Goal: Task Accomplishment & Management: Manage account settings

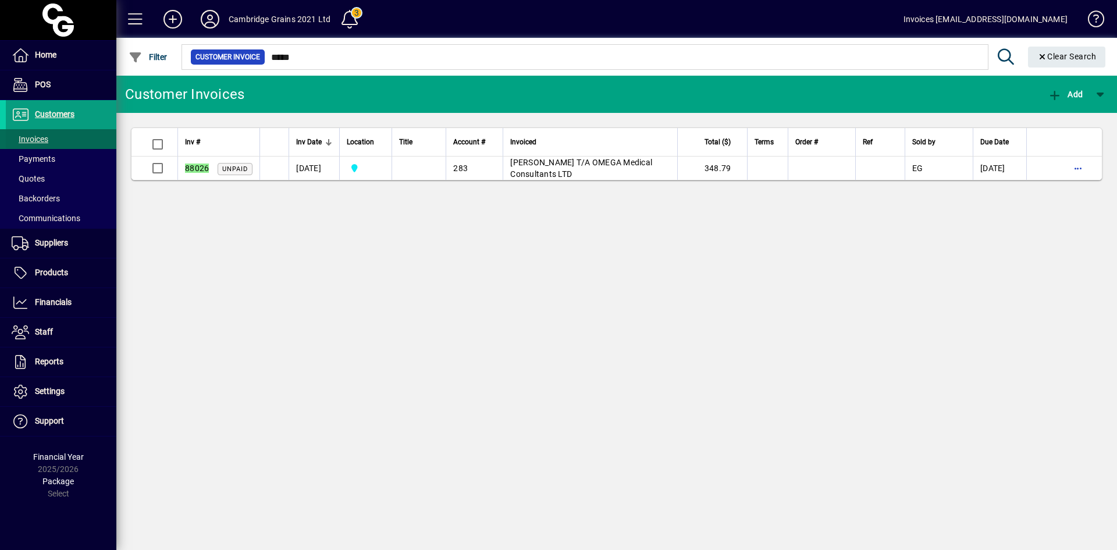
click at [38, 136] on span "Invoices" at bounding box center [30, 138] width 37 height 9
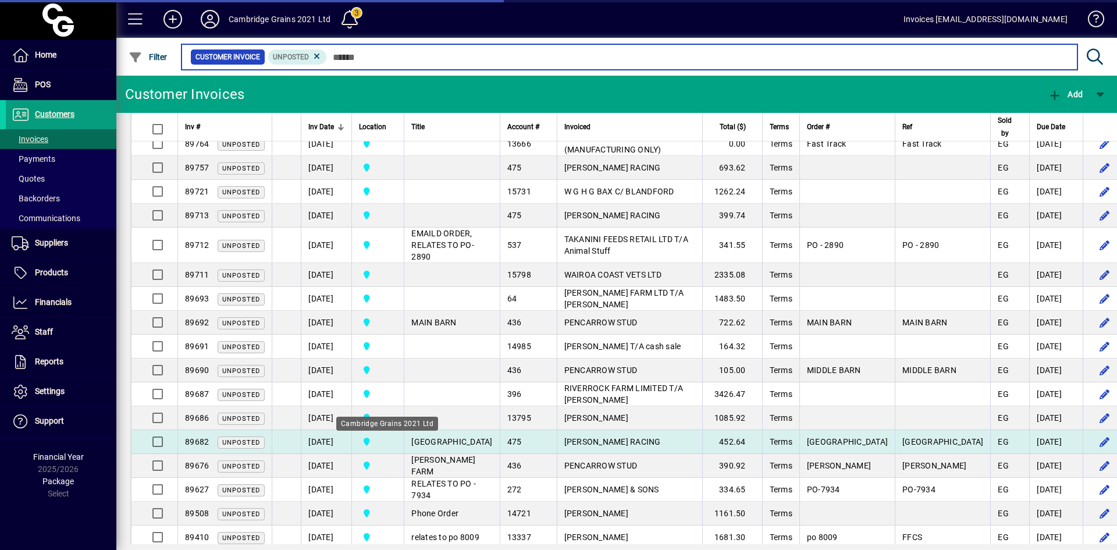
scroll to position [1048, 0]
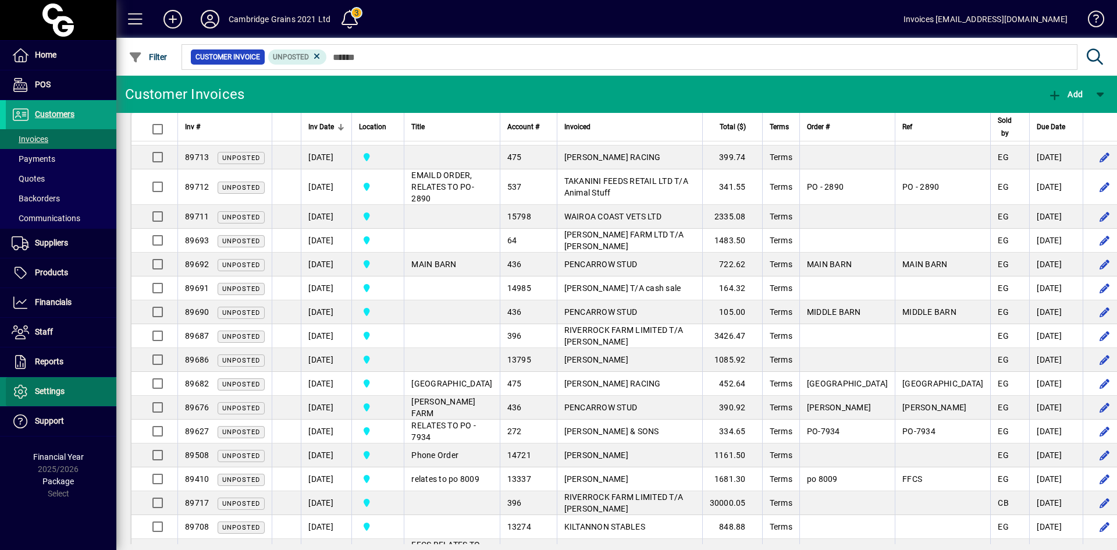
click at [52, 395] on span "Settings" at bounding box center [50, 390] width 30 height 9
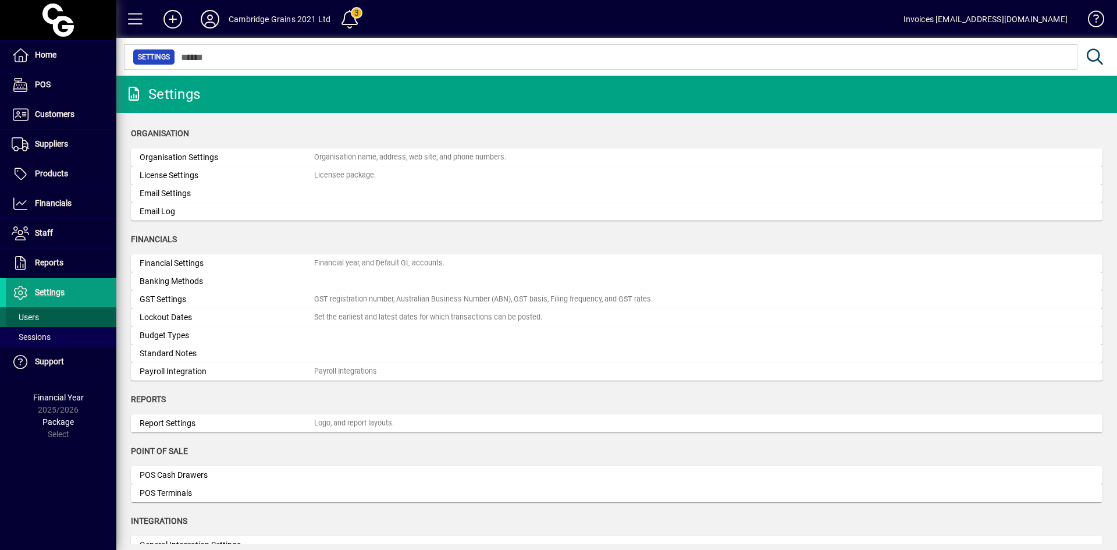
click at [32, 315] on span "Users" at bounding box center [25, 317] width 27 height 9
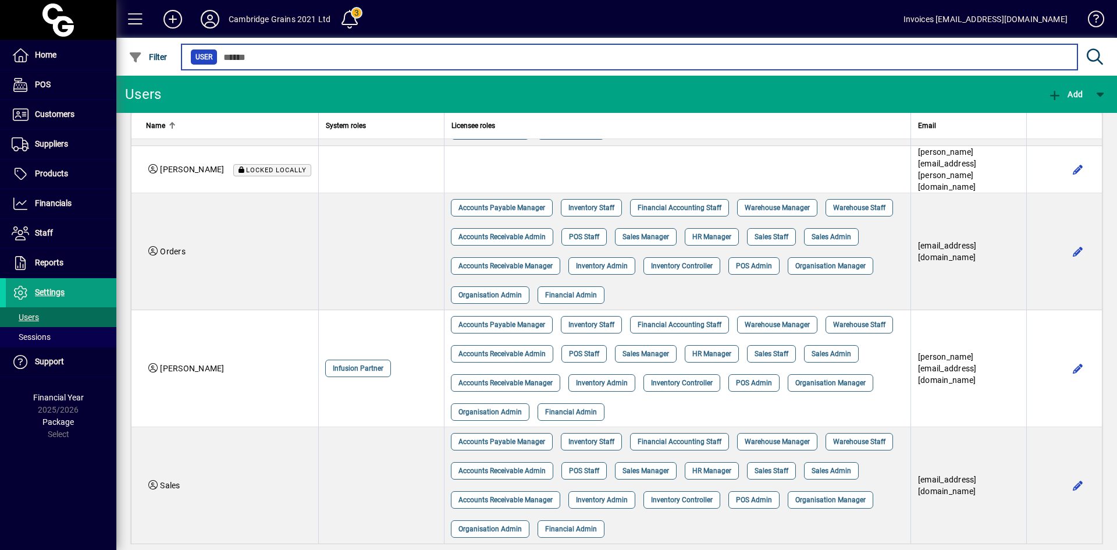
scroll to position [432, 0]
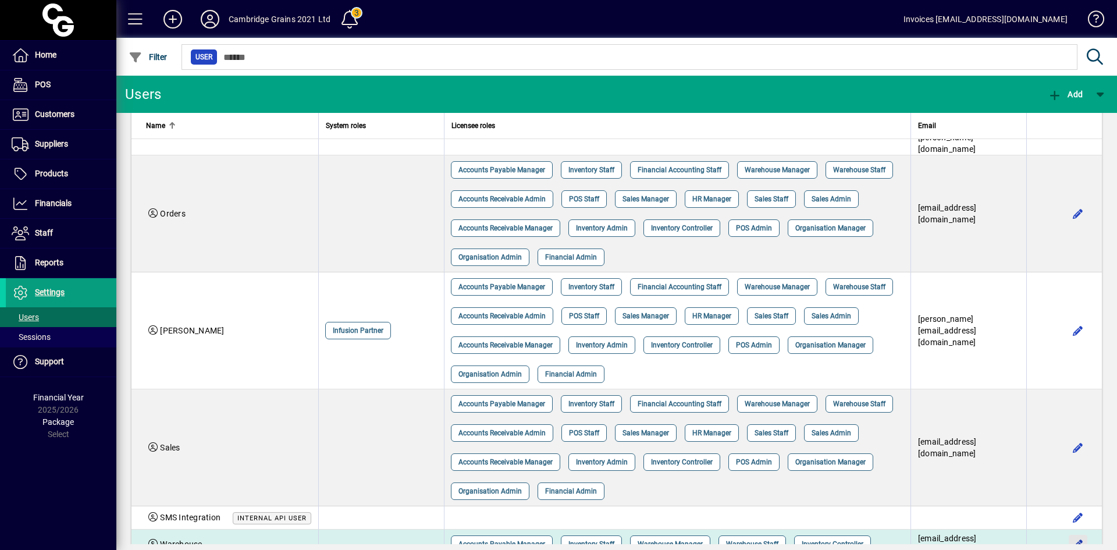
click at [1067, 530] on span "button" at bounding box center [1078, 544] width 28 height 28
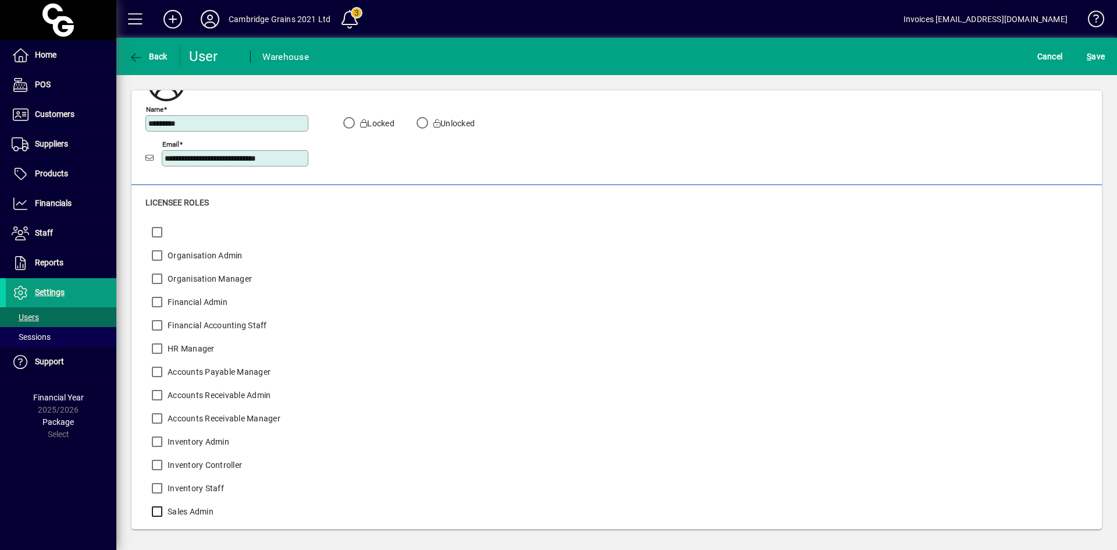
scroll to position [41, 0]
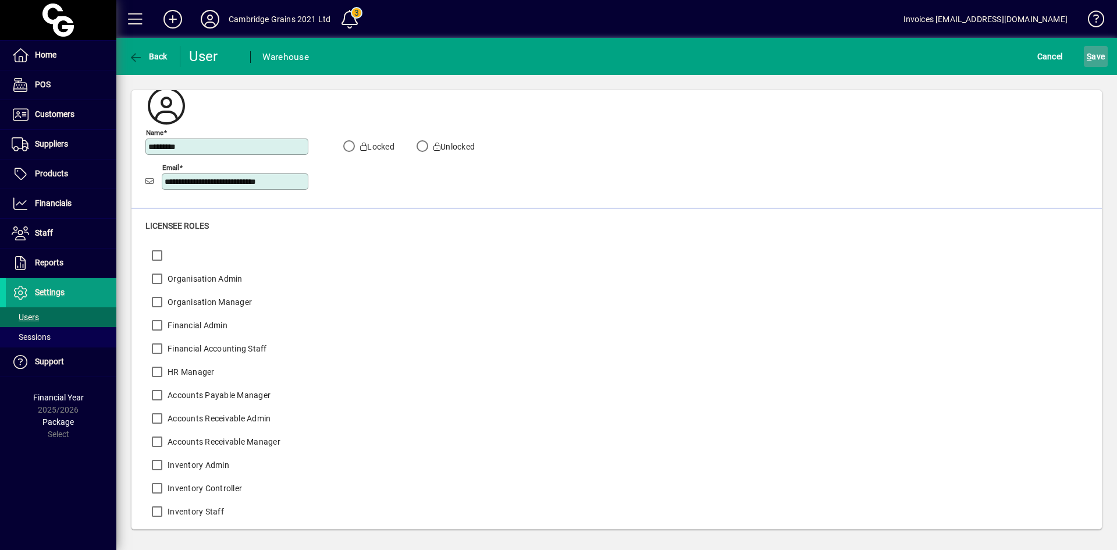
click at [1105, 54] on span "S ave" at bounding box center [1096, 56] width 18 height 19
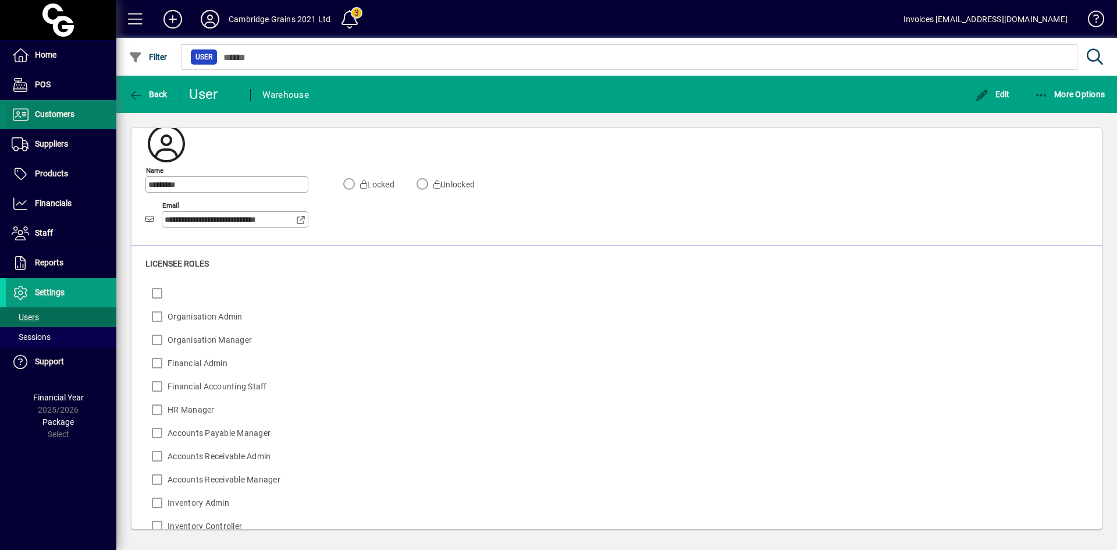
click at [59, 113] on span "Customers" at bounding box center [55, 113] width 40 height 9
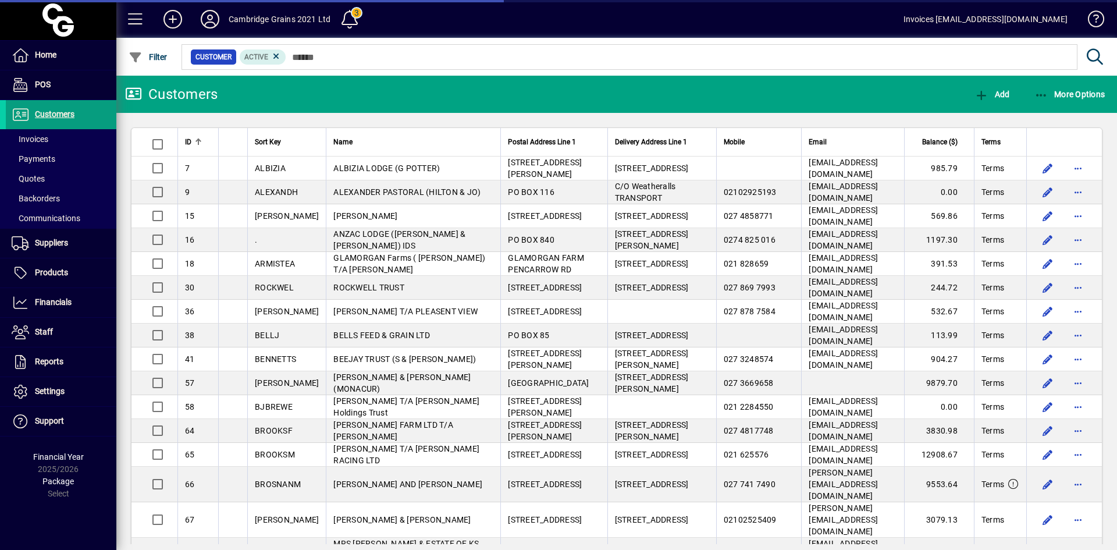
click at [42, 137] on span "Invoices" at bounding box center [30, 138] width 37 height 9
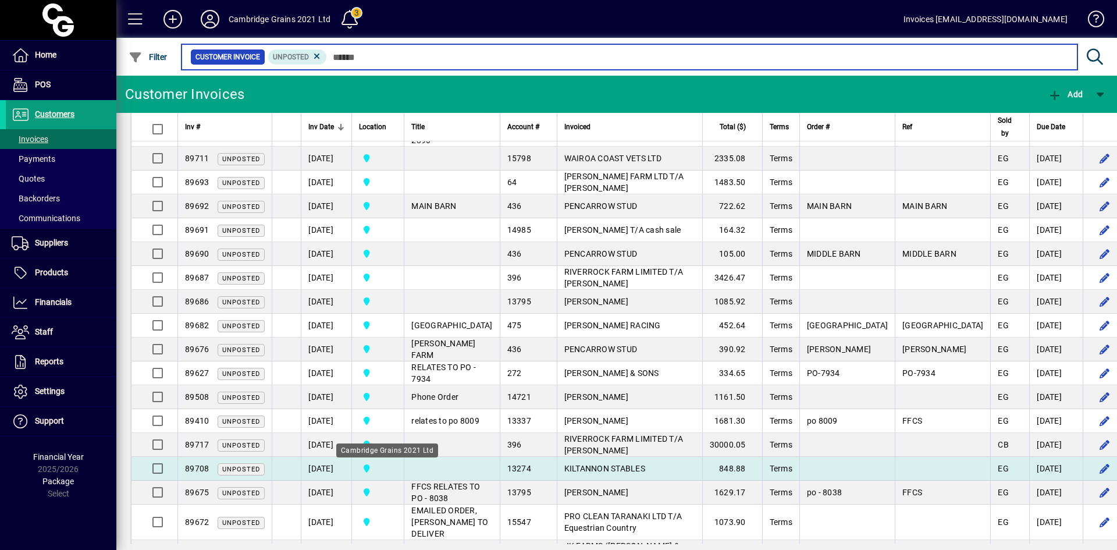
scroll to position [1164, 0]
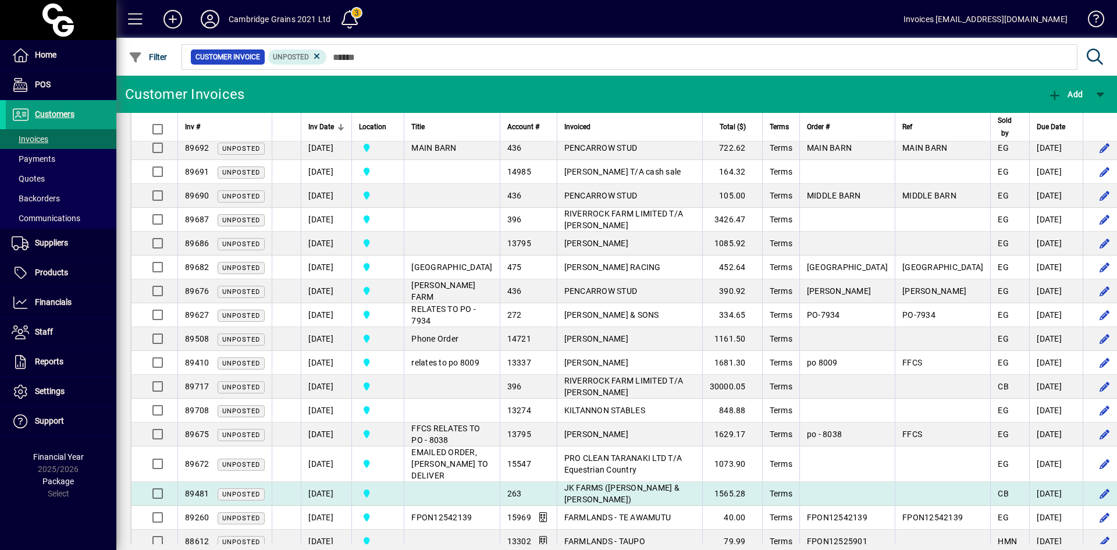
click at [327, 505] on td "02/09/2025" at bounding box center [326, 494] width 51 height 24
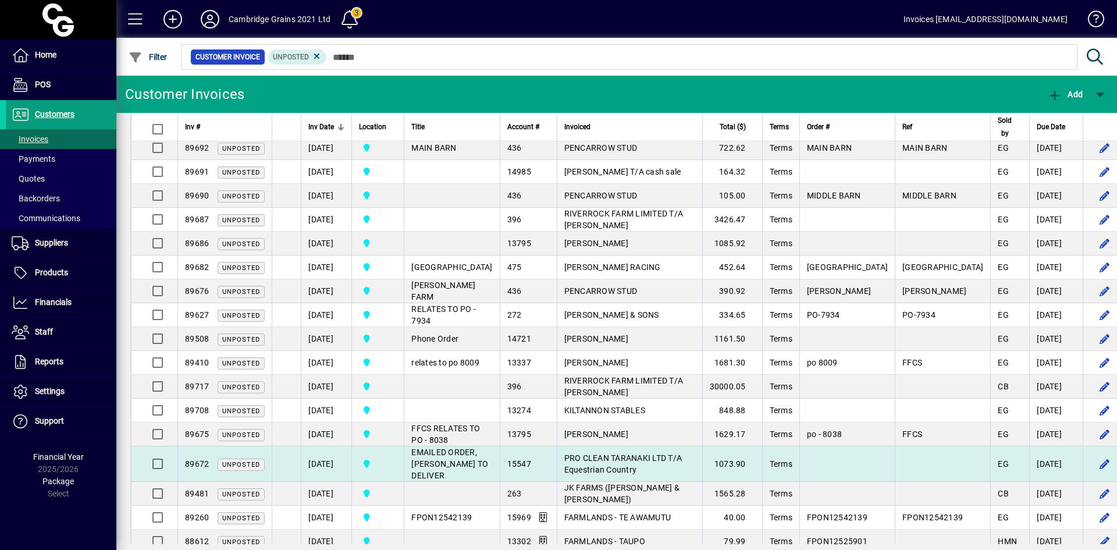
click at [325, 465] on td "02/09/2025" at bounding box center [326, 464] width 51 height 36
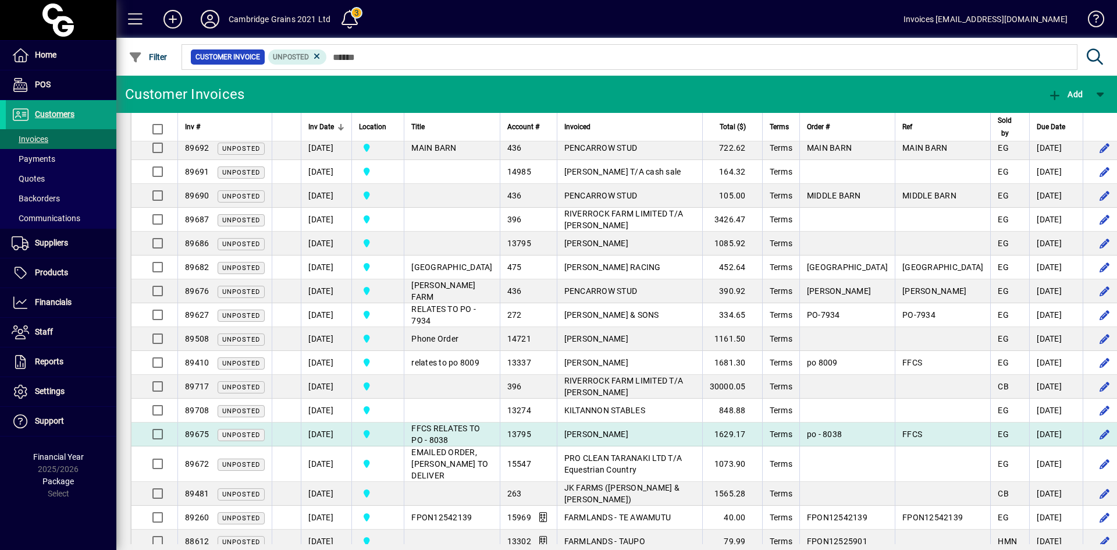
click at [314, 434] on td "02/09/2025" at bounding box center [326, 435] width 51 height 24
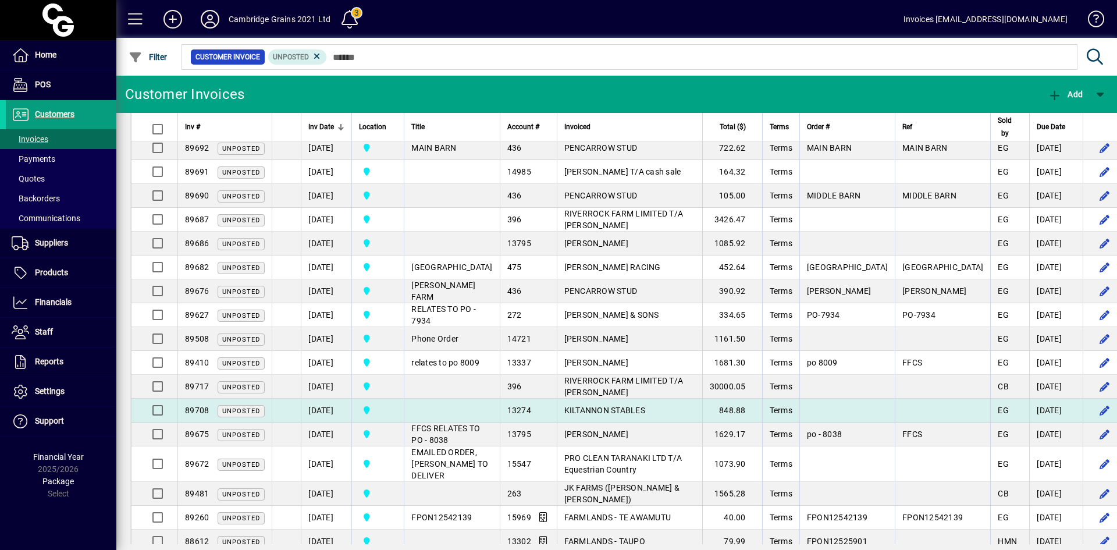
click at [320, 410] on td "02/09/2025" at bounding box center [326, 411] width 51 height 24
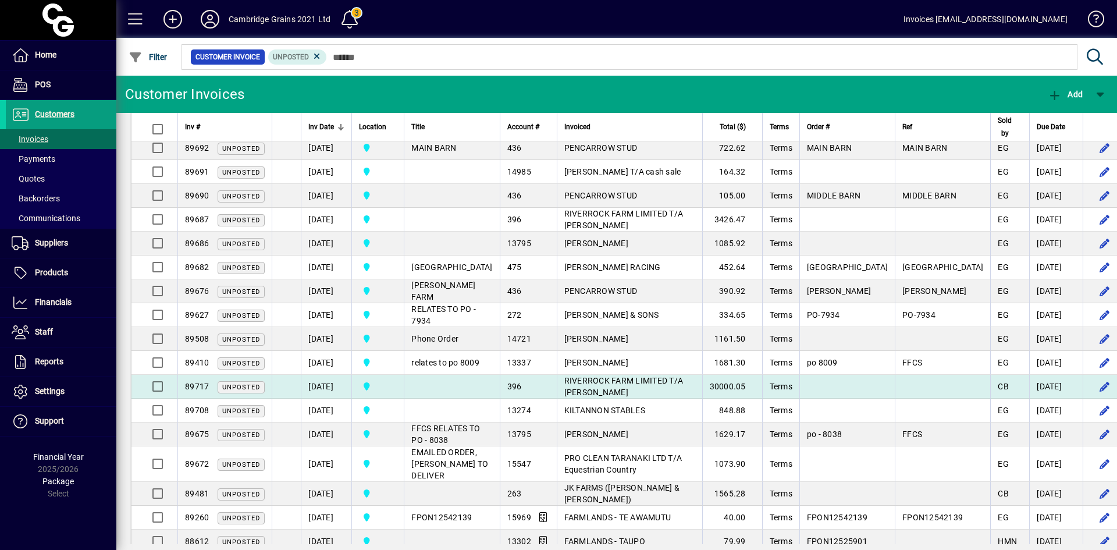
click at [324, 384] on td "02/09/2025" at bounding box center [326, 387] width 51 height 24
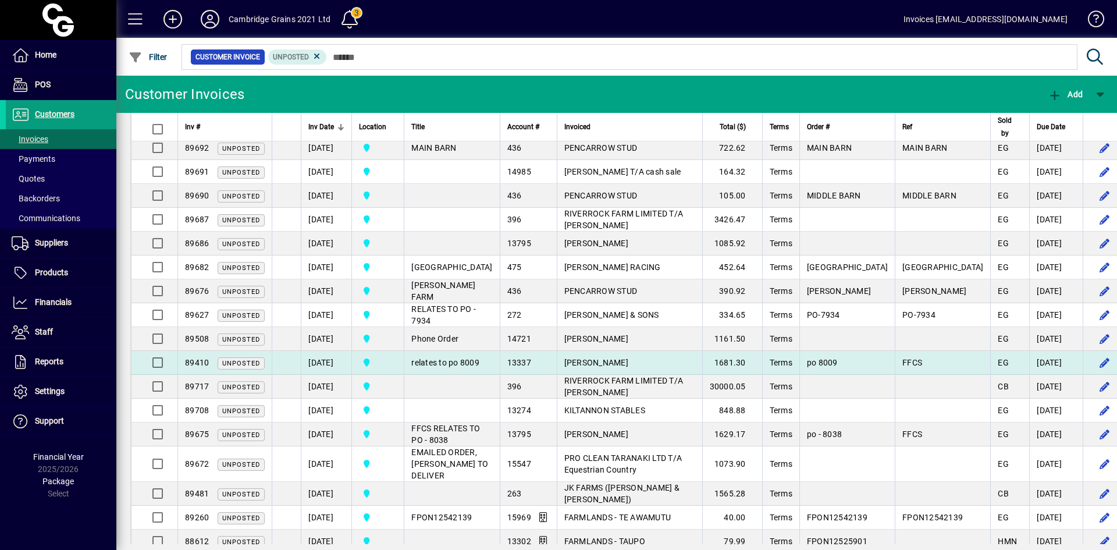
click at [326, 361] on td "03/09/2025" at bounding box center [326, 363] width 51 height 24
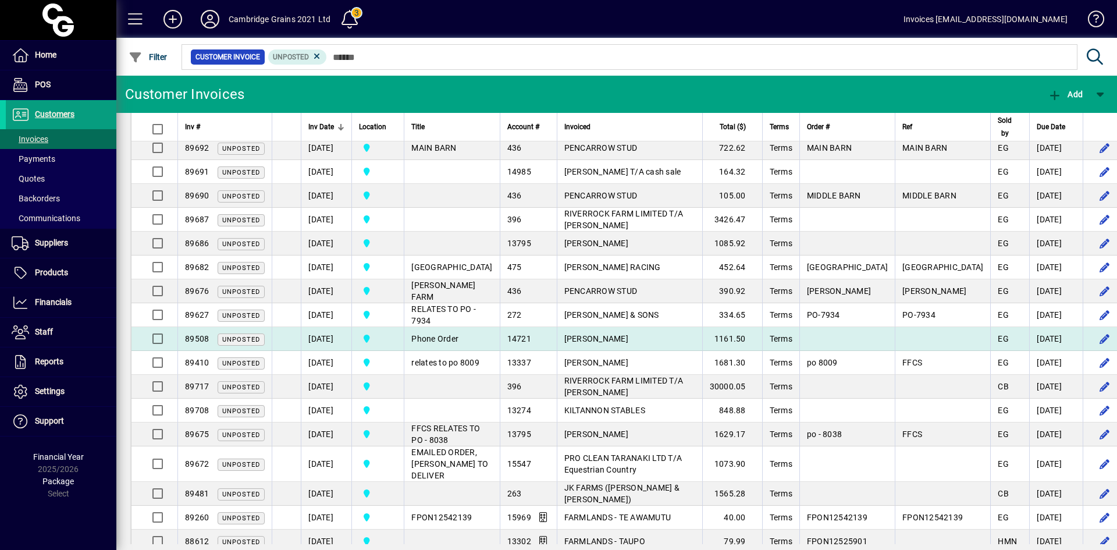
click at [327, 338] on td "[DATE]" at bounding box center [326, 339] width 51 height 24
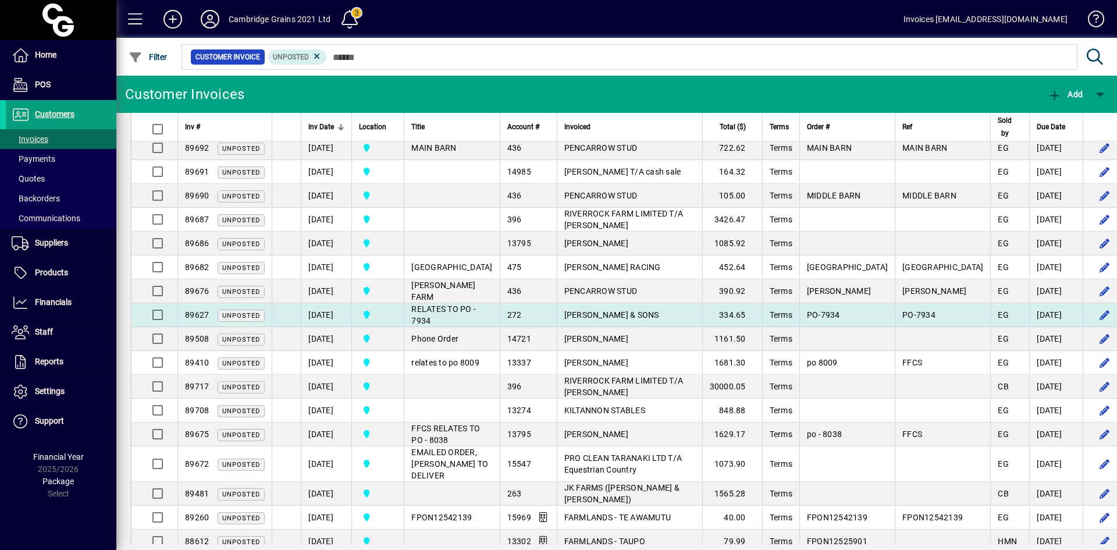
click at [327, 314] on td "[DATE]" at bounding box center [326, 315] width 51 height 24
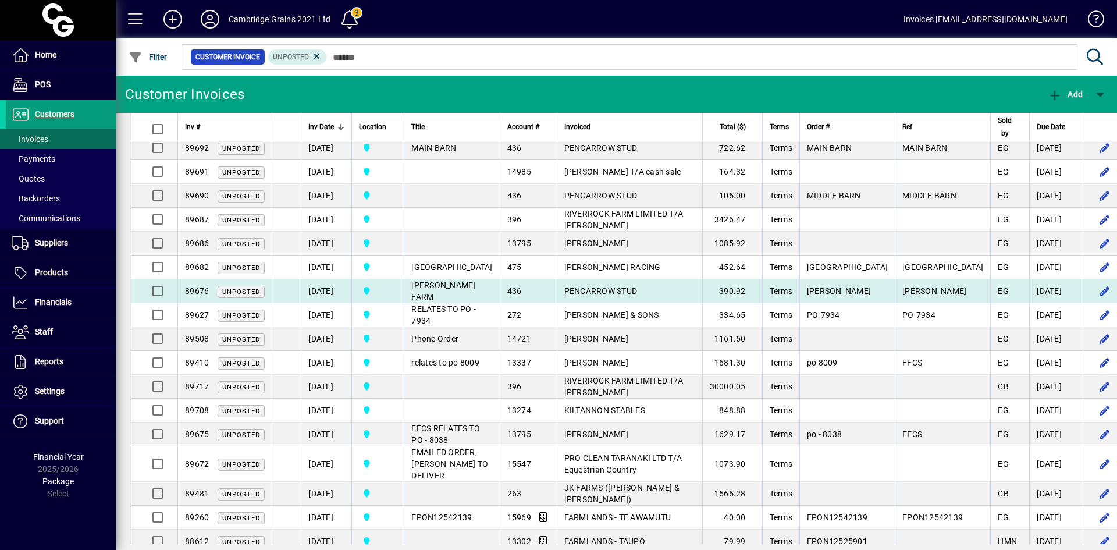
click at [325, 289] on td "[DATE]" at bounding box center [326, 291] width 51 height 24
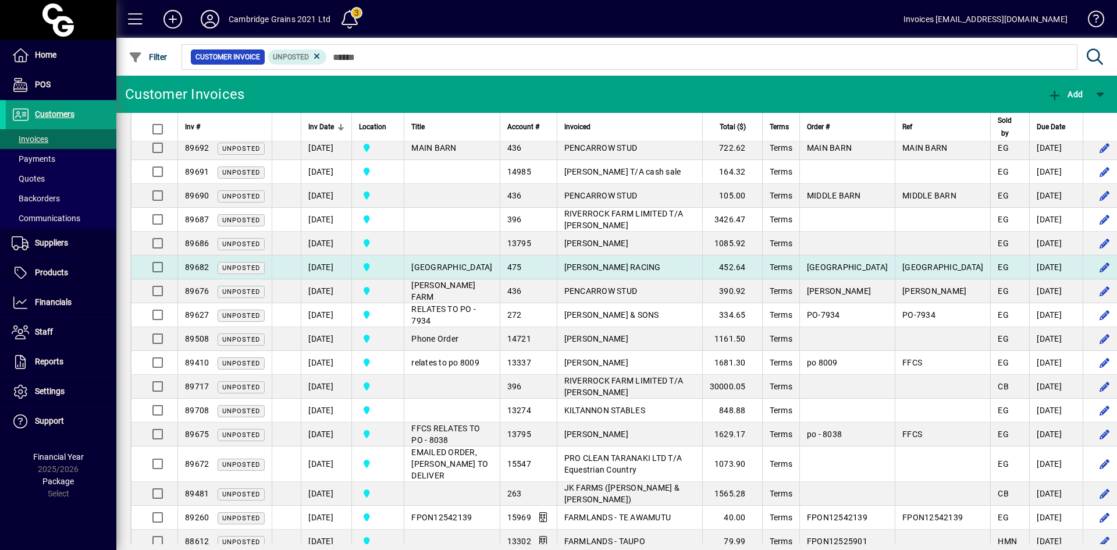
click at [326, 266] on td "[DATE]" at bounding box center [326, 268] width 51 height 24
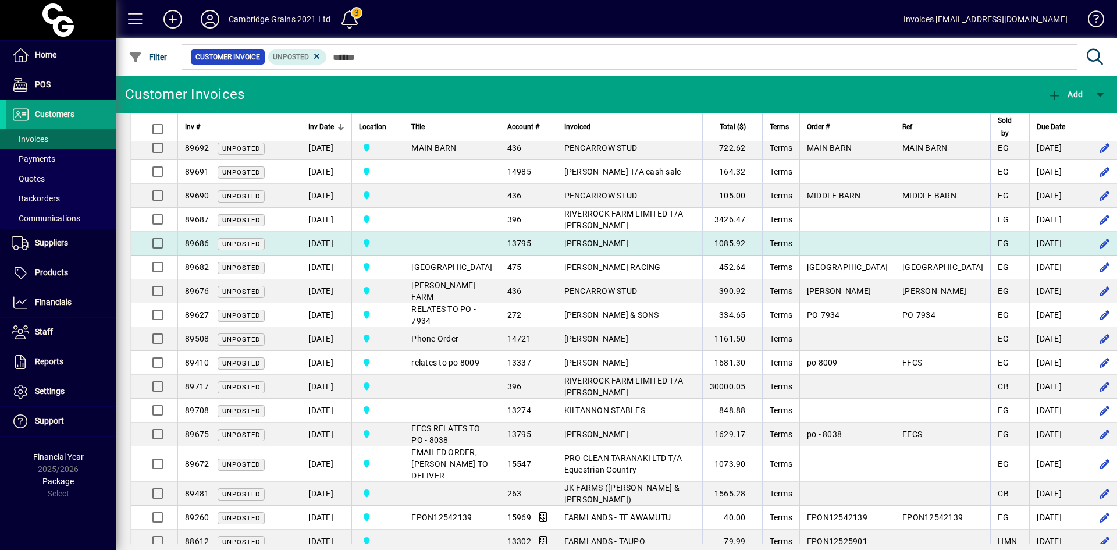
click at [317, 244] on td "[DATE]" at bounding box center [326, 244] width 51 height 24
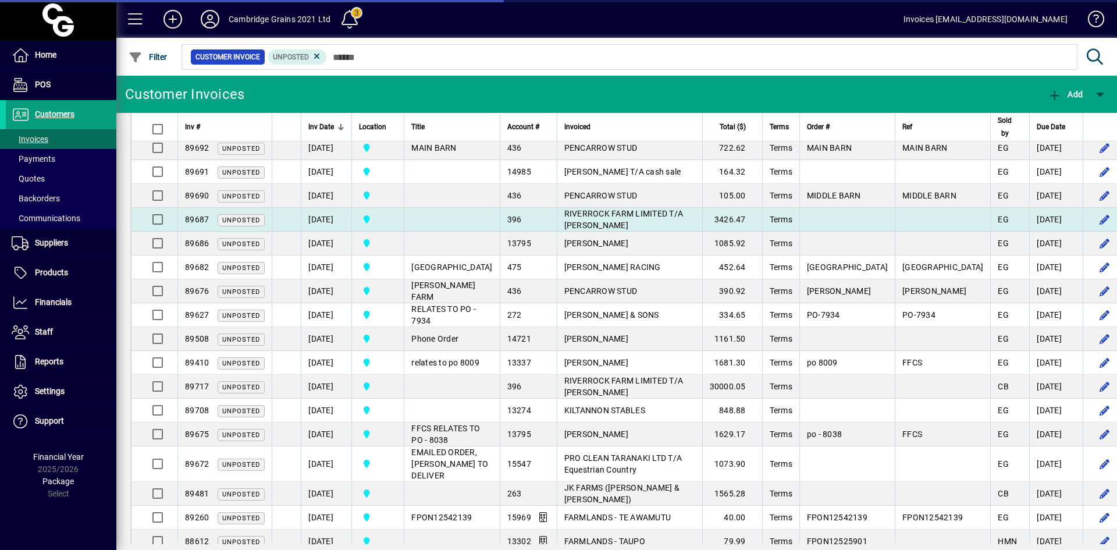
click at [317, 219] on td "[DATE]" at bounding box center [326, 220] width 51 height 24
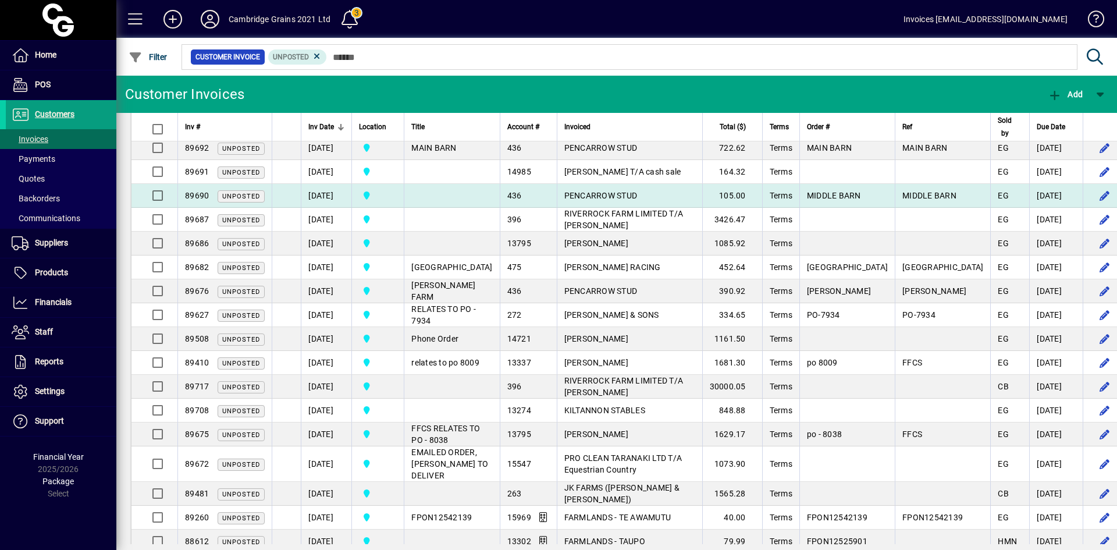
click at [318, 195] on td "[DATE]" at bounding box center [326, 196] width 51 height 24
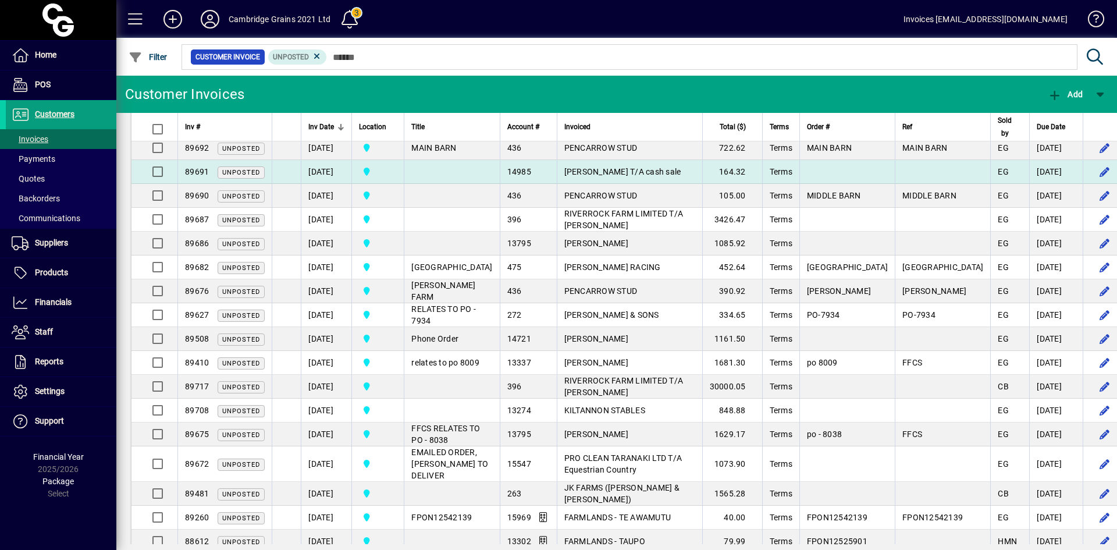
click at [322, 166] on td "[DATE]" at bounding box center [326, 172] width 51 height 24
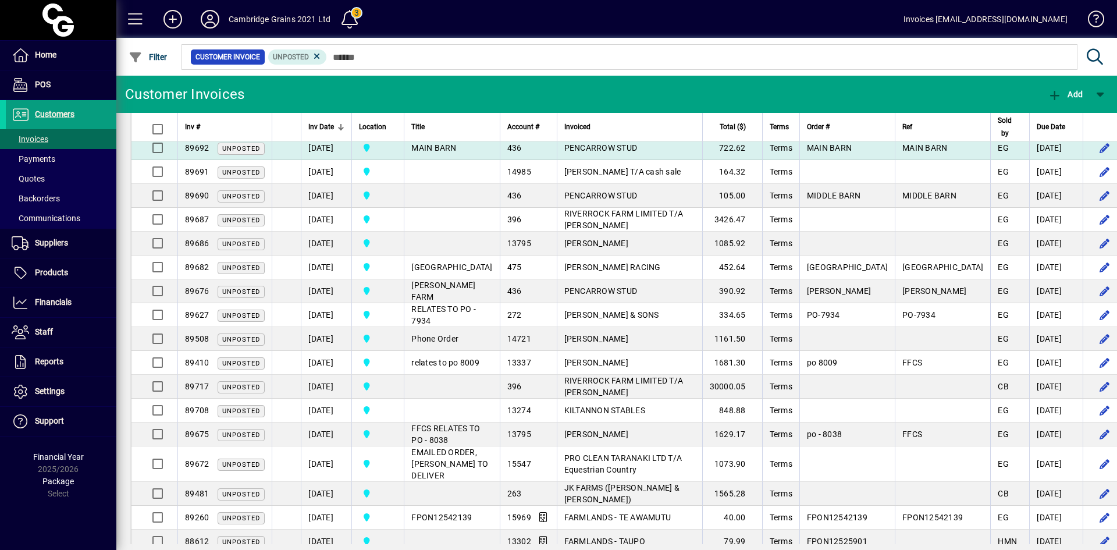
click at [324, 147] on td "[DATE]" at bounding box center [326, 148] width 51 height 24
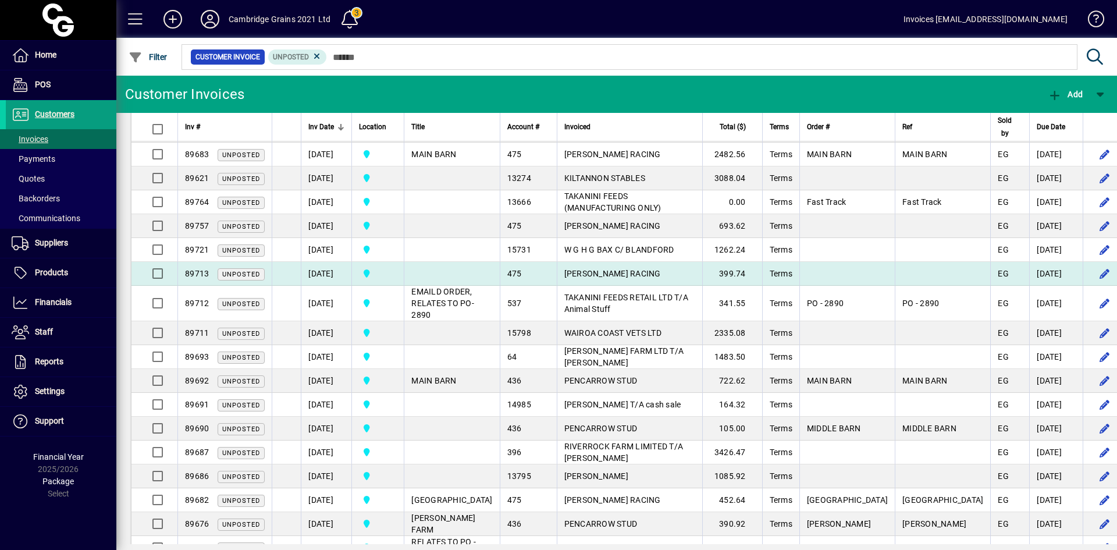
scroll to position [873, 0]
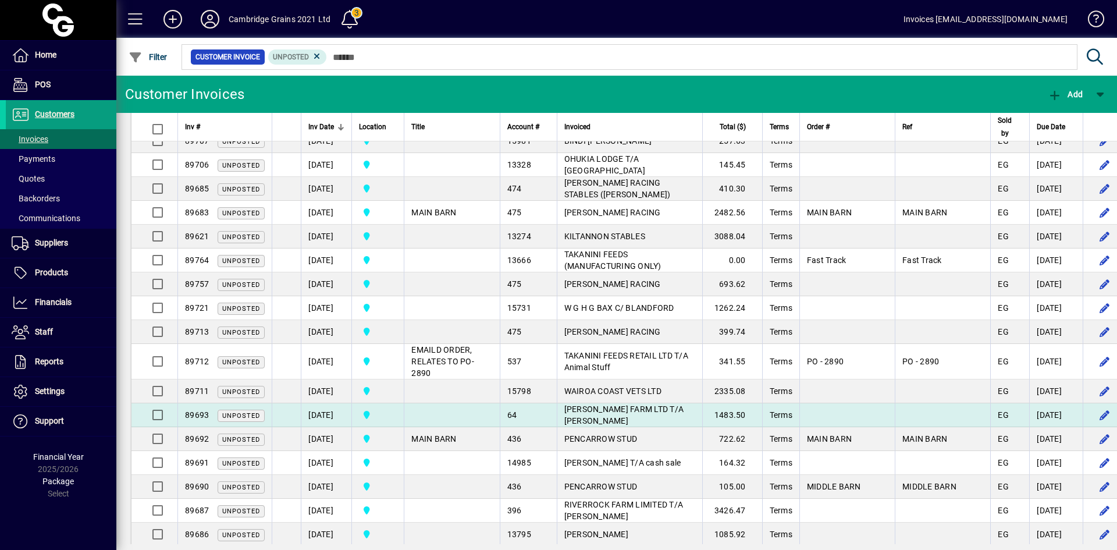
click at [335, 415] on td "[DATE]" at bounding box center [326, 415] width 51 height 24
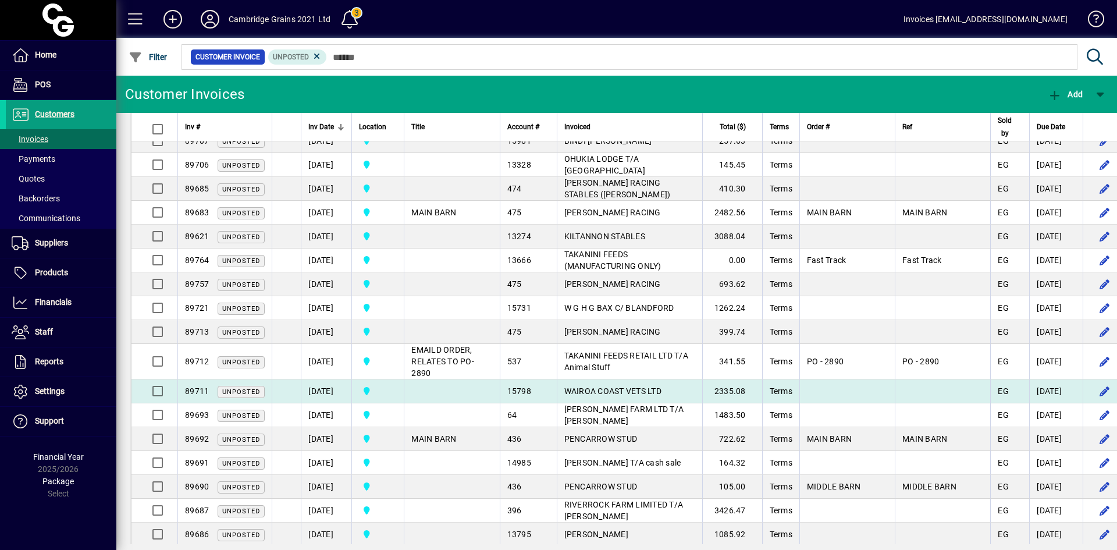
click at [331, 392] on td "[DATE]" at bounding box center [326, 391] width 51 height 24
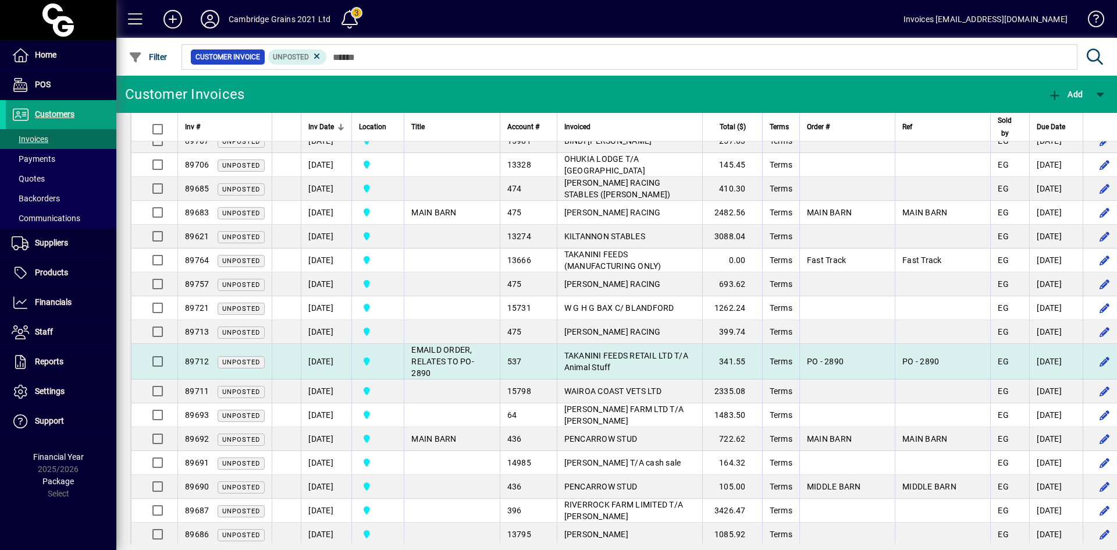
click at [332, 349] on td "[DATE]" at bounding box center [326, 362] width 51 height 36
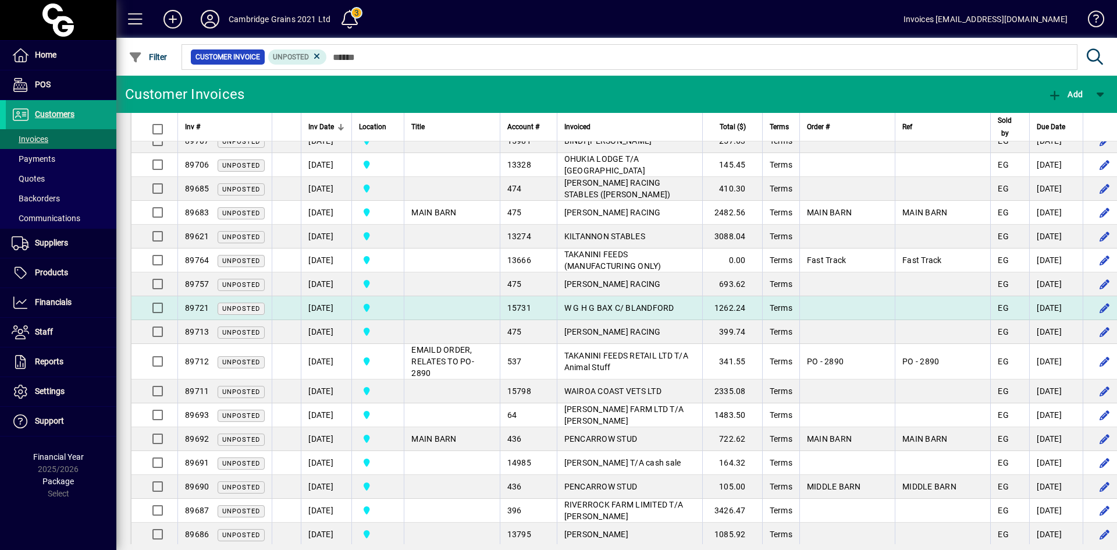
click at [336, 320] on td "[DATE]" at bounding box center [326, 332] width 51 height 24
click at [327, 296] on td "[DATE]" at bounding box center [326, 308] width 51 height 24
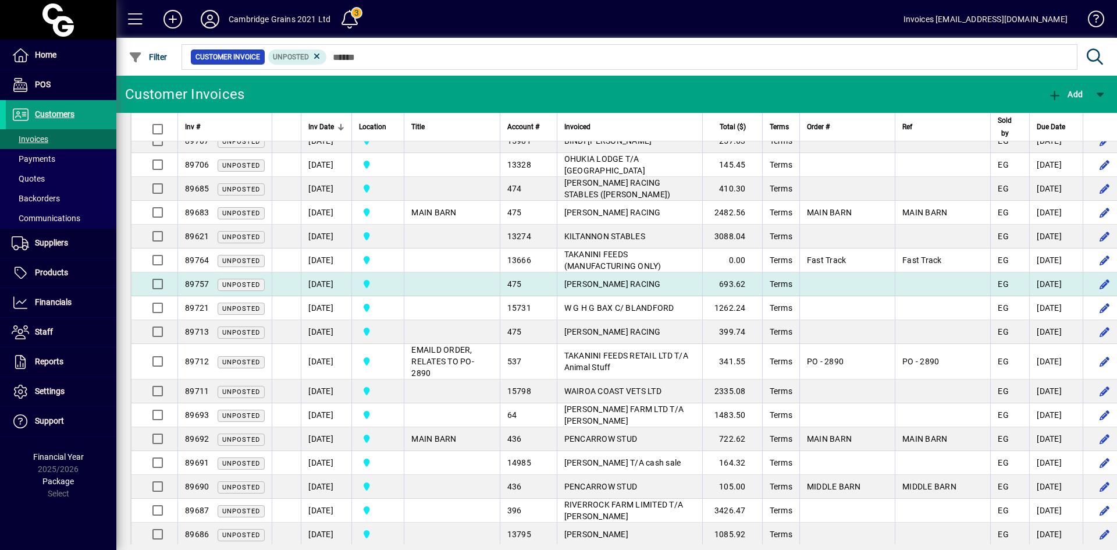
click at [328, 272] on td "[DATE]" at bounding box center [326, 284] width 51 height 24
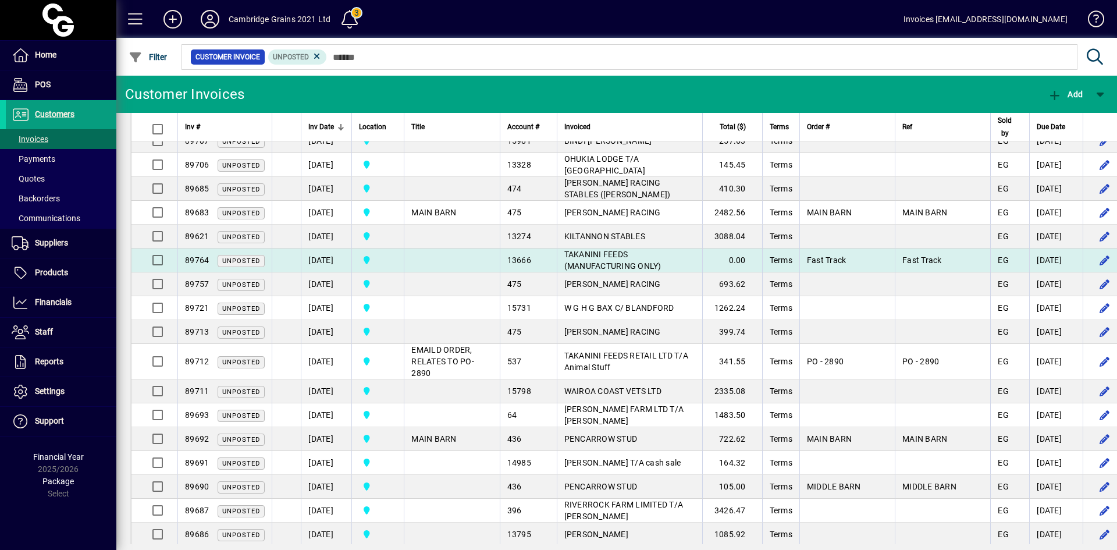
click at [327, 249] on td "[DATE]" at bounding box center [326, 261] width 51 height 24
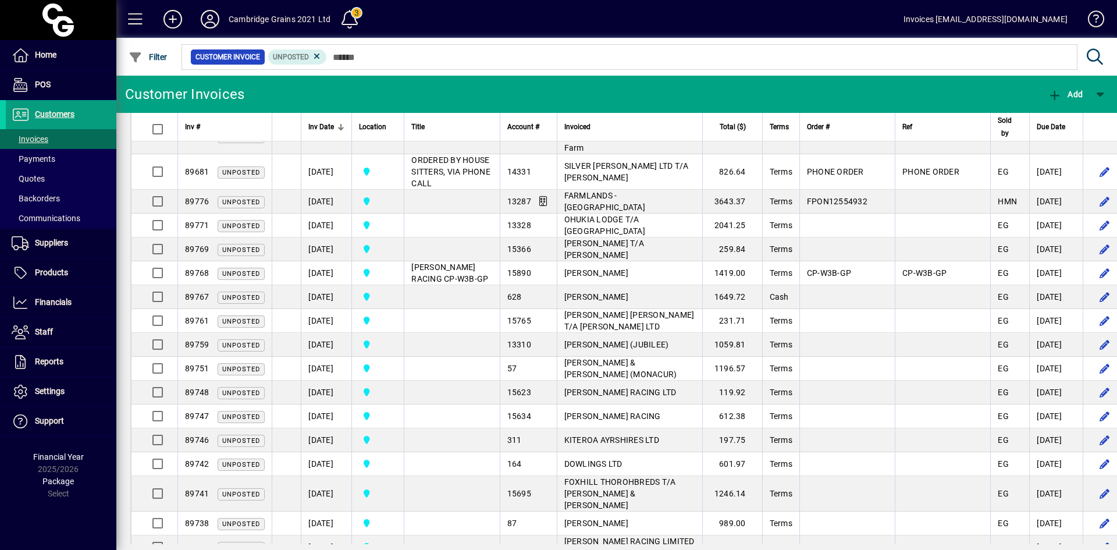
scroll to position [407, 0]
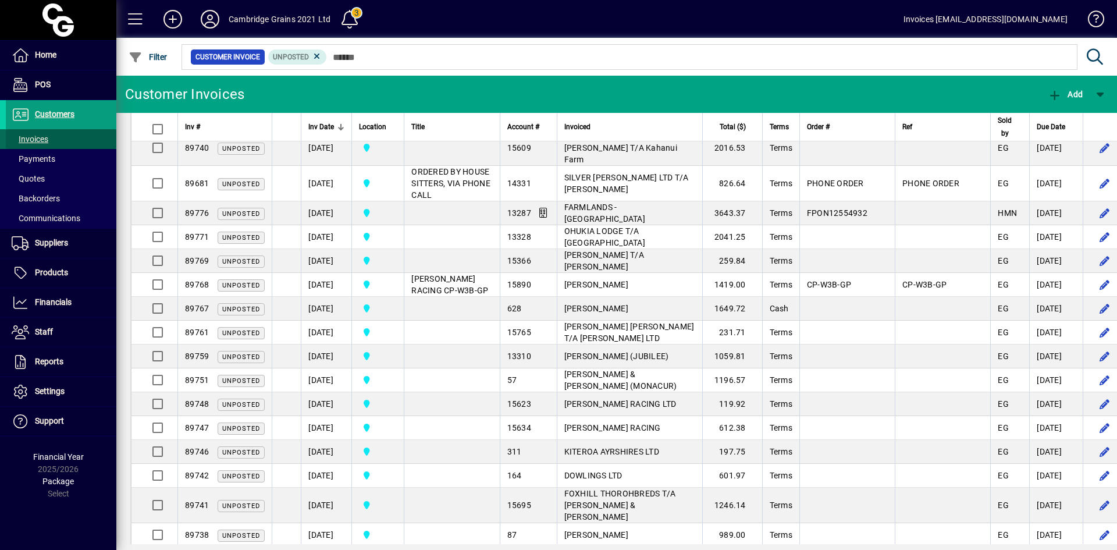
click at [39, 133] on span "Invoices" at bounding box center [27, 139] width 42 height 12
click at [316, 55] on icon at bounding box center [317, 56] width 10 height 10
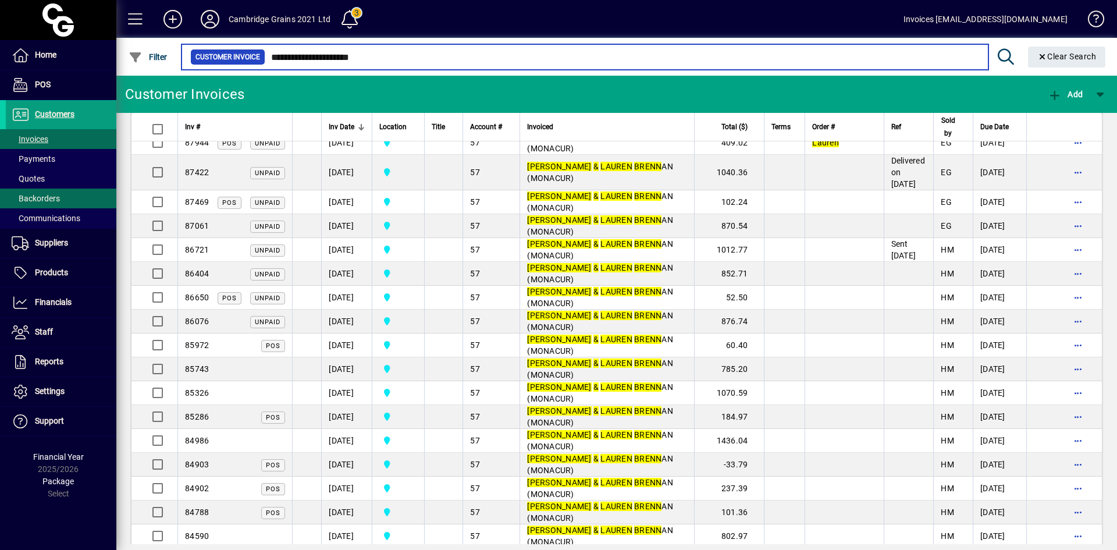
type input "**********"
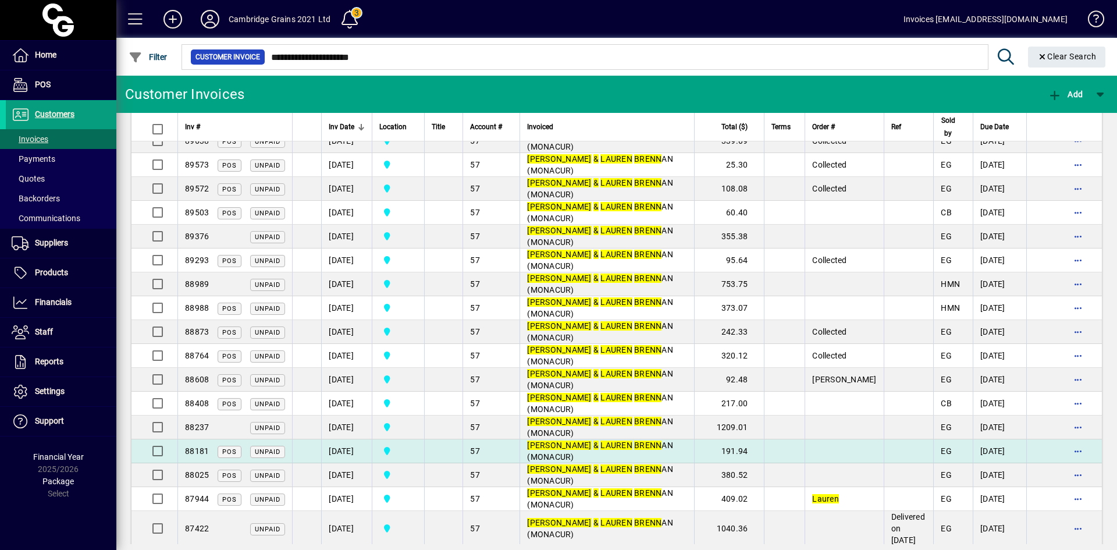
scroll to position [58, 0]
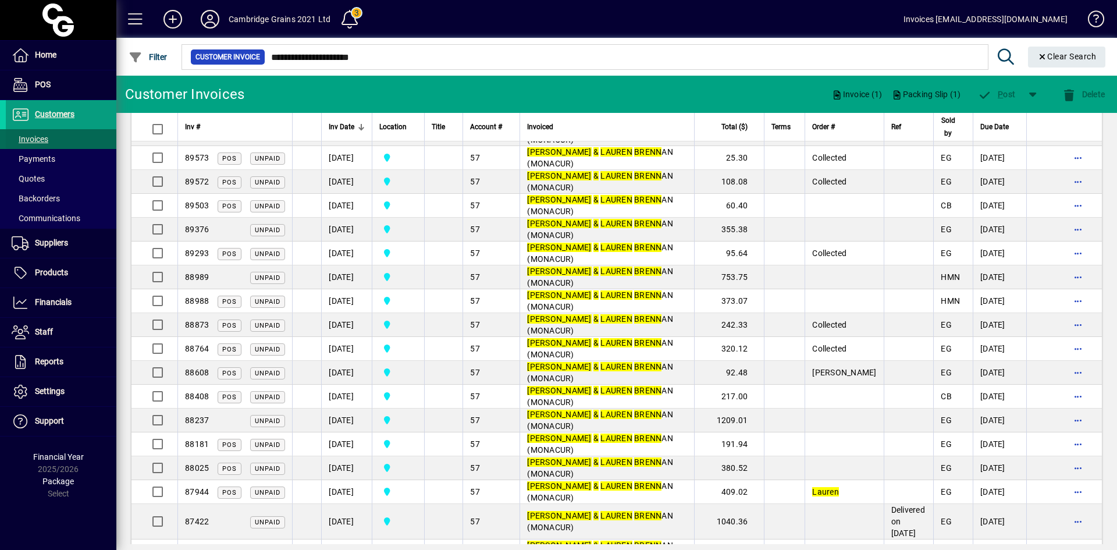
click at [36, 138] on span "Invoices" at bounding box center [30, 138] width 37 height 9
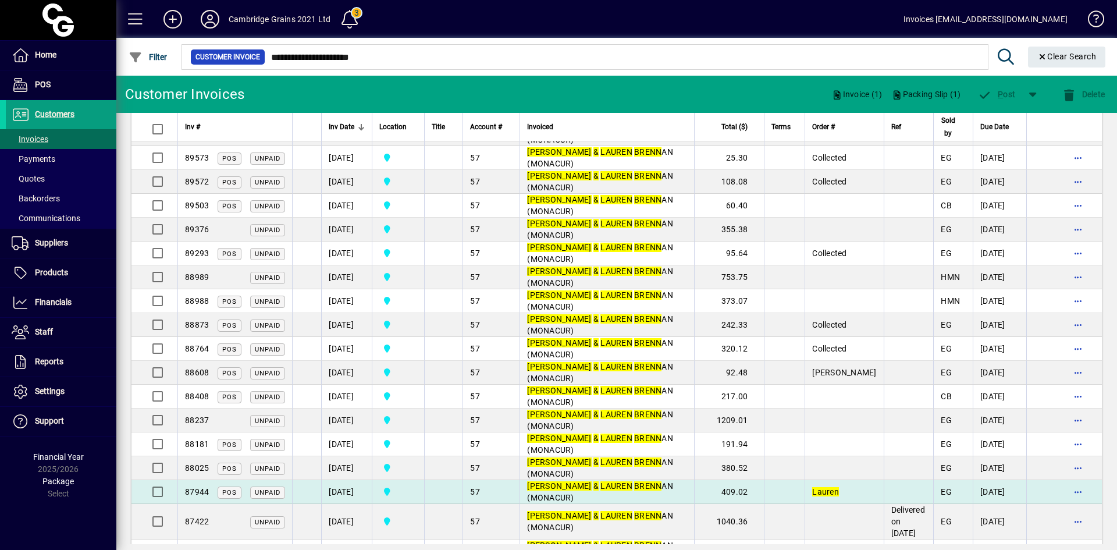
click at [350, 490] on td "01/08/2025" at bounding box center [346, 492] width 51 height 24
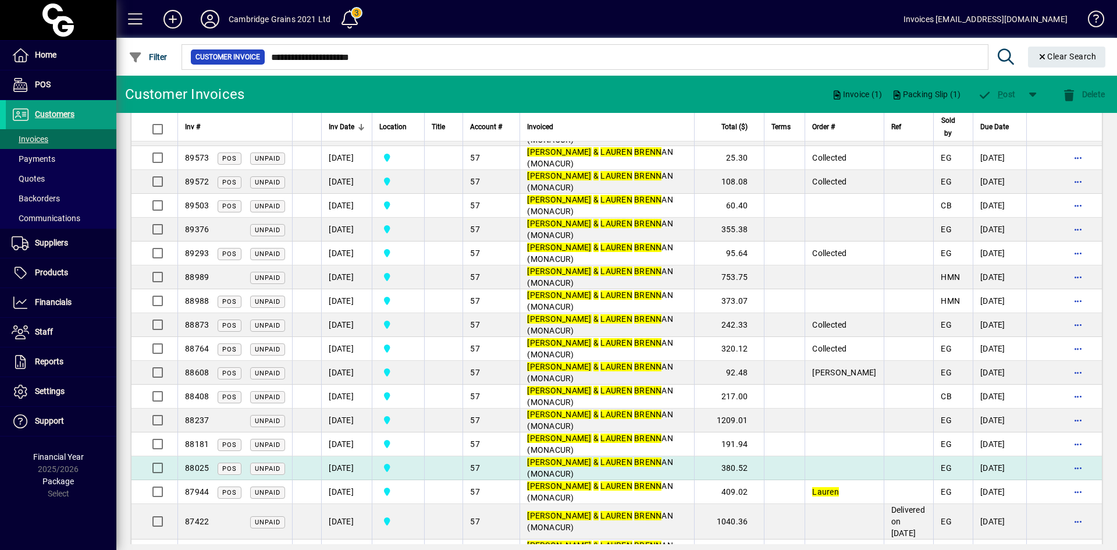
click at [350, 467] on td "02/08/2025" at bounding box center [346, 468] width 51 height 24
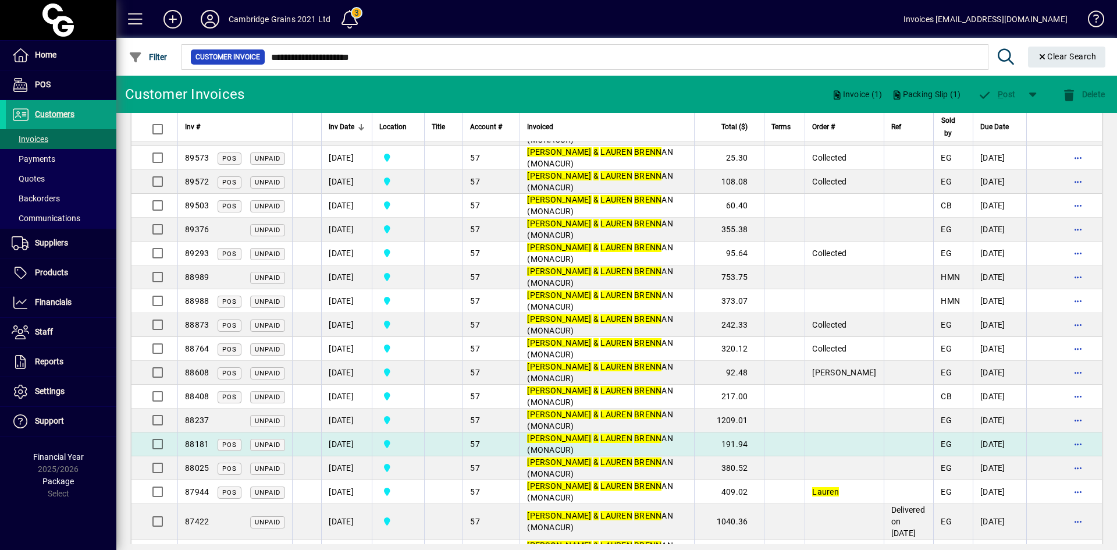
click at [351, 437] on td "05/08/2025" at bounding box center [346, 444] width 51 height 24
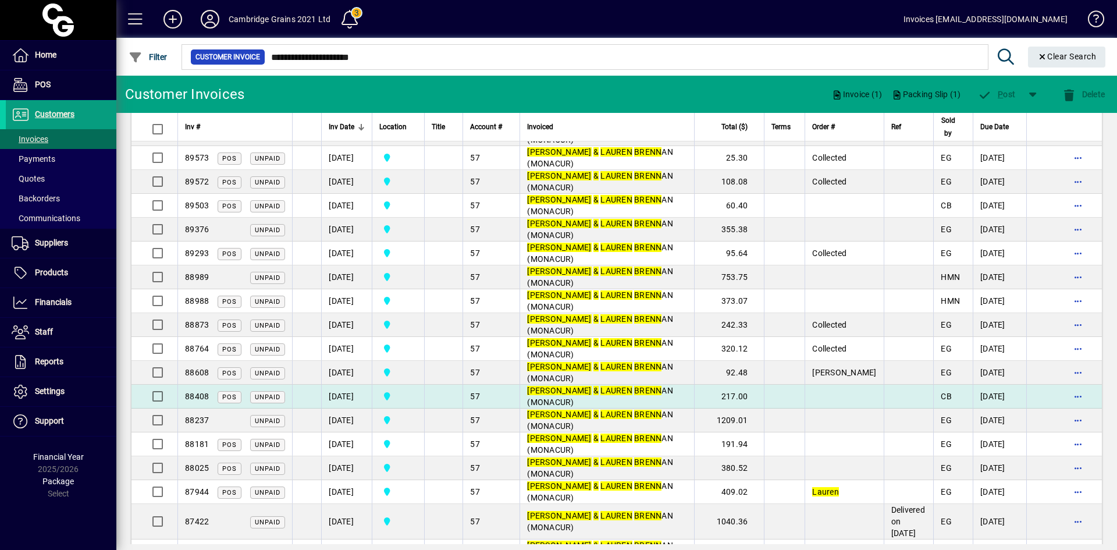
click at [350, 420] on td "07/08/2025" at bounding box center [346, 421] width 51 height 24
click at [347, 396] on td "09/08/2025" at bounding box center [346, 397] width 51 height 24
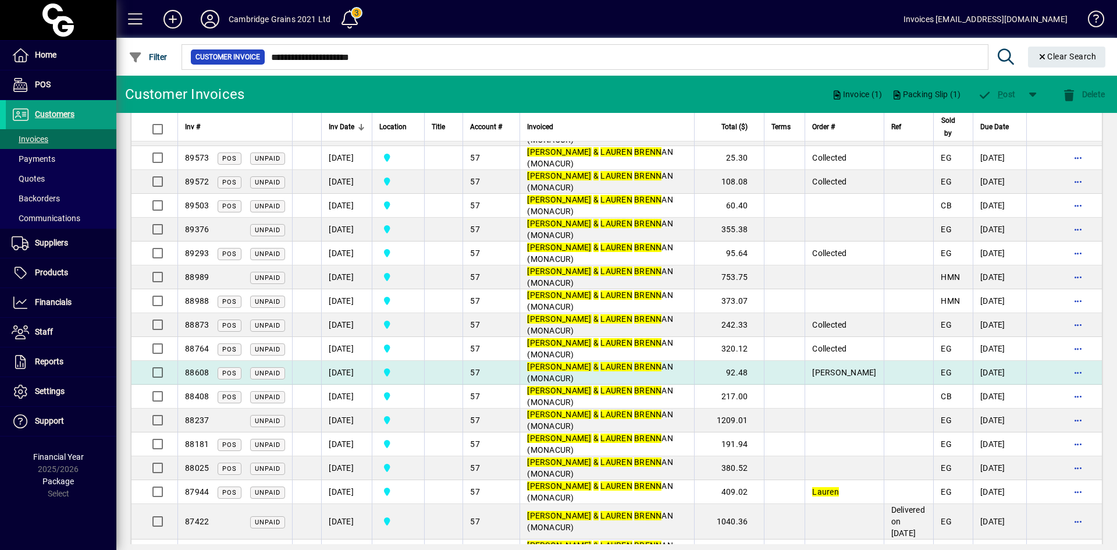
click at [348, 371] on td "[DATE]" at bounding box center [346, 373] width 51 height 24
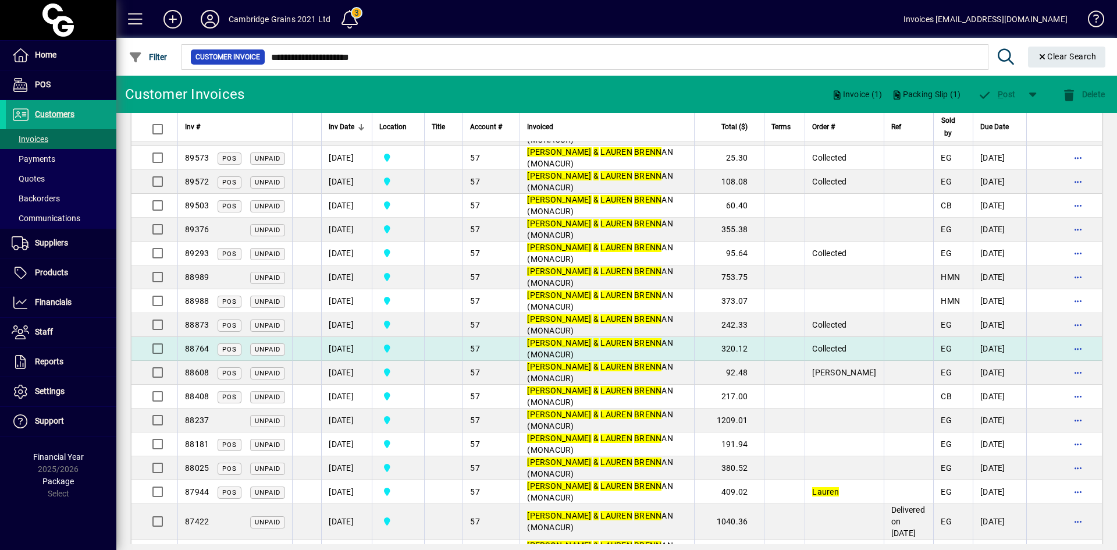
click at [348, 347] on td "15/08/2025" at bounding box center [346, 349] width 51 height 24
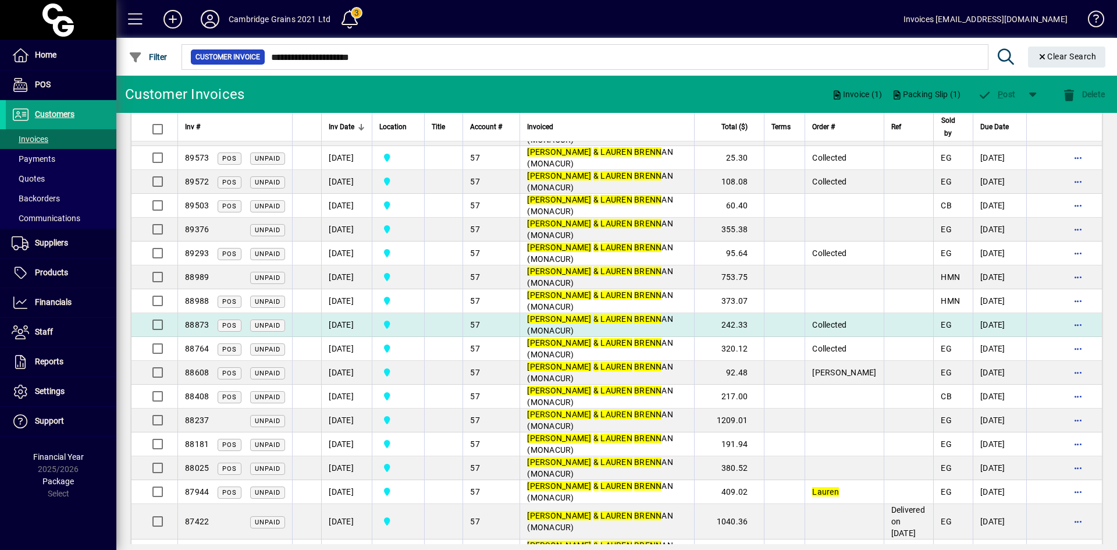
click at [346, 322] on td "19/08/2025" at bounding box center [346, 325] width 51 height 24
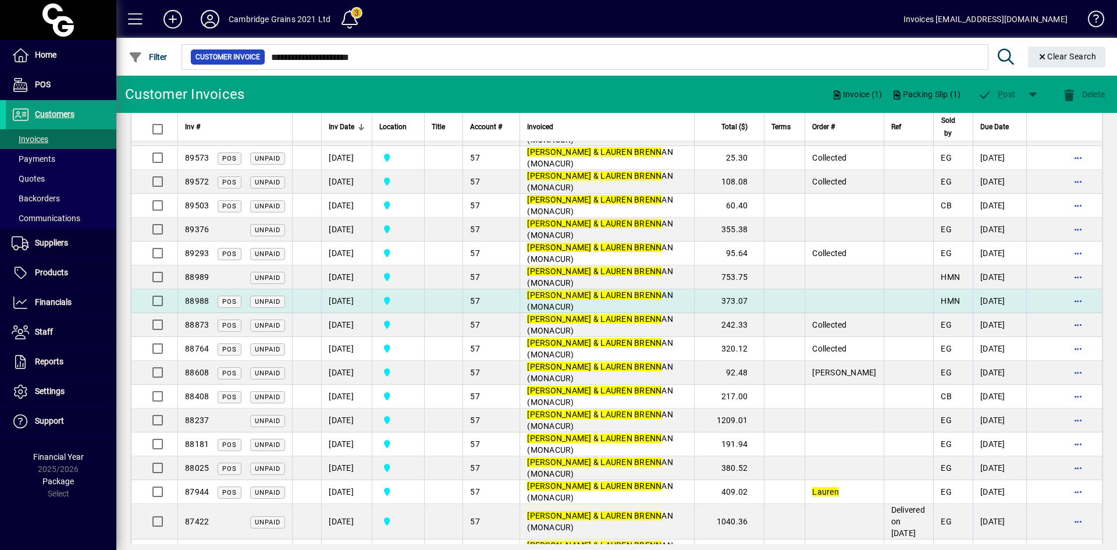
click at [346, 298] on td "[DATE]" at bounding box center [346, 301] width 51 height 24
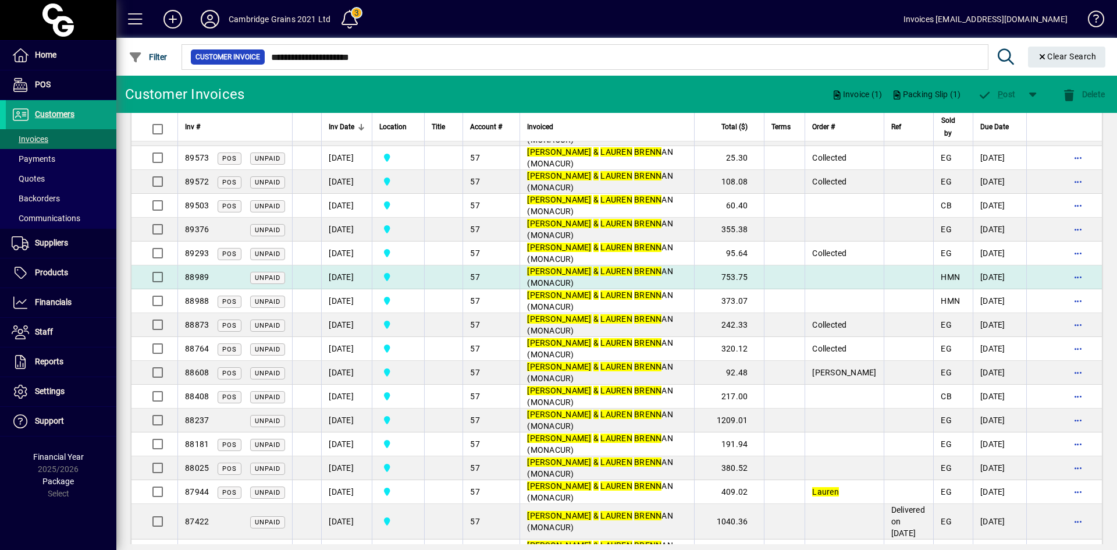
click at [343, 274] on td "21/08/2025" at bounding box center [346, 277] width 51 height 24
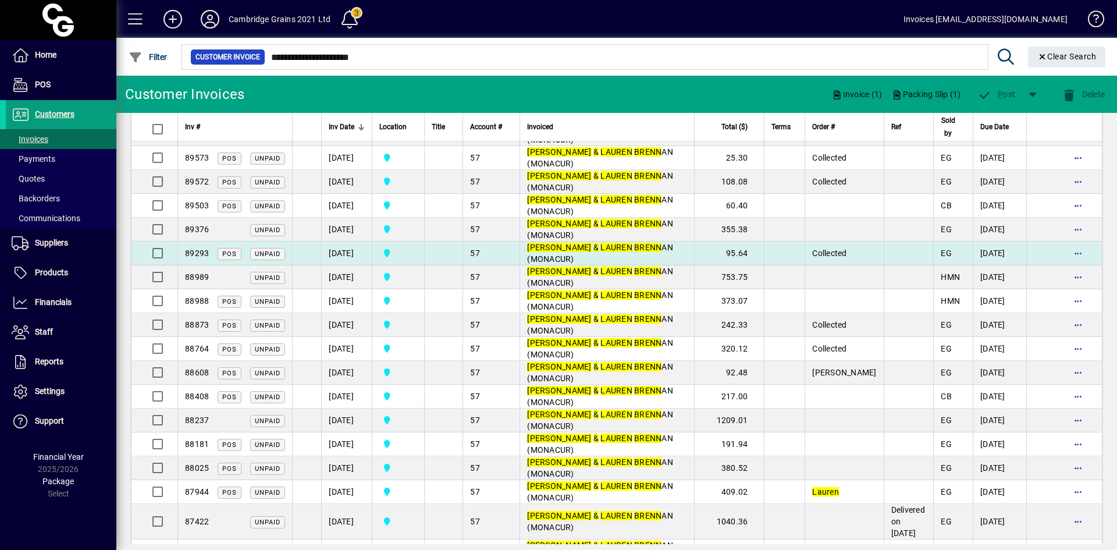
click at [339, 253] on td "[DATE]" at bounding box center [346, 254] width 51 height 24
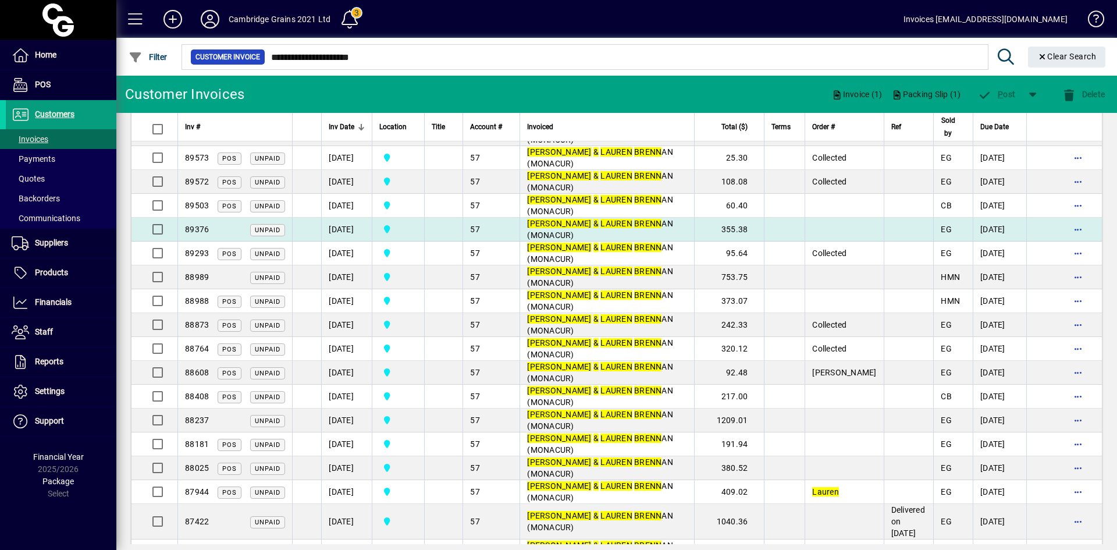
click at [335, 225] on td "28/08/2025" at bounding box center [346, 230] width 51 height 24
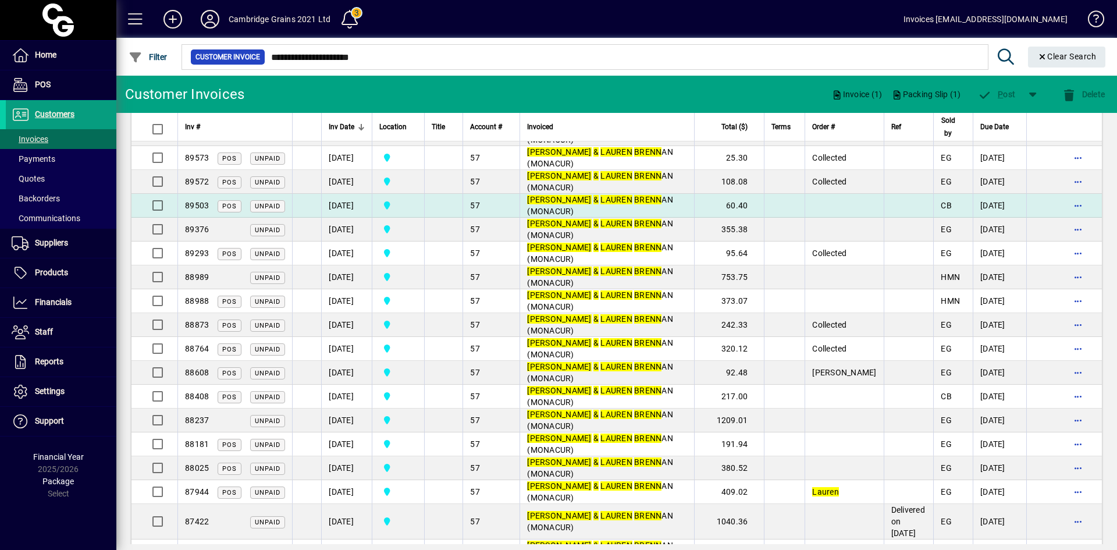
click at [329, 206] on td "29/08/2025" at bounding box center [346, 206] width 51 height 24
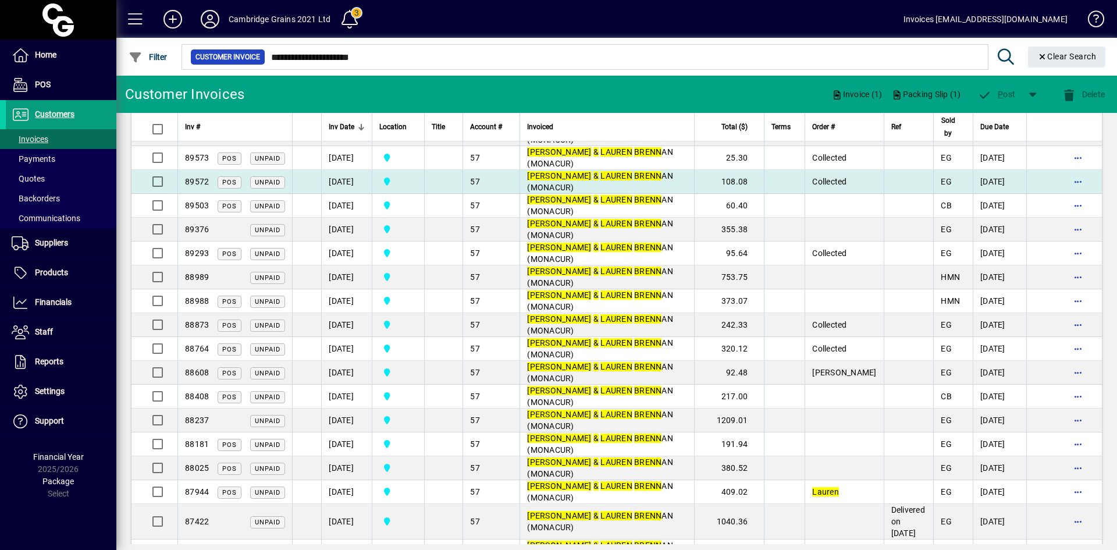
click at [338, 180] on td "30/08/2025" at bounding box center [346, 182] width 51 height 24
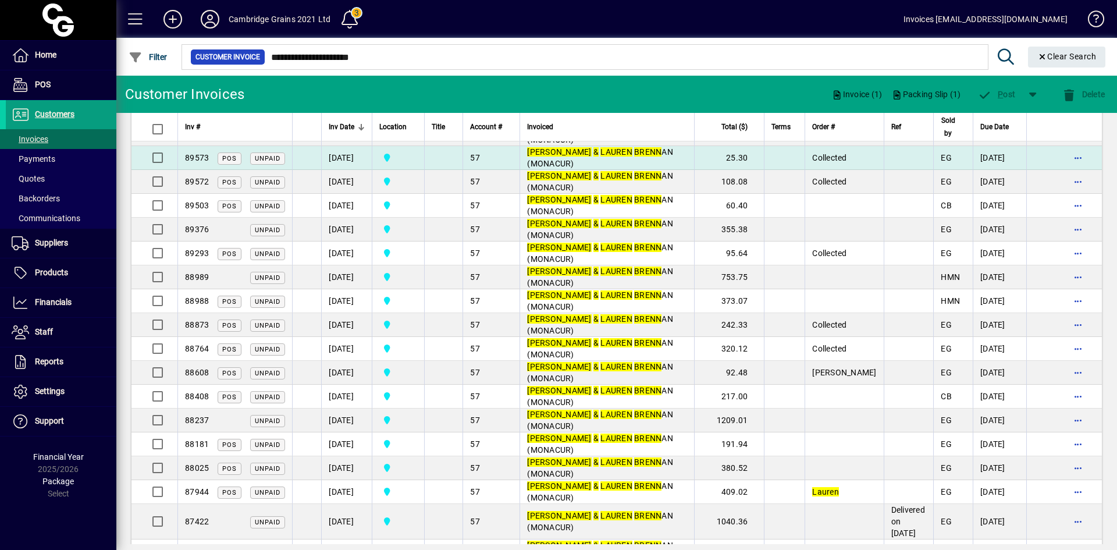
click at [335, 157] on td "30/08/2025" at bounding box center [346, 158] width 51 height 24
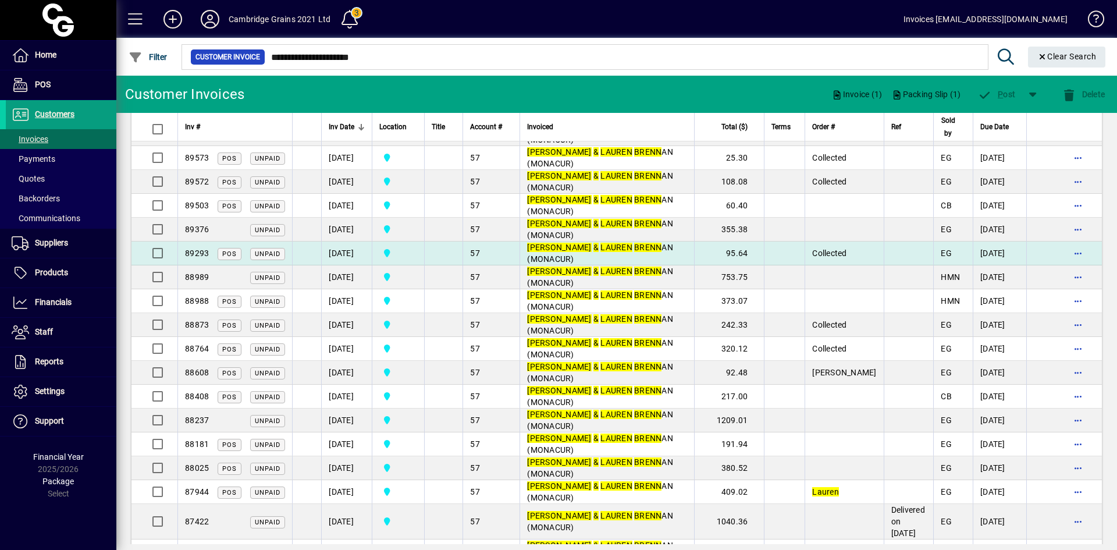
scroll to position [0, 0]
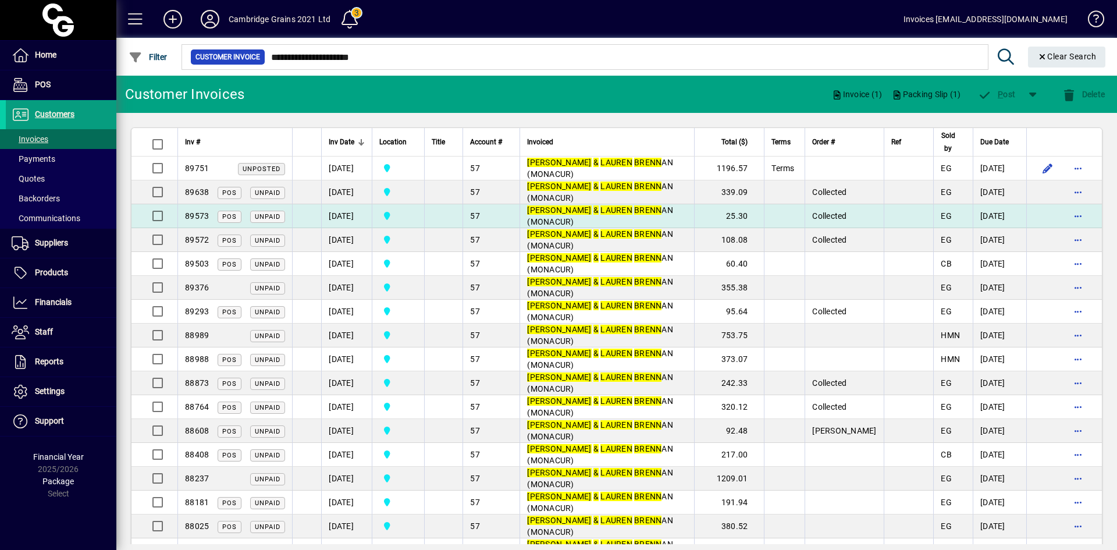
click at [340, 215] on td "30/08/2025" at bounding box center [346, 216] width 51 height 24
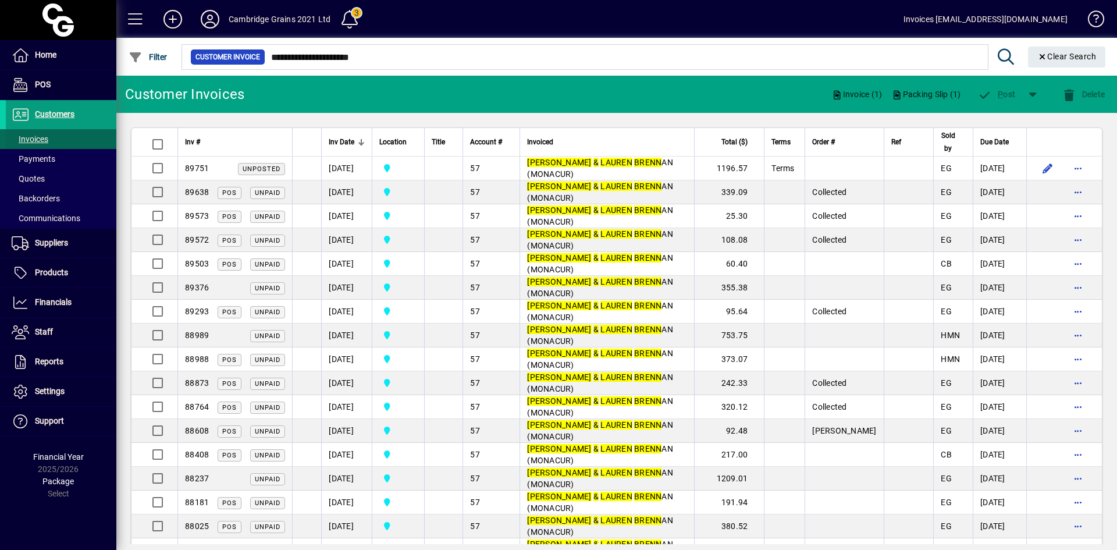
click at [41, 137] on span "Invoices" at bounding box center [30, 138] width 37 height 9
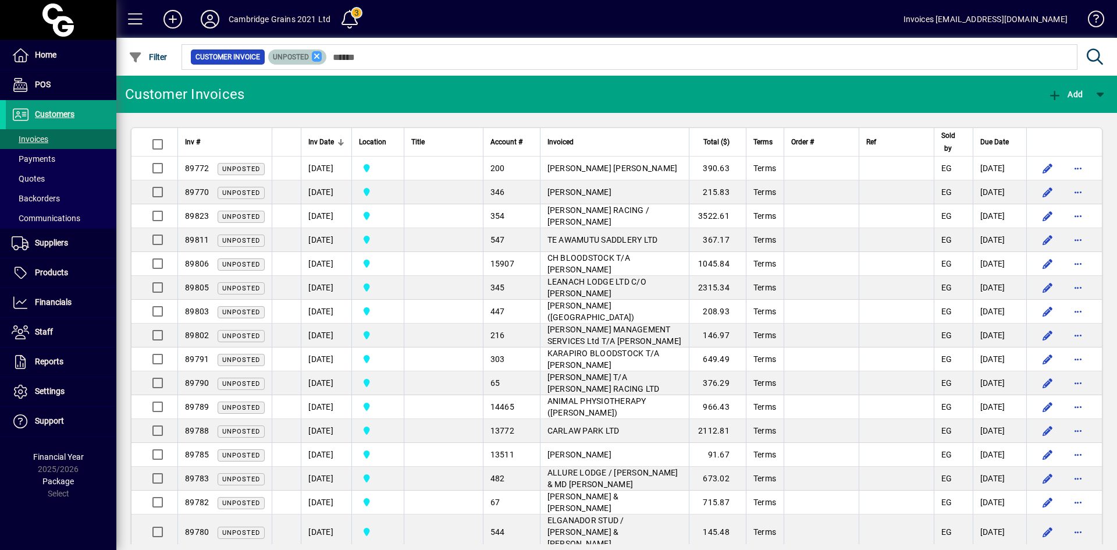
click at [315, 55] on icon at bounding box center [317, 56] width 10 height 10
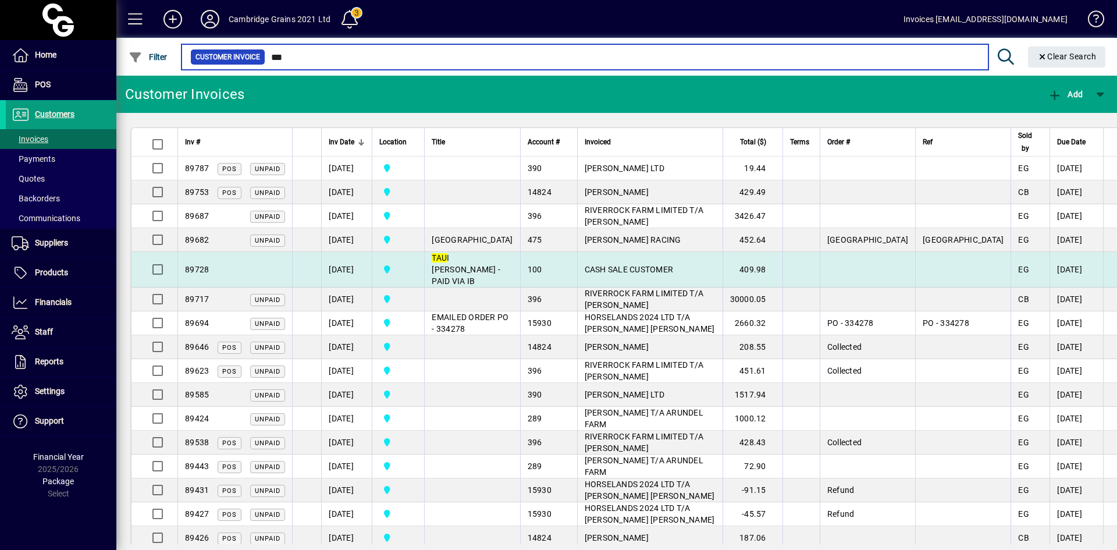
type input "***"
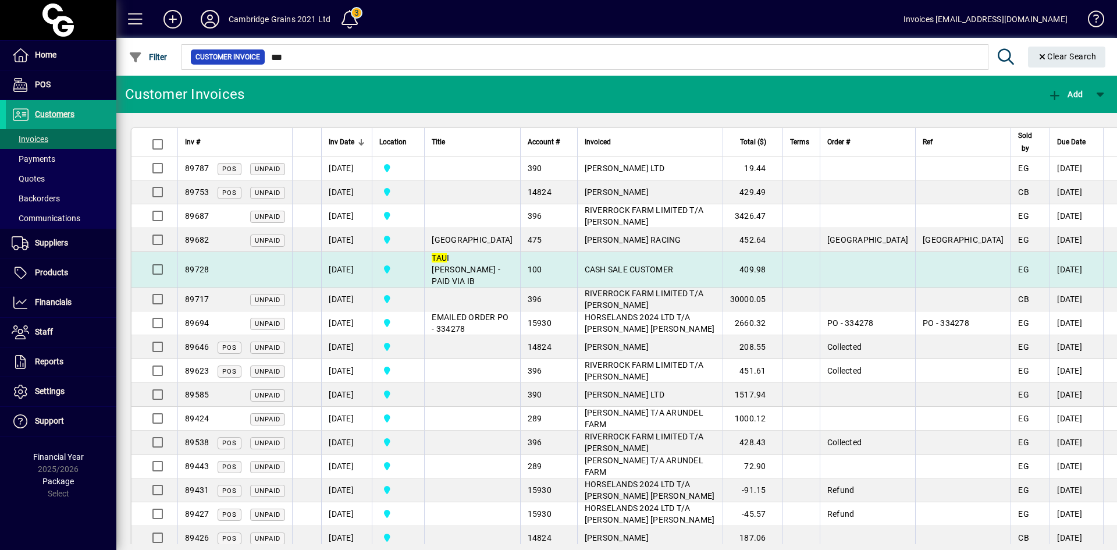
click at [460, 264] on td "TAU I JOHNSTON - PAID VIA IB" at bounding box center [471, 270] width 95 height 36
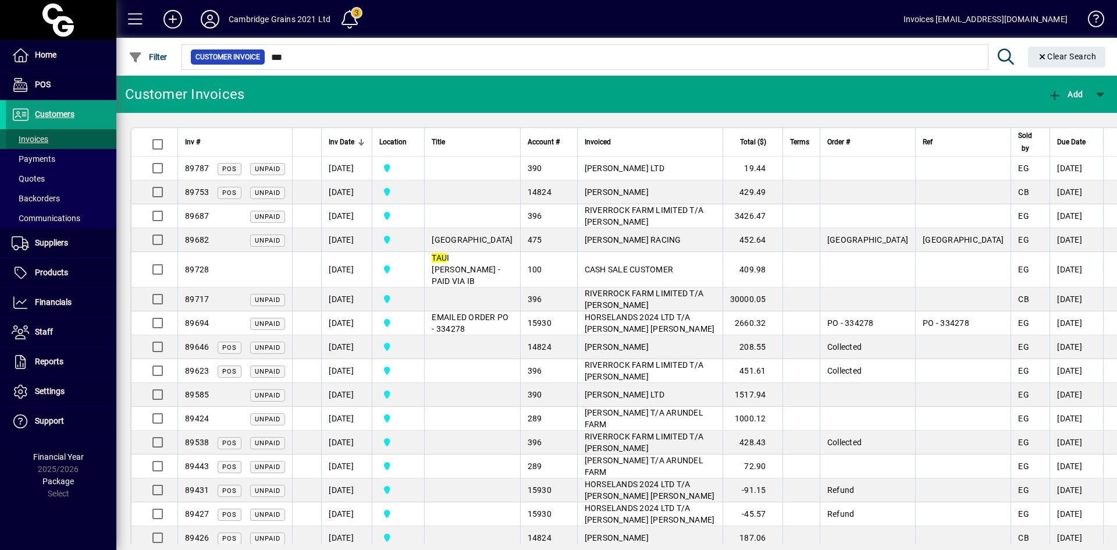
click at [55, 140] on span at bounding box center [61, 139] width 111 height 28
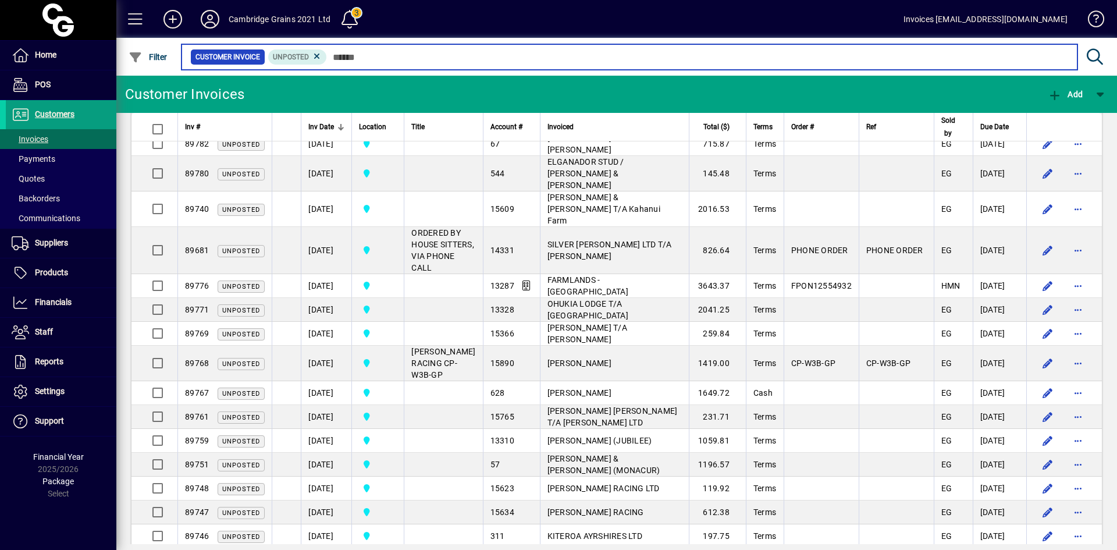
scroll to position [466, 0]
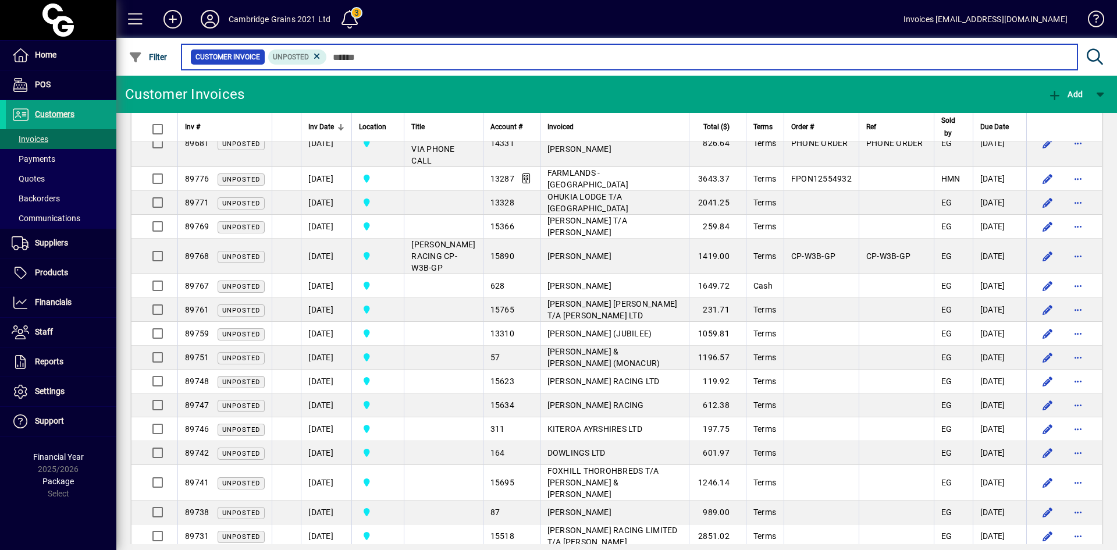
click at [350, 56] on input "text" at bounding box center [697, 57] width 741 height 16
paste input "**********"
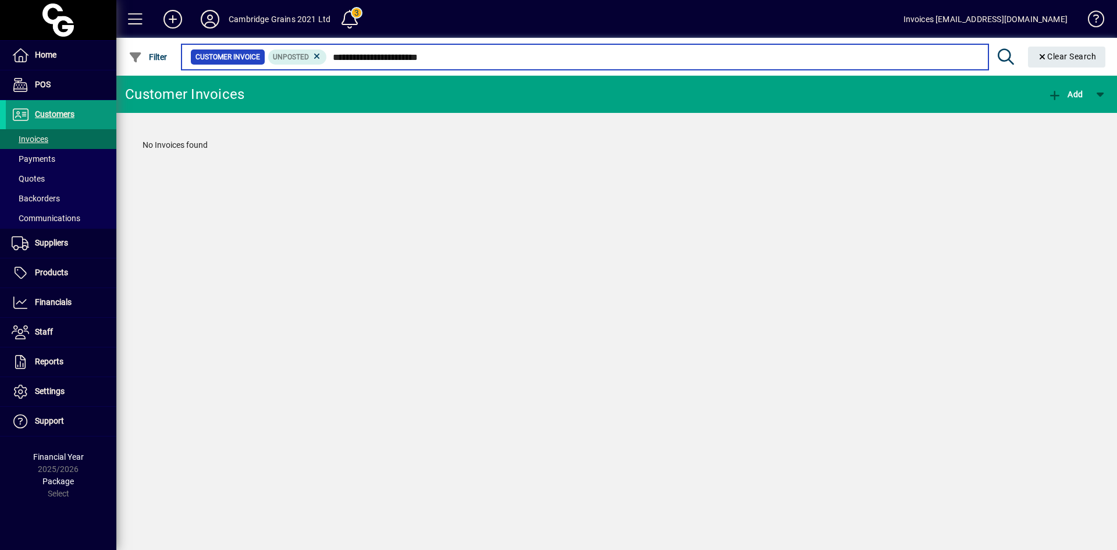
type input "**********"
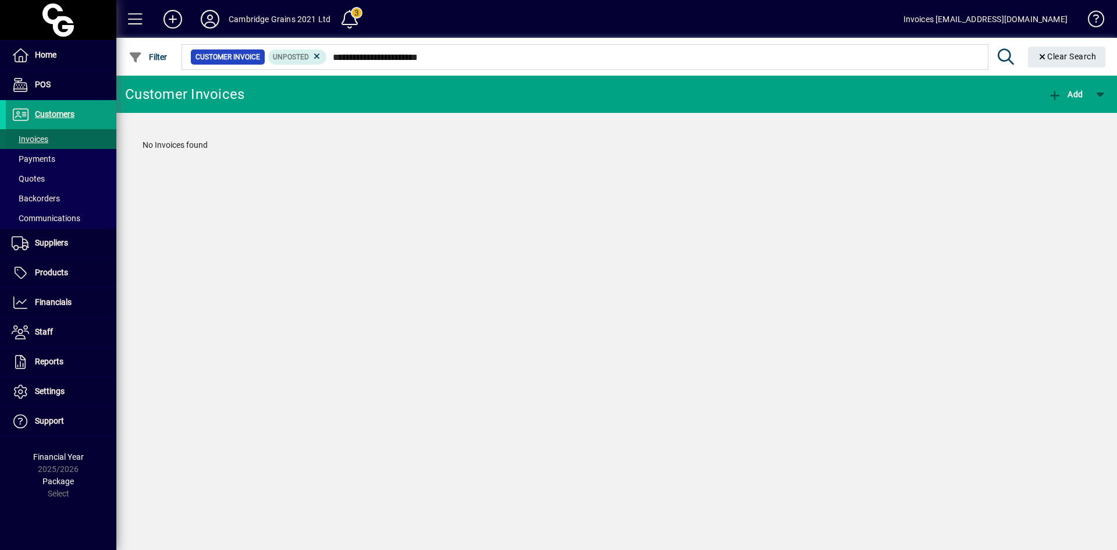
click at [40, 136] on span "Invoices" at bounding box center [30, 138] width 37 height 9
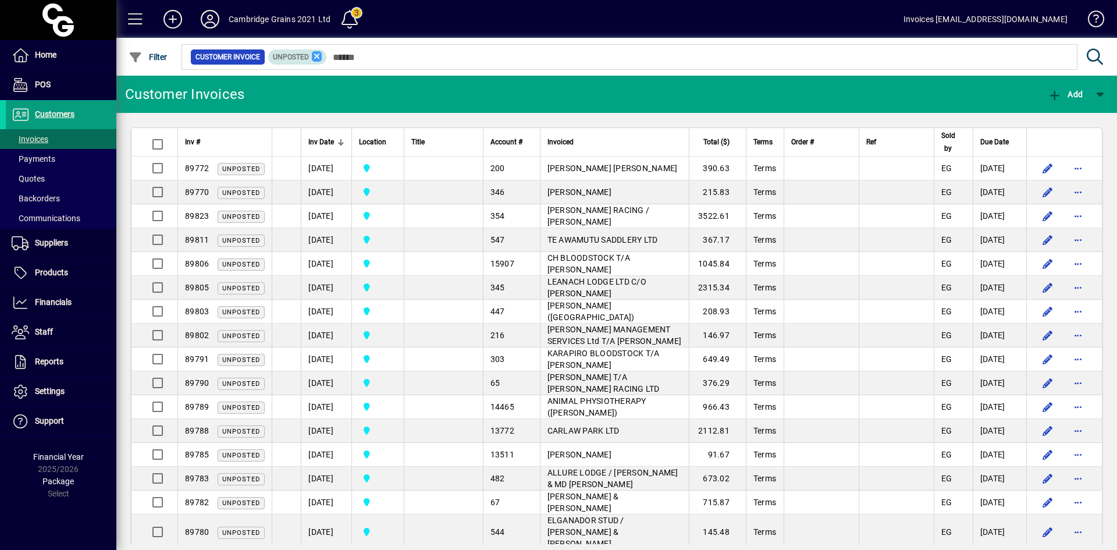
click at [316, 59] on icon at bounding box center [317, 56] width 10 height 10
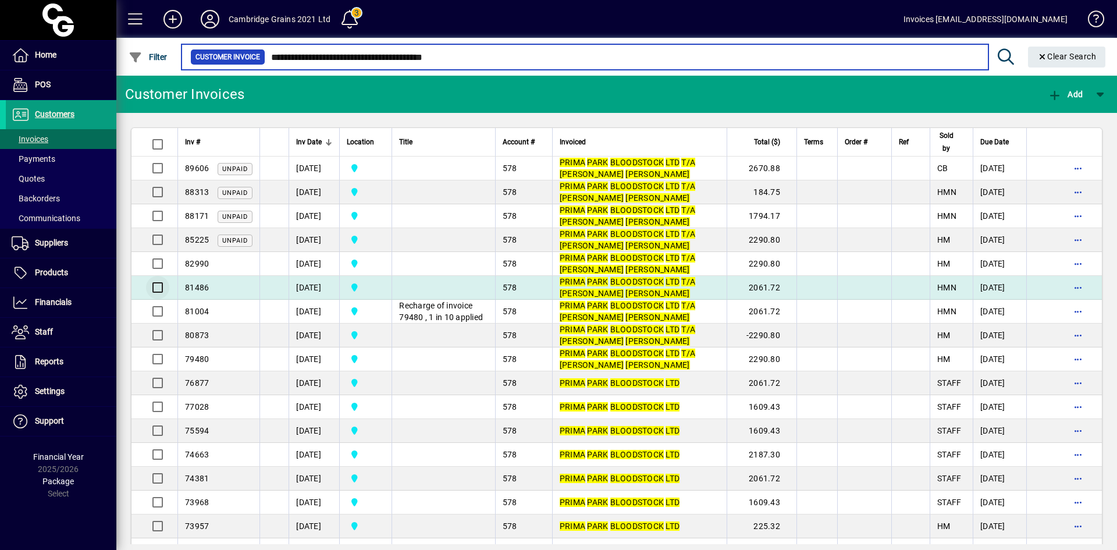
type input "**********"
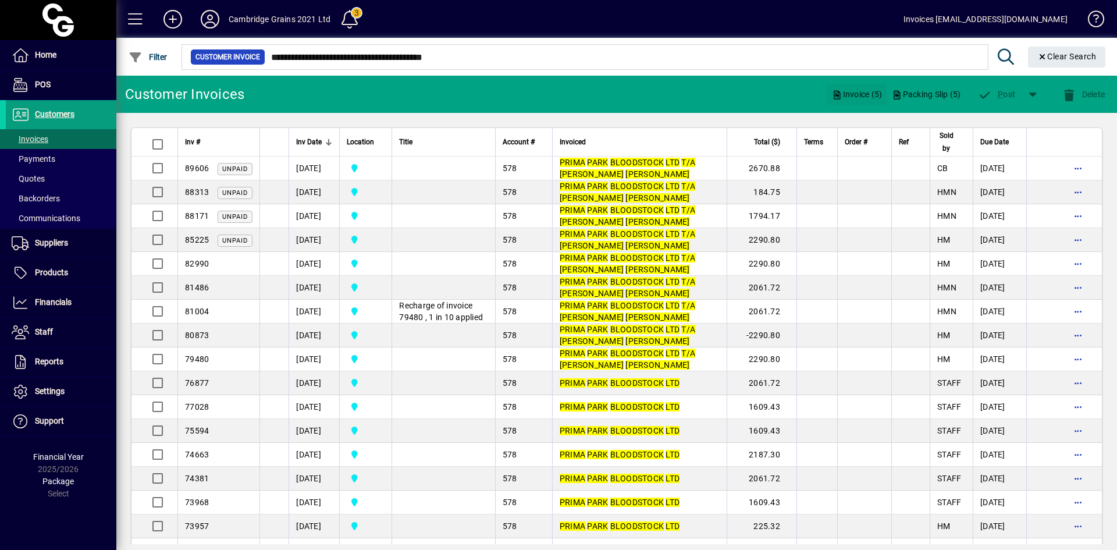
click at [847, 92] on span "Invoice (5)" at bounding box center [857, 94] width 51 height 19
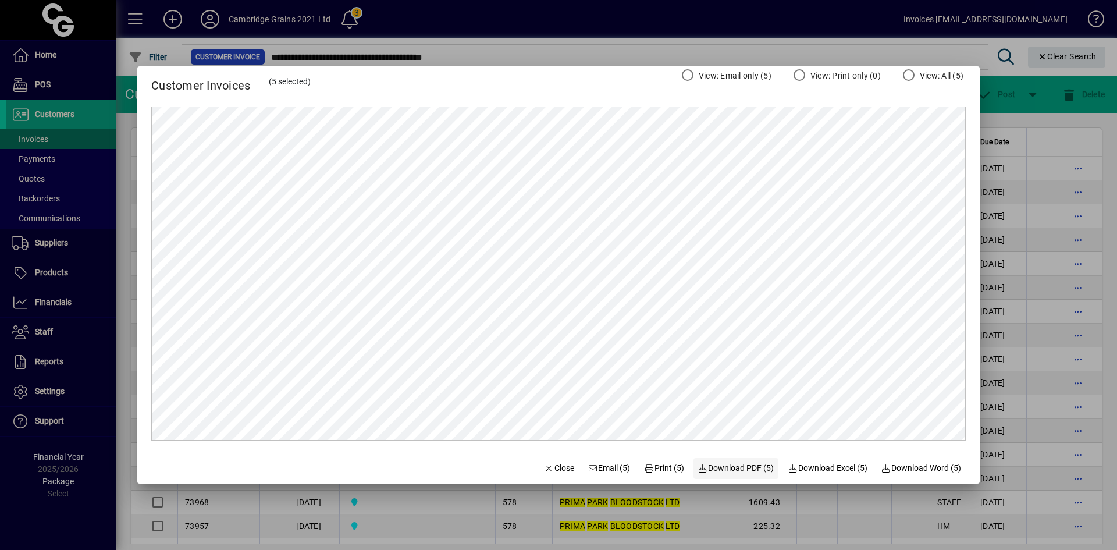
click at [740, 469] on span "Download PDF (5)" at bounding box center [736, 468] width 76 height 12
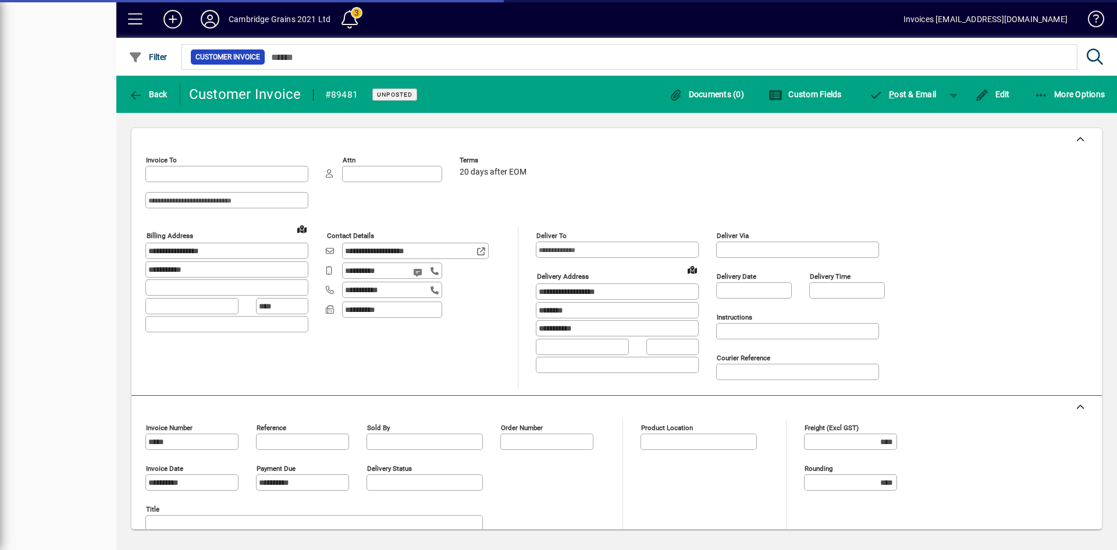
type input "**********"
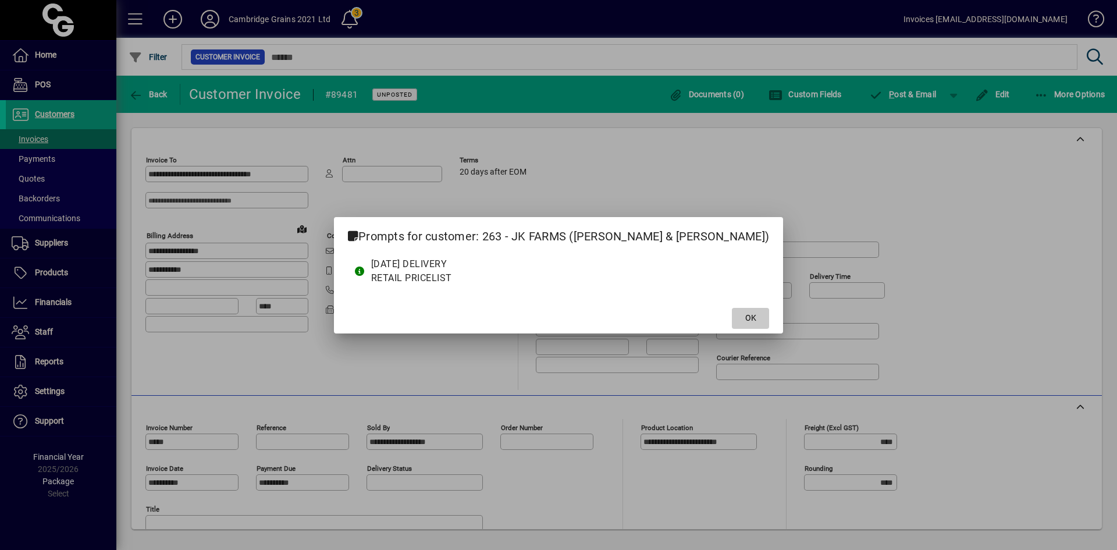
click at [746, 318] on span "OK" at bounding box center [751, 318] width 11 height 12
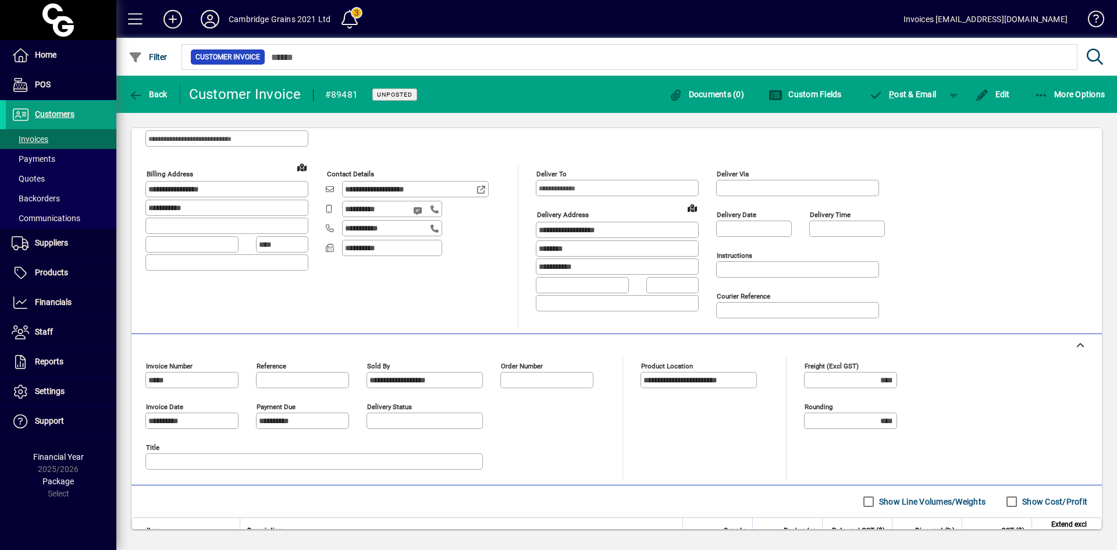
scroll to position [166, 0]
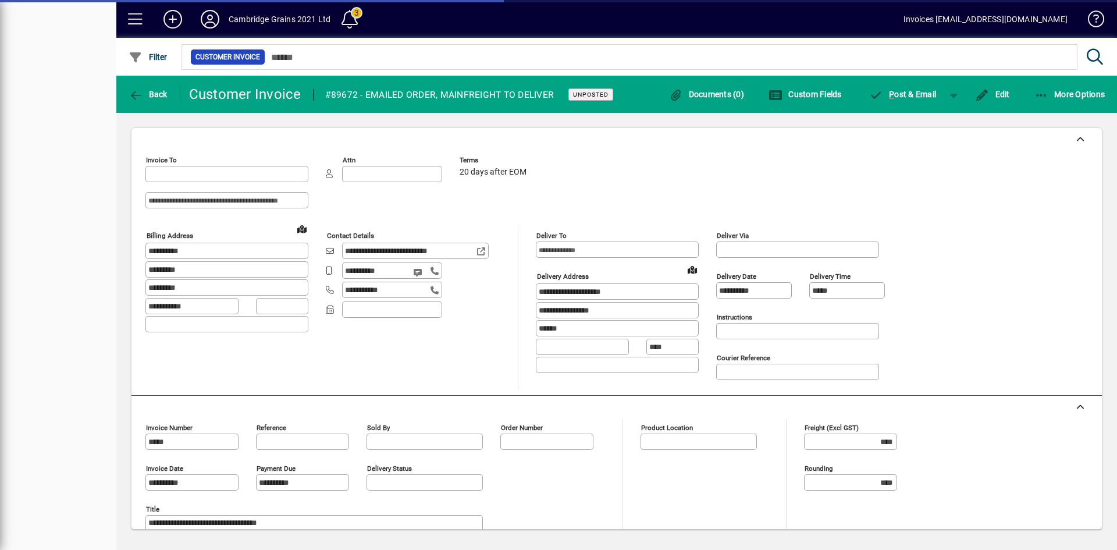
type input "**********"
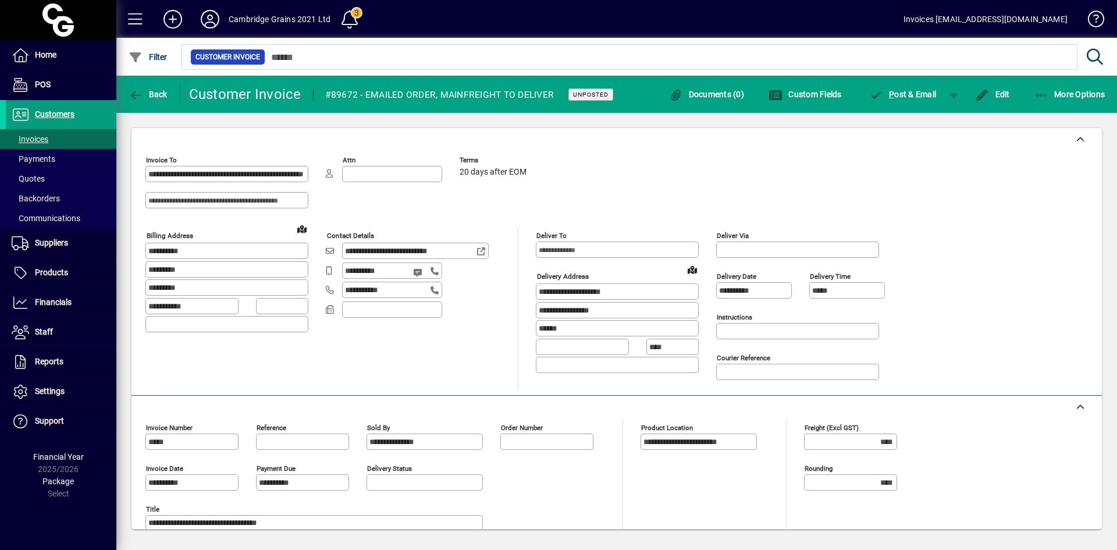
click at [233, 200] on input at bounding box center [227, 200] width 159 height 9
click at [897, 91] on span "P ost & Email" at bounding box center [904, 94] width 68 height 9
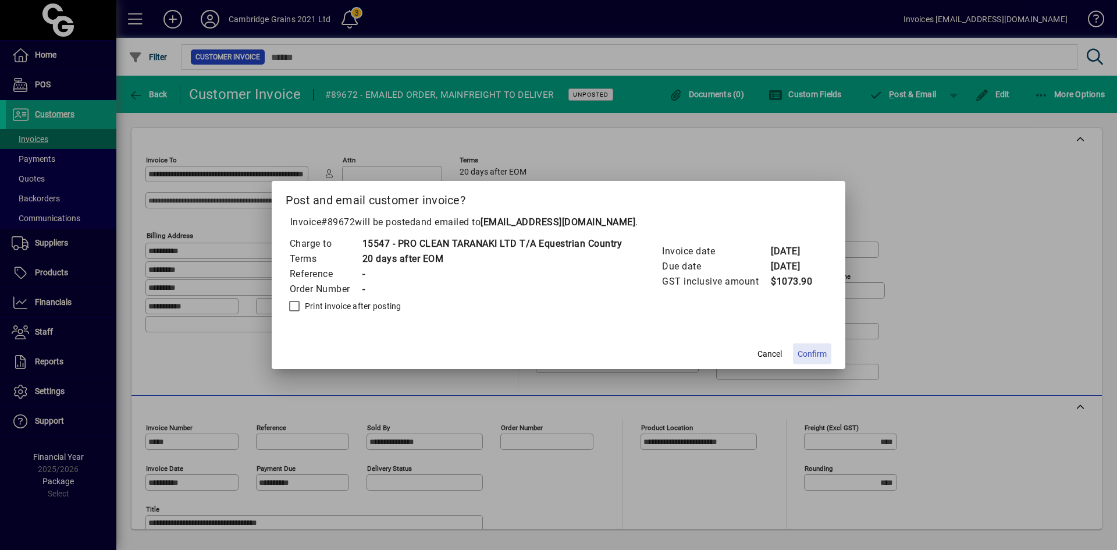
click at [815, 353] on span "Confirm" at bounding box center [812, 354] width 29 height 12
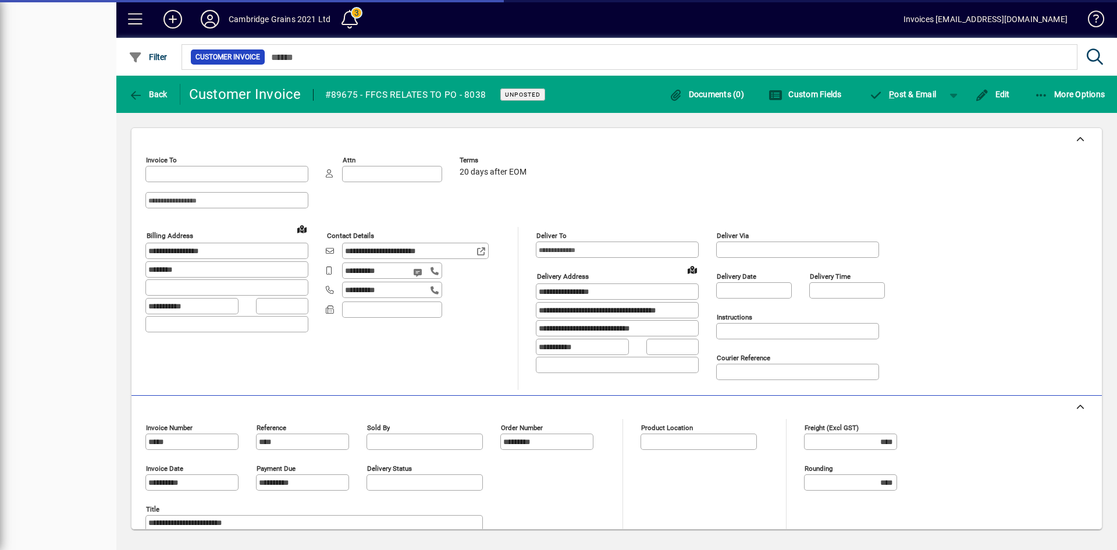
type input "**********"
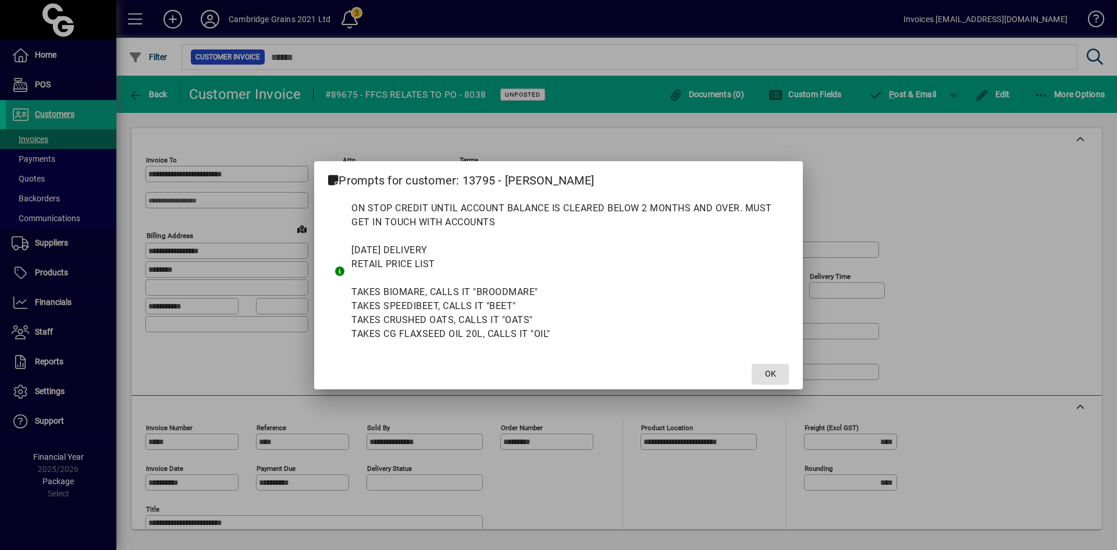
click at [764, 370] on span at bounding box center [770, 374] width 37 height 28
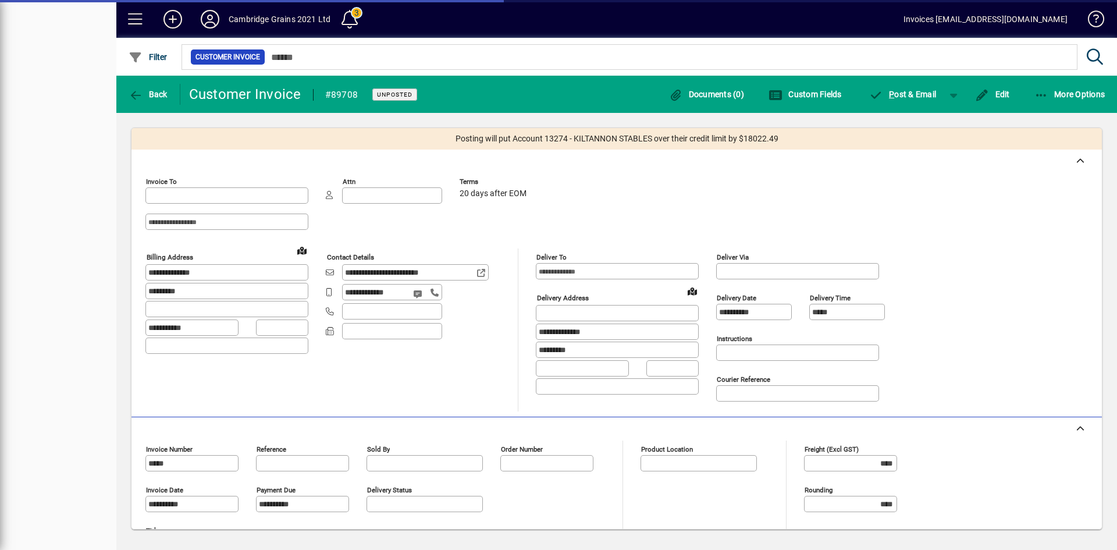
type input "**********"
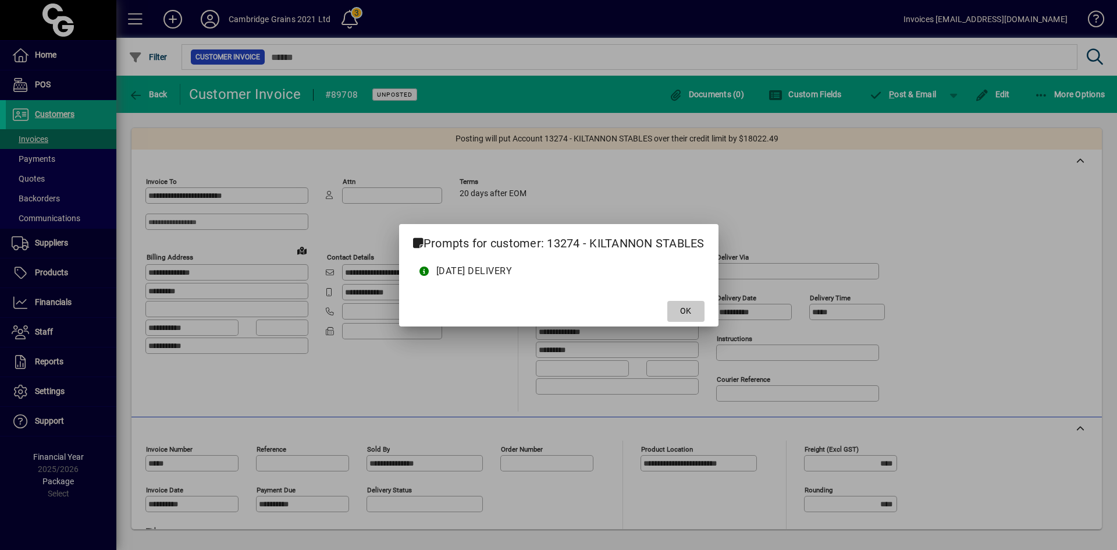
click at [679, 308] on span at bounding box center [686, 311] width 37 height 28
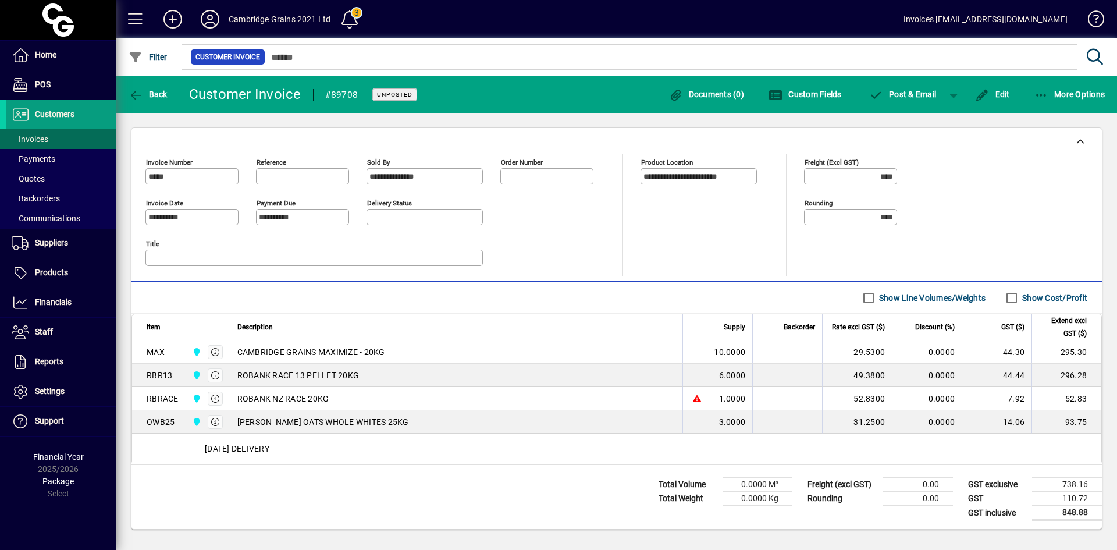
scroll to position [288, 0]
click at [899, 94] on span "P ost & Email" at bounding box center [904, 94] width 68 height 9
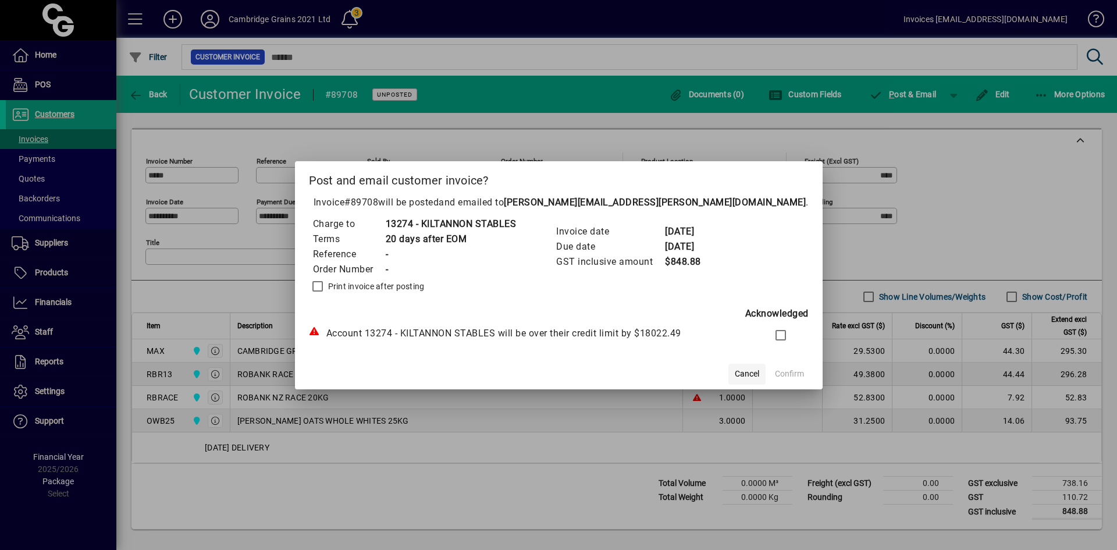
click at [735, 374] on span "Cancel" at bounding box center [747, 374] width 24 height 12
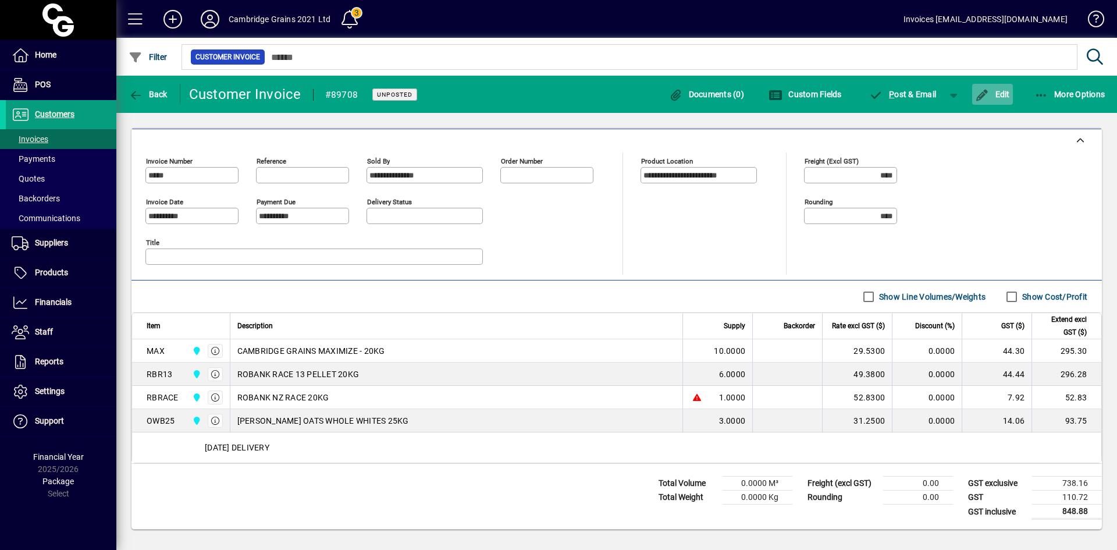
click at [996, 91] on span "Edit" at bounding box center [992, 94] width 35 height 9
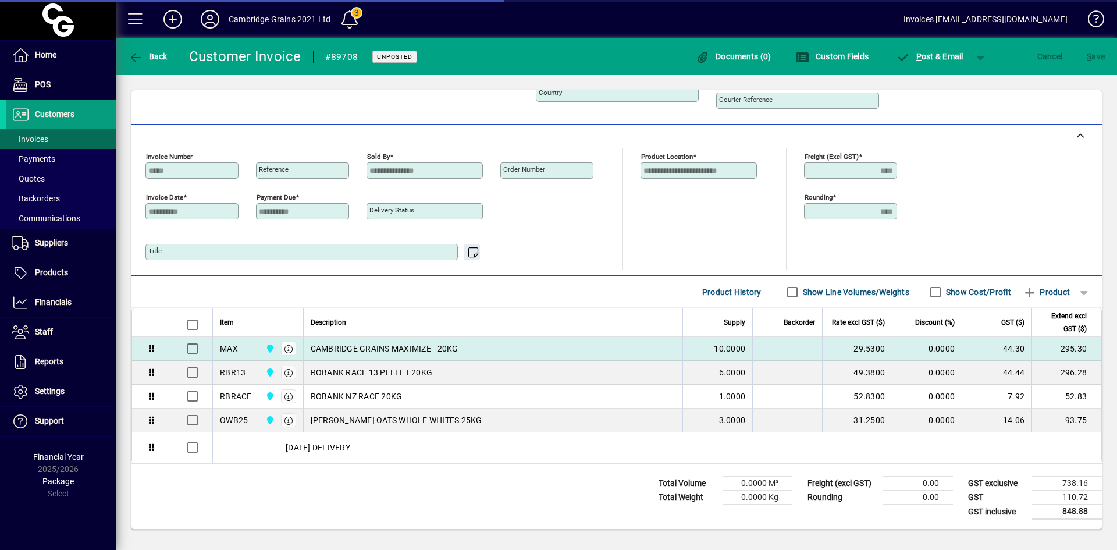
scroll to position [255, 0]
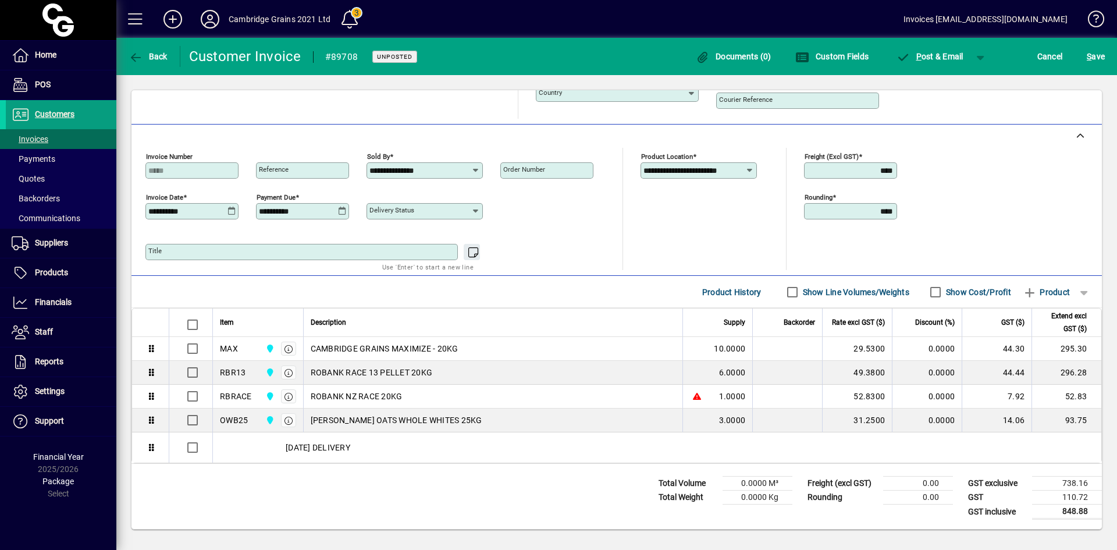
click at [230, 211] on icon at bounding box center [232, 211] width 9 height 9
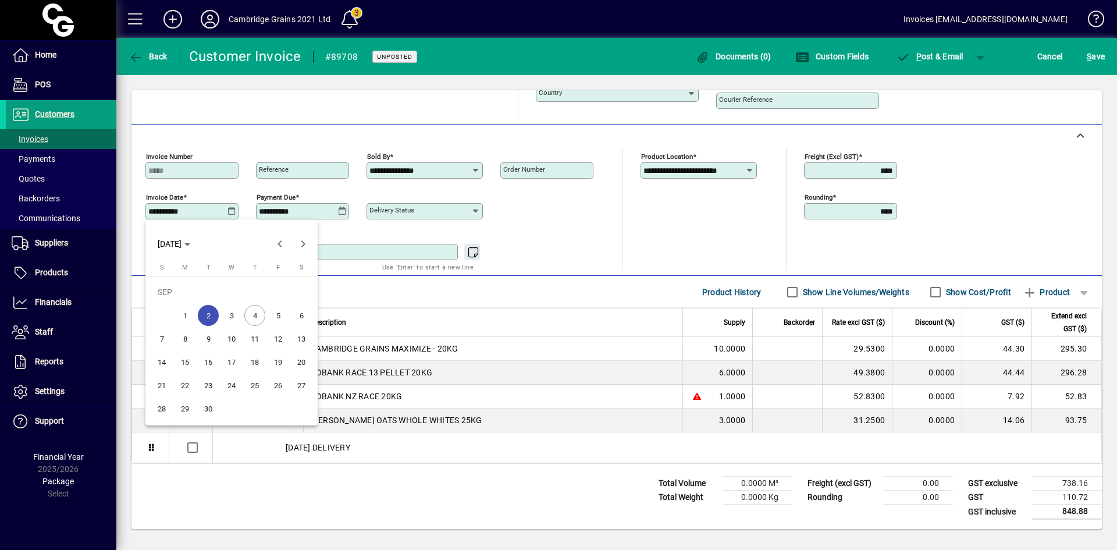
click at [601, 217] on div at bounding box center [558, 275] width 1117 height 550
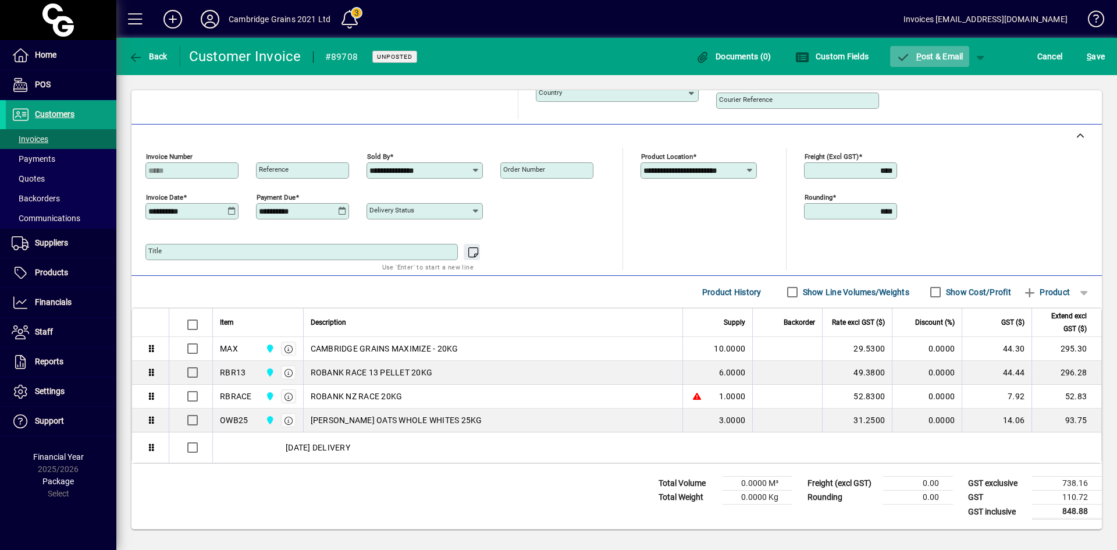
click at [943, 52] on span "P ost & Email" at bounding box center [930, 56] width 68 height 9
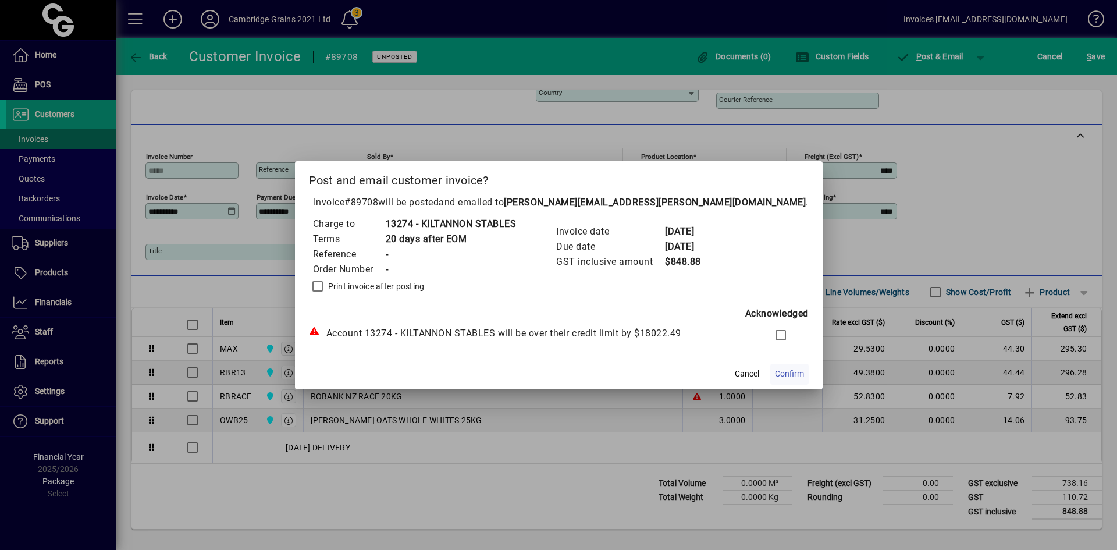
click at [775, 371] on span "Confirm" at bounding box center [789, 374] width 29 height 12
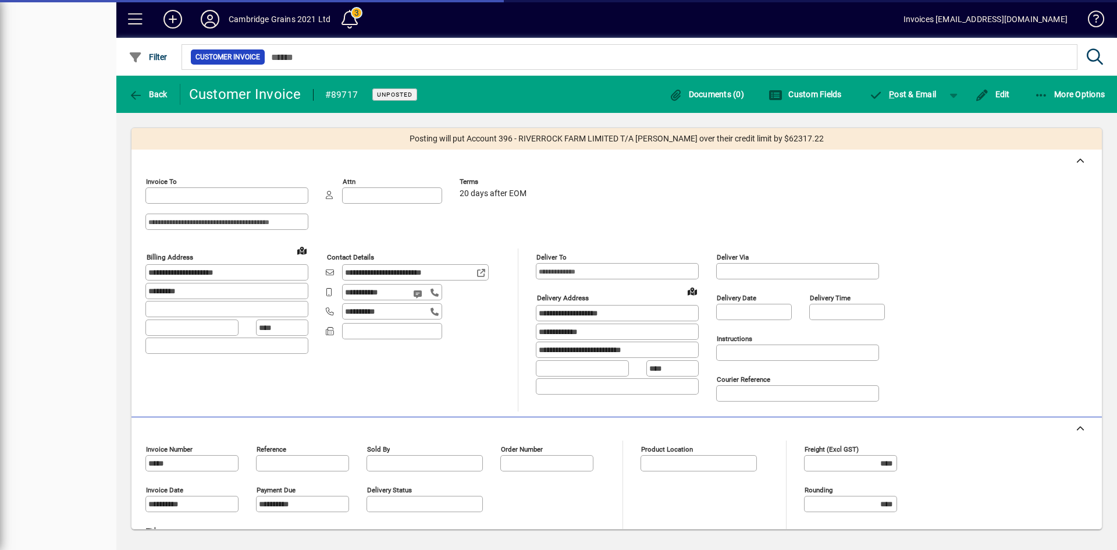
type input "**********"
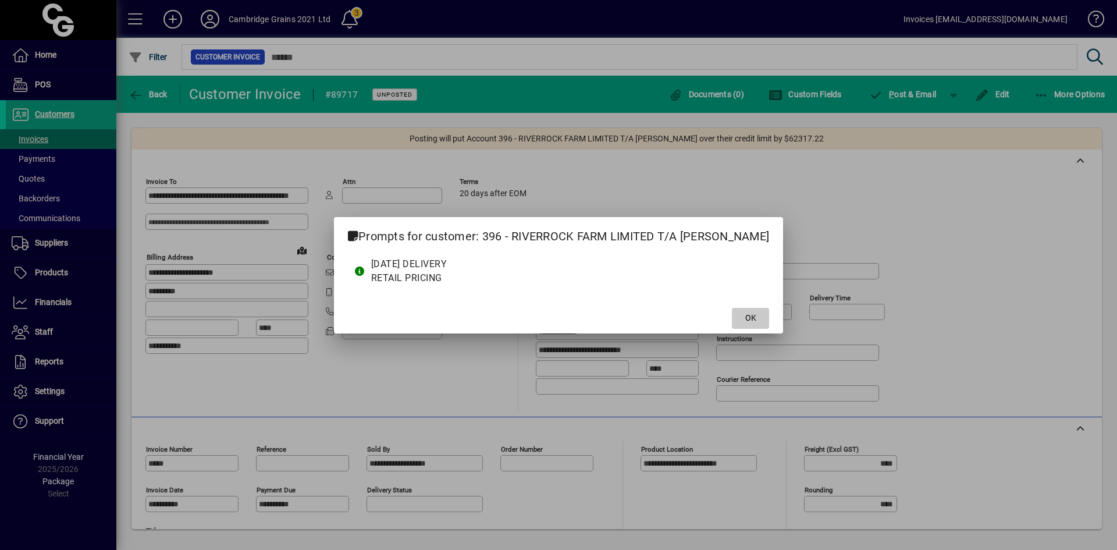
click at [754, 317] on span "OK" at bounding box center [751, 318] width 11 height 12
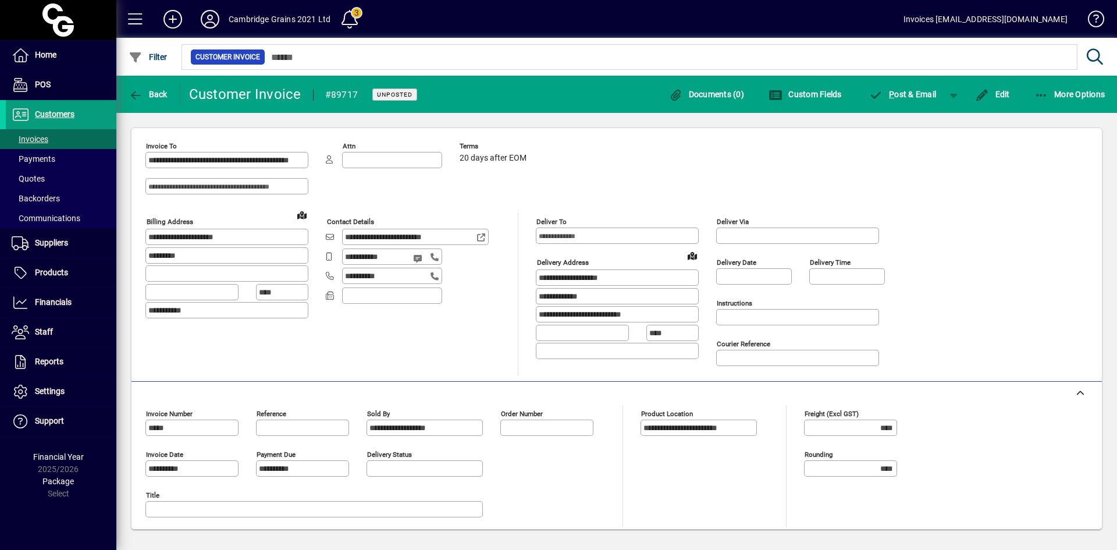
scroll to position [218, 0]
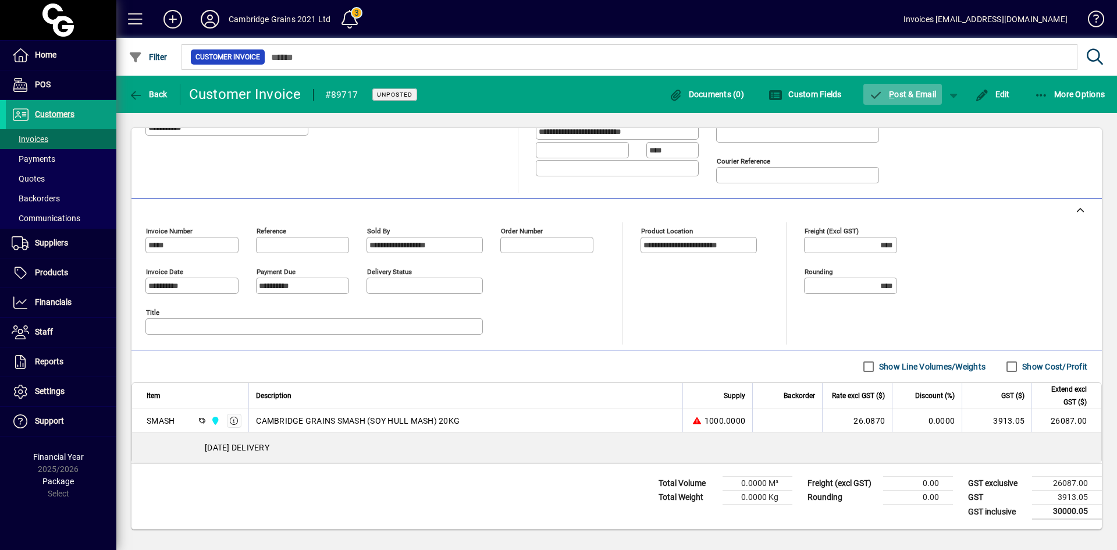
click at [899, 95] on span "P ost & Email" at bounding box center [904, 94] width 68 height 9
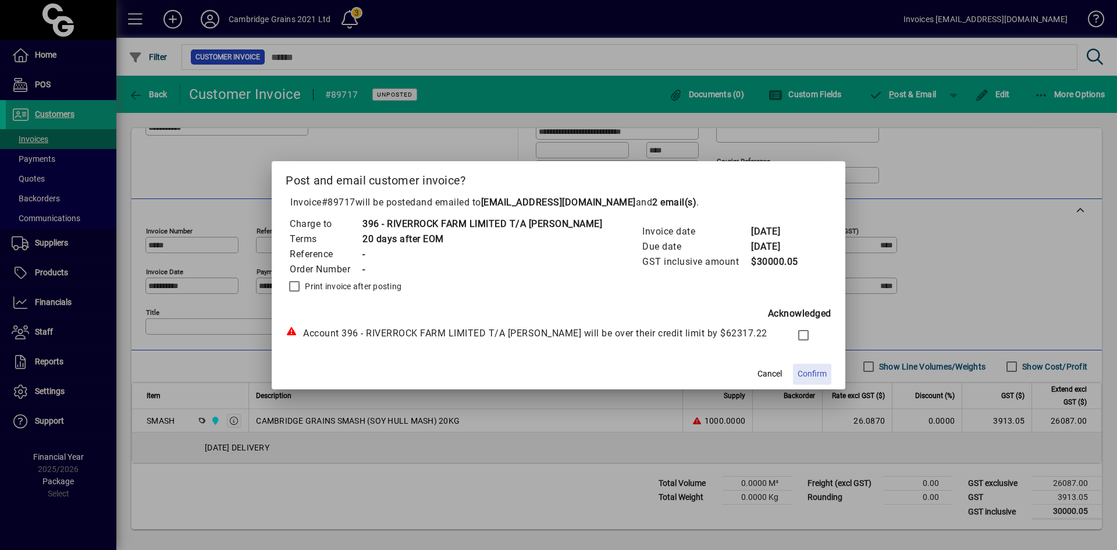
drag, startPoint x: 808, startPoint y: 372, endPoint x: 809, endPoint y: 362, distance: 10.5
click at [808, 371] on span "Confirm" at bounding box center [812, 374] width 29 height 12
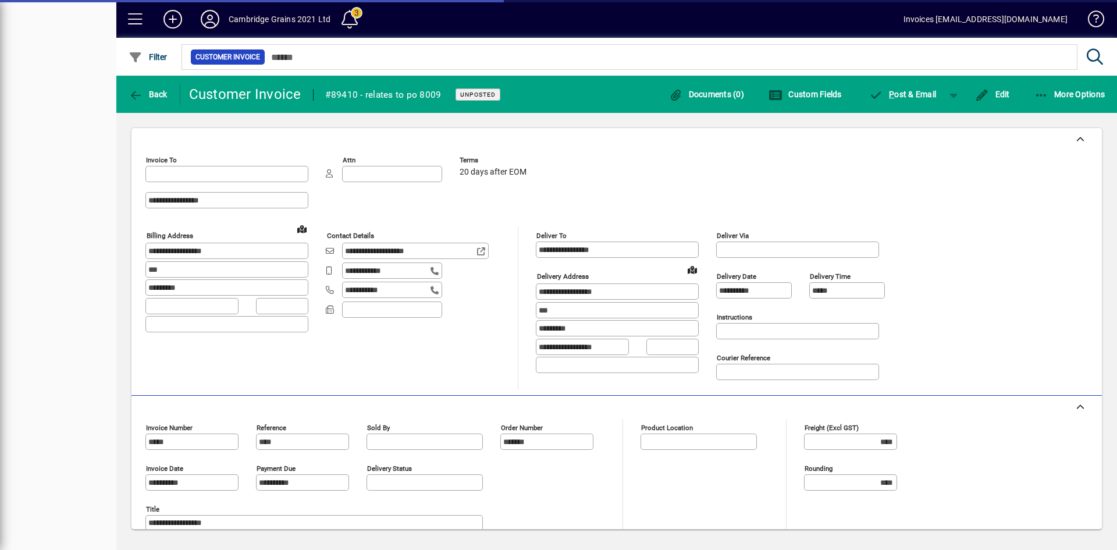
type input "**********"
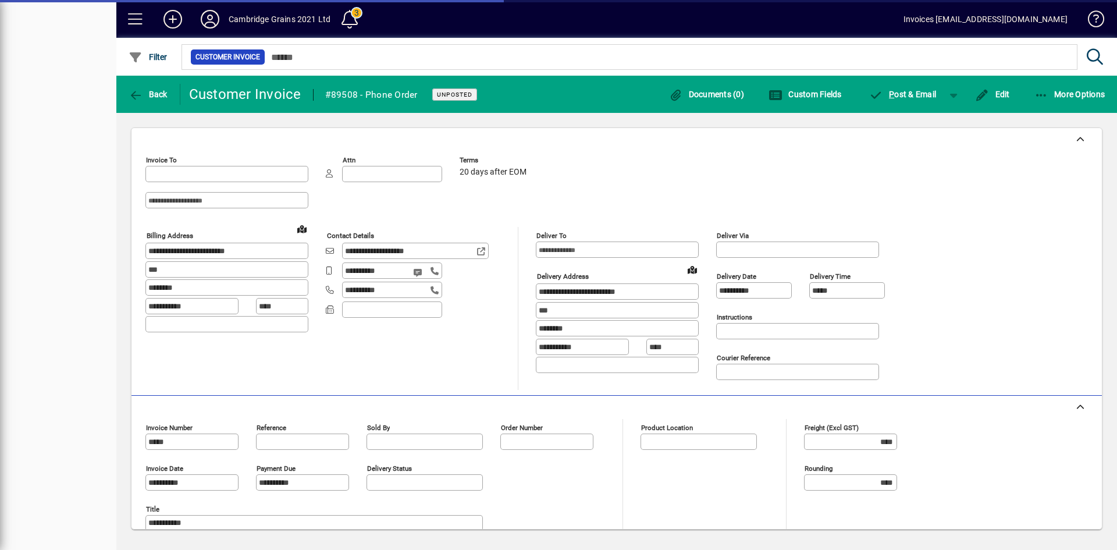
type input "**********"
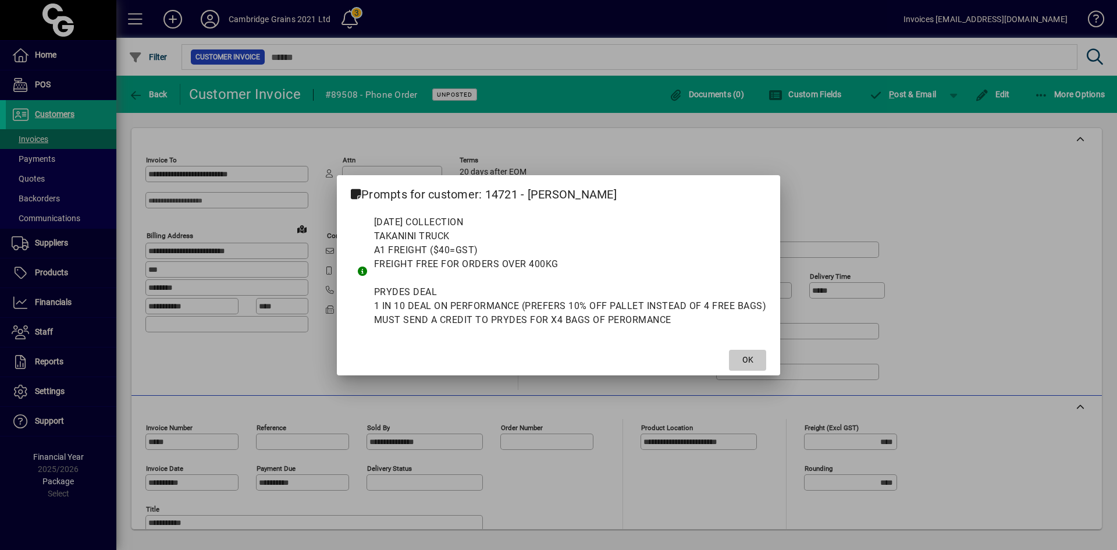
click at [754, 354] on span at bounding box center [747, 360] width 37 height 28
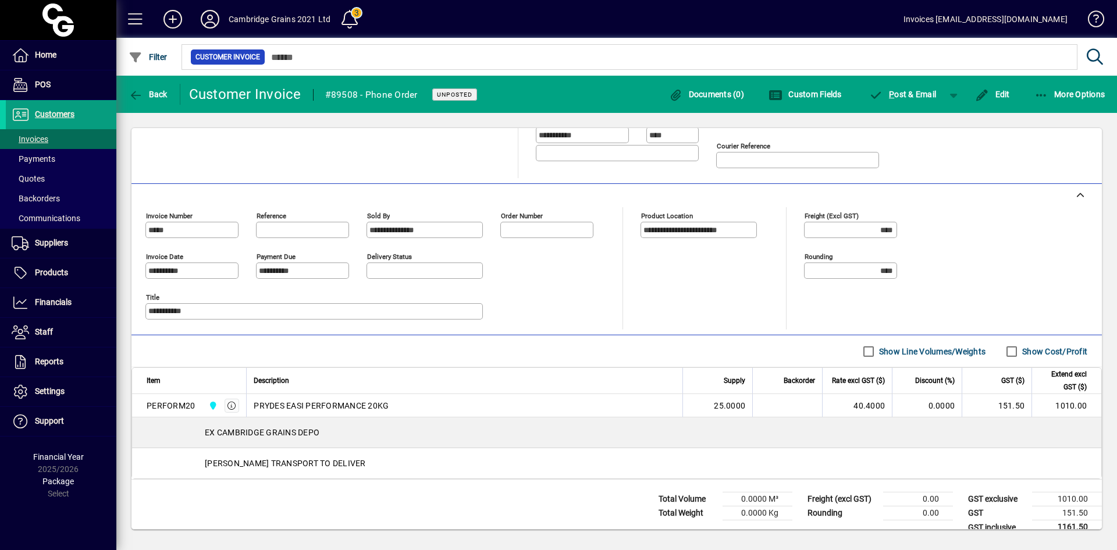
scroll to position [228, 0]
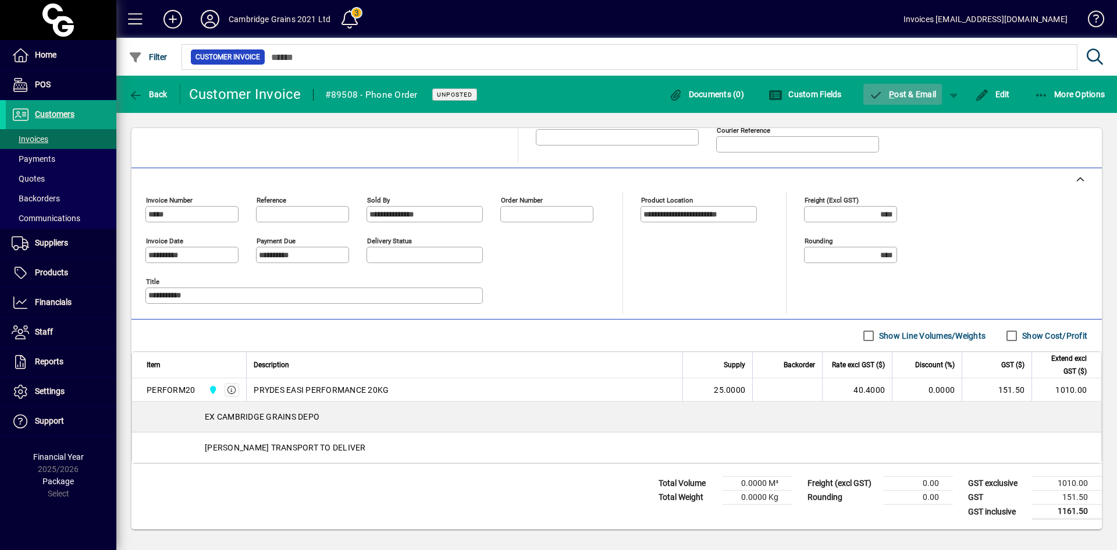
click at [890, 93] on span "P" at bounding box center [891, 94] width 5 height 9
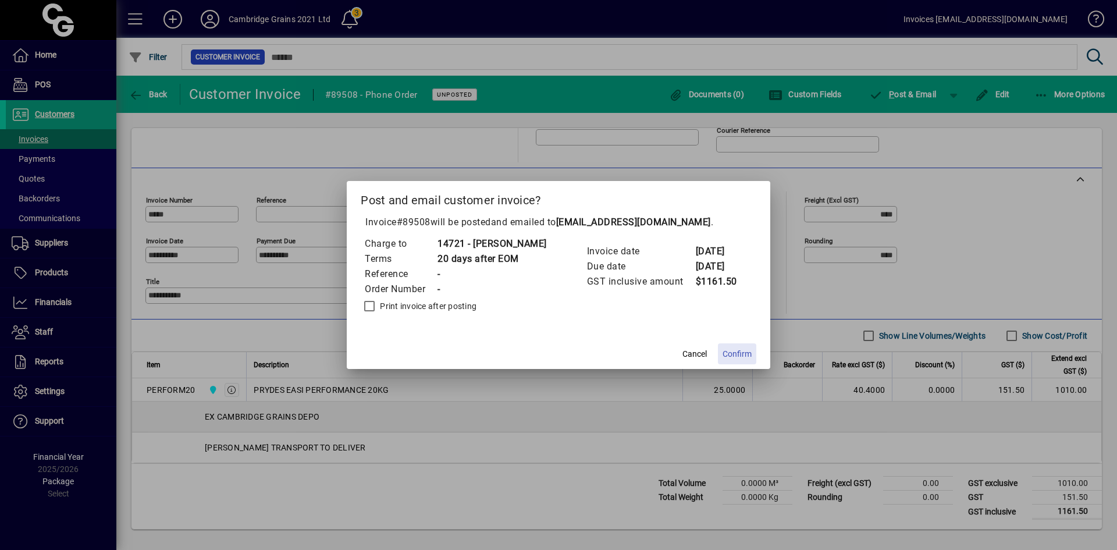
click at [750, 354] on span "Confirm" at bounding box center [737, 354] width 29 height 12
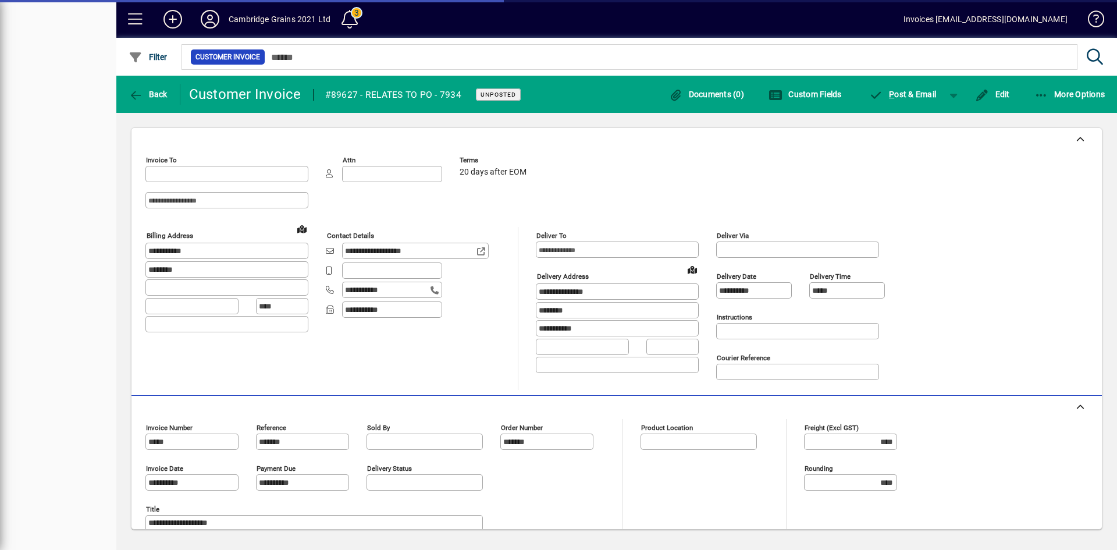
type input "**********"
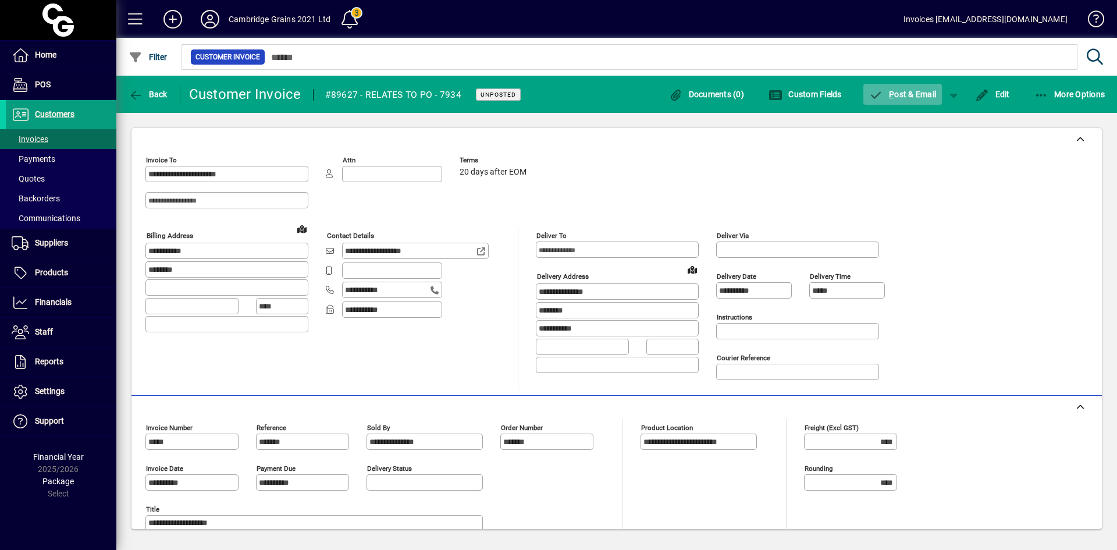
click at [904, 96] on span "P ost & Email" at bounding box center [904, 94] width 68 height 9
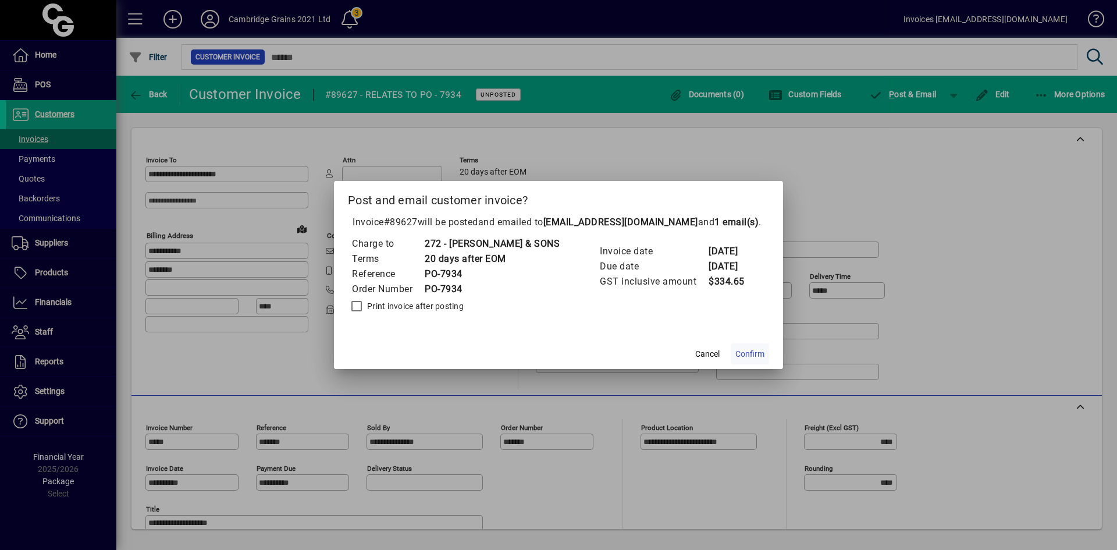
click at [750, 352] on span "Confirm" at bounding box center [750, 354] width 29 height 12
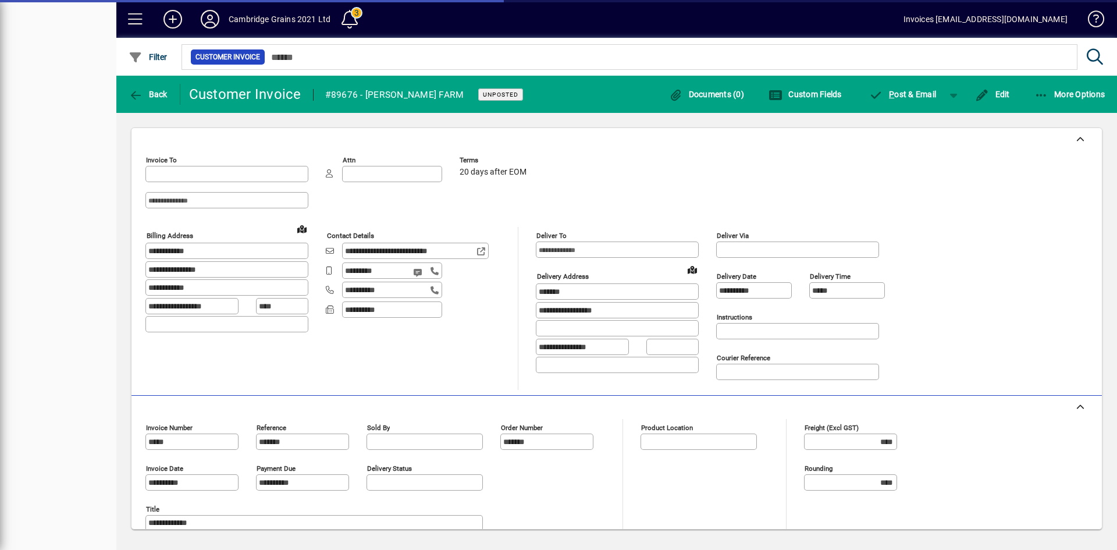
type input "**********"
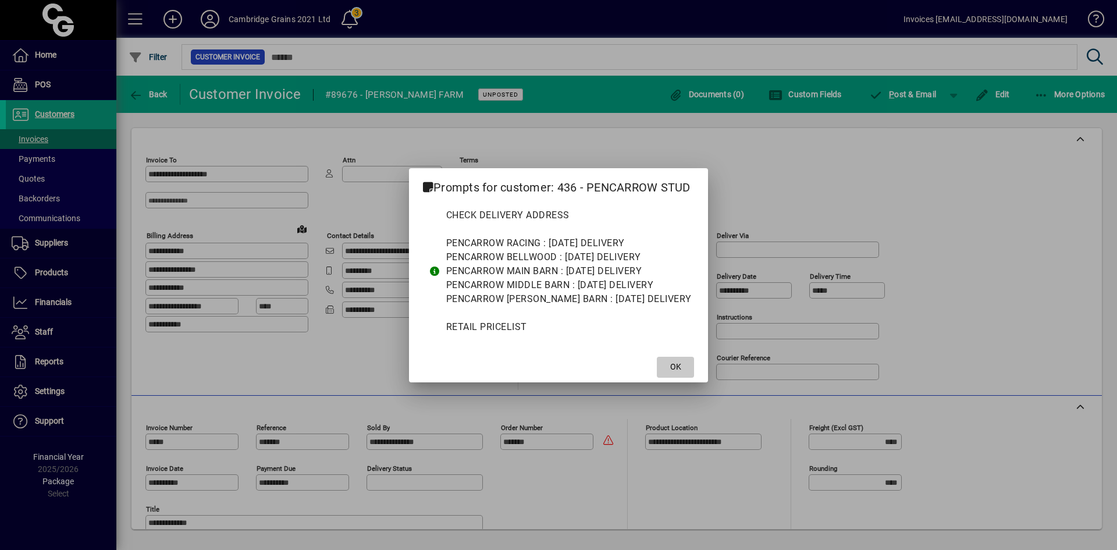
click at [671, 369] on span "OK" at bounding box center [675, 367] width 11 height 12
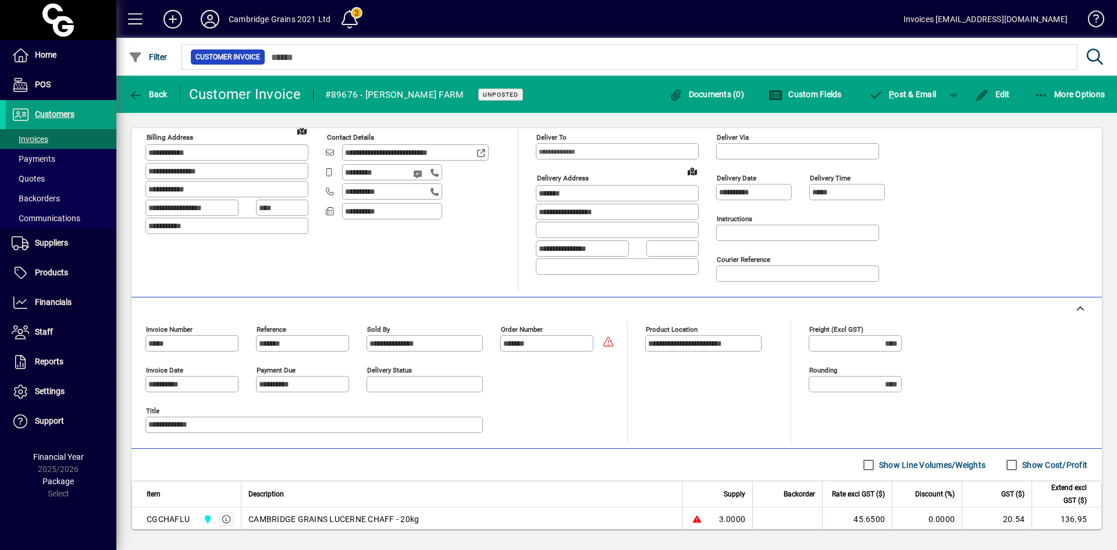
scroll to position [243, 0]
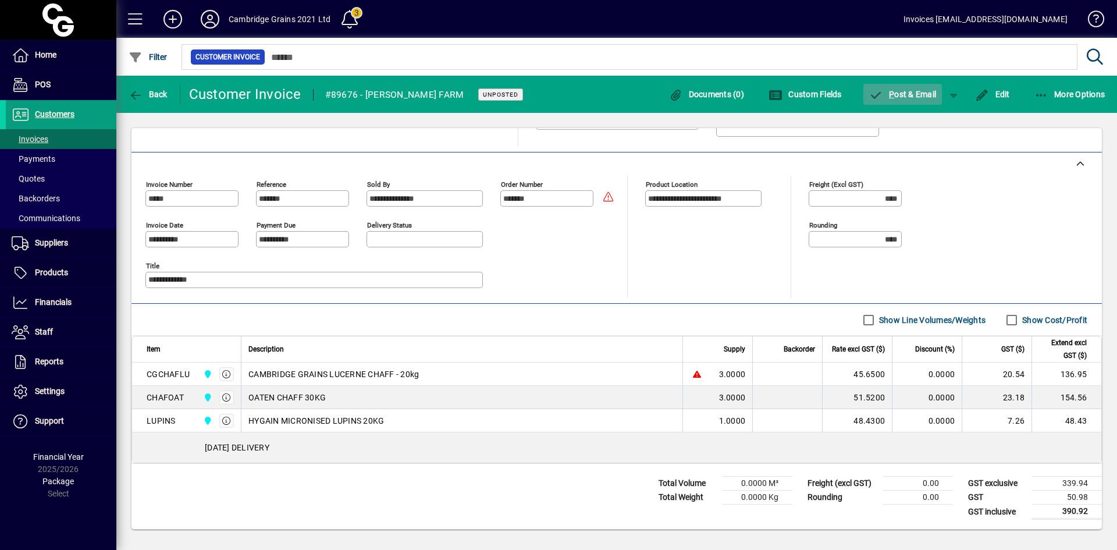
click at [899, 98] on span "P ost & Email" at bounding box center [904, 94] width 68 height 9
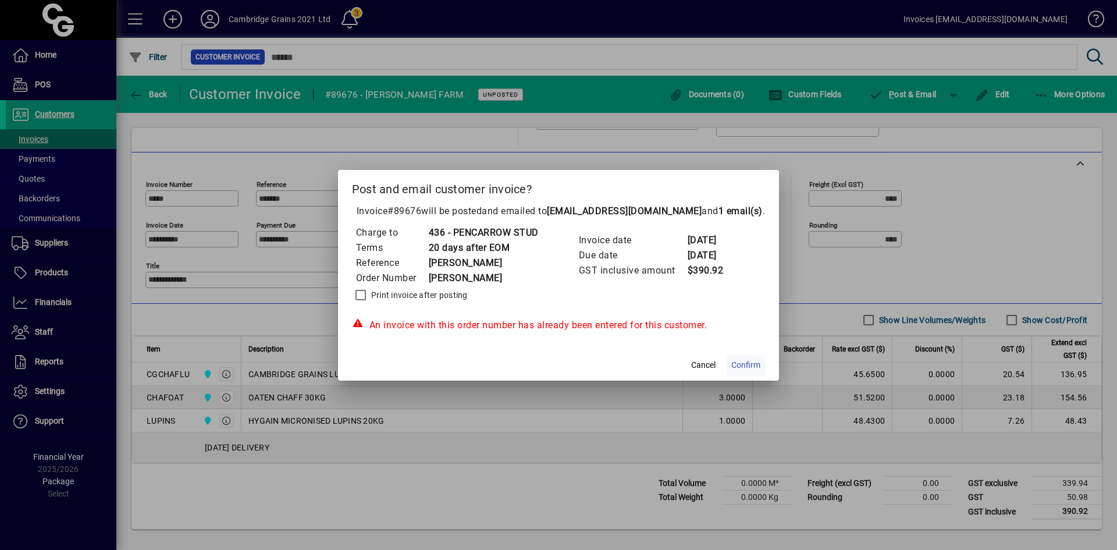
click at [752, 364] on span "Confirm" at bounding box center [746, 365] width 29 height 12
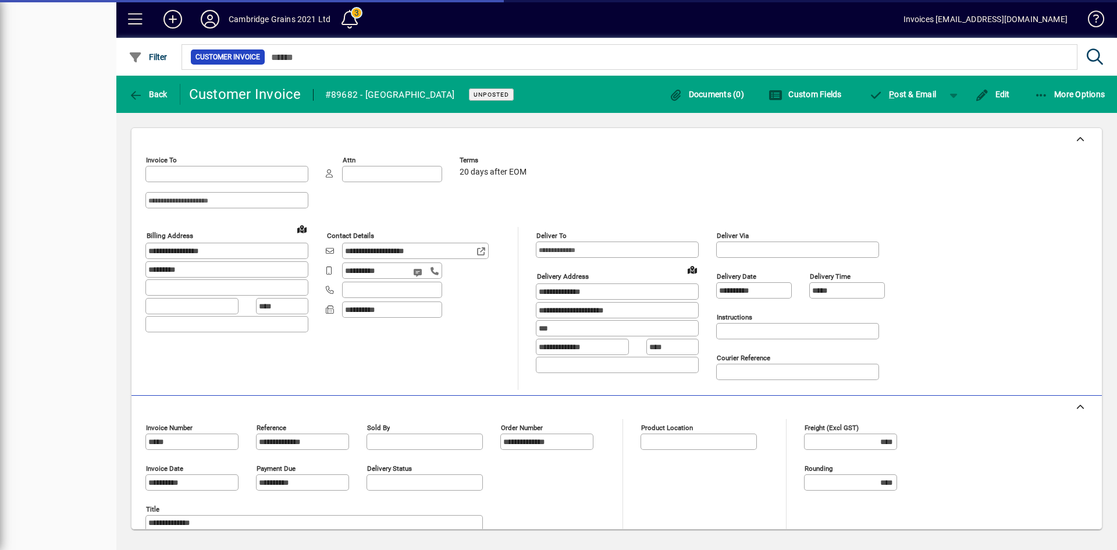
type input "**********"
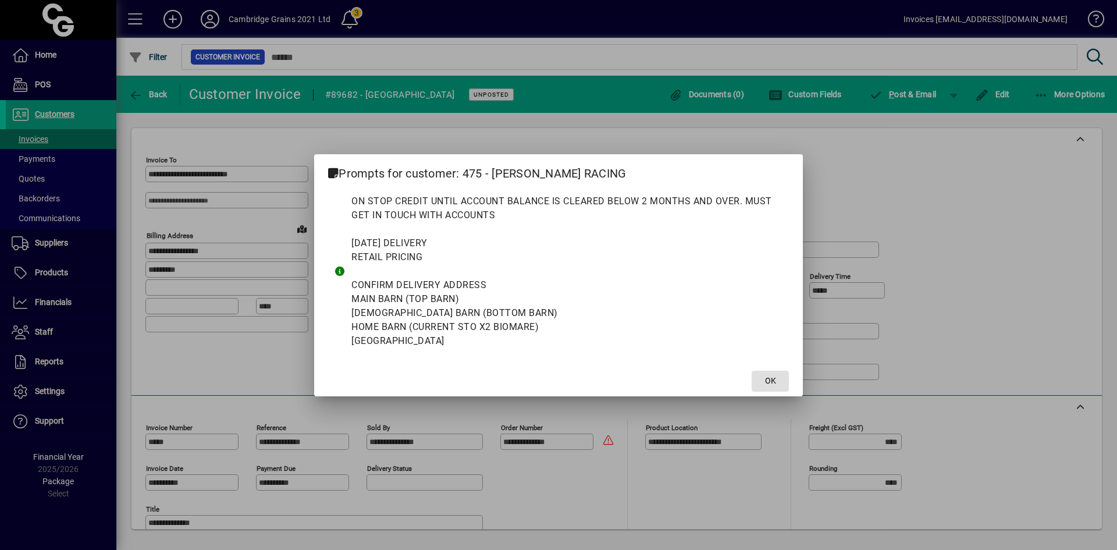
click at [771, 379] on span "OK" at bounding box center [770, 381] width 11 height 12
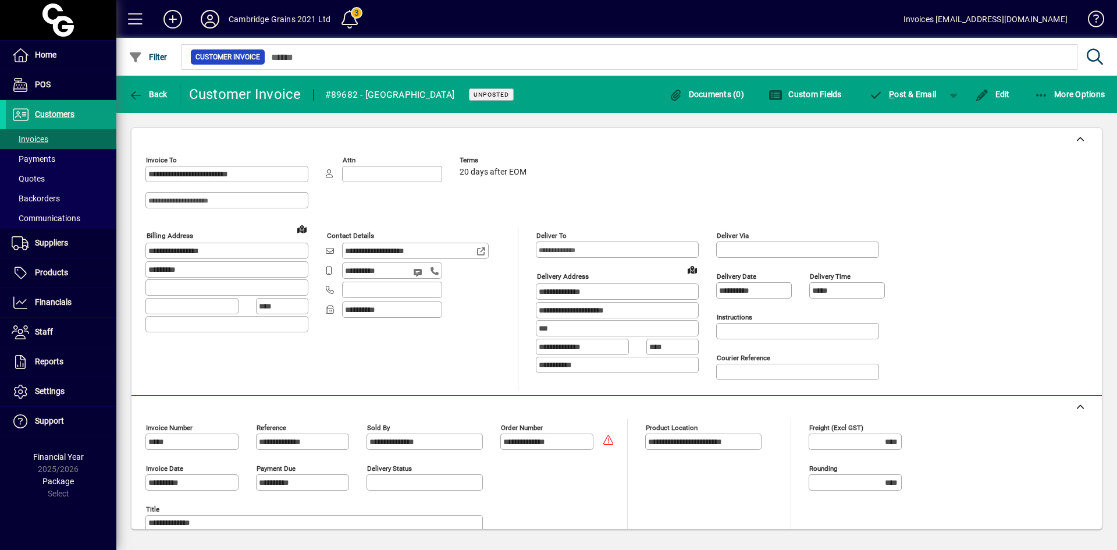
scroll to position [220, 0]
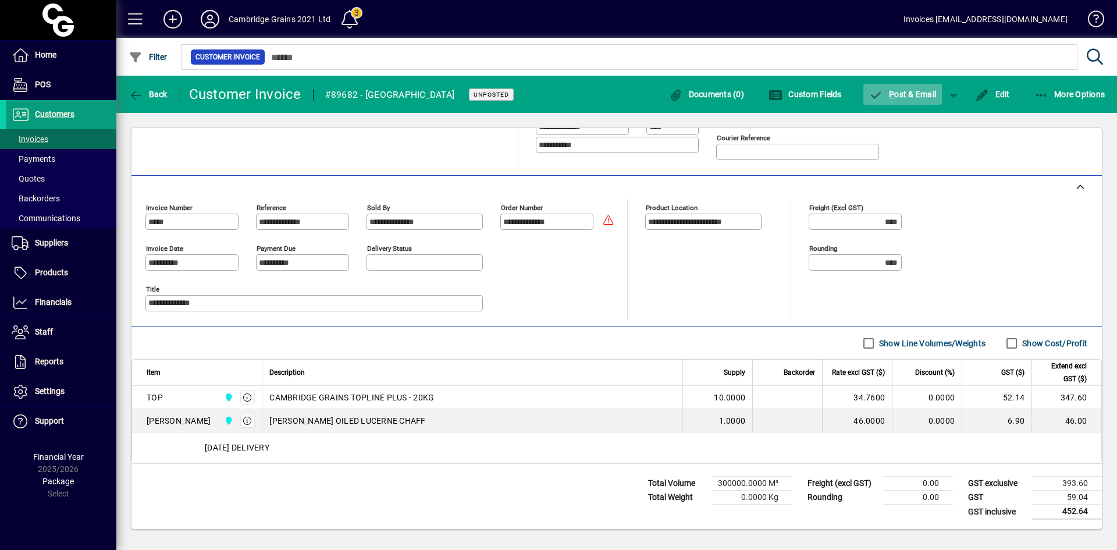
click at [907, 94] on span "P ost & Email" at bounding box center [904, 94] width 68 height 9
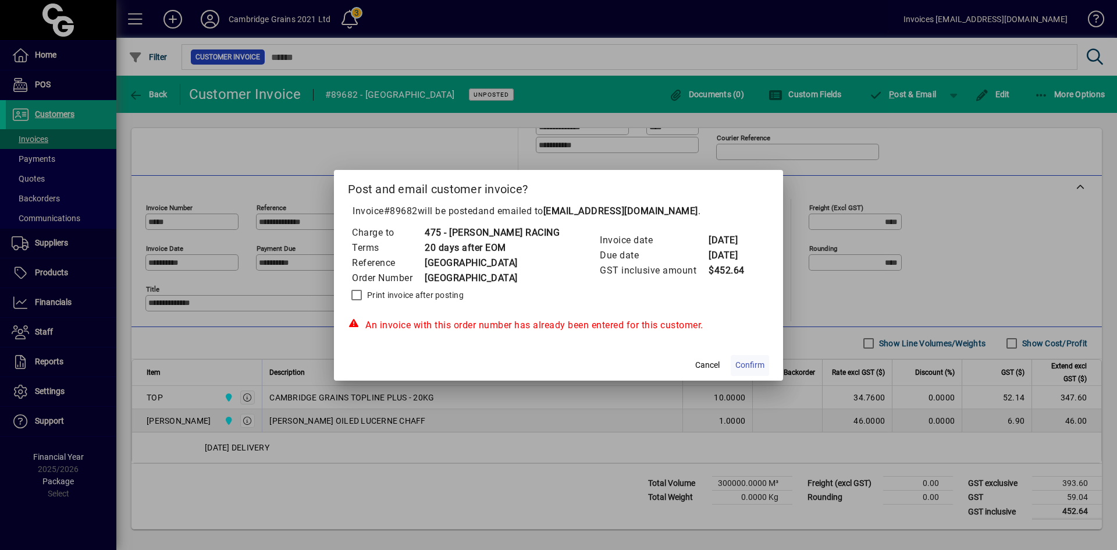
drag, startPoint x: 752, startPoint y: 365, endPoint x: 759, endPoint y: 367, distance: 7.4
click at [753, 365] on span "Confirm" at bounding box center [750, 365] width 29 height 12
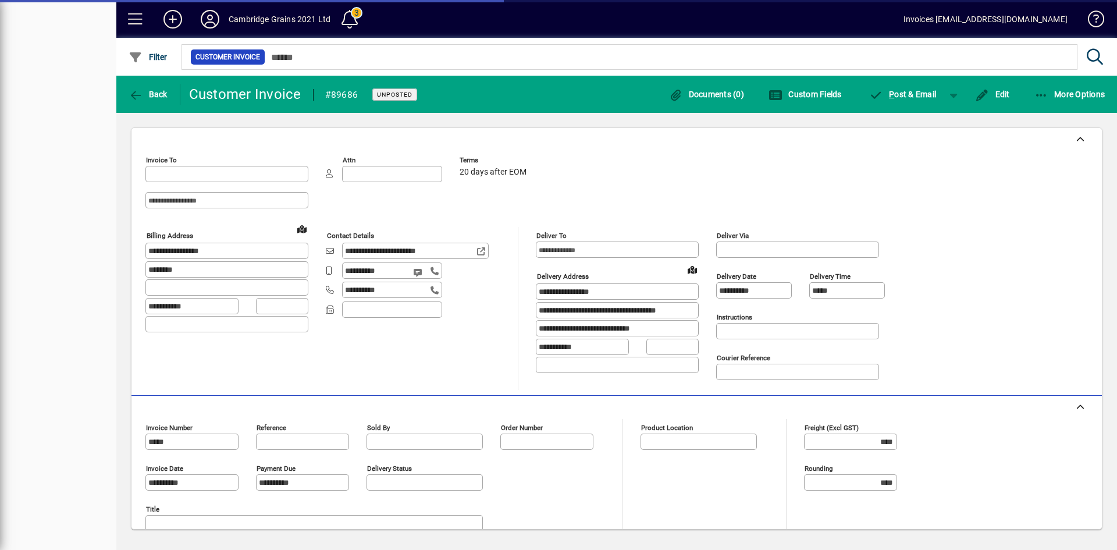
type input "**********"
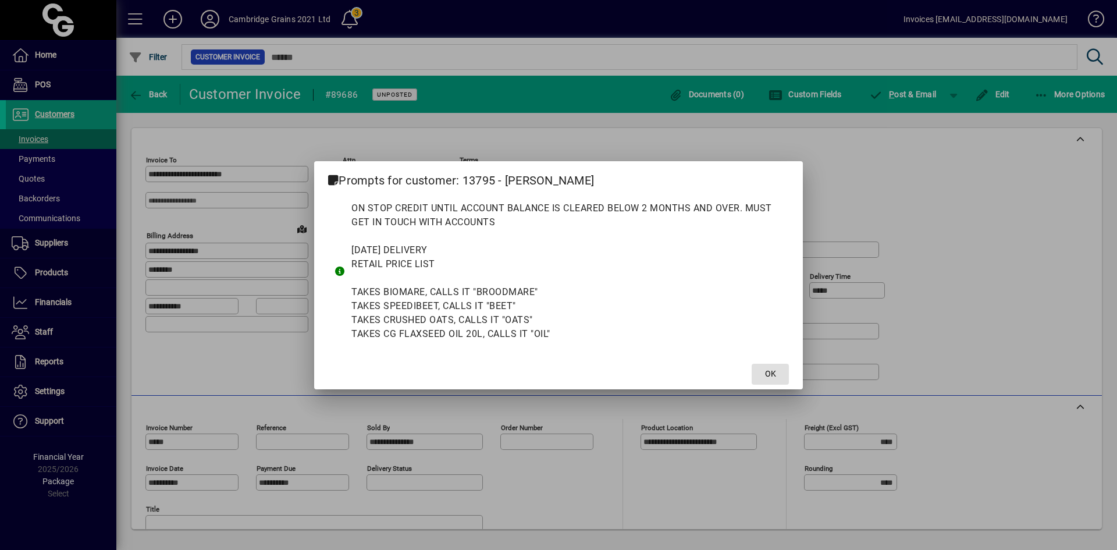
click at [768, 373] on span "OK" at bounding box center [770, 374] width 11 height 12
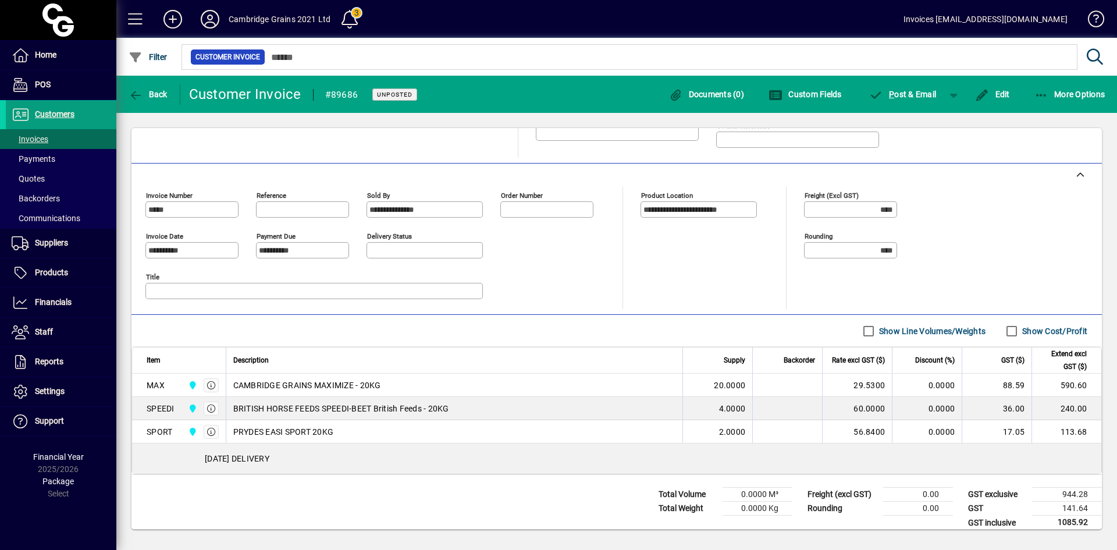
scroll to position [243, 0]
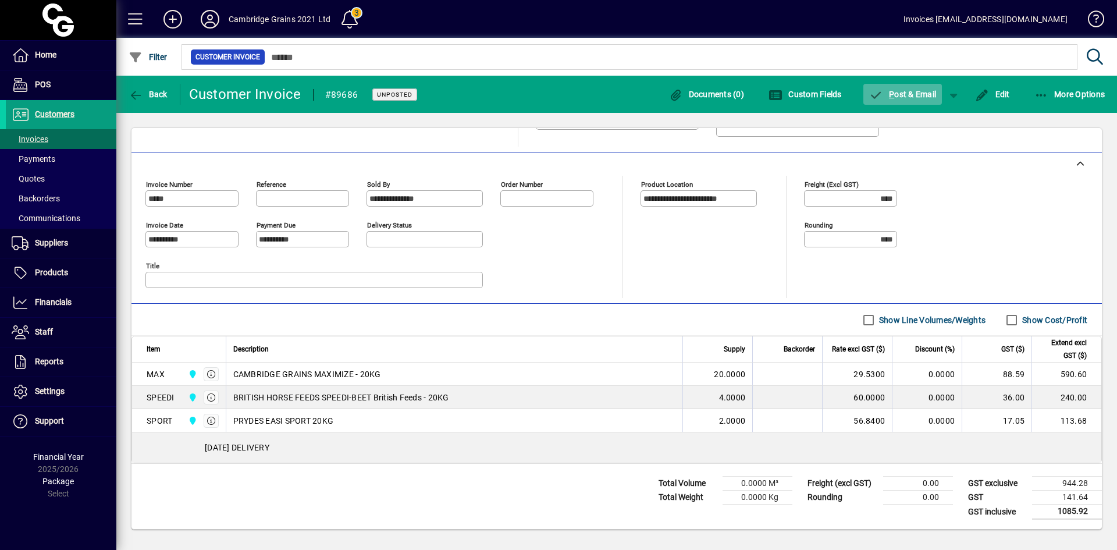
click at [914, 91] on span "P ost & Email" at bounding box center [904, 94] width 68 height 9
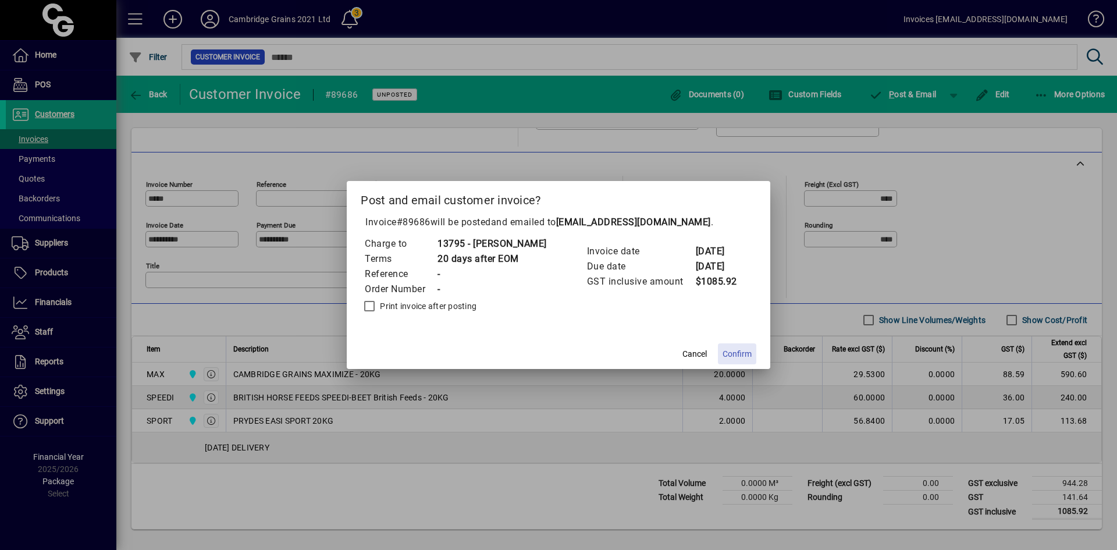
click at [750, 353] on span "Confirm" at bounding box center [737, 354] width 29 height 12
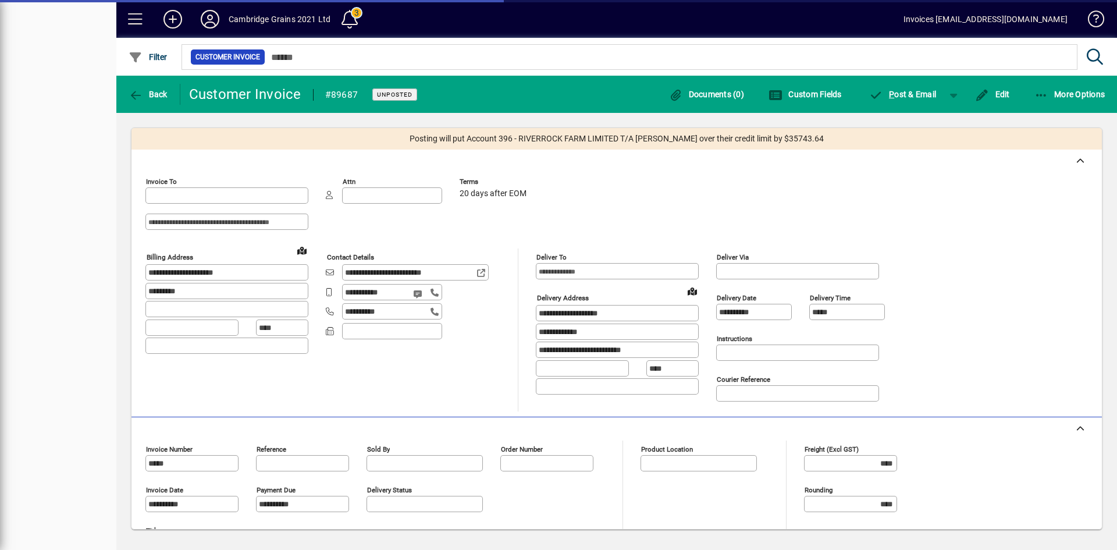
type input "**********"
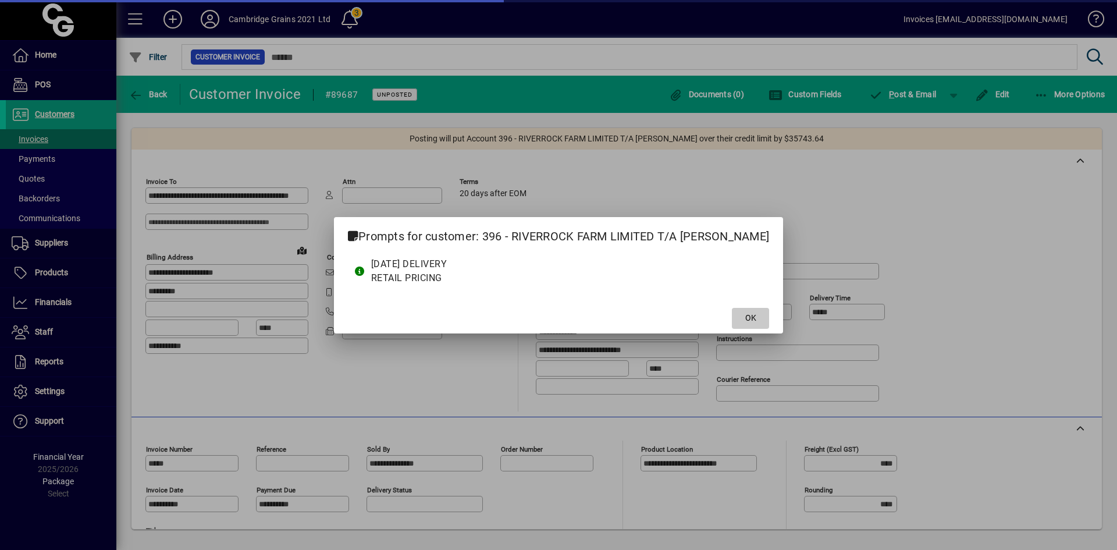
click at [750, 314] on span "OK" at bounding box center [751, 318] width 11 height 12
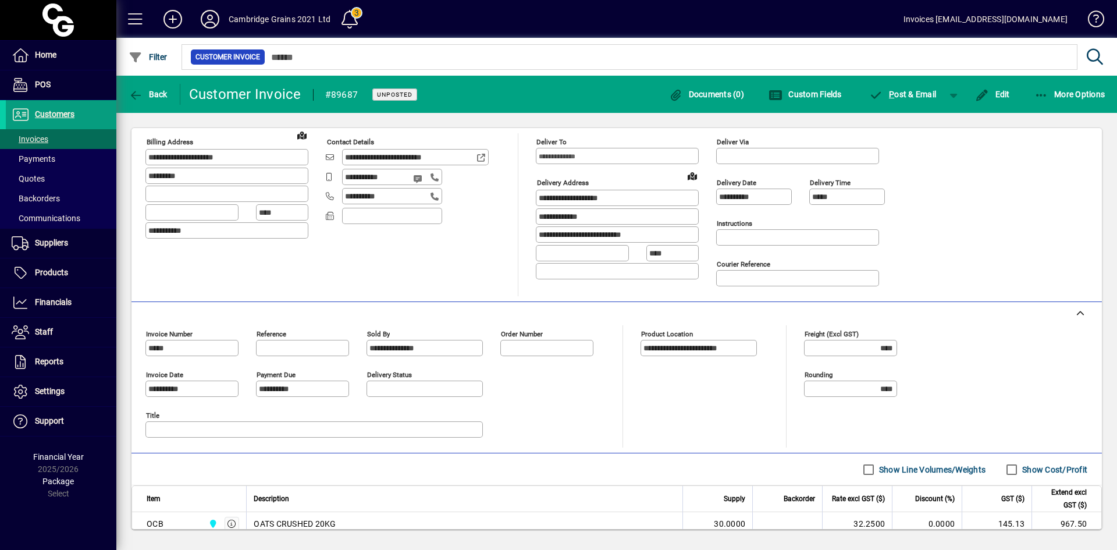
scroll to position [358, 0]
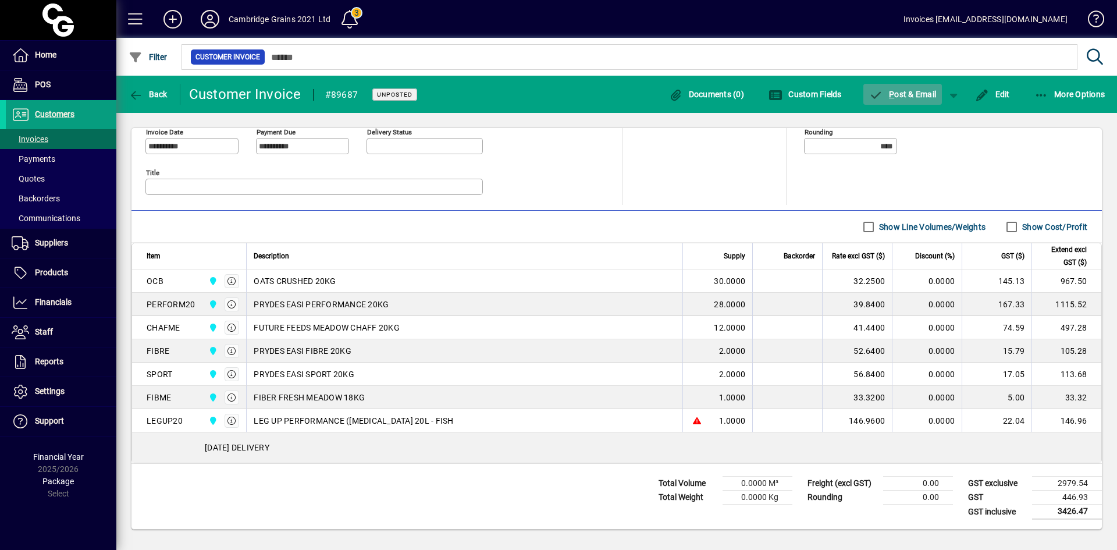
click at [909, 88] on span "button" at bounding box center [903, 94] width 79 height 28
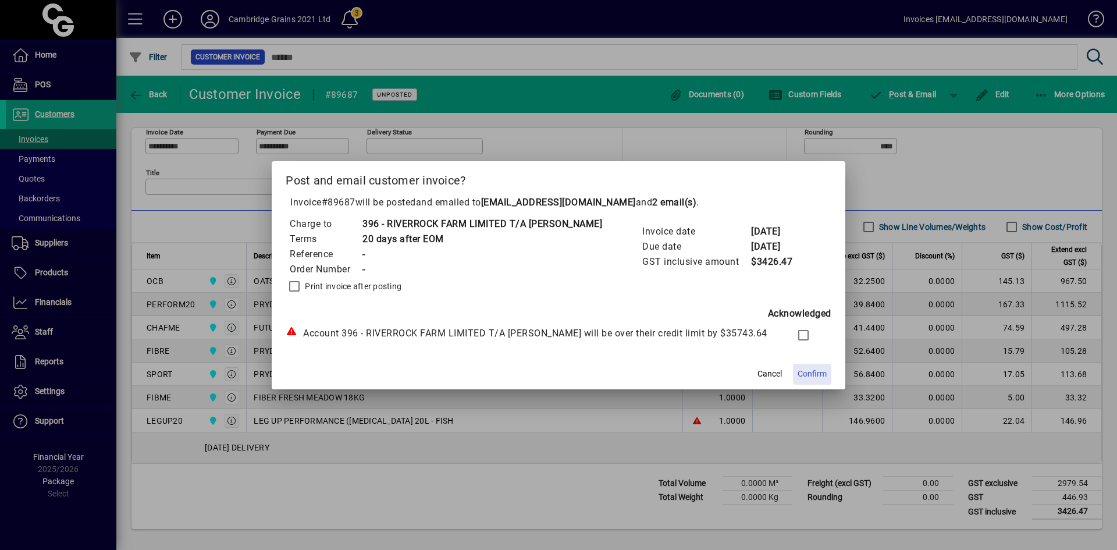
click at [813, 374] on span "Confirm" at bounding box center [812, 374] width 29 height 12
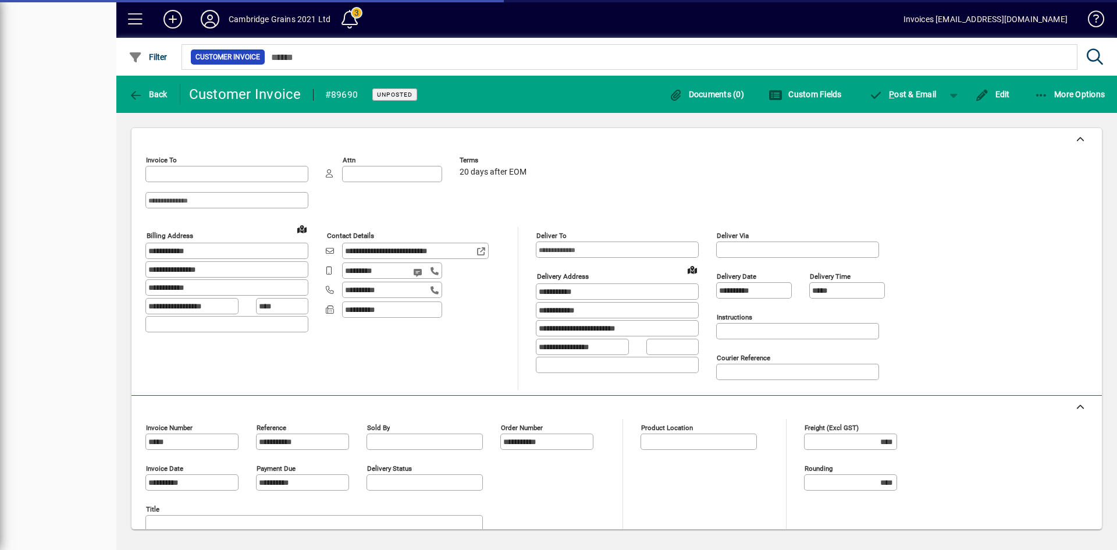
type input "**********"
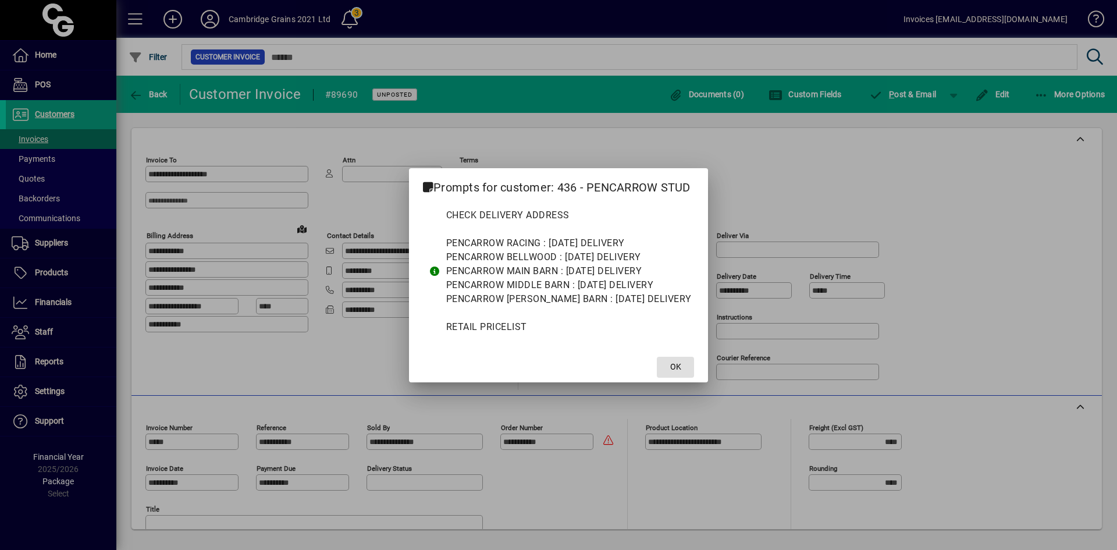
click at [676, 366] on span "OK" at bounding box center [675, 367] width 11 height 12
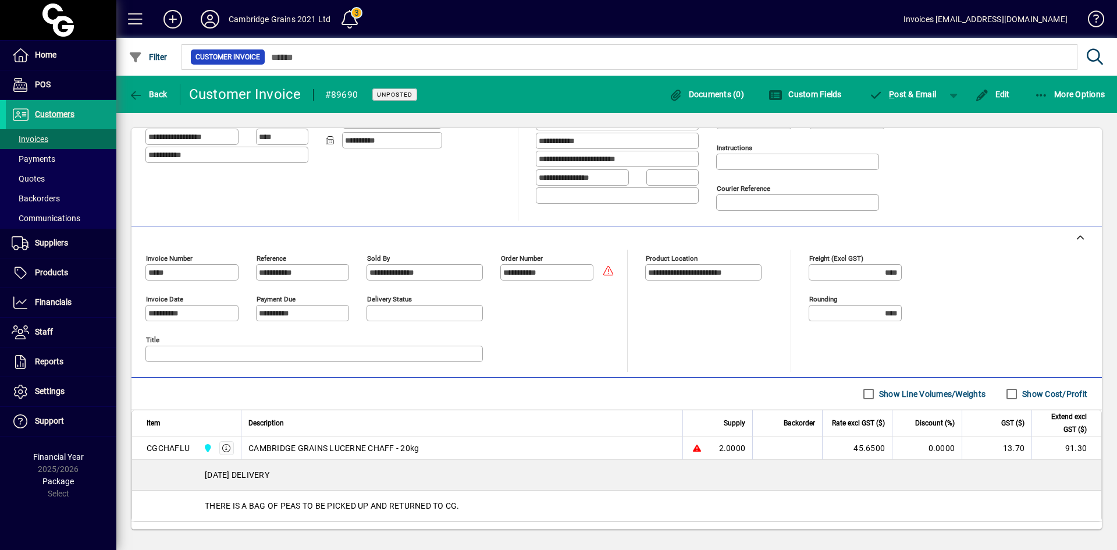
scroll to position [228, 0]
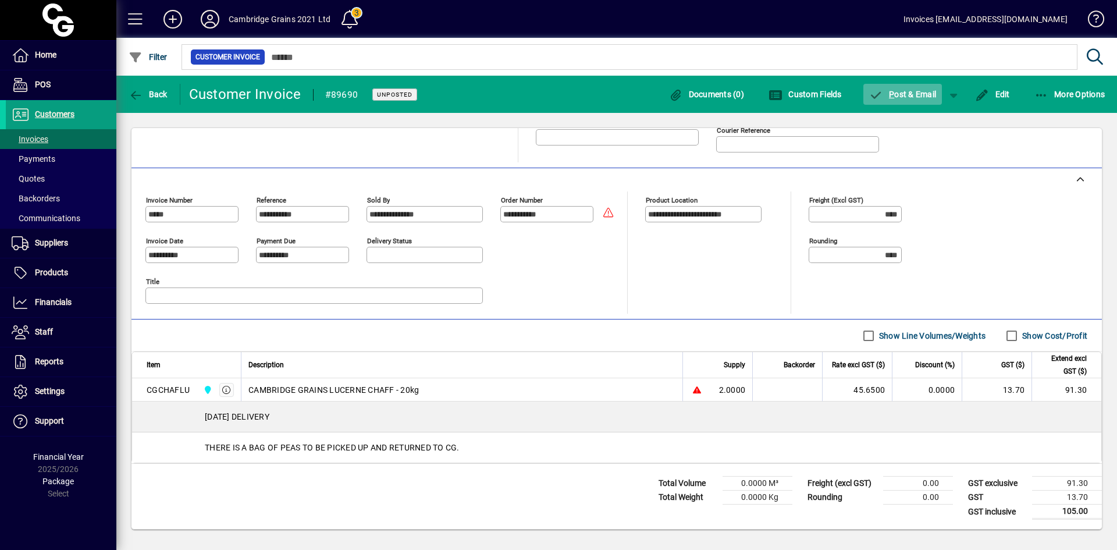
click at [906, 91] on span "P ost & Email" at bounding box center [904, 94] width 68 height 9
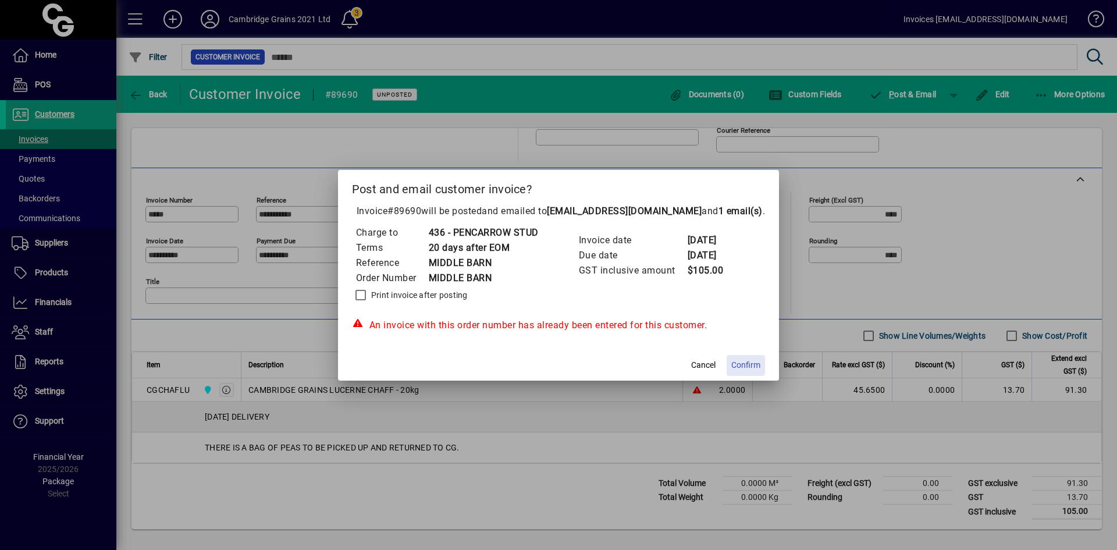
click at [743, 364] on span "Confirm" at bounding box center [746, 365] width 29 height 12
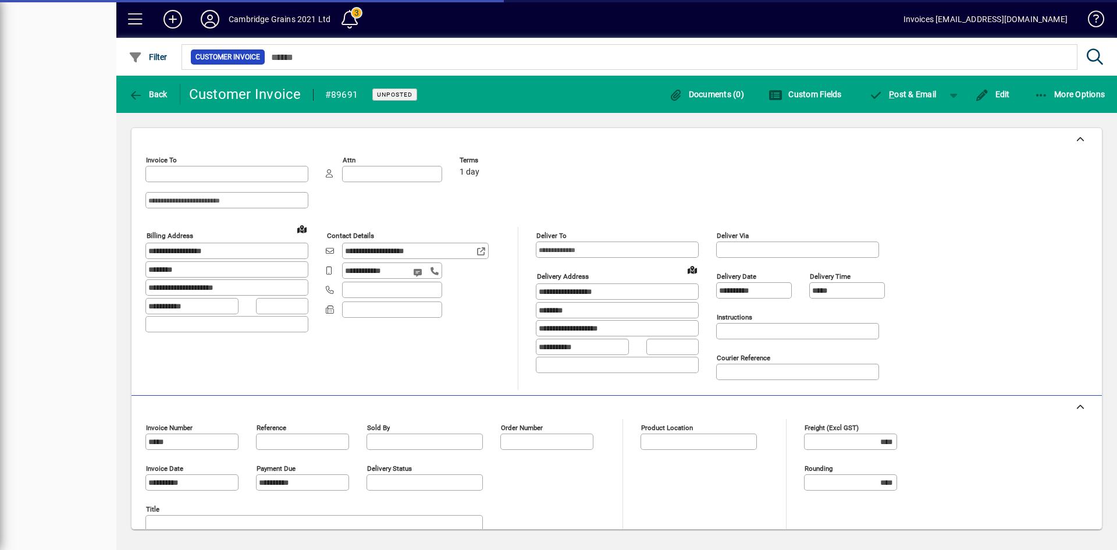
type input "**********"
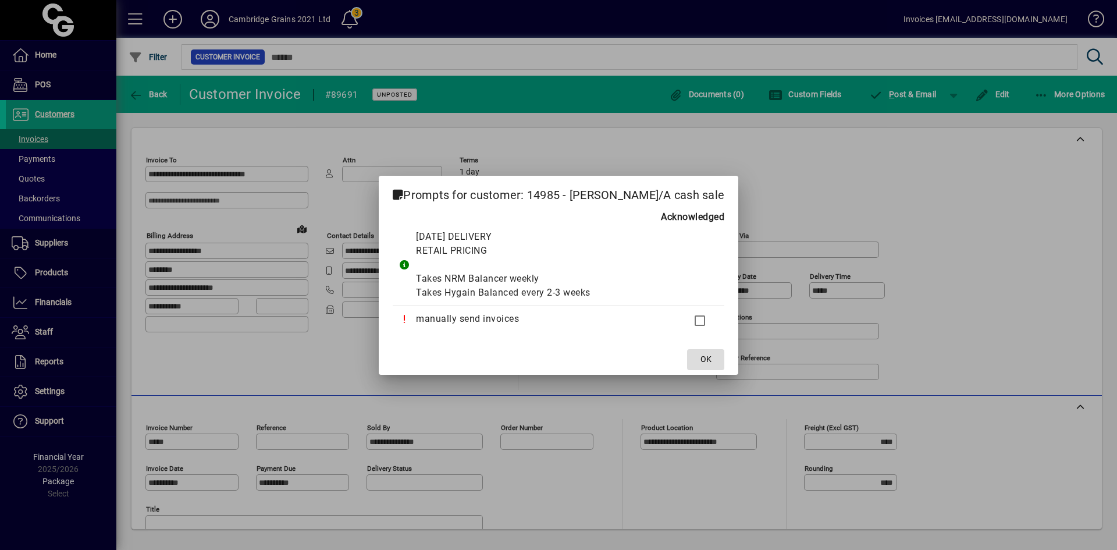
click at [711, 357] on span "OK" at bounding box center [706, 359] width 11 height 12
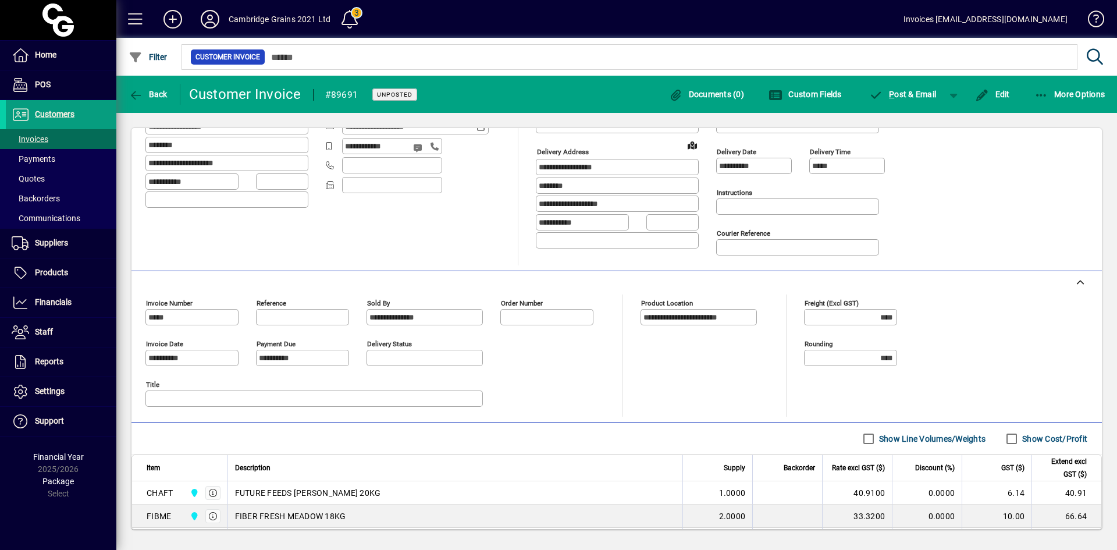
scroll to position [243, 0]
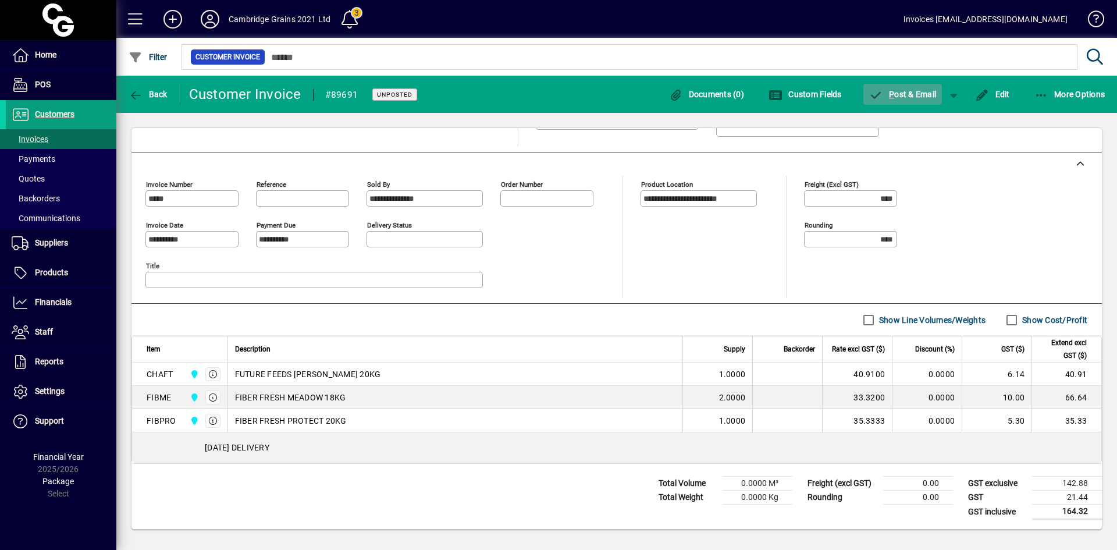
click at [918, 92] on span "P ost & Email" at bounding box center [904, 94] width 68 height 9
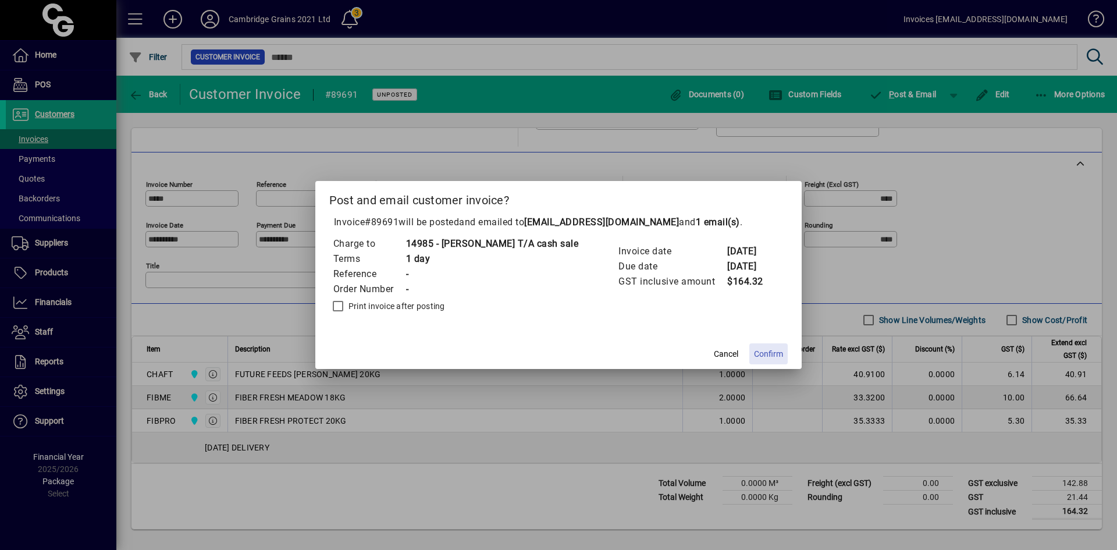
click at [772, 353] on span "Confirm" at bounding box center [768, 354] width 29 height 12
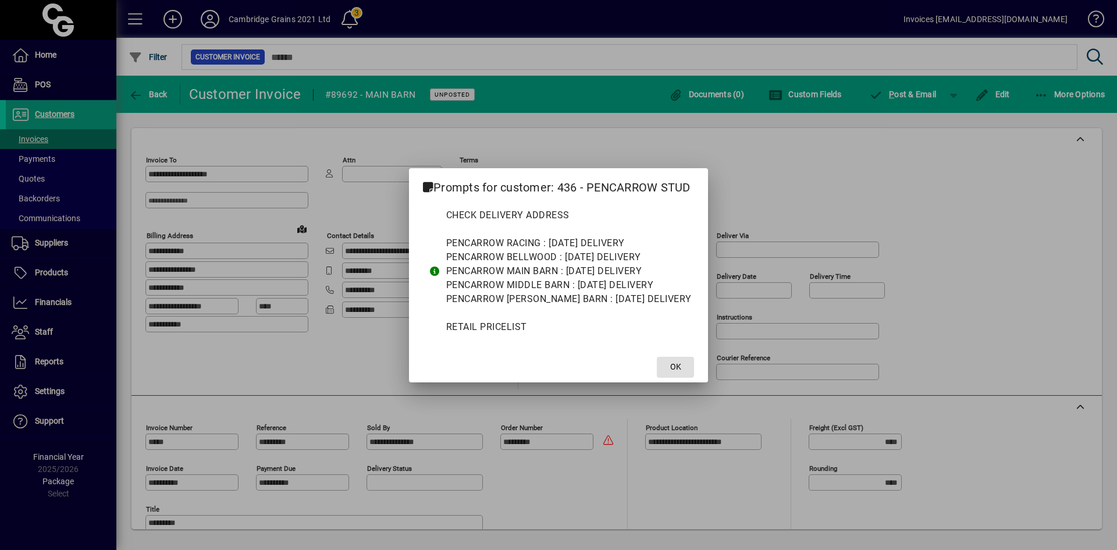
click at [675, 369] on span "OK" at bounding box center [675, 367] width 11 height 12
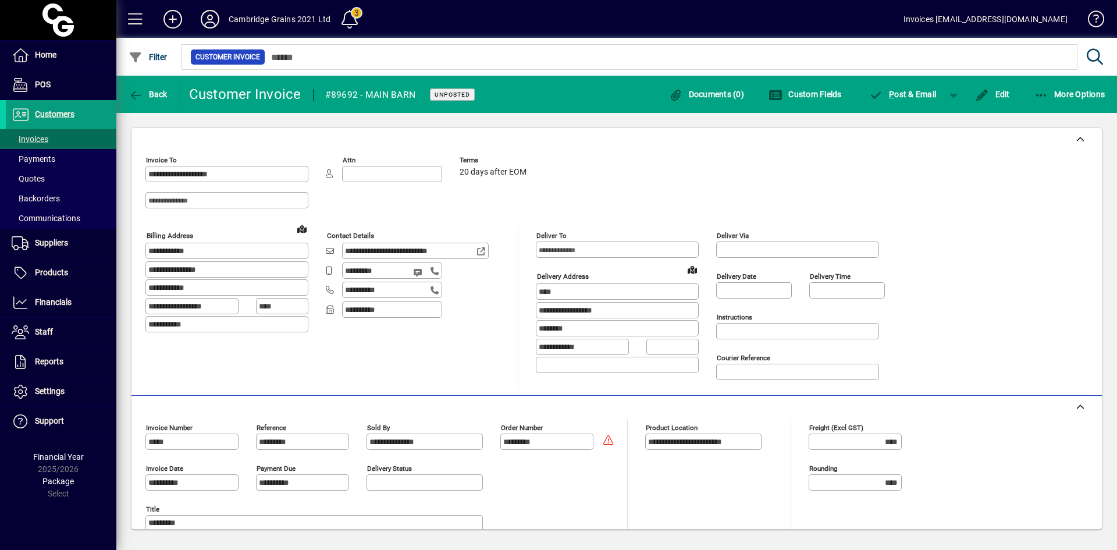
scroll to position [233, 0]
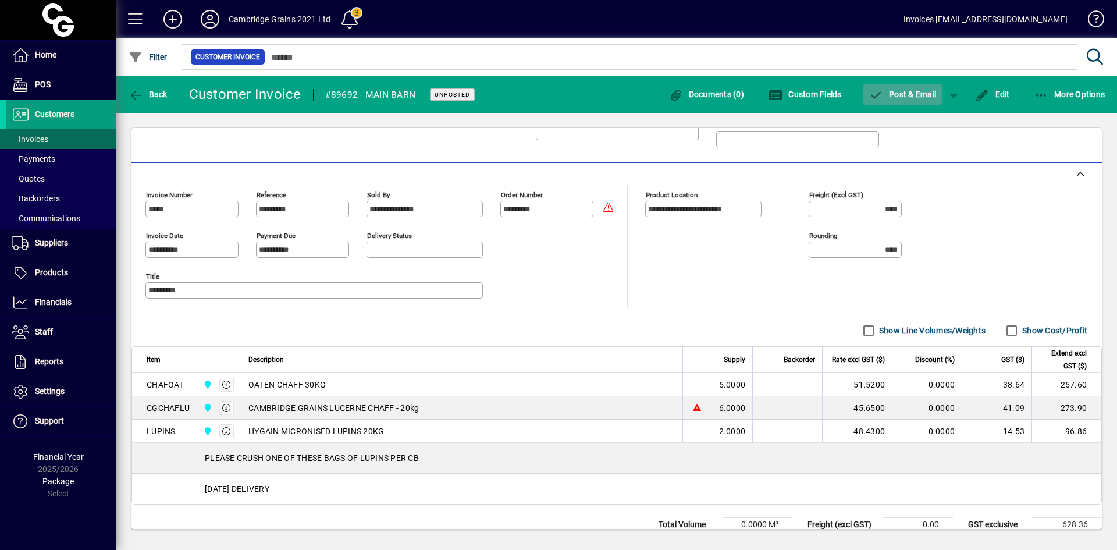
click at [906, 93] on span "P ost & Email" at bounding box center [904, 94] width 68 height 9
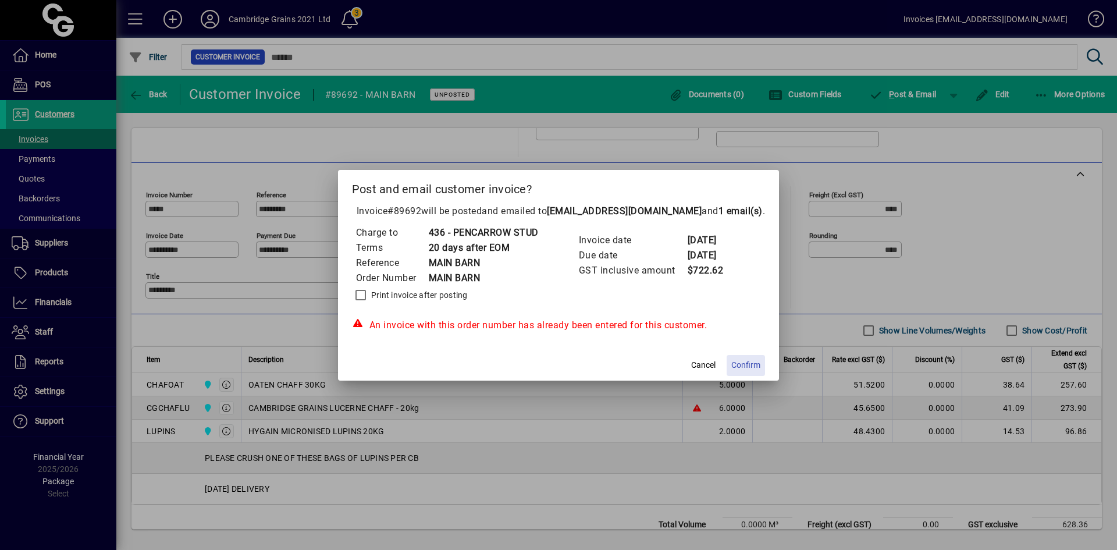
click at [747, 362] on span "Confirm" at bounding box center [746, 365] width 29 height 12
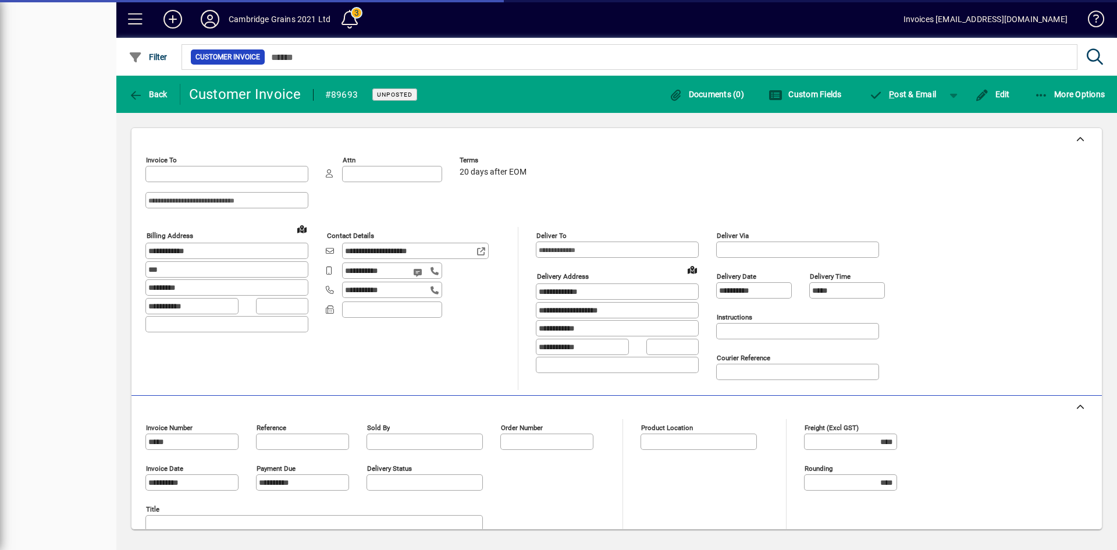
type input "**********"
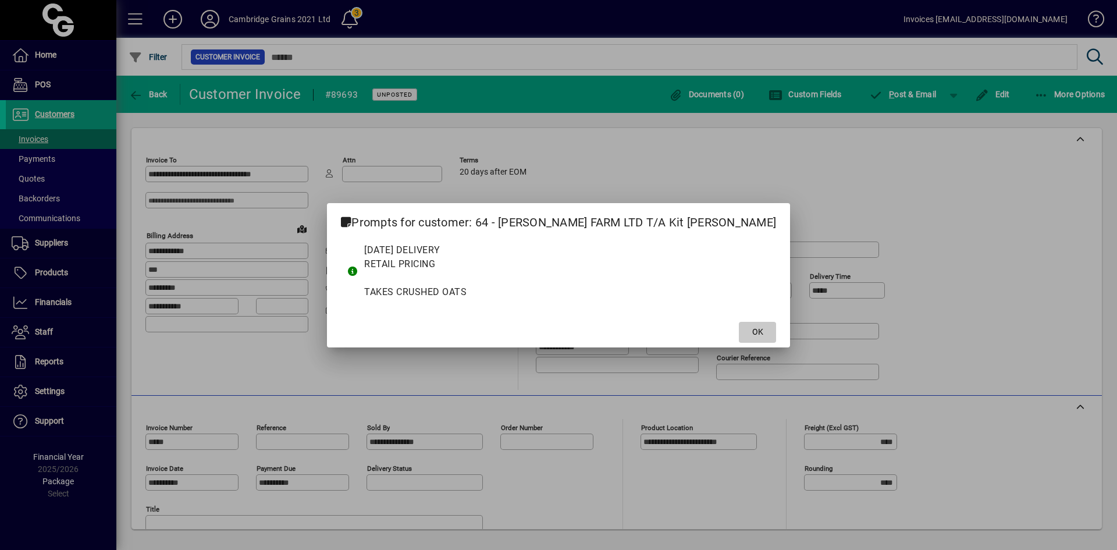
click at [753, 327] on span "OK" at bounding box center [758, 332] width 11 height 12
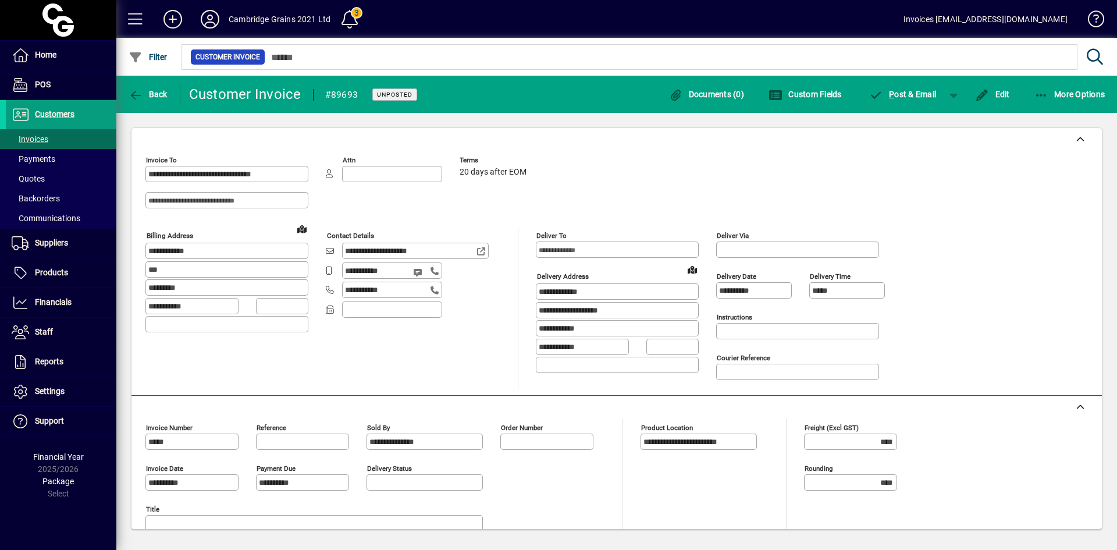
scroll to position [197, 0]
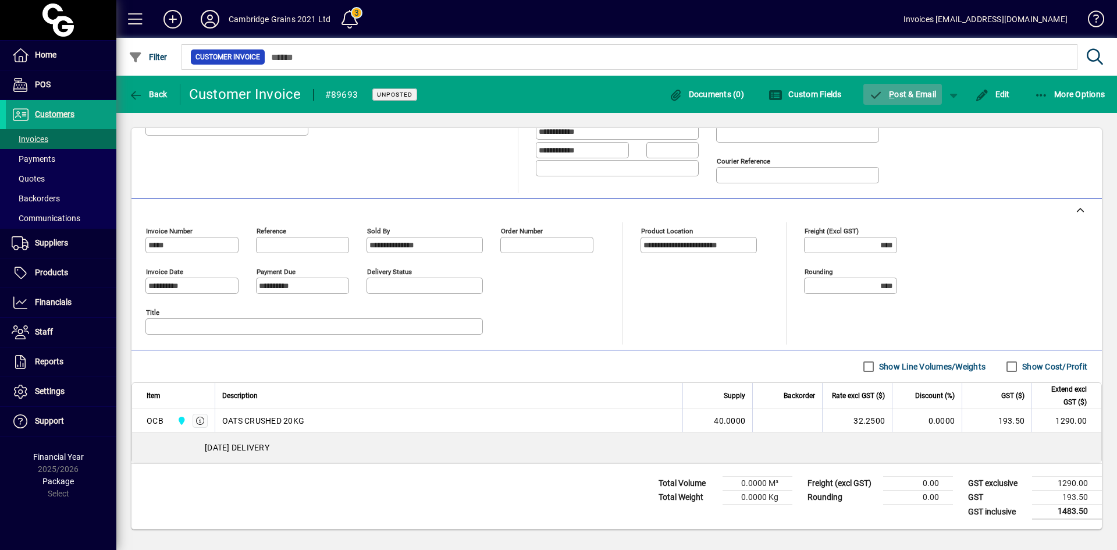
click at [913, 93] on span "P ost & Email" at bounding box center [904, 94] width 68 height 9
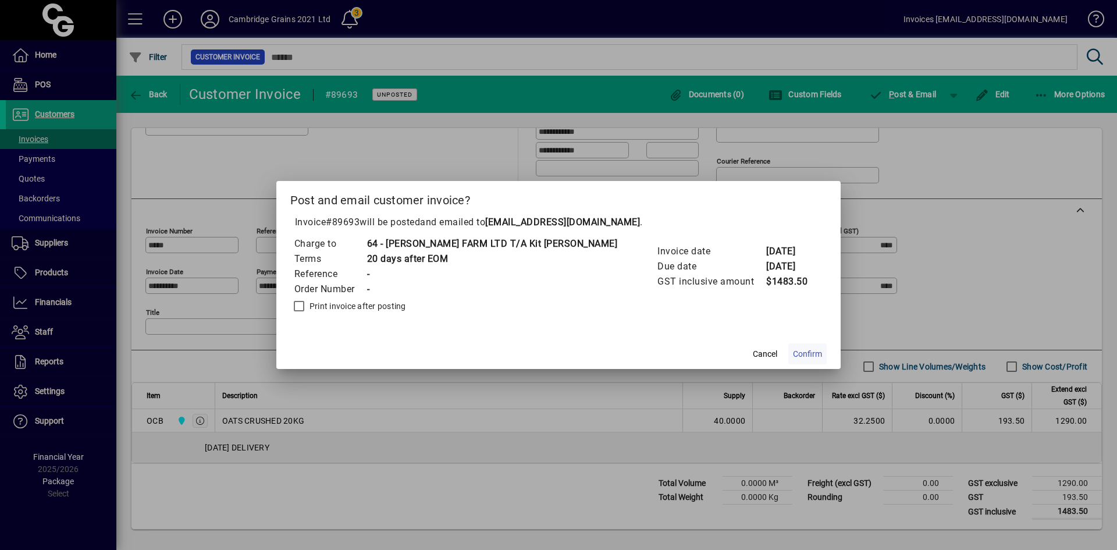
click at [793, 354] on span "Confirm" at bounding box center [807, 354] width 29 height 12
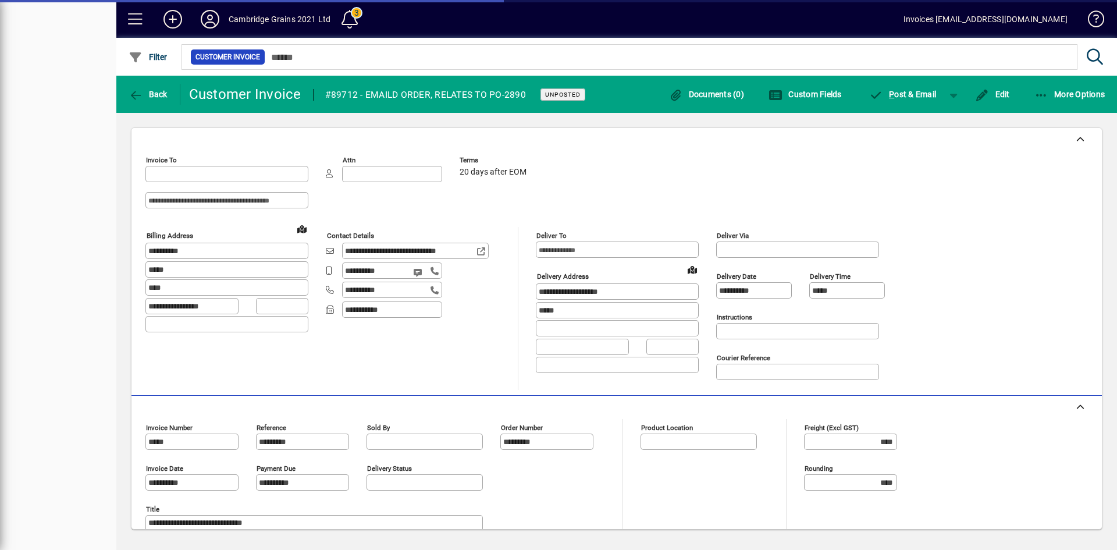
type input "**********"
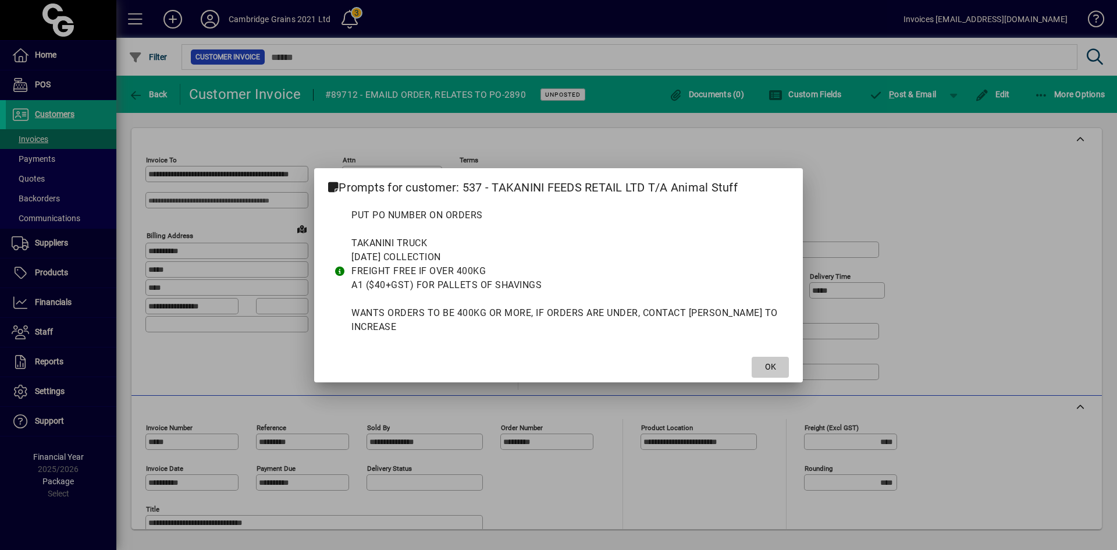
click at [761, 362] on span at bounding box center [770, 367] width 37 height 28
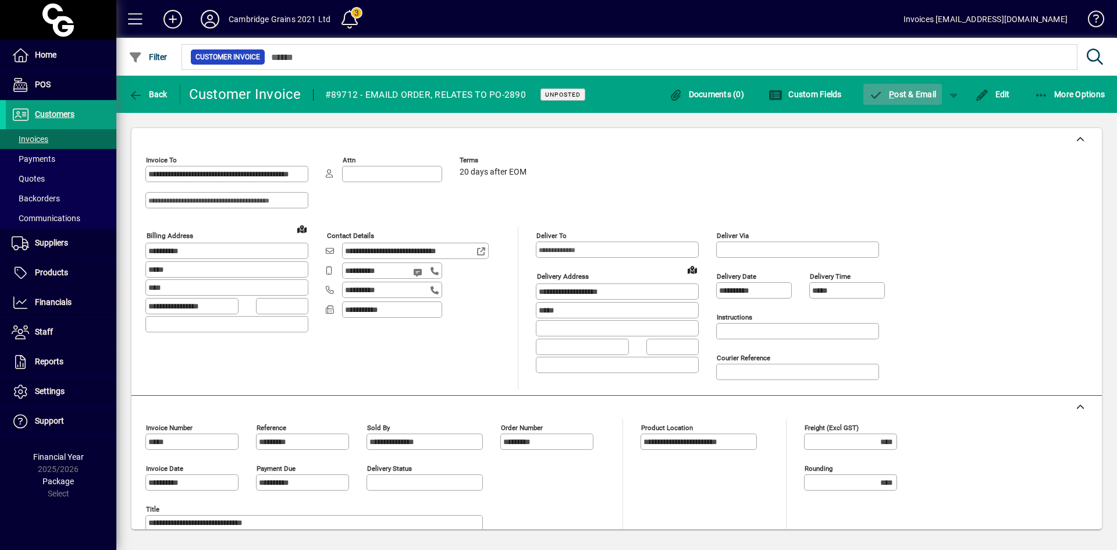
click at [904, 95] on span "P ost & Email" at bounding box center [904, 94] width 68 height 9
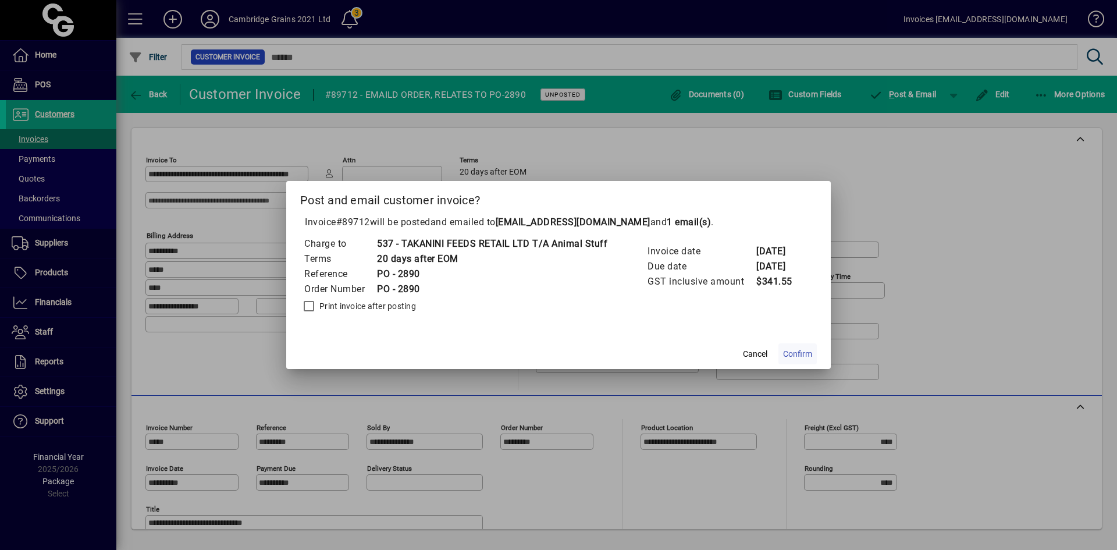
click at [804, 354] on span "Confirm" at bounding box center [797, 354] width 29 height 12
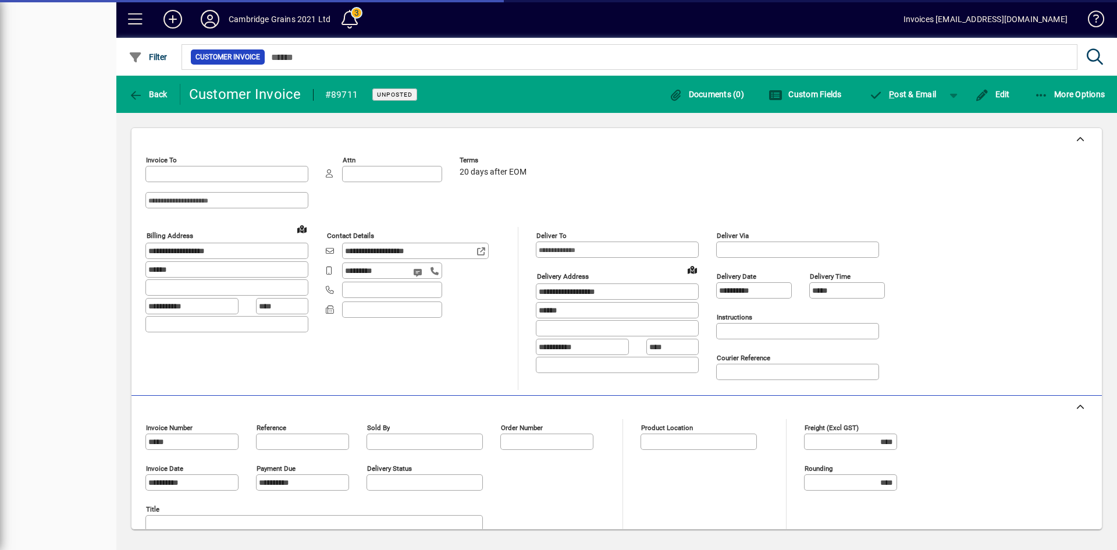
type input "**********"
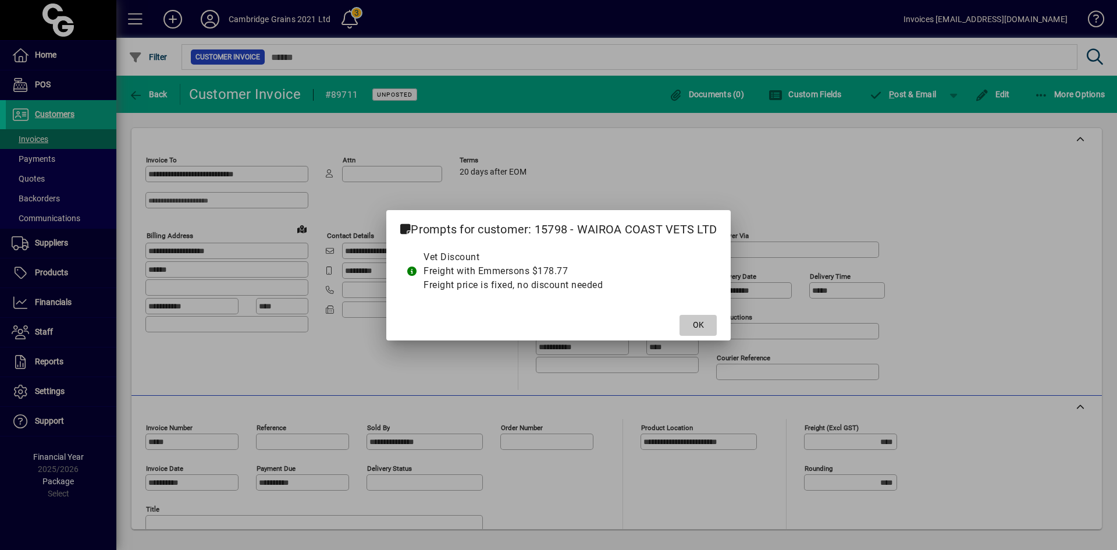
click at [700, 324] on span "OK" at bounding box center [698, 325] width 11 height 12
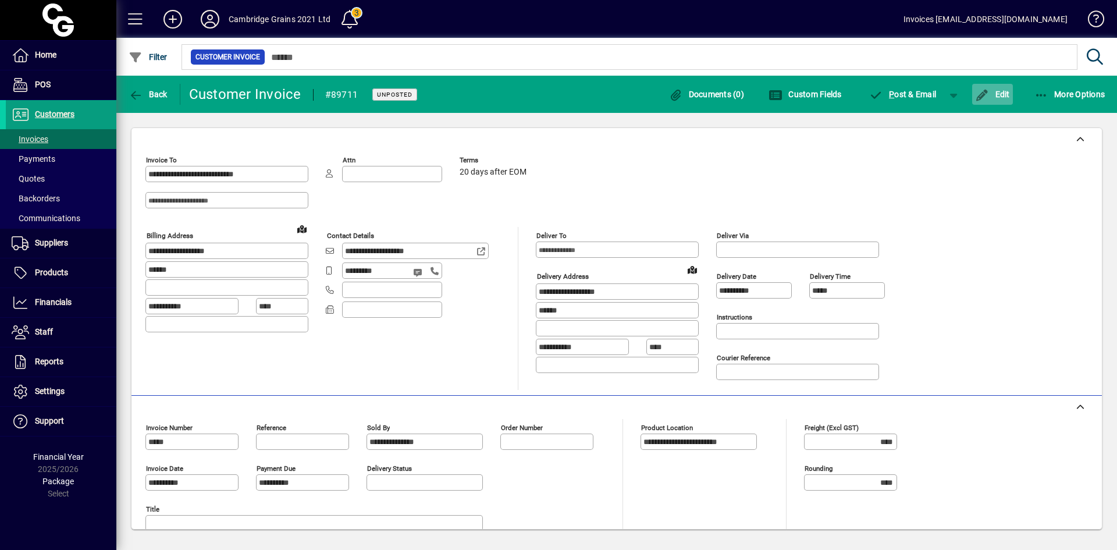
click at [980, 93] on icon "button" at bounding box center [982, 96] width 15 height 12
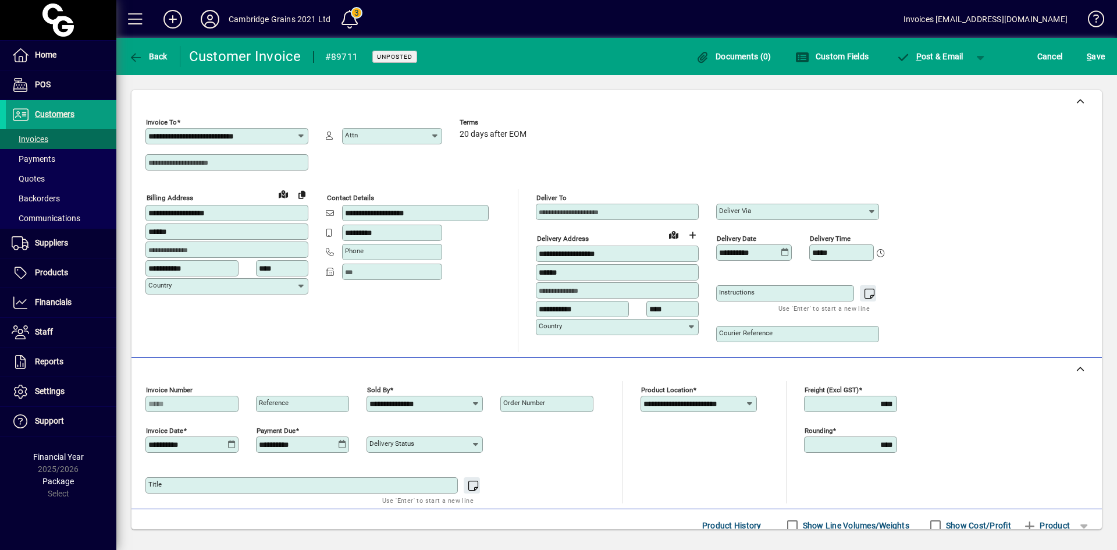
click at [205, 443] on input "**********" at bounding box center [187, 444] width 79 height 9
click at [233, 444] on icon at bounding box center [232, 444] width 9 height 9
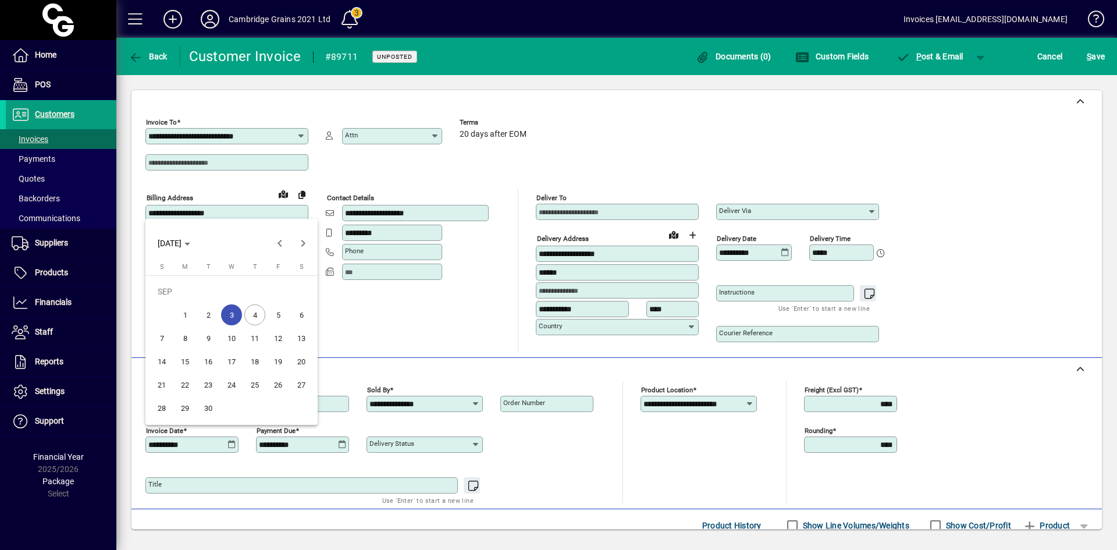
click at [255, 314] on span "4" at bounding box center [254, 314] width 21 height 21
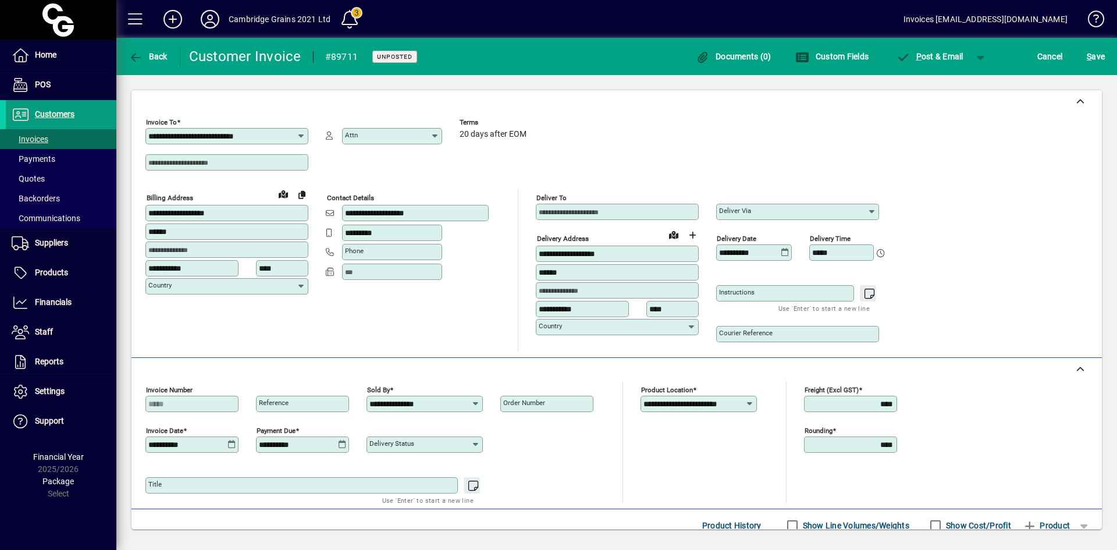
type input "**********"
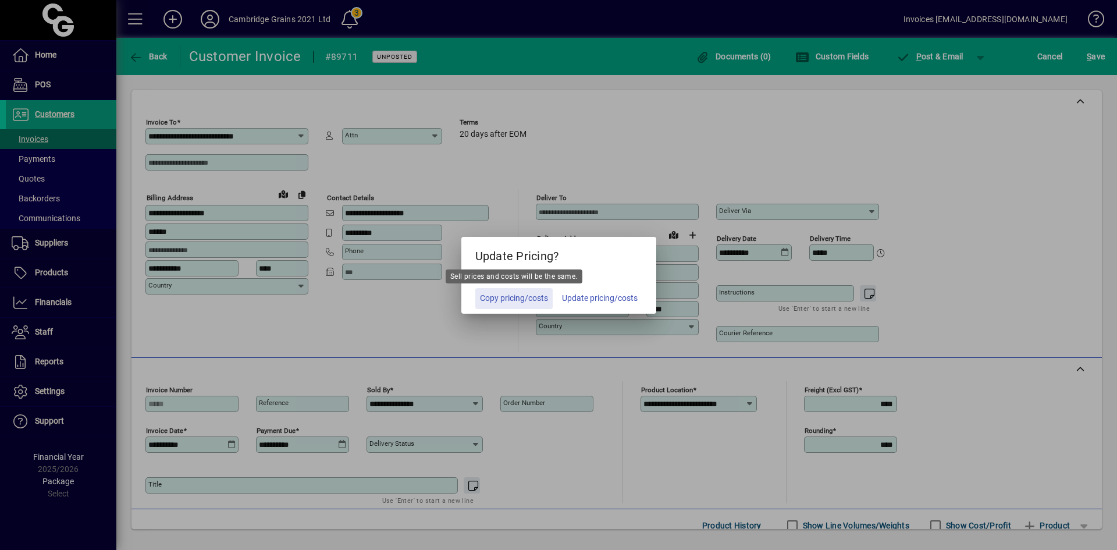
click at [523, 301] on span "Copy pricing/costs" at bounding box center [514, 298] width 68 height 12
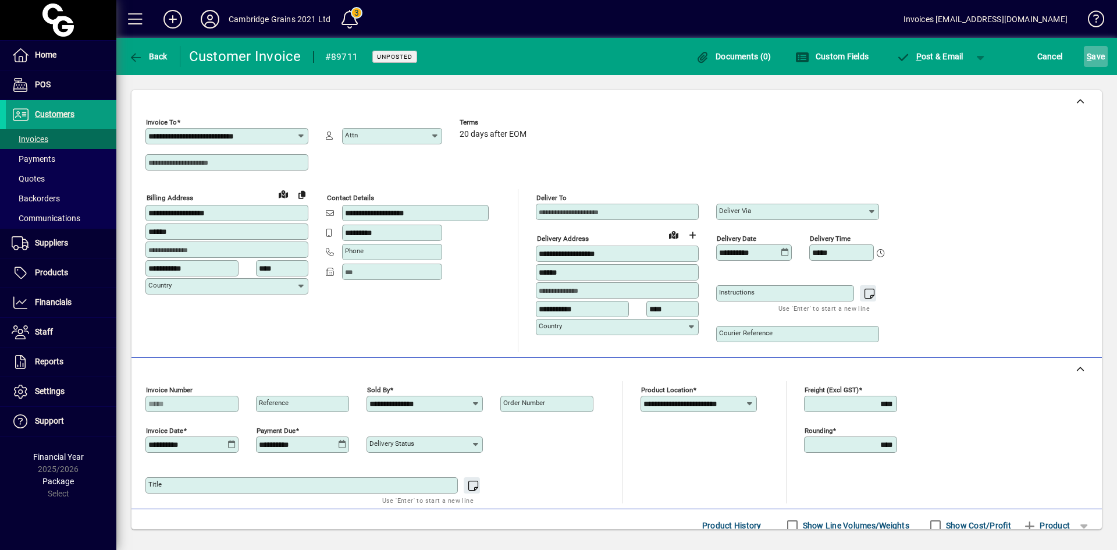
click at [1097, 57] on span "S ave" at bounding box center [1096, 56] width 18 height 19
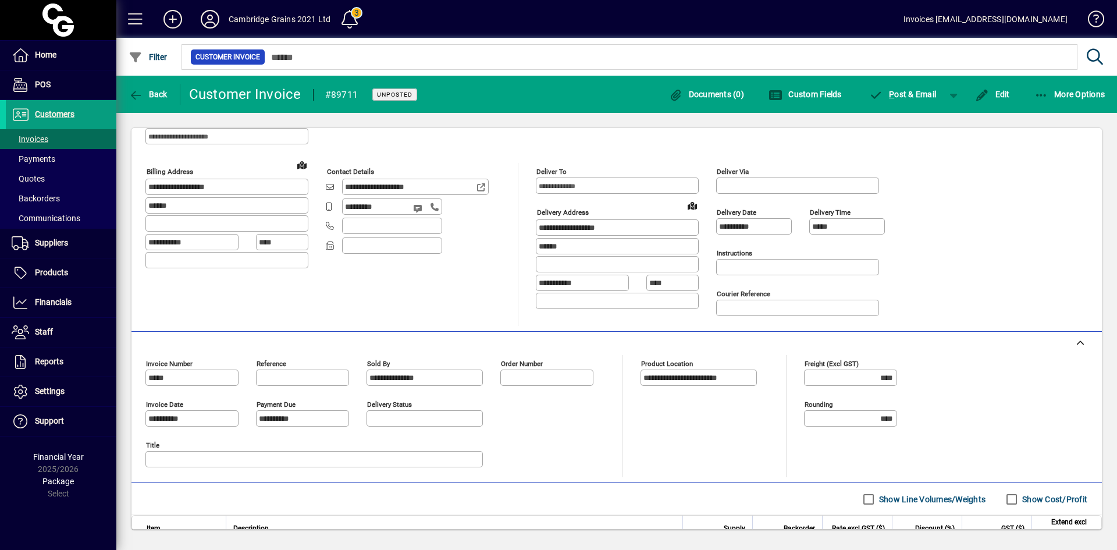
scroll to position [58, 0]
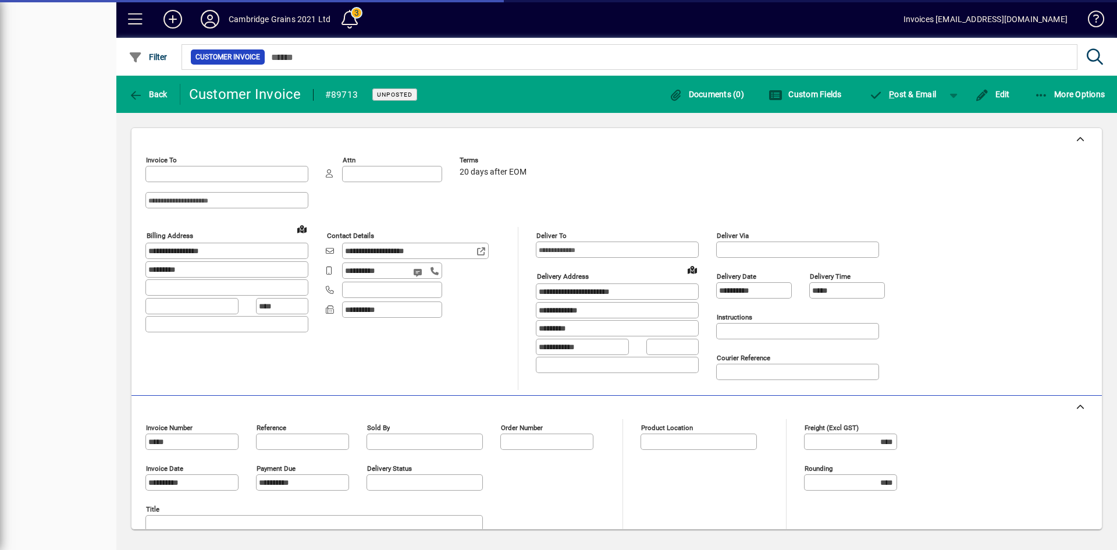
type input "**********"
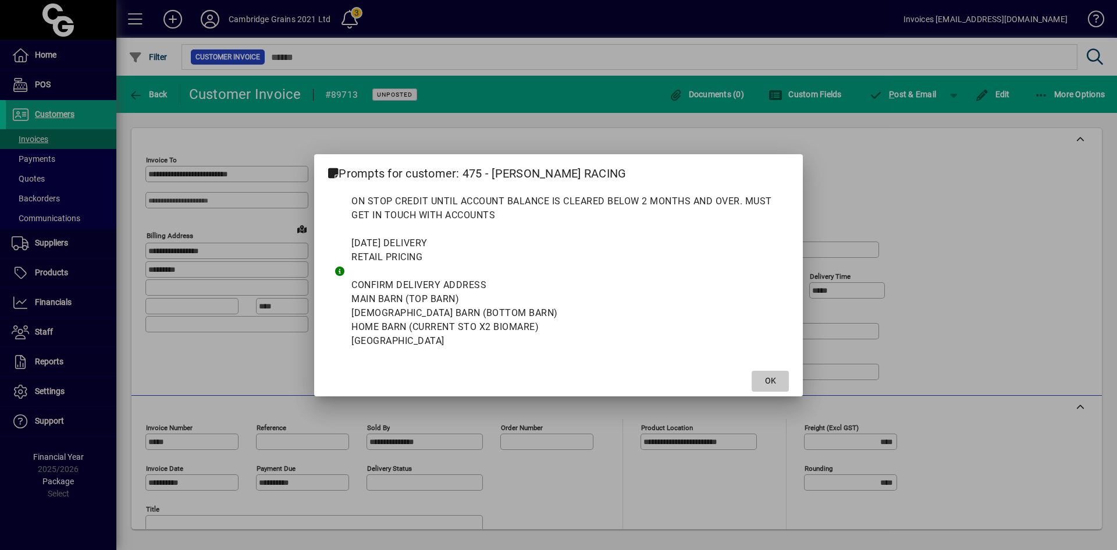
click at [774, 379] on span "OK" at bounding box center [770, 381] width 11 height 12
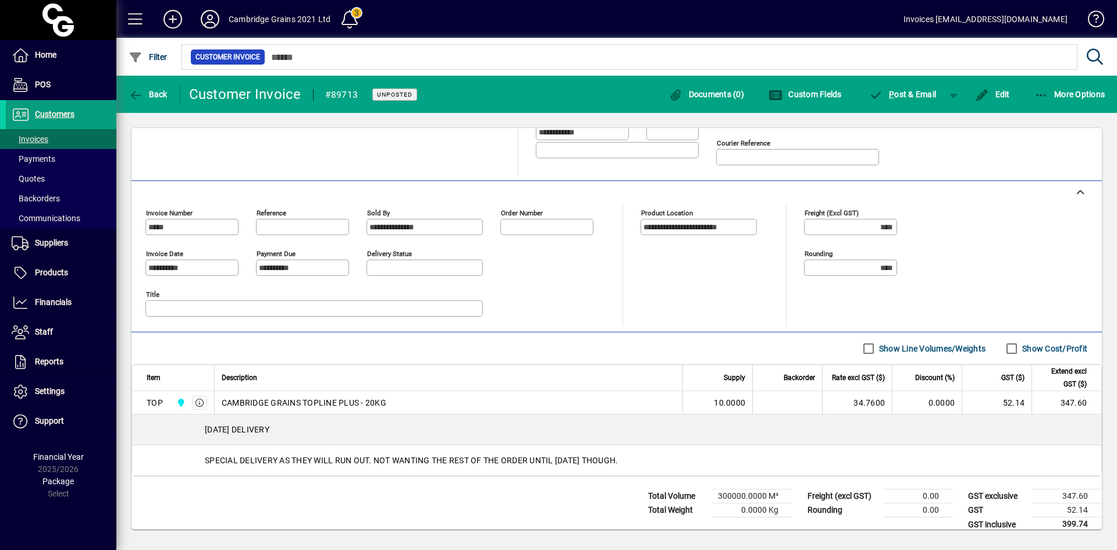
scroll to position [228, 0]
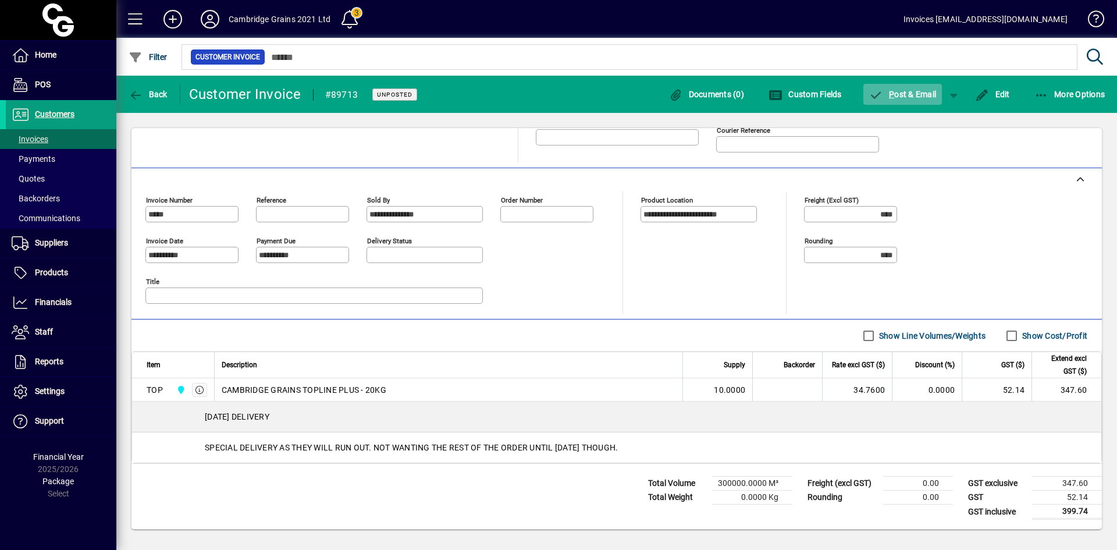
click at [893, 93] on span "P" at bounding box center [891, 94] width 5 height 9
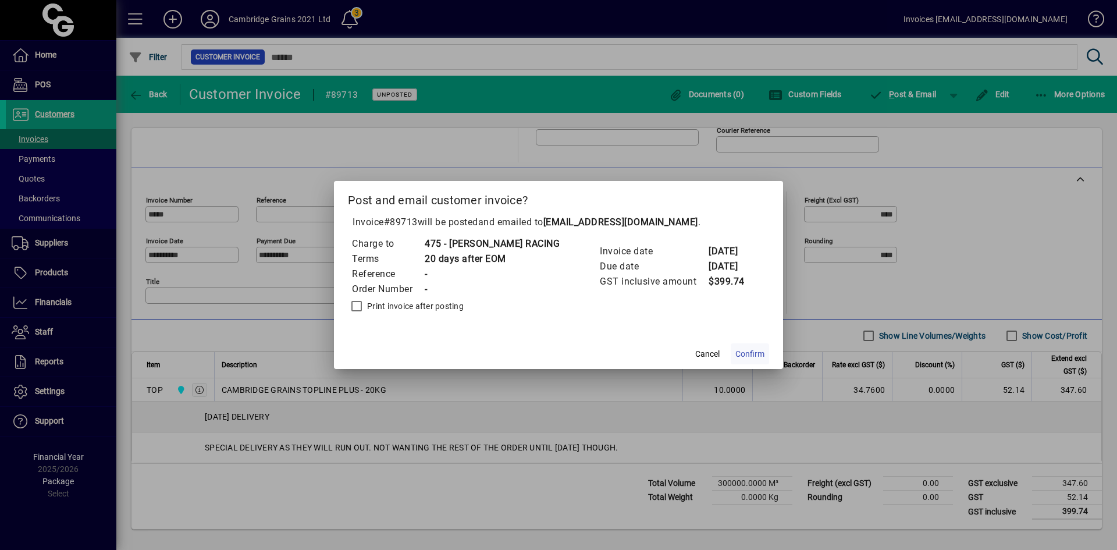
click at [756, 349] on span "Confirm" at bounding box center [750, 354] width 29 height 12
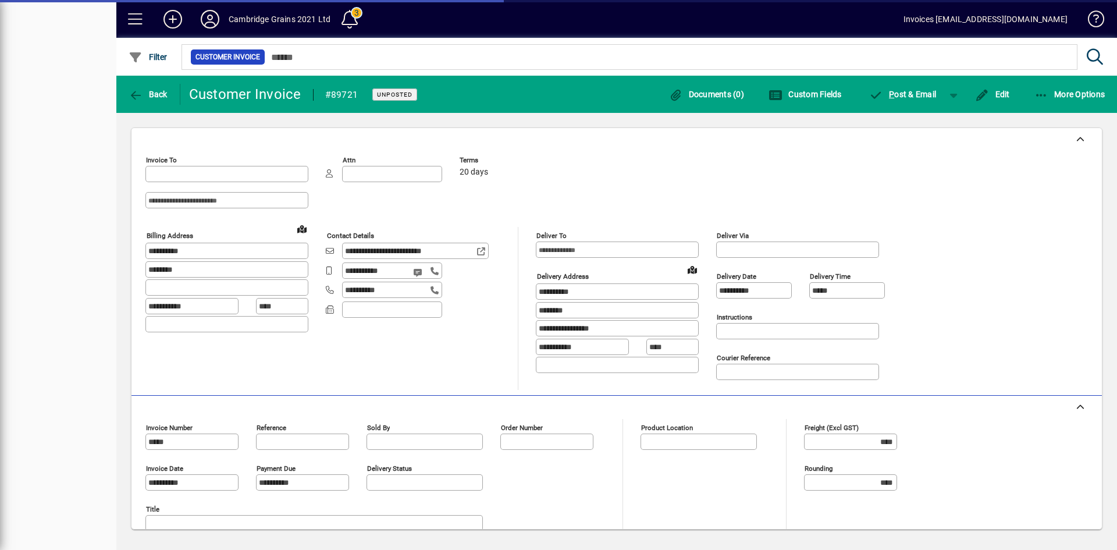
type input "**********"
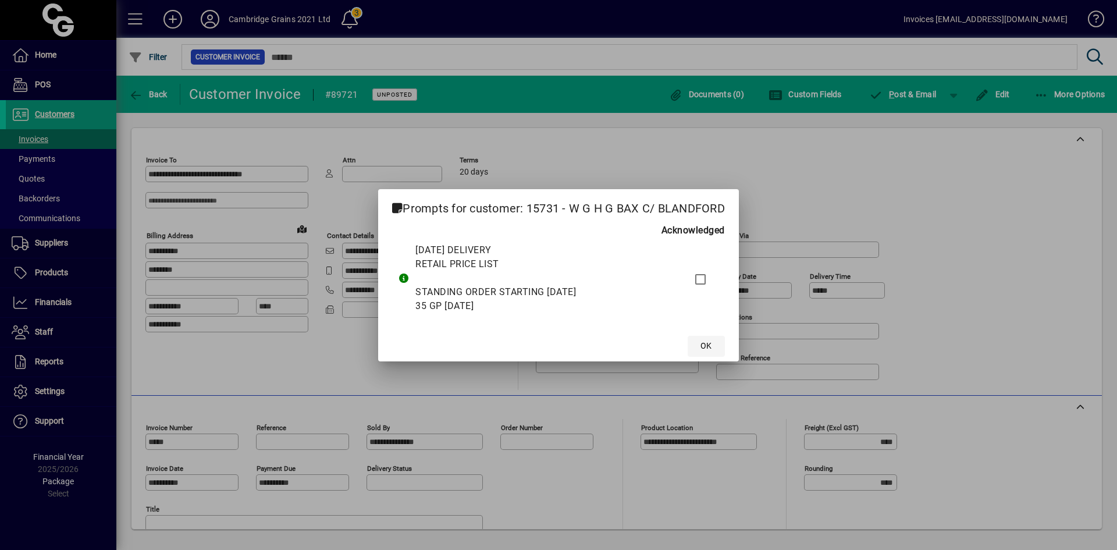
click at [705, 345] on span "OK" at bounding box center [706, 346] width 11 height 12
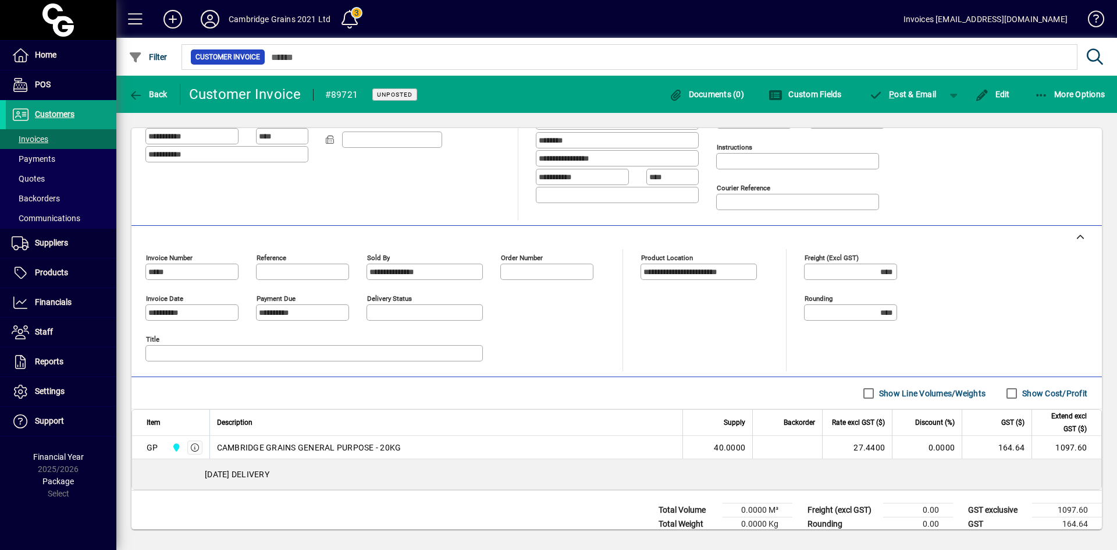
scroll to position [197, 0]
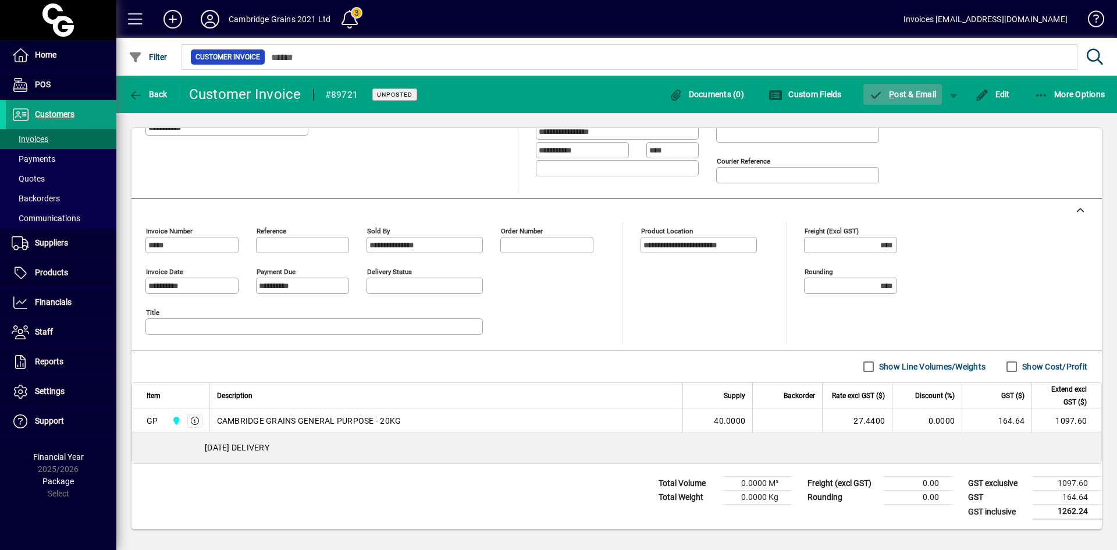
click at [909, 94] on span "P ost & Email" at bounding box center [904, 94] width 68 height 9
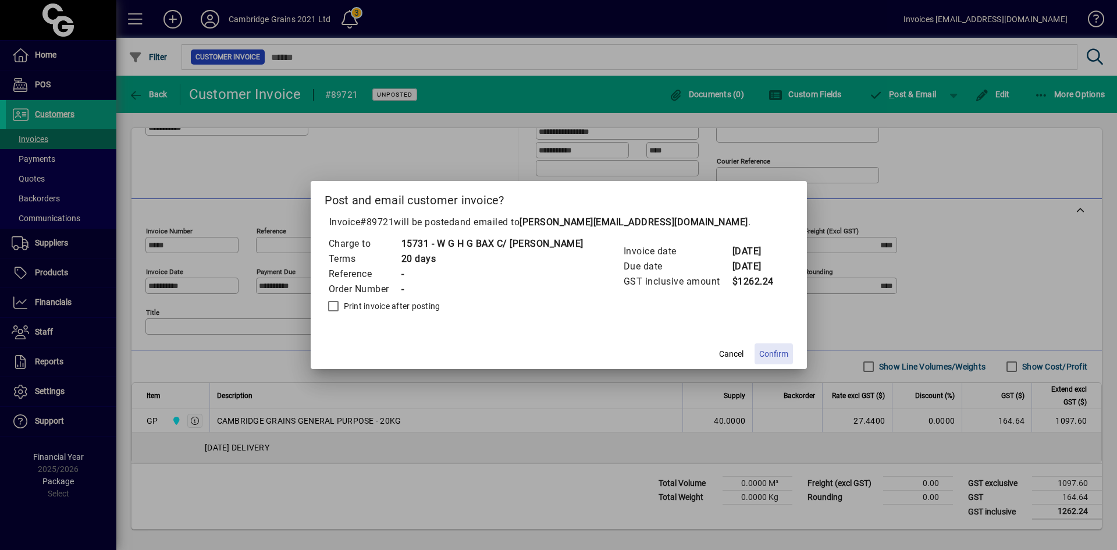
click at [767, 355] on span "Confirm" at bounding box center [774, 354] width 29 height 12
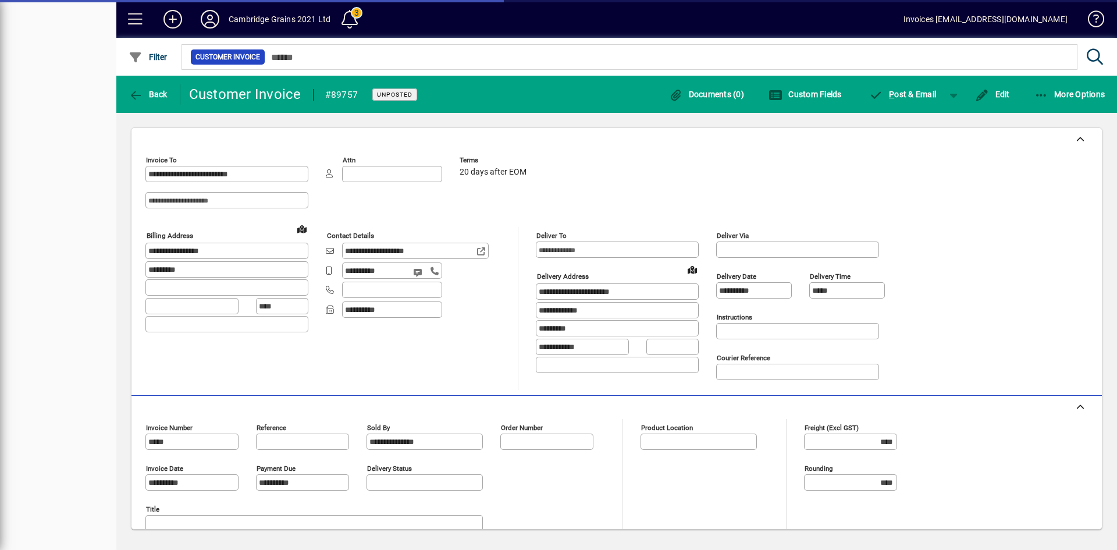
type input "**********"
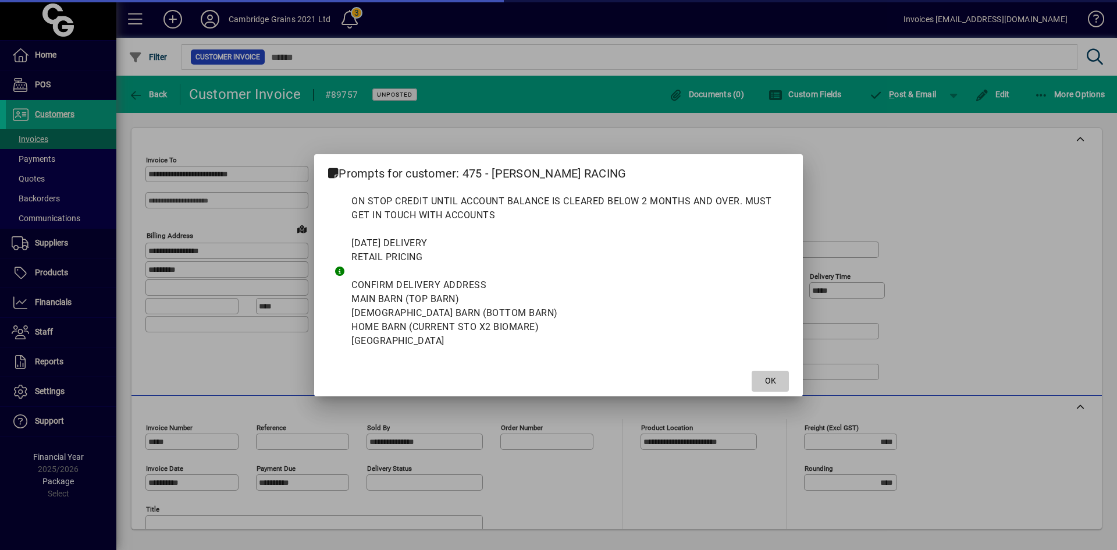
click at [769, 381] on span "OK" at bounding box center [770, 381] width 11 height 12
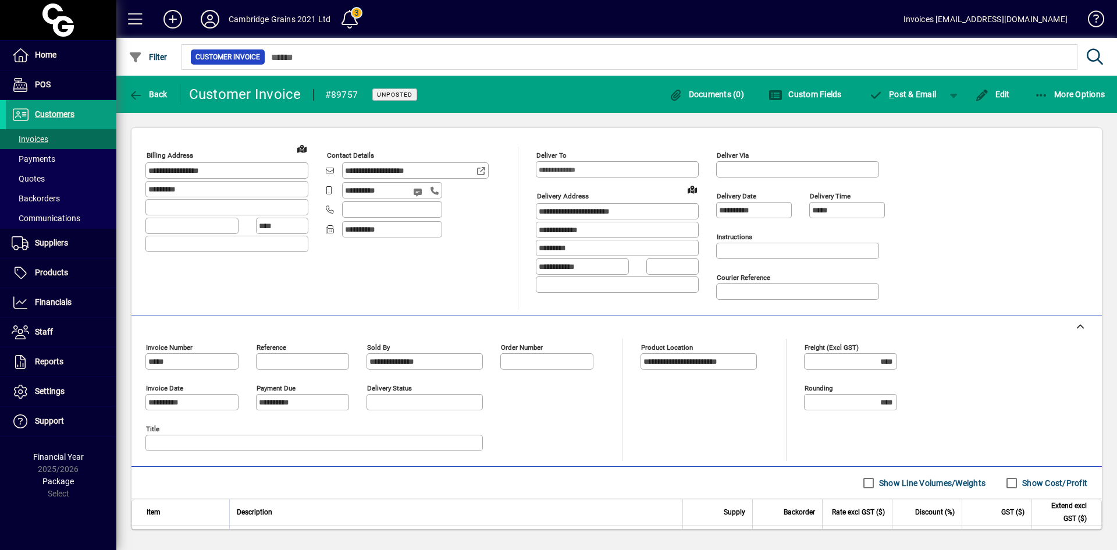
scroll to position [197, 0]
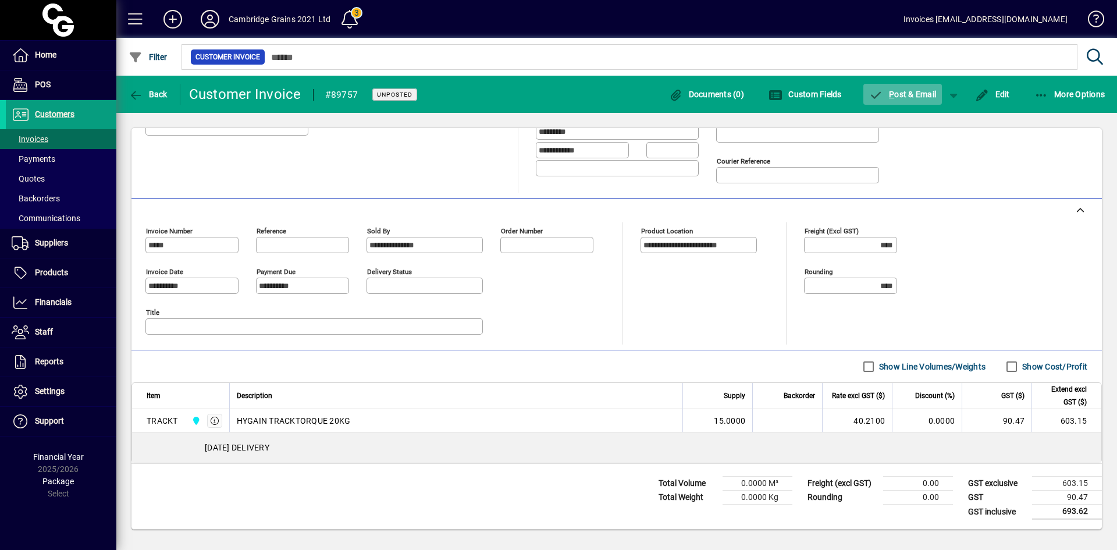
click at [896, 92] on span "P ost & Email" at bounding box center [904, 94] width 68 height 9
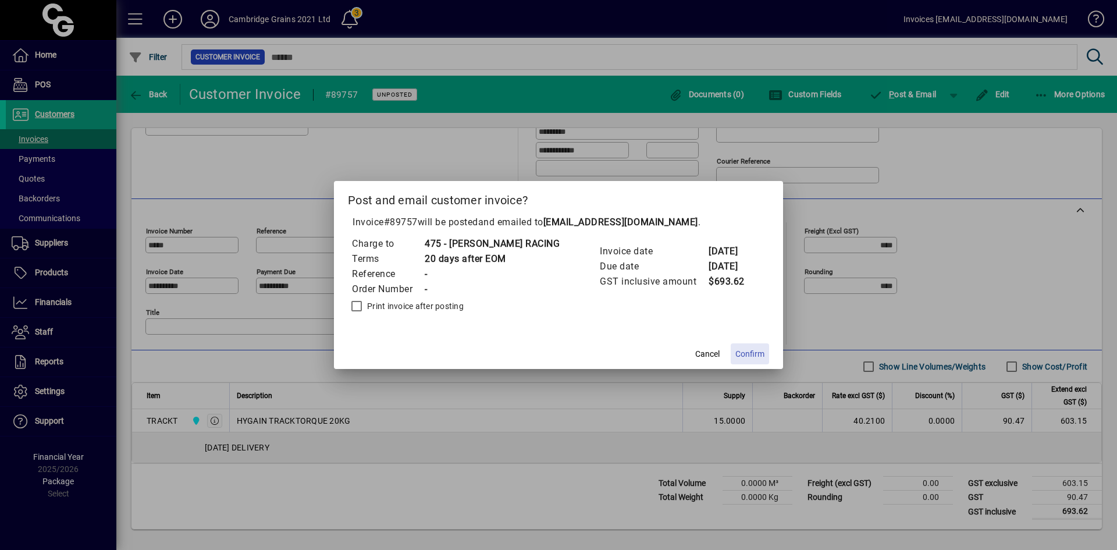
click at [761, 352] on span "Confirm" at bounding box center [750, 354] width 29 height 12
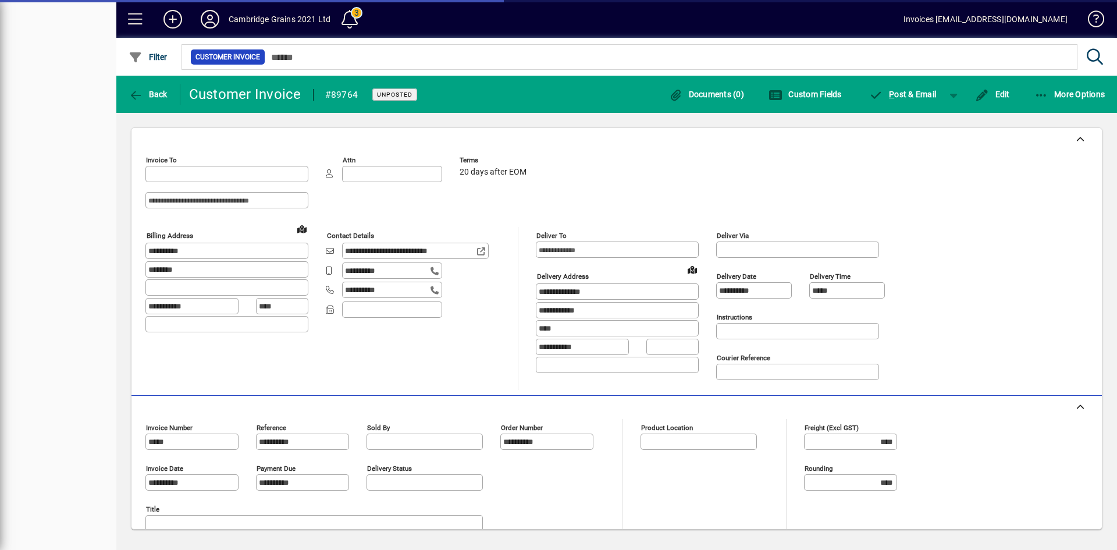
type input "**********"
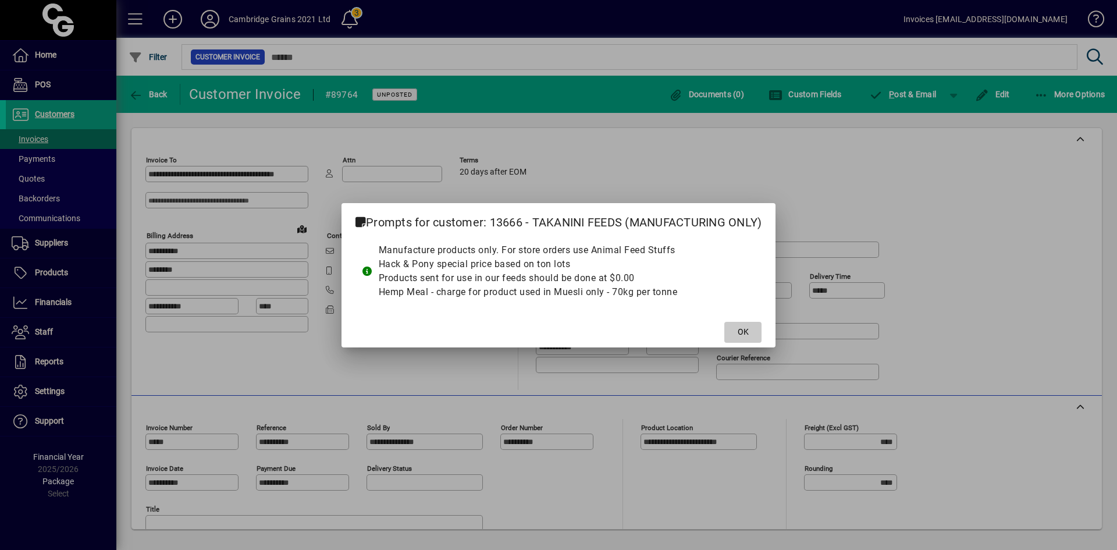
click at [755, 329] on span at bounding box center [743, 332] width 37 height 28
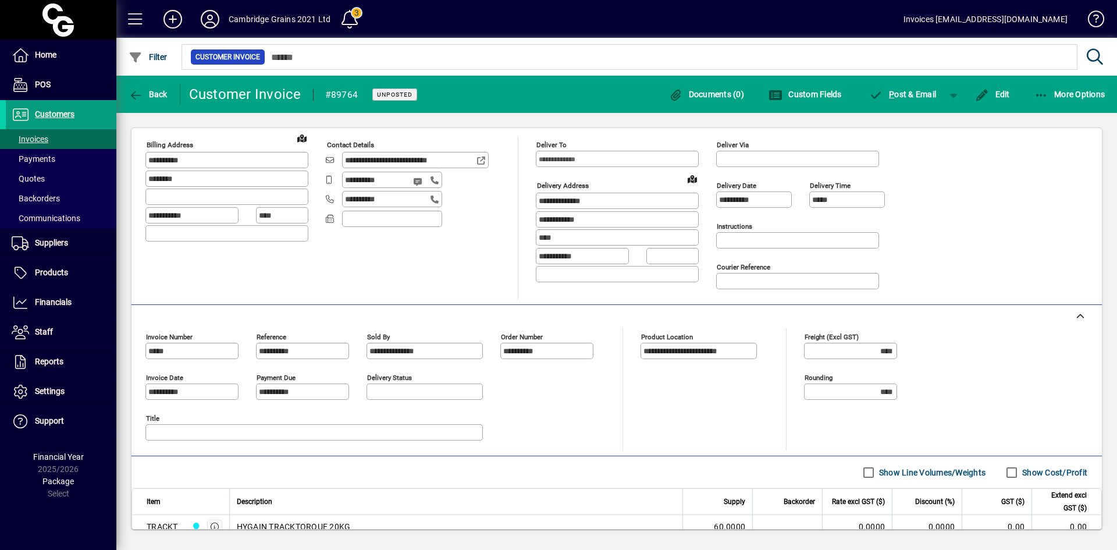
scroll to position [228, 0]
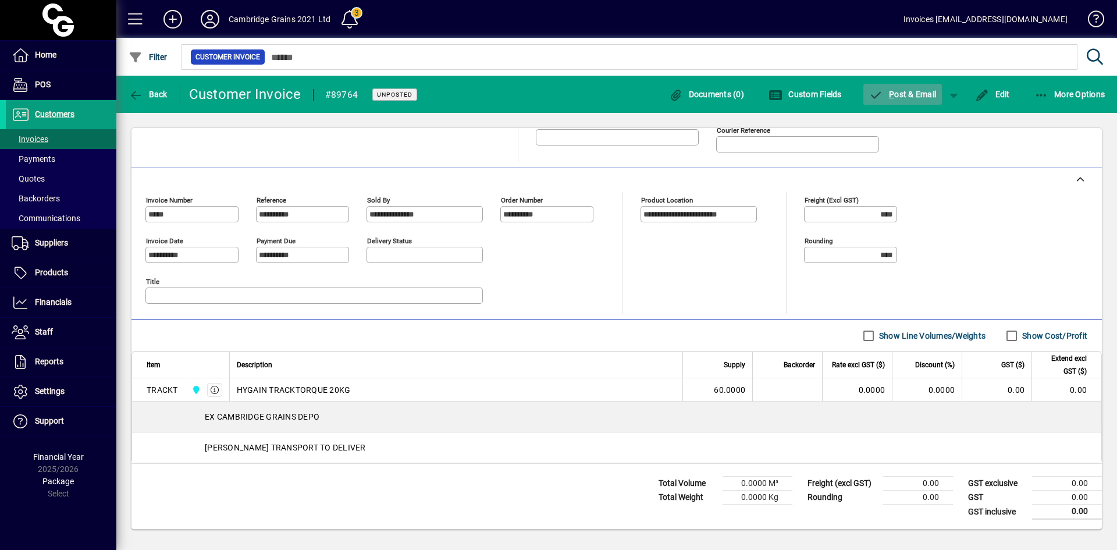
click at [907, 94] on span "P ost & Email" at bounding box center [904, 94] width 68 height 9
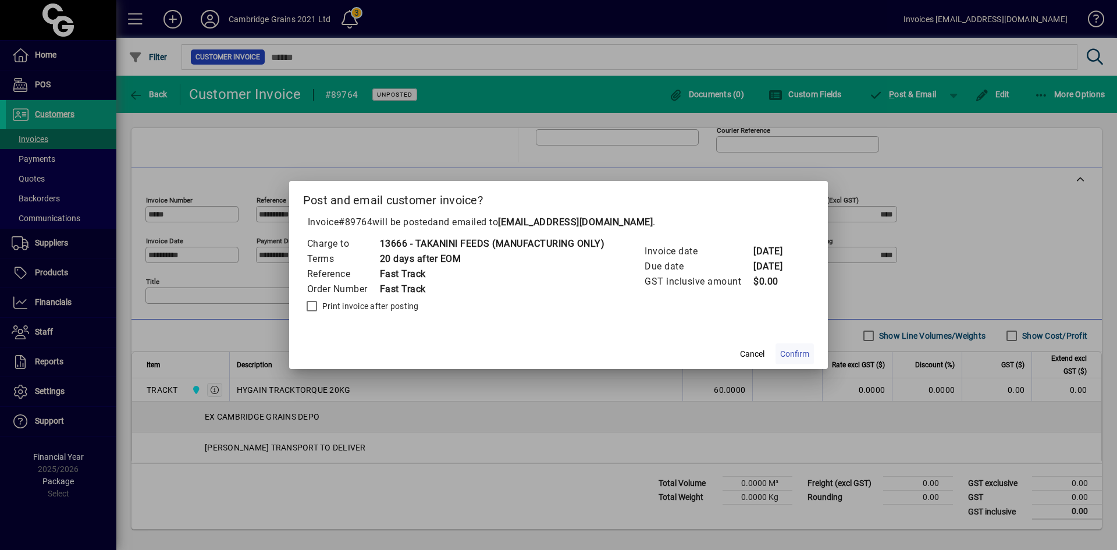
click at [795, 350] on span "Confirm" at bounding box center [794, 354] width 29 height 12
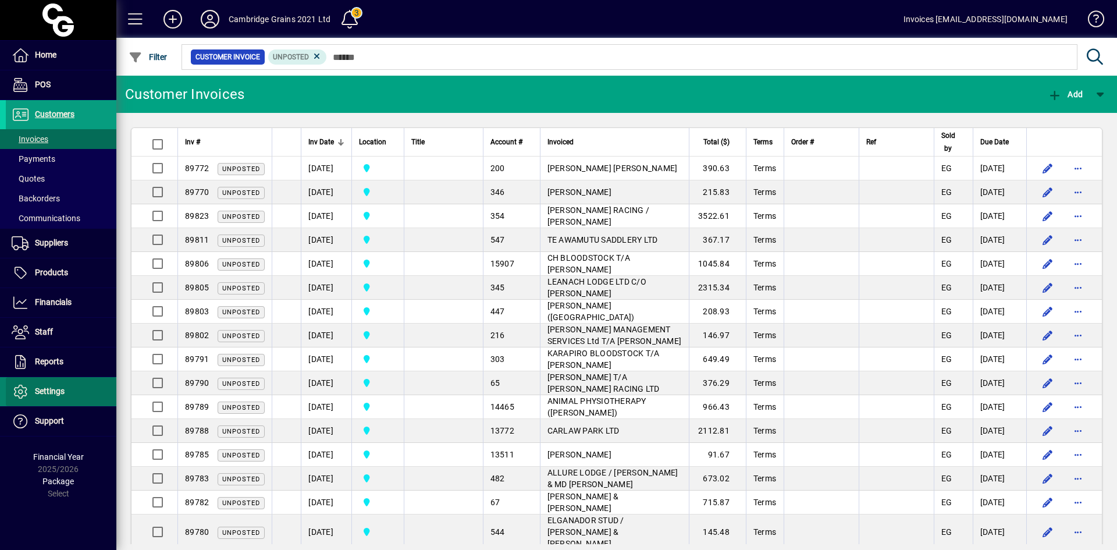
click at [54, 391] on span "Settings" at bounding box center [50, 390] width 30 height 9
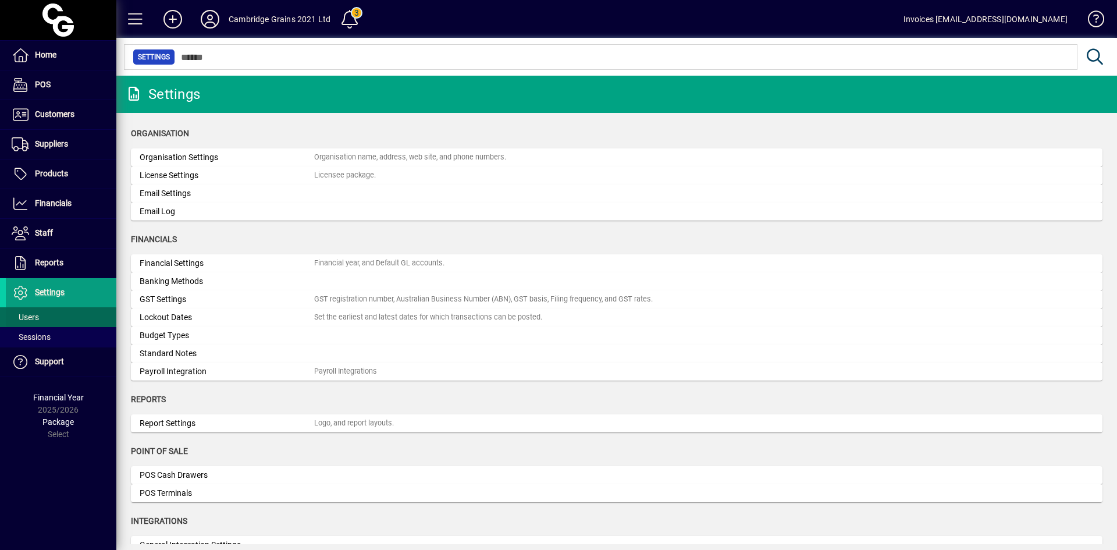
click at [24, 318] on span "Users" at bounding box center [25, 317] width 27 height 9
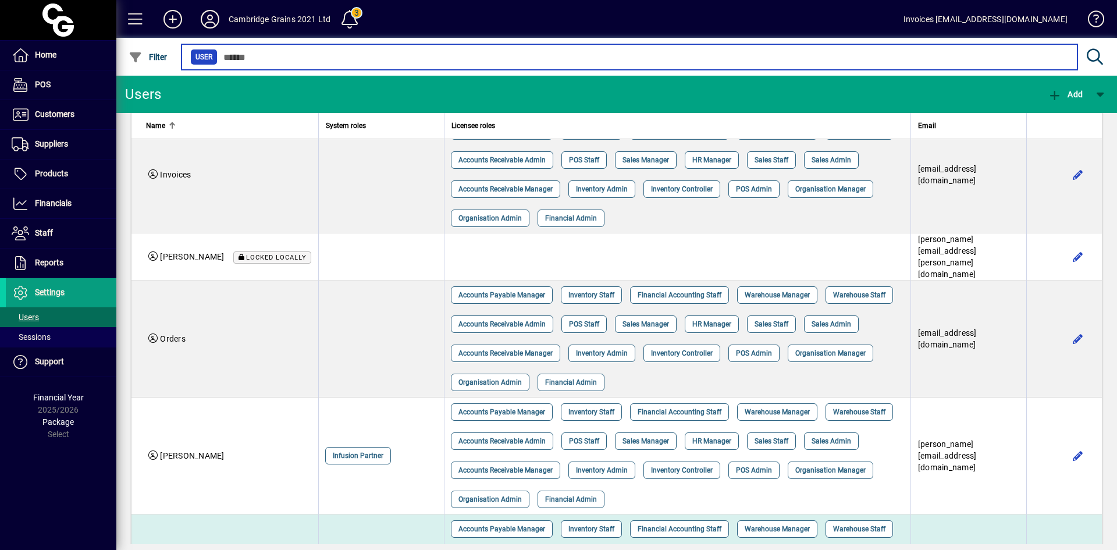
scroll to position [462, 0]
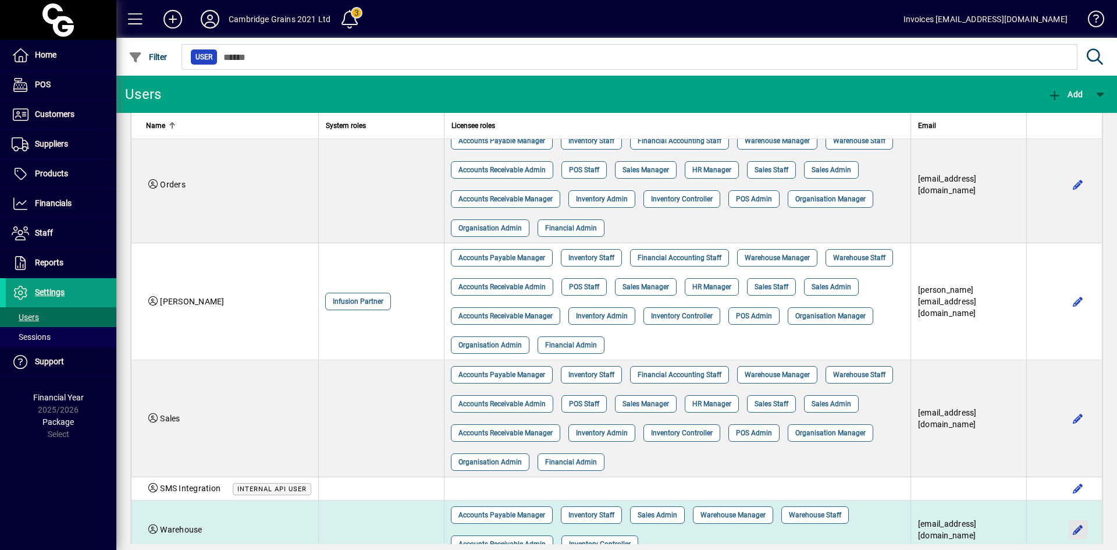
click at [1068, 516] on span "button" at bounding box center [1078, 530] width 28 height 28
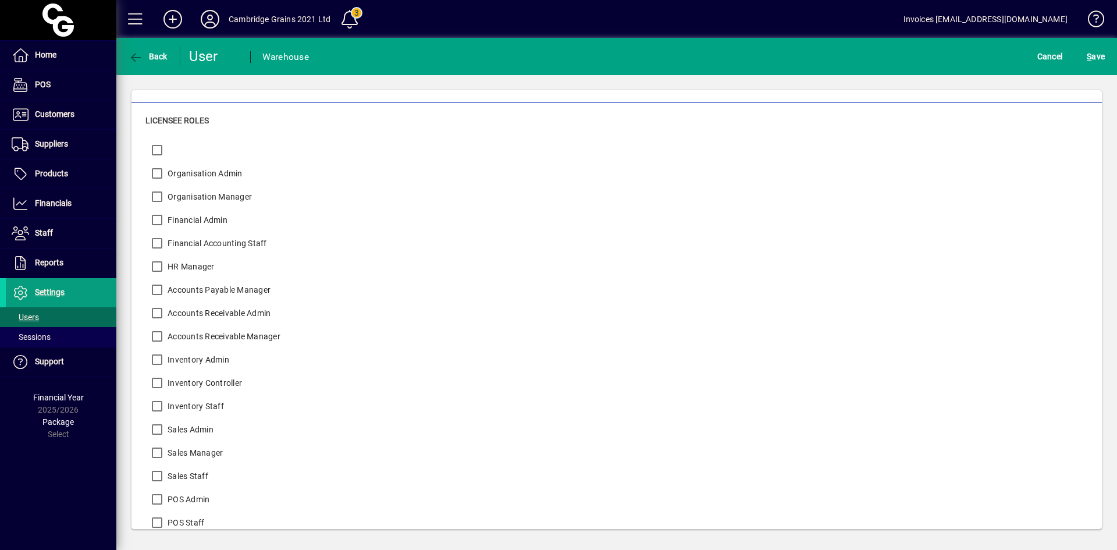
scroll to position [100, 0]
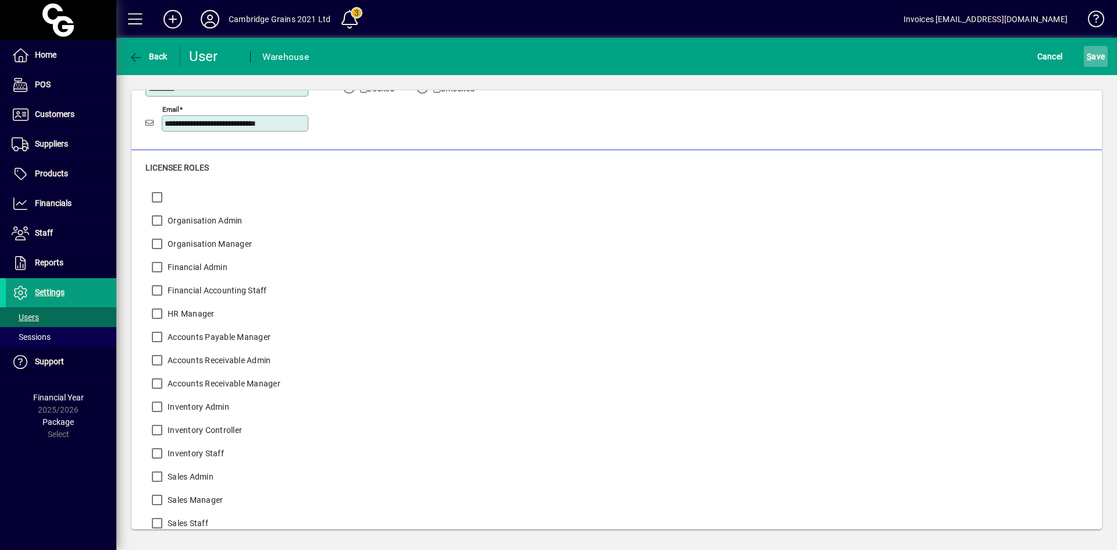
click at [1098, 55] on span "S ave" at bounding box center [1096, 56] width 18 height 19
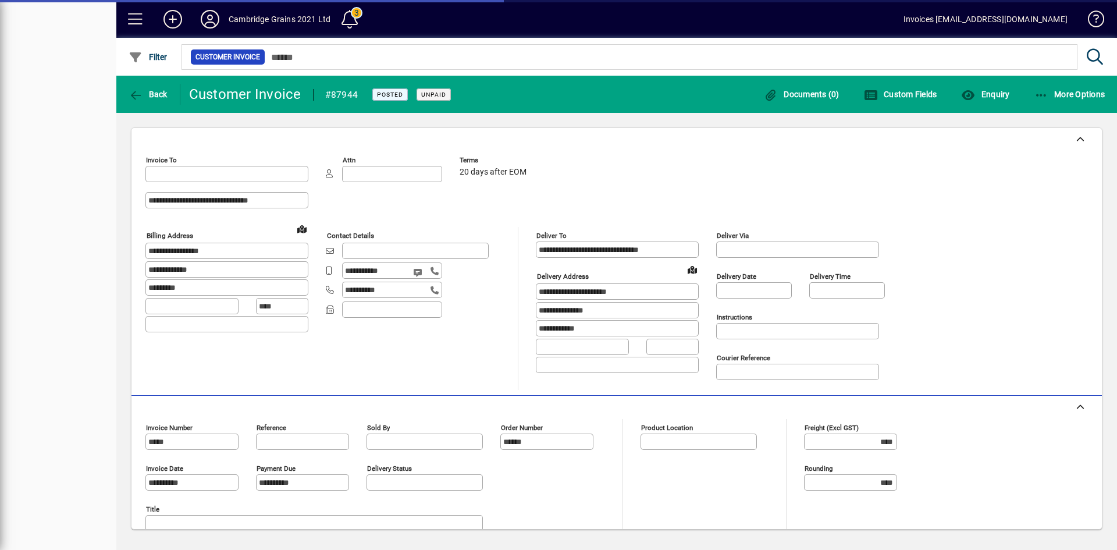
type input "**********"
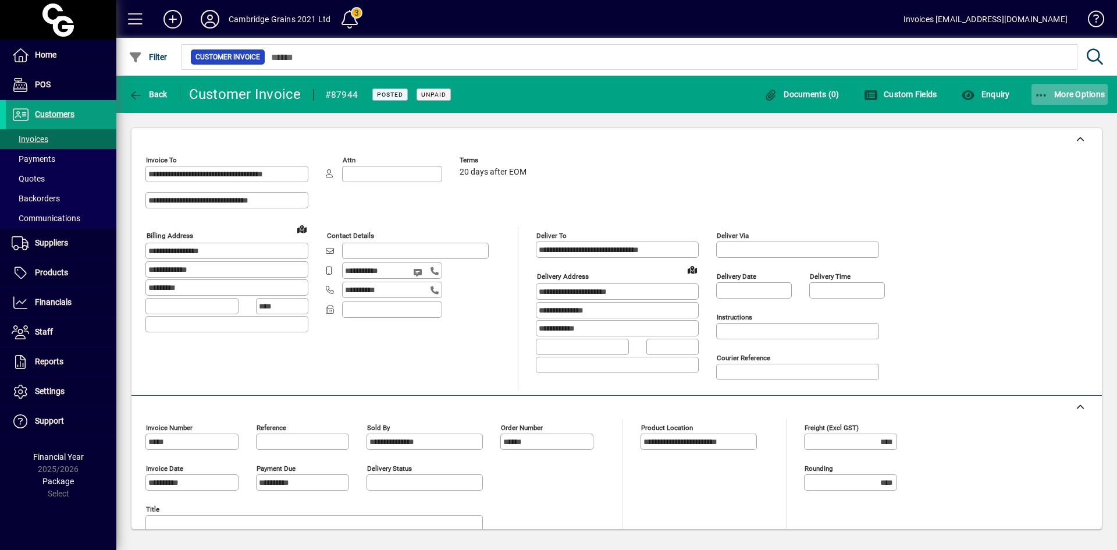
click at [1052, 94] on span "More Options" at bounding box center [1070, 94] width 71 height 9
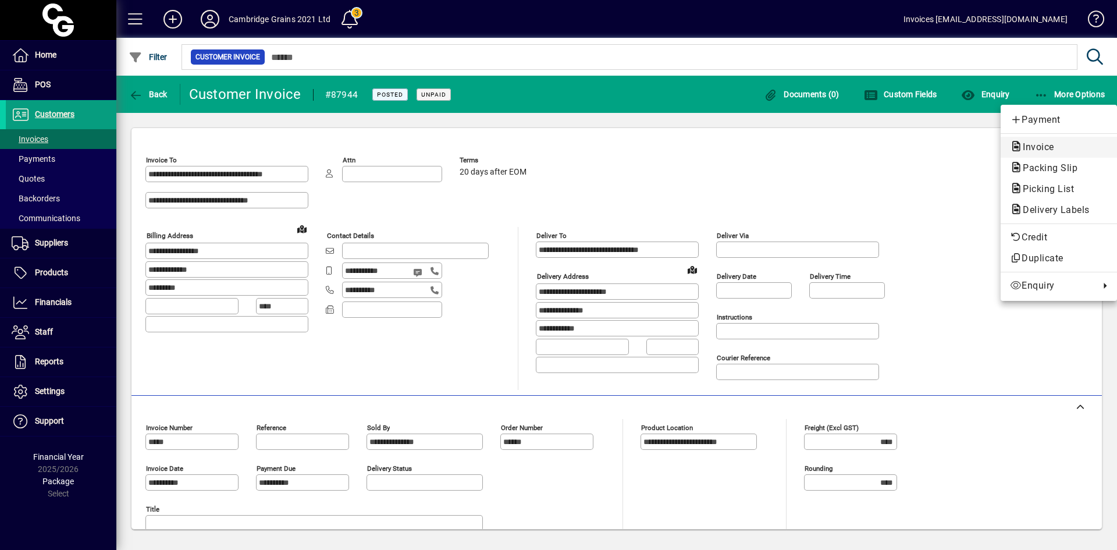
click at [1038, 145] on span "Invoice" at bounding box center [1035, 146] width 50 height 11
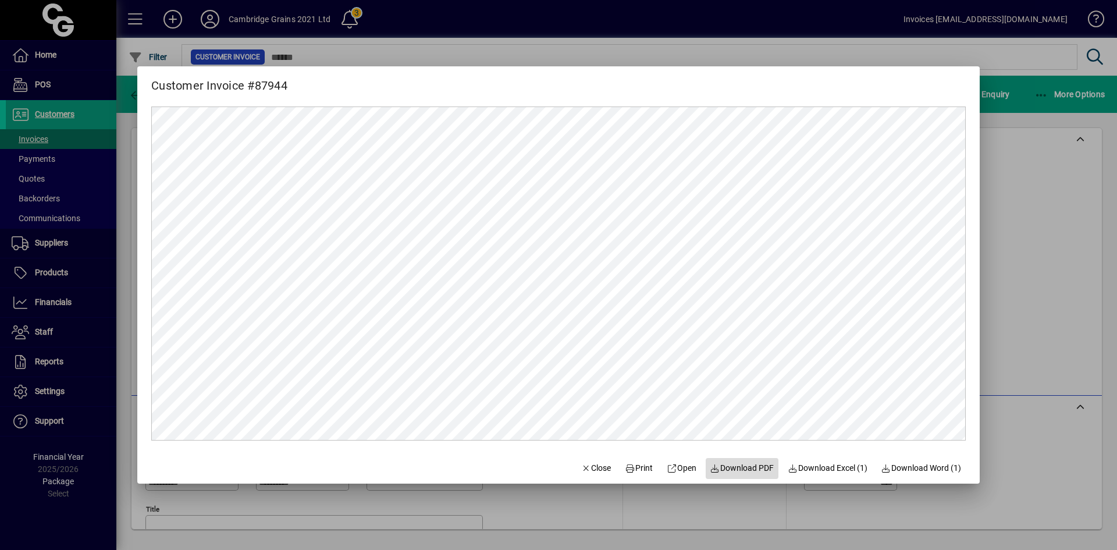
click at [730, 464] on span "Download PDF" at bounding box center [743, 468] width 64 height 12
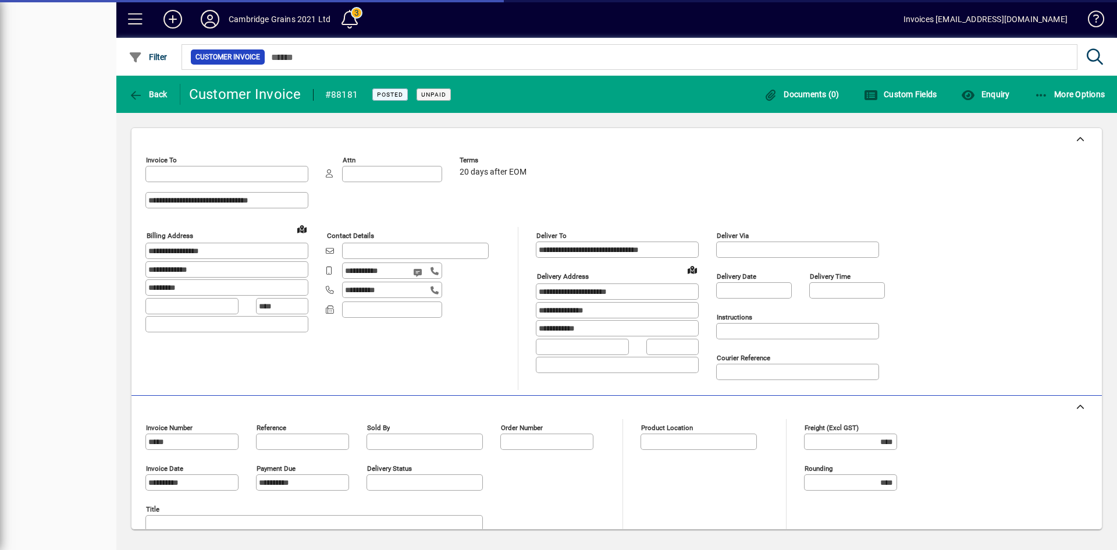
type input "**********"
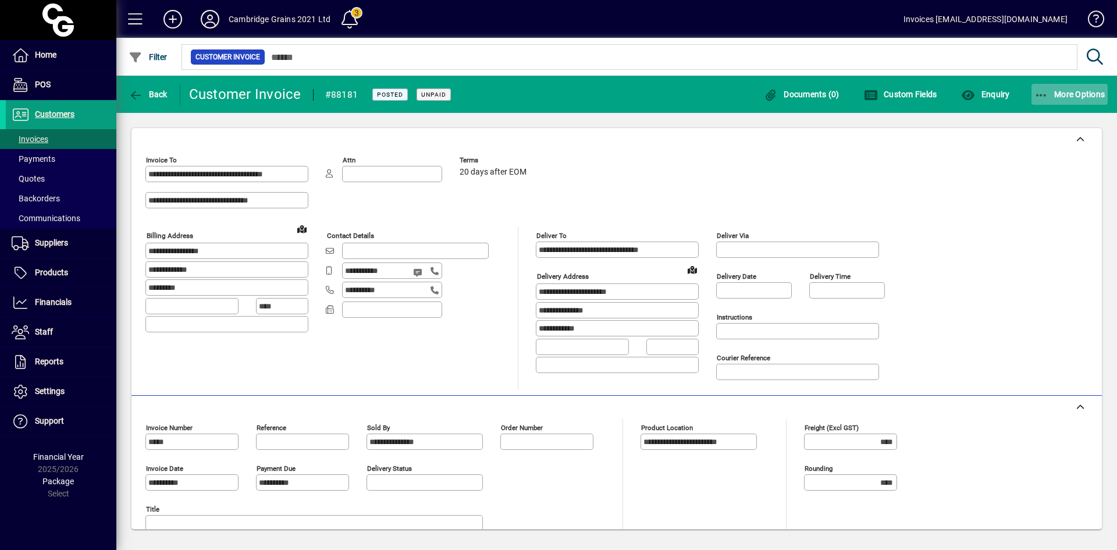
click at [1065, 95] on span "More Options" at bounding box center [1070, 94] width 71 height 9
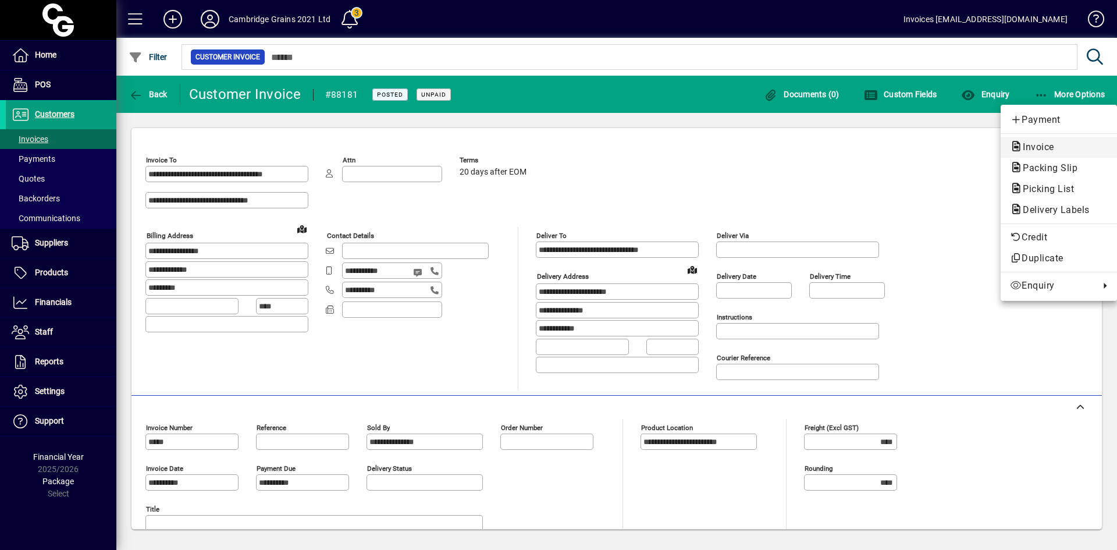
click at [1035, 144] on span "Invoice" at bounding box center [1035, 146] width 50 height 11
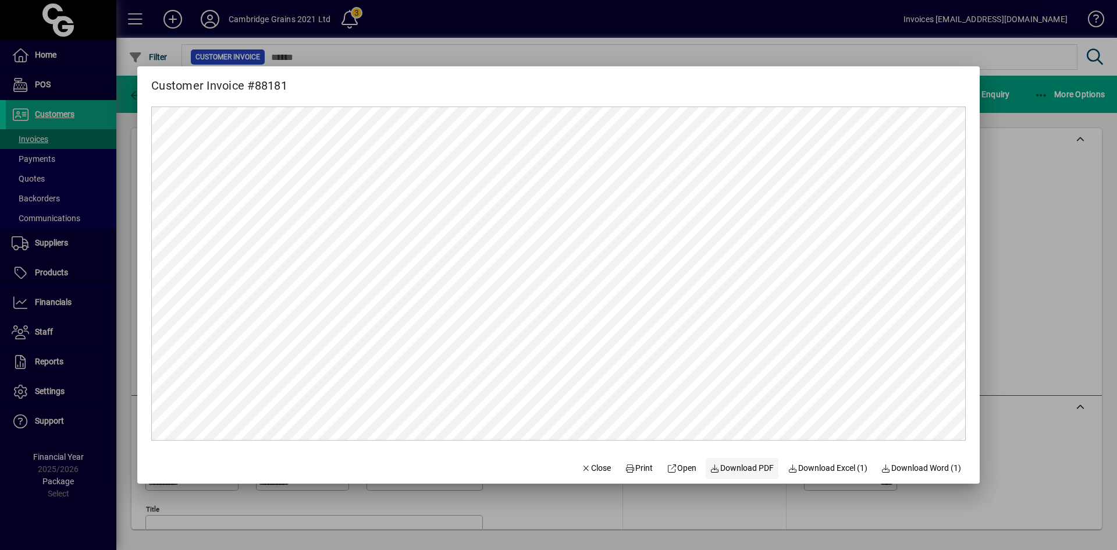
click at [747, 464] on span "Download PDF" at bounding box center [743, 468] width 64 height 12
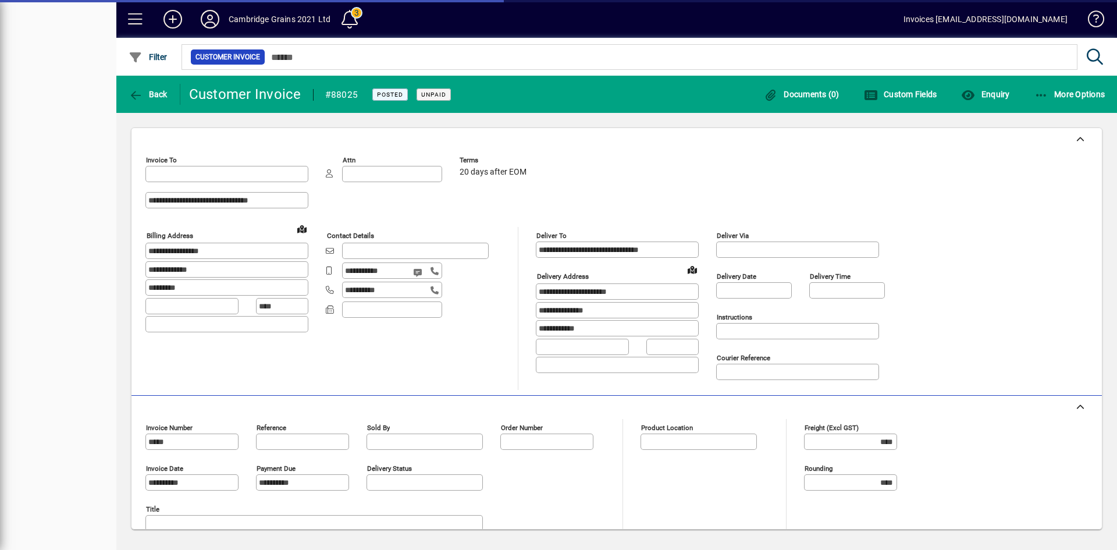
type input "**********"
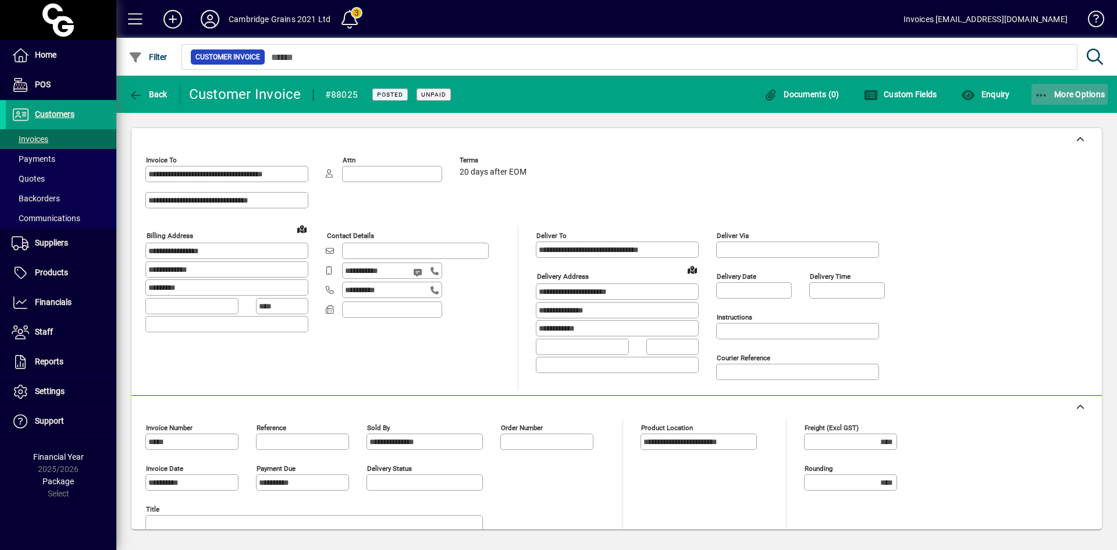
click at [1042, 96] on icon "button" at bounding box center [1042, 96] width 15 height 12
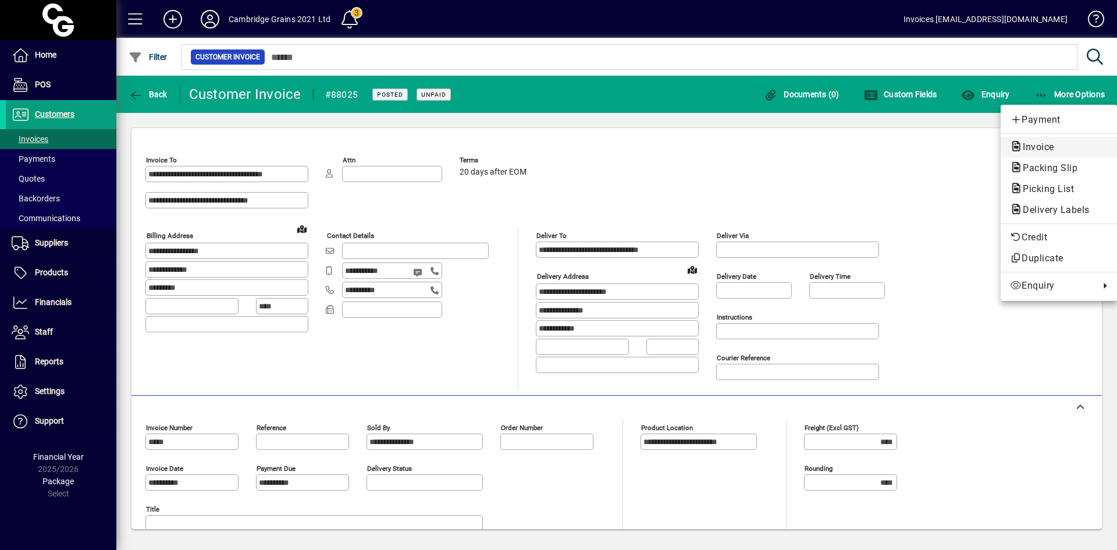
click at [1035, 142] on span "Invoice" at bounding box center [1035, 146] width 50 height 11
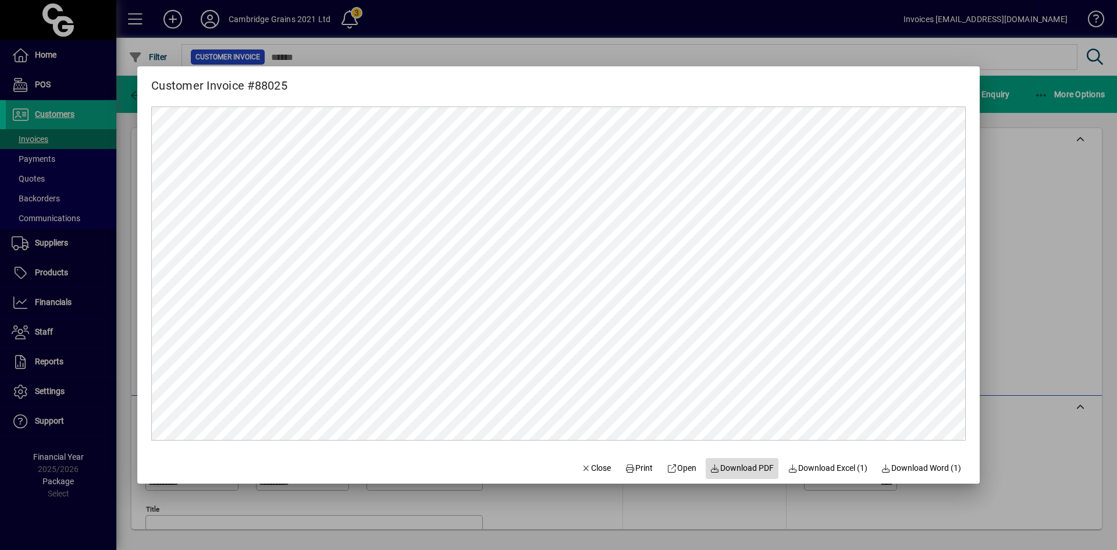
click at [733, 466] on span "Download PDF" at bounding box center [743, 468] width 64 height 12
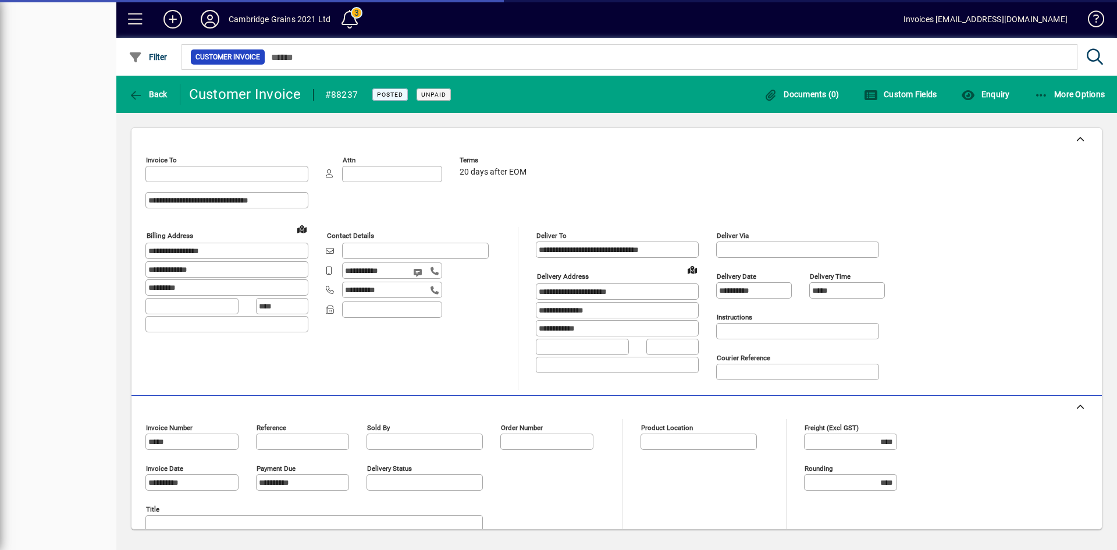
type input "**********"
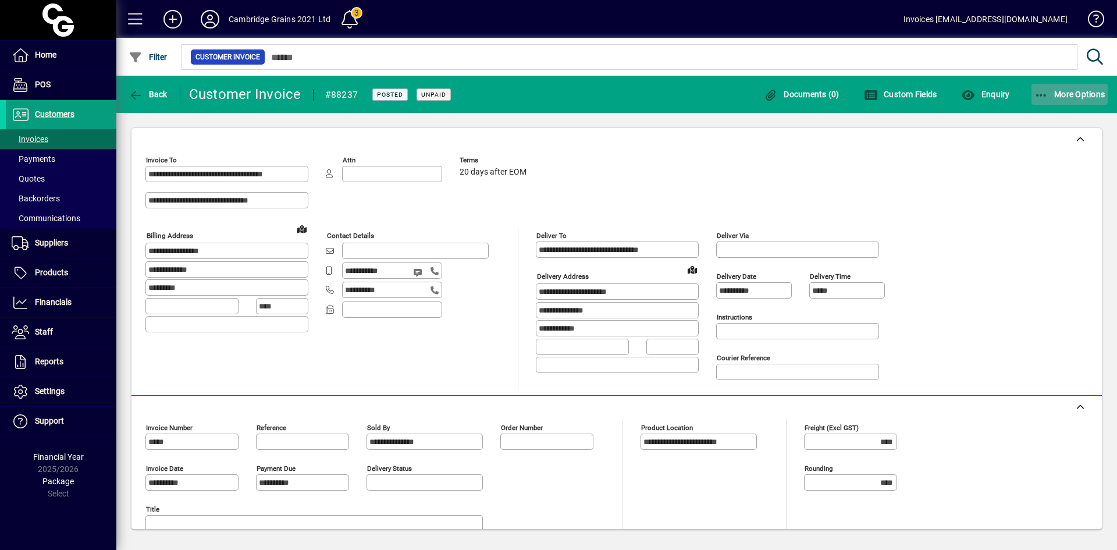
click at [1048, 94] on icon "button" at bounding box center [1042, 96] width 15 height 12
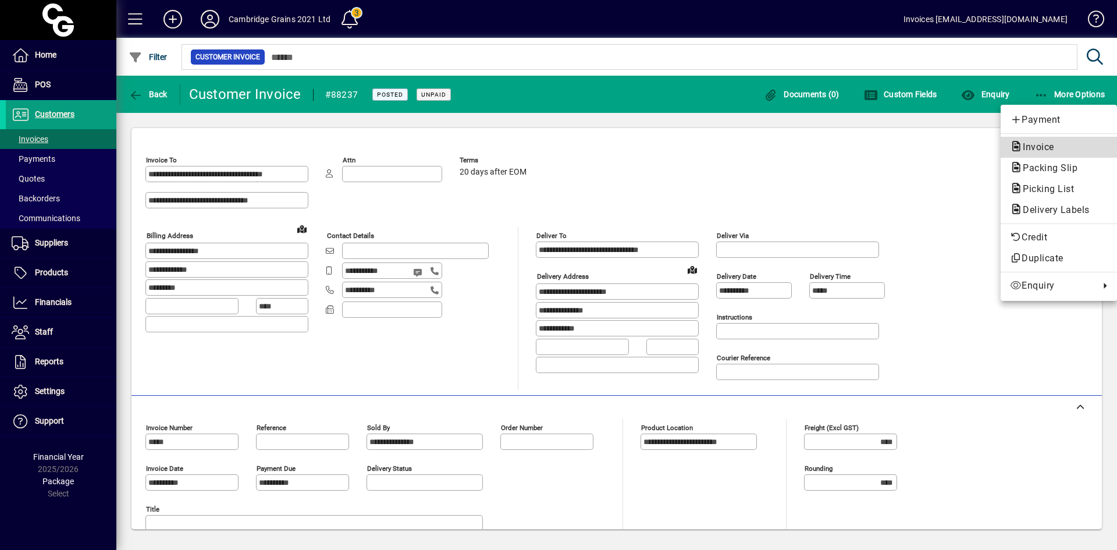
click at [1037, 146] on span "Invoice" at bounding box center [1035, 146] width 50 height 11
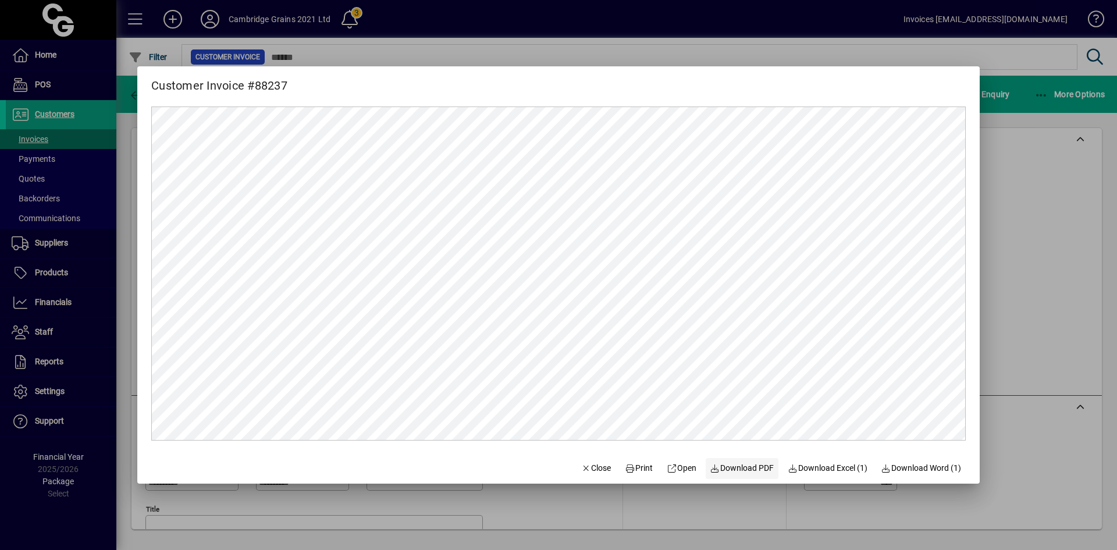
click at [741, 470] on span "Download PDF" at bounding box center [743, 468] width 64 height 12
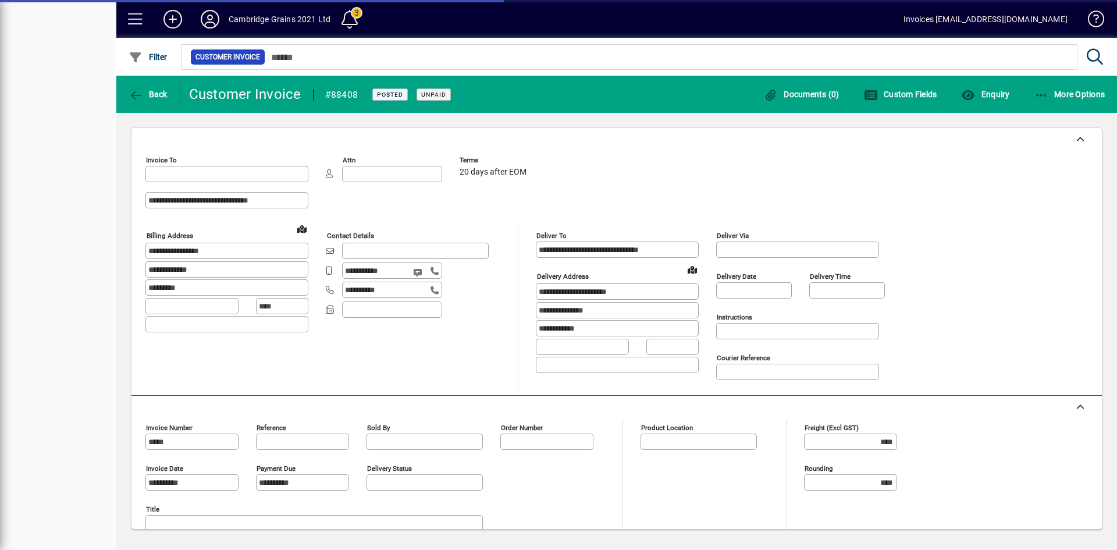
type input "**********"
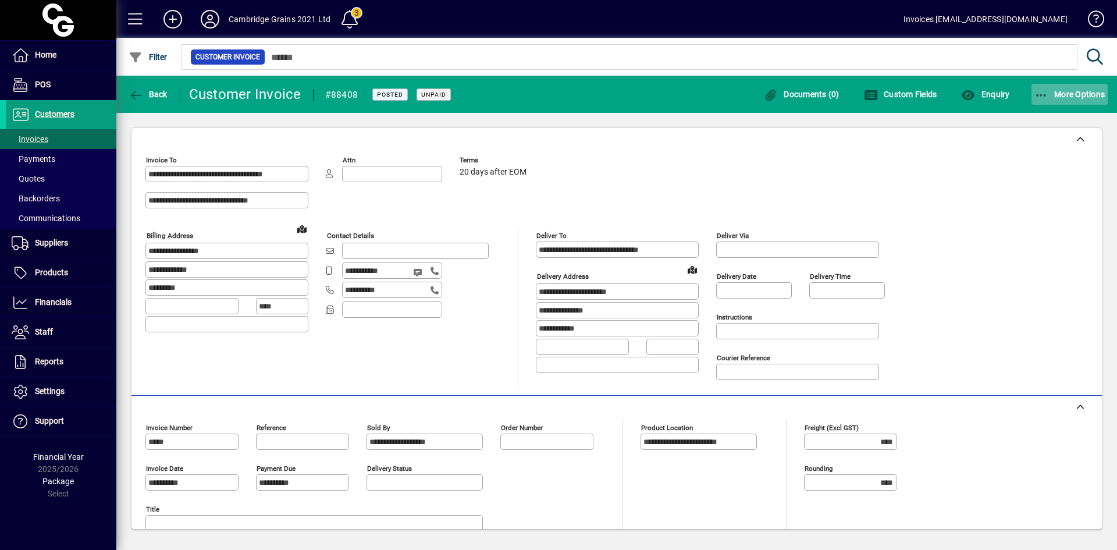
click at [1069, 94] on span "More Options" at bounding box center [1070, 94] width 71 height 9
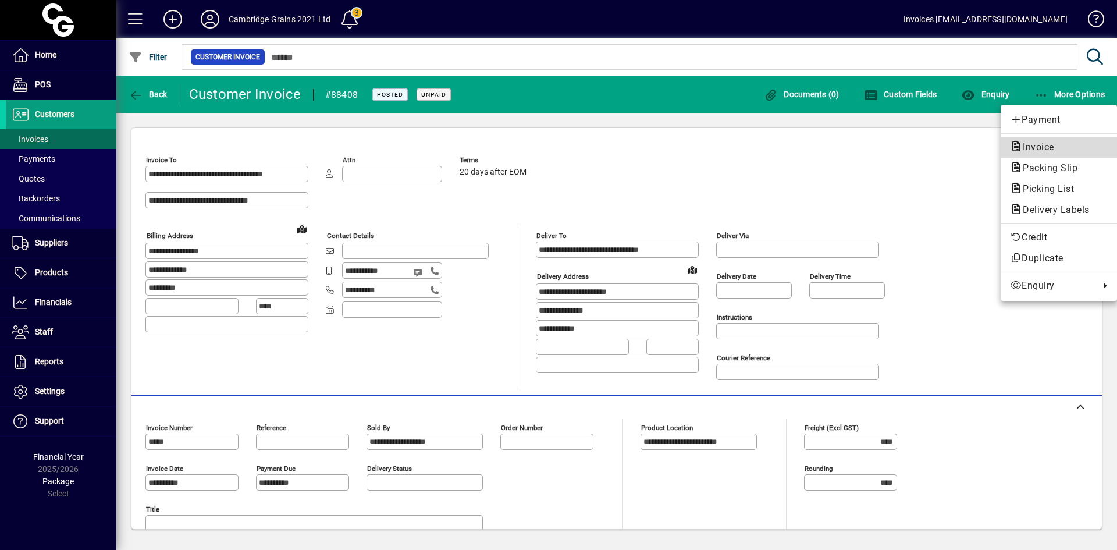
click at [1033, 147] on span "Invoice" at bounding box center [1035, 146] width 50 height 11
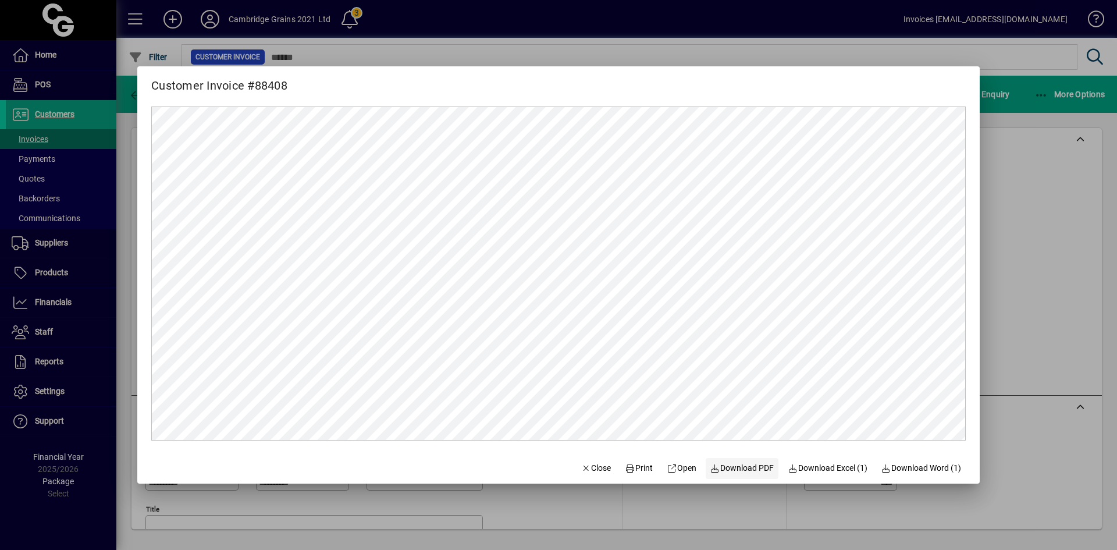
click at [737, 464] on span "Download PDF" at bounding box center [743, 468] width 64 height 12
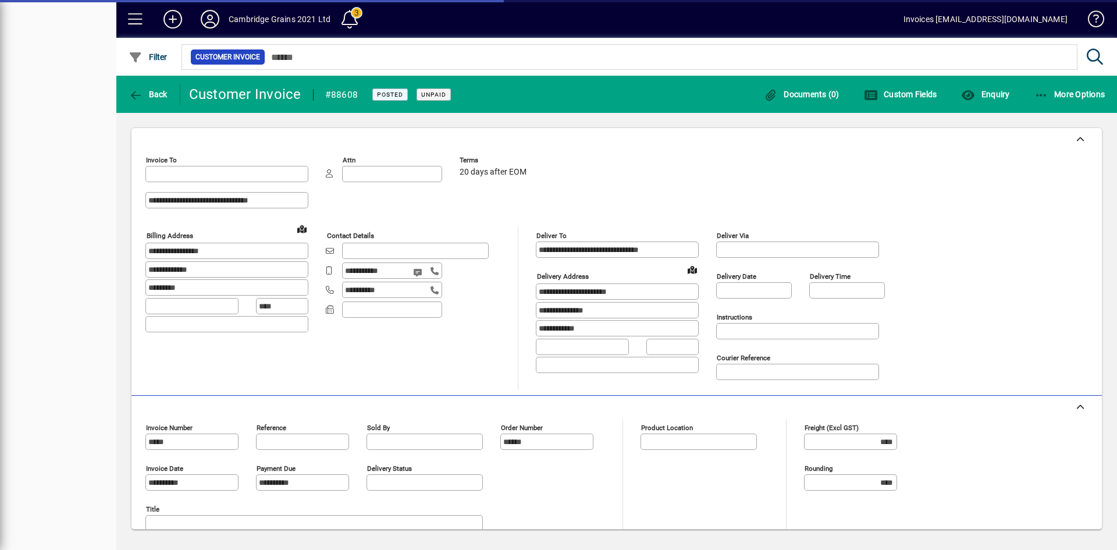
type input "**********"
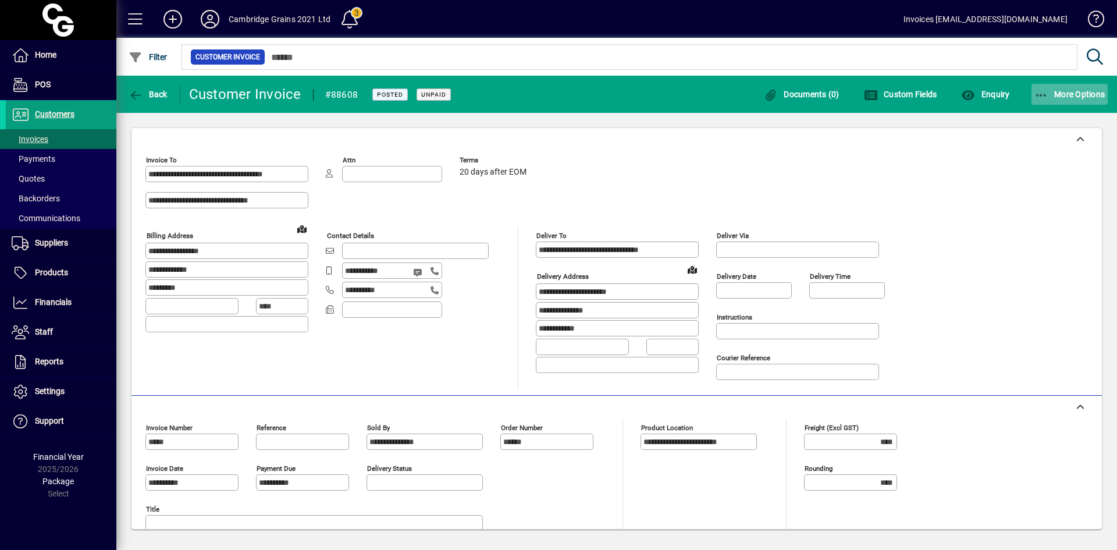
click at [1069, 97] on span "More Options" at bounding box center [1070, 94] width 71 height 9
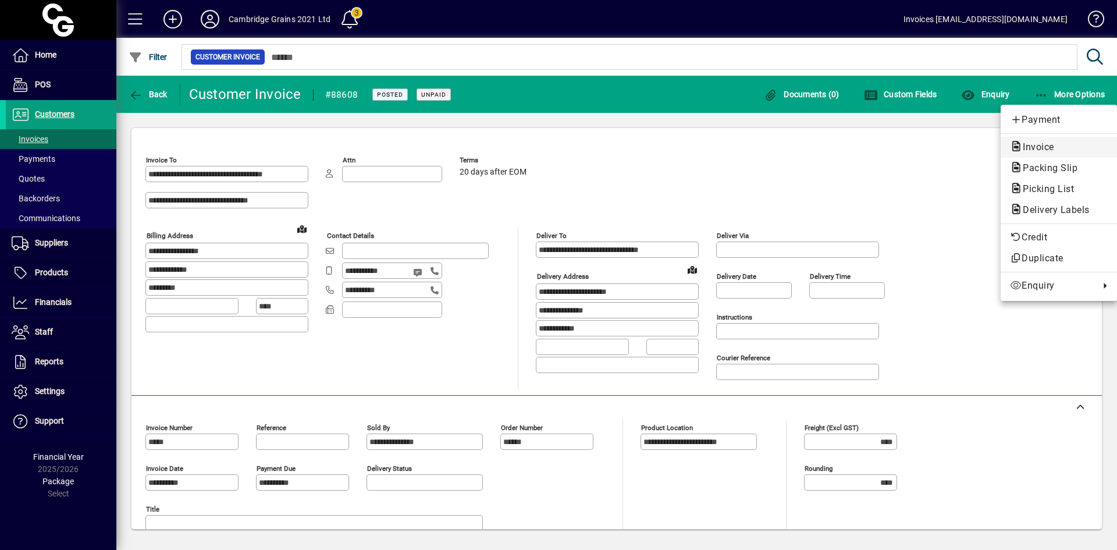
click at [1035, 143] on span "Invoice" at bounding box center [1035, 146] width 50 height 11
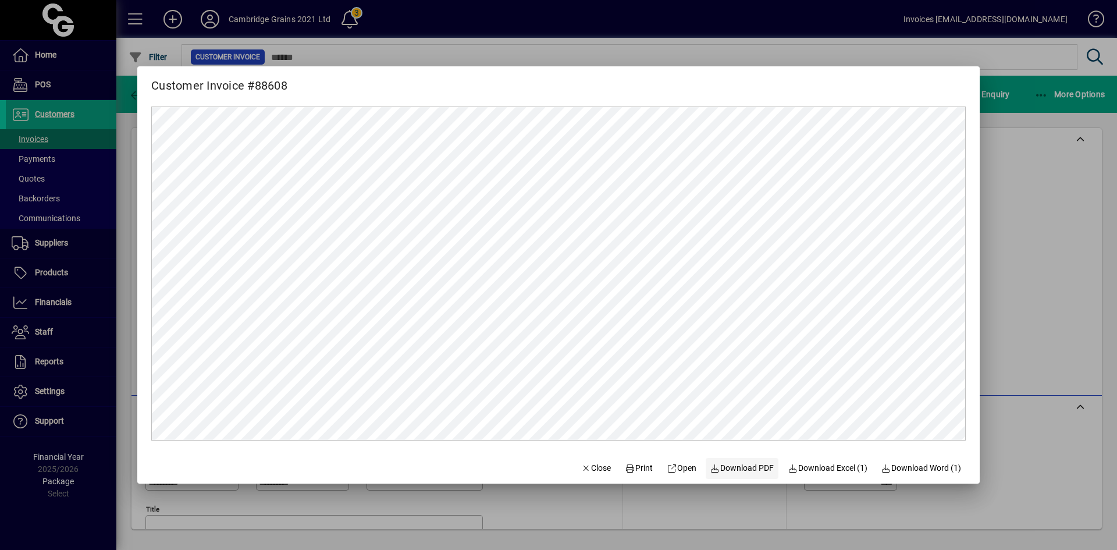
click at [740, 468] on span "Download PDF" at bounding box center [743, 468] width 64 height 12
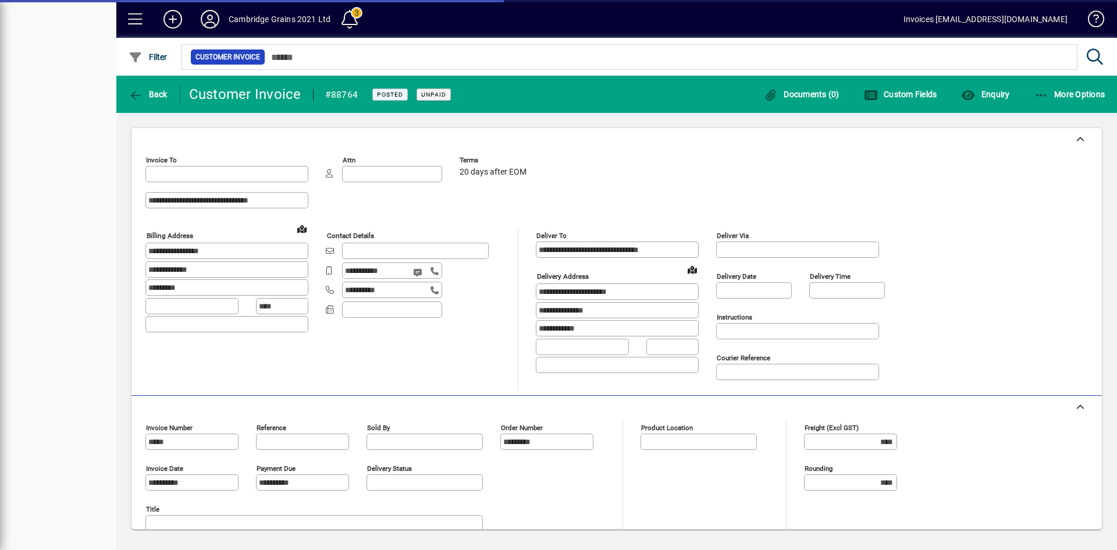
type input "**********"
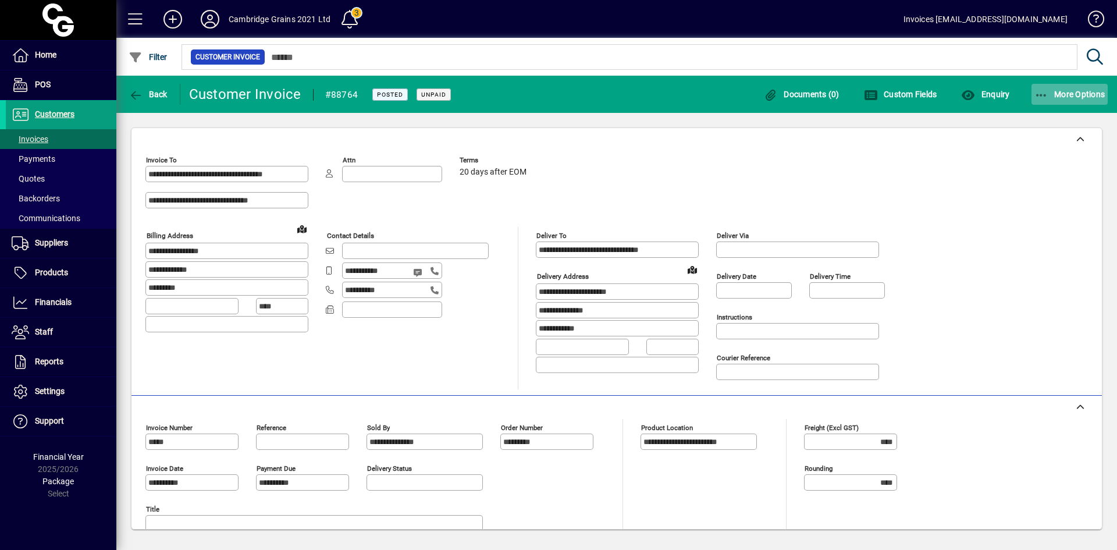
click at [1055, 98] on span "More Options" at bounding box center [1070, 94] width 71 height 9
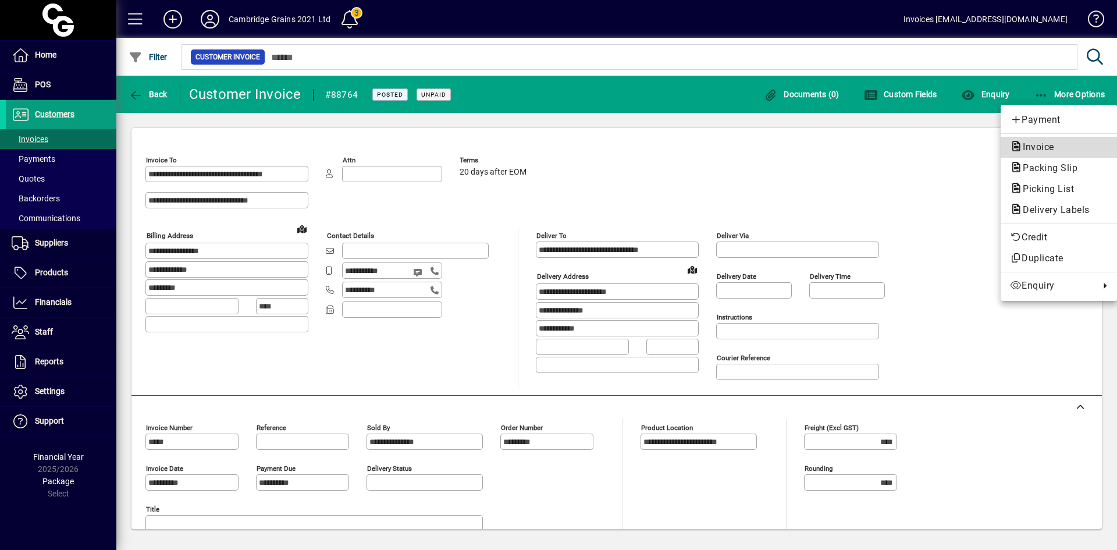
click at [1038, 145] on span "Invoice" at bounding box center [1035, 146] width 50 height 11
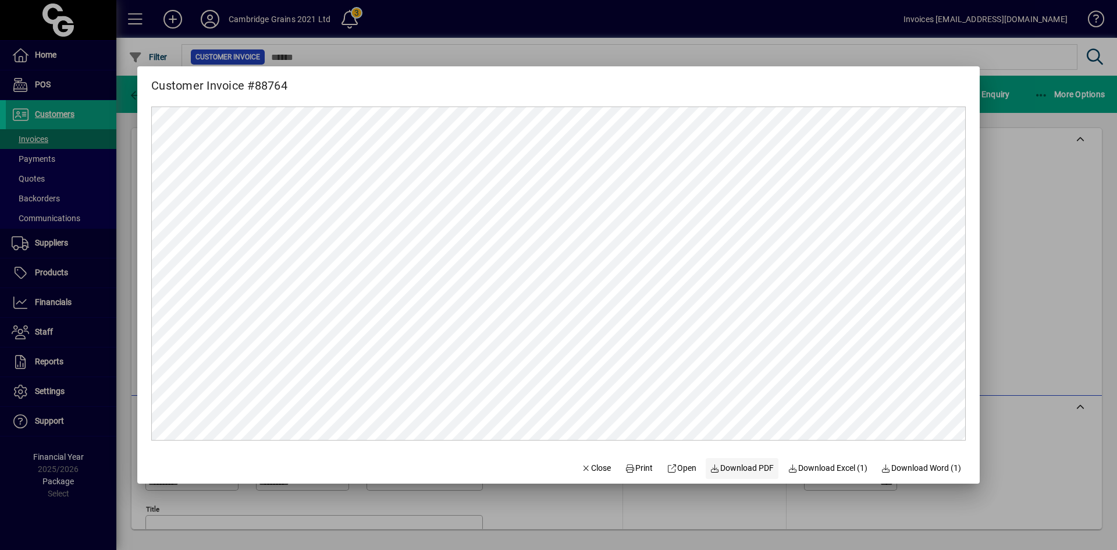
click at [731, 463] on span "Download PDF" at bounding box center [743, 468] width 64 height 12
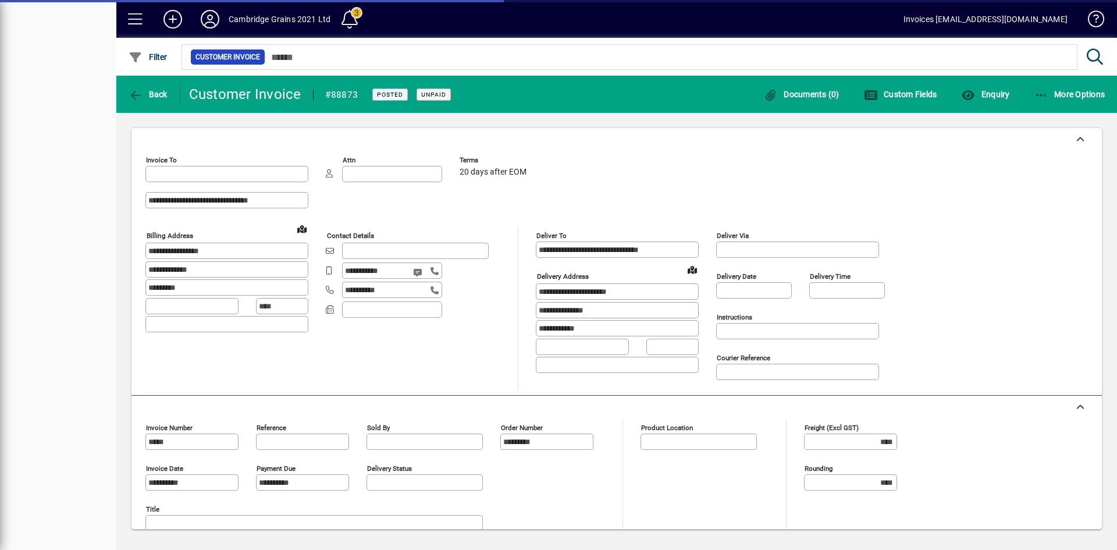
type input "**********"
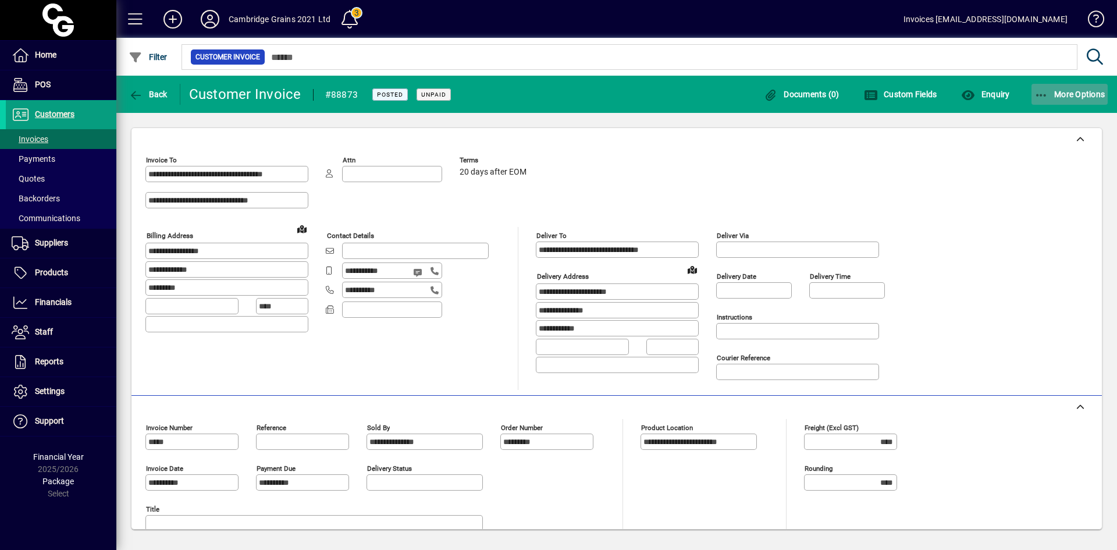
click at [1080, 90] on span "More Options" at bounding box center [1070, 94] width 71 height 9
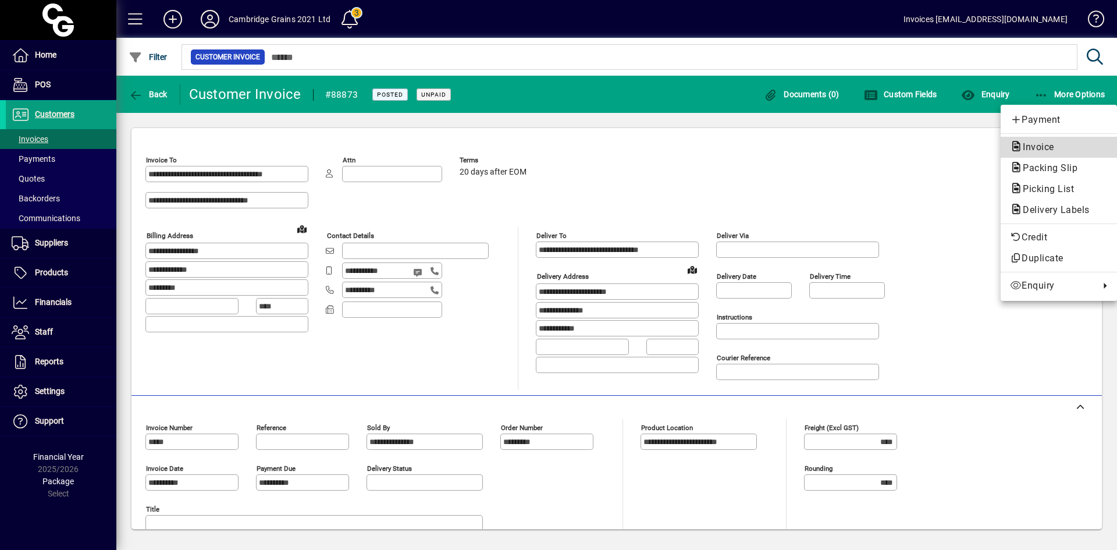
click at [1047, 145] on span "Invoice" at bounding box center [1035, 146] width 50 height 11
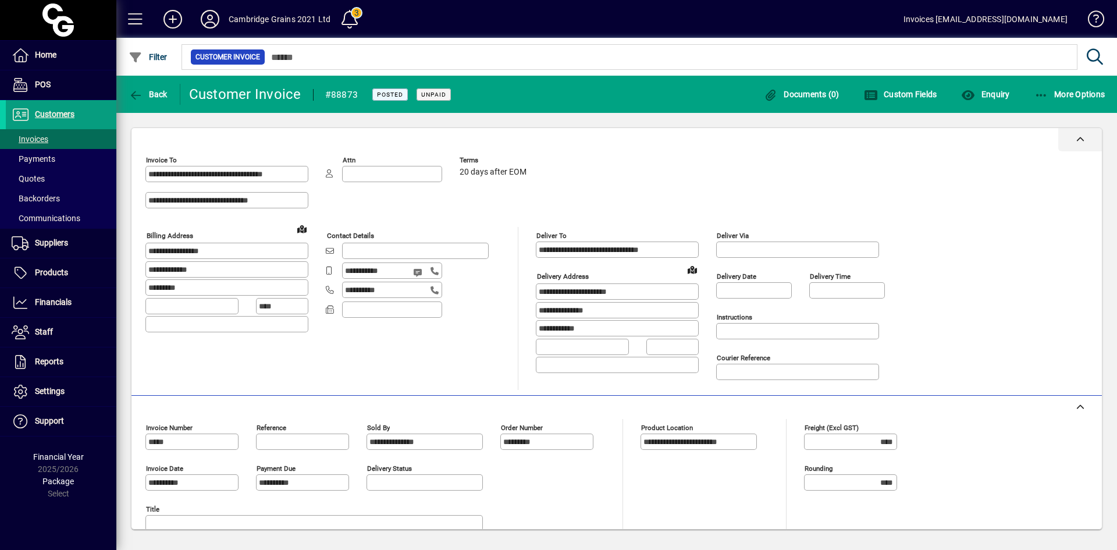
click at [1047, 145] on div at bounding box center [617, 139] width 971 height 23
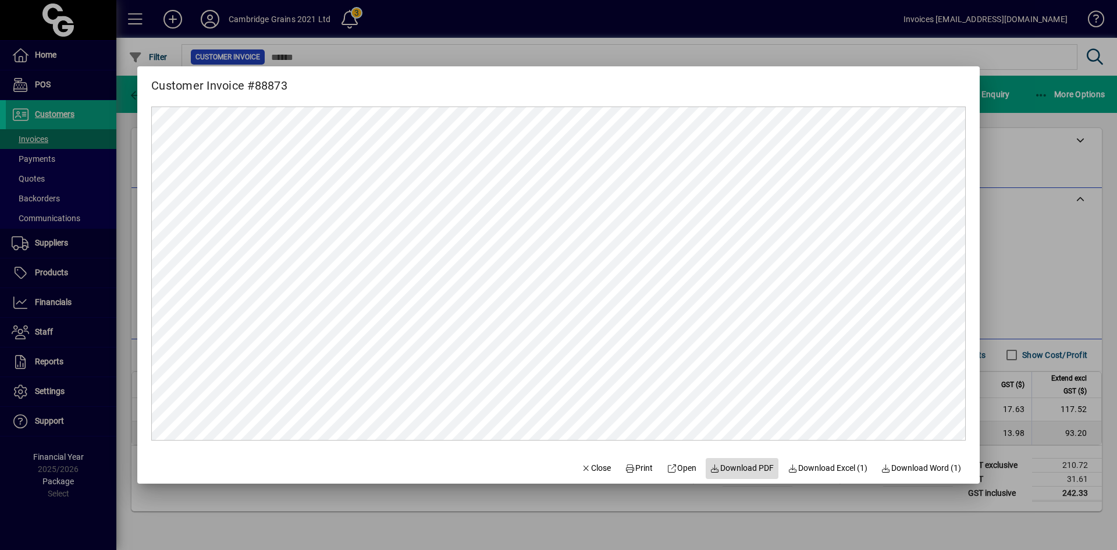
click at [732, 469] on span "Download PDF" at bounding box center [743, 468] width 64 height 12
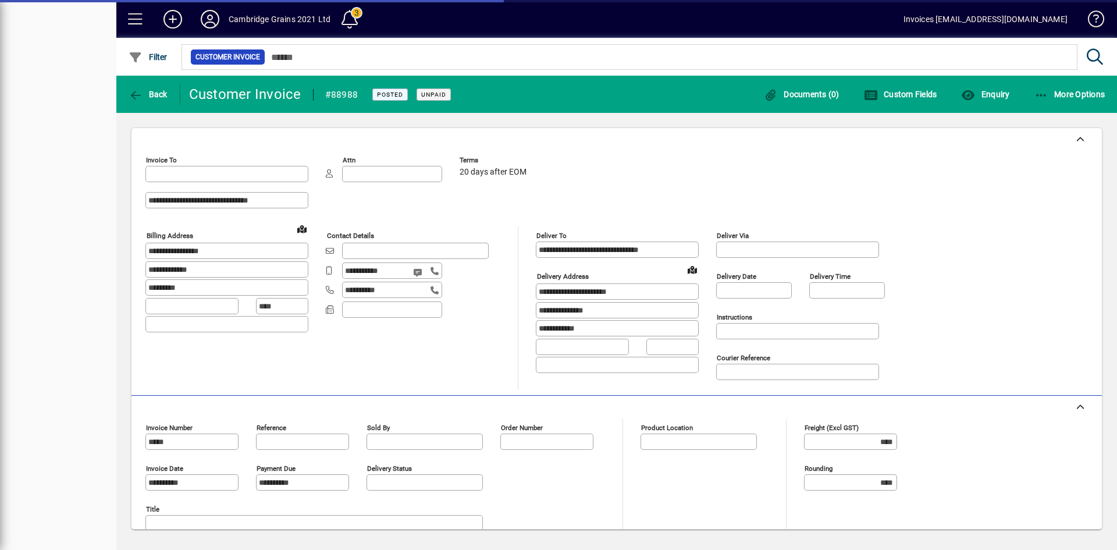
type input "**********"
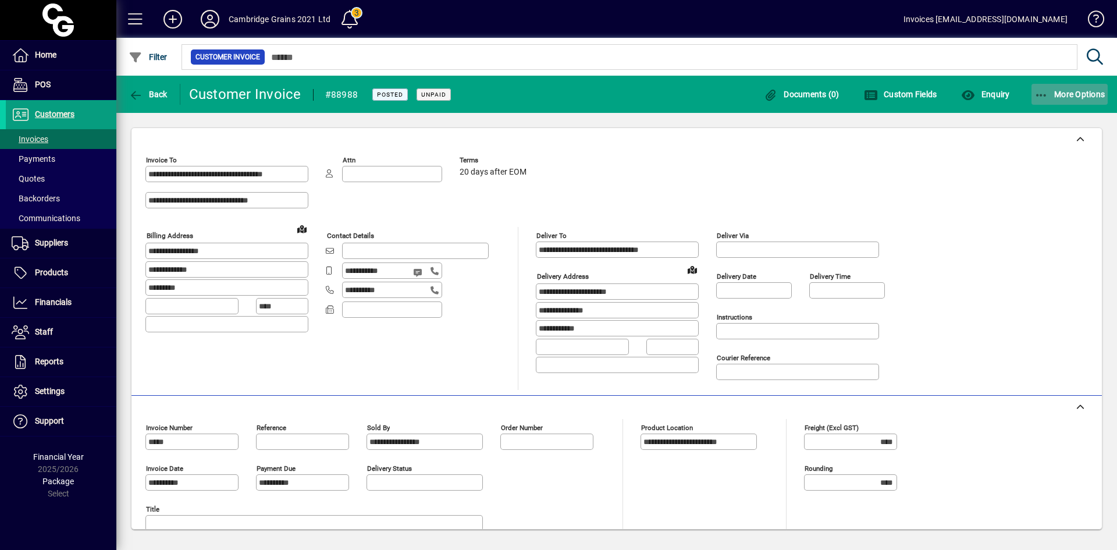
click at [1048, 97] on icon "button" at bounding box center [1042, 96] width 15 height 12
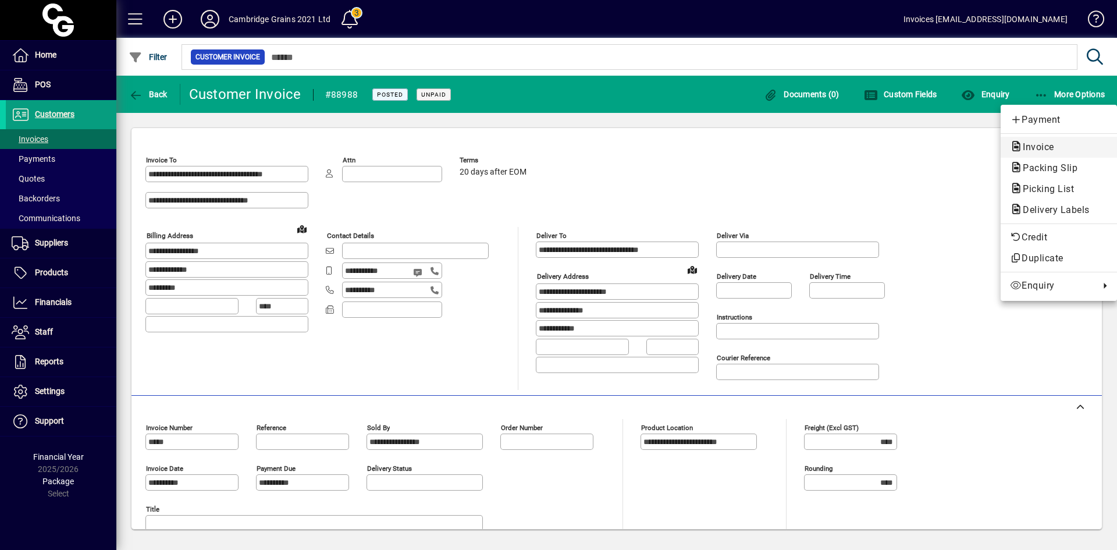
click at [1039, 143] on span "Invoice" at bounding box center [1035, 146] width 50 height 11
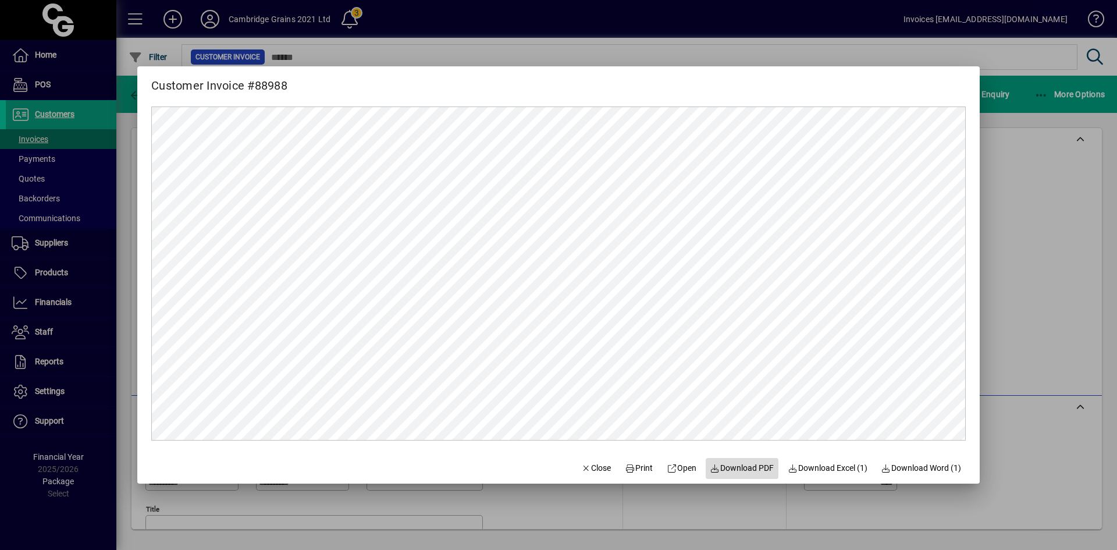
click at [743, 467] on span "Download PDF" at bounding box center [743, 468] width 64 height 12
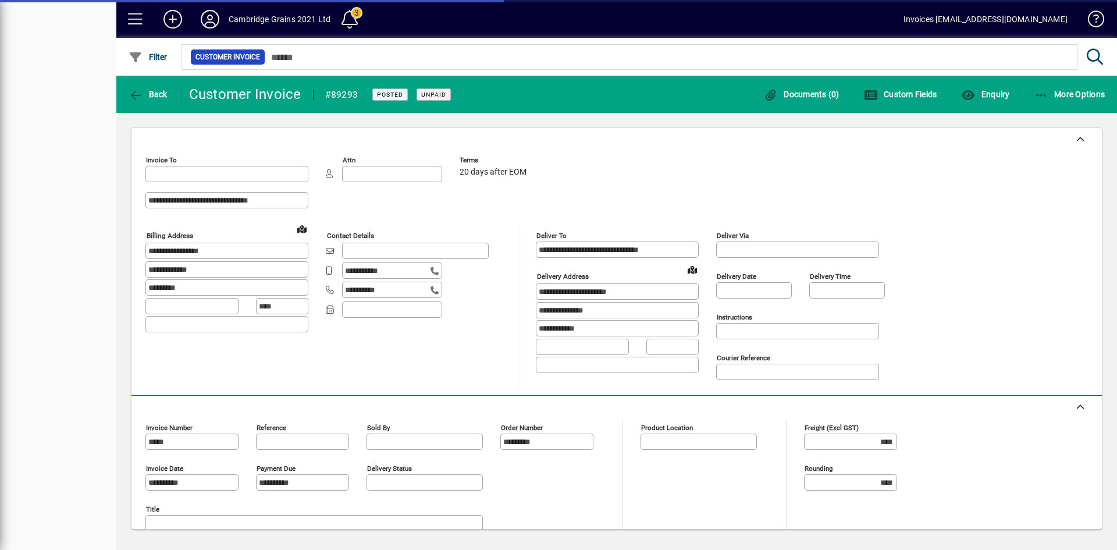
type input "**********"
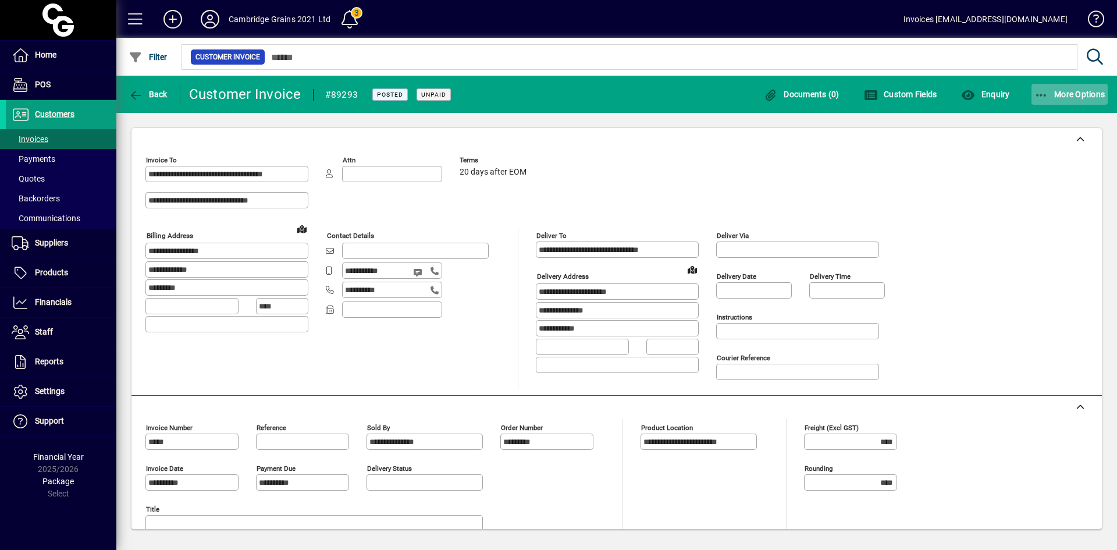
click at [1045, 95] on icon "button" at bounding box center [1042, 96] width 15 height 12
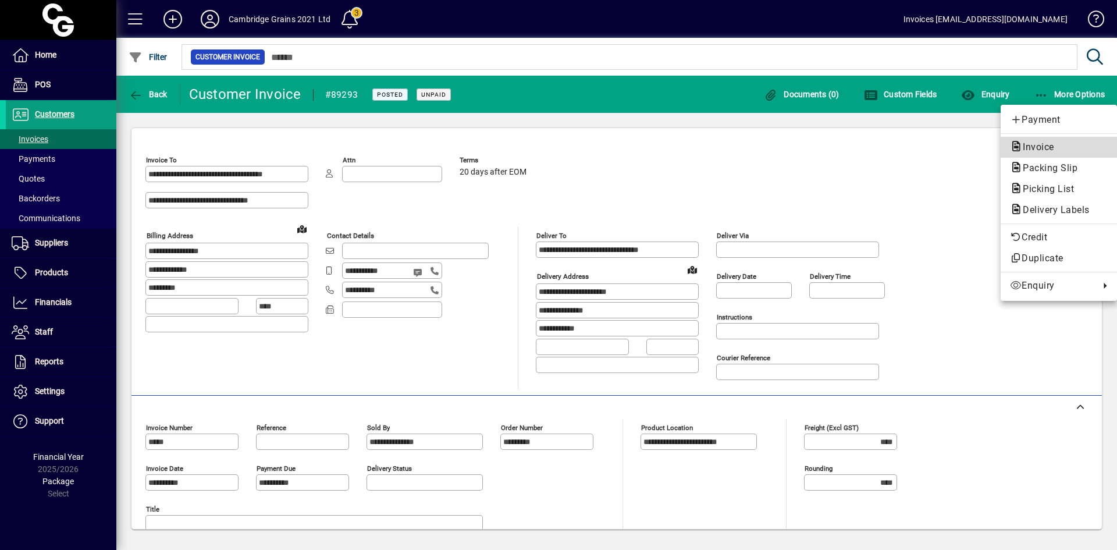
click at [1043, 141] on span "Invoice" at bounding box center [1059, 147] width 98 height 14
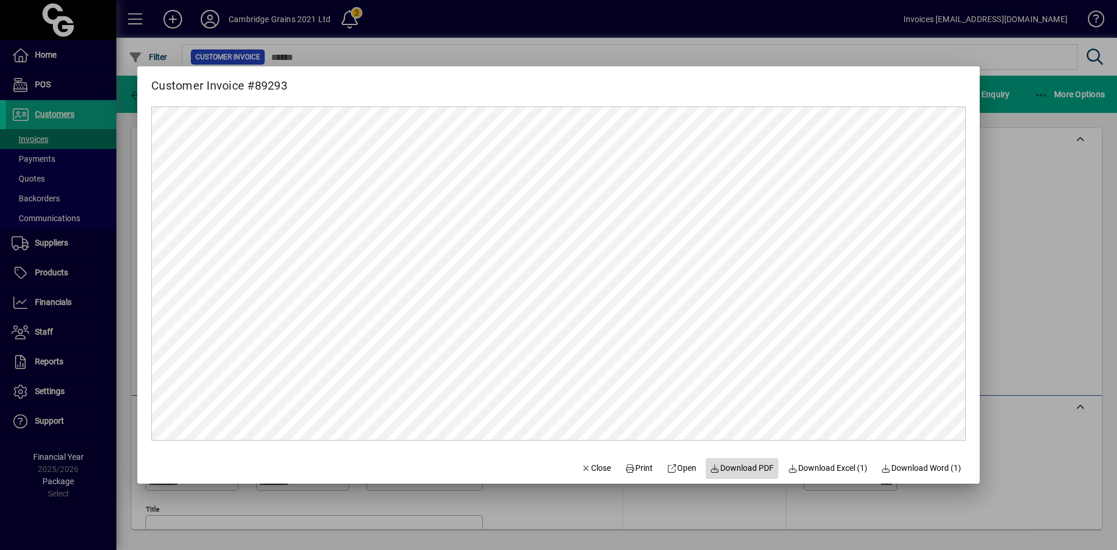
click at [729, 469] on span "Download PDF" at bounding box center [743, 468] width 64 height 12
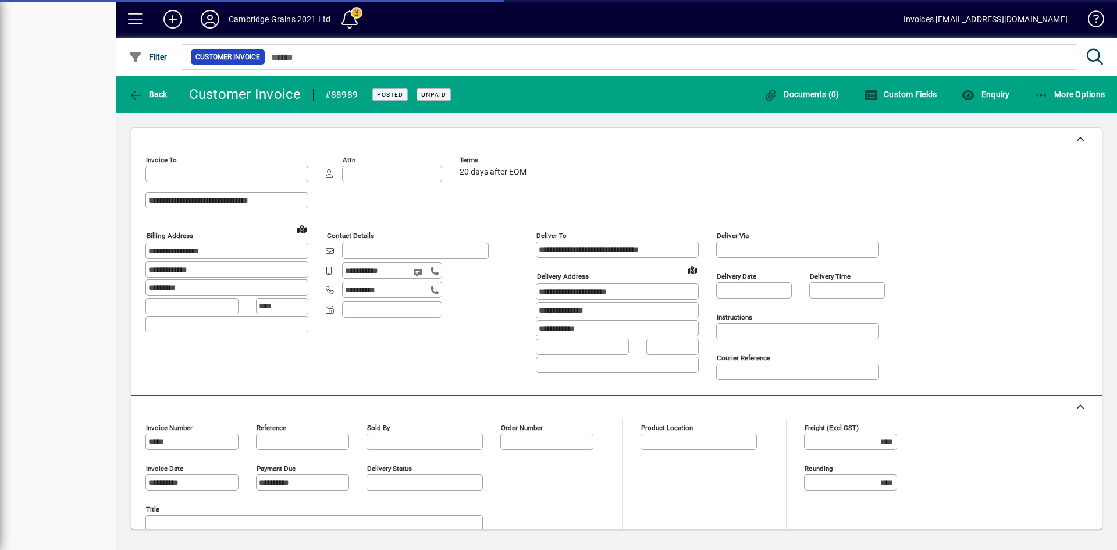
type input "**********"
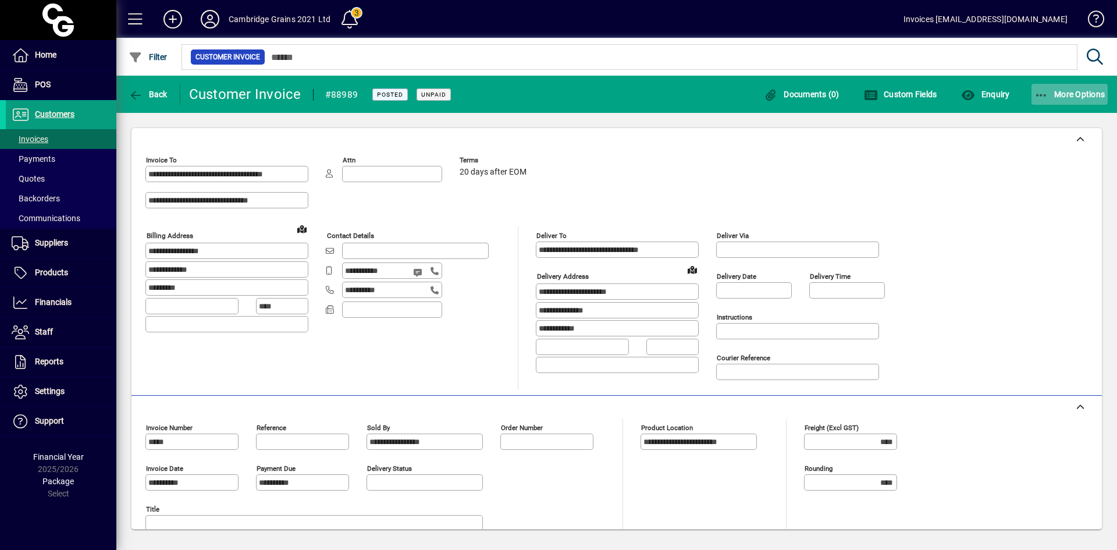
click at [1041, 95] on icon "button" at bounding box center [1042, 96] width 15 height 12
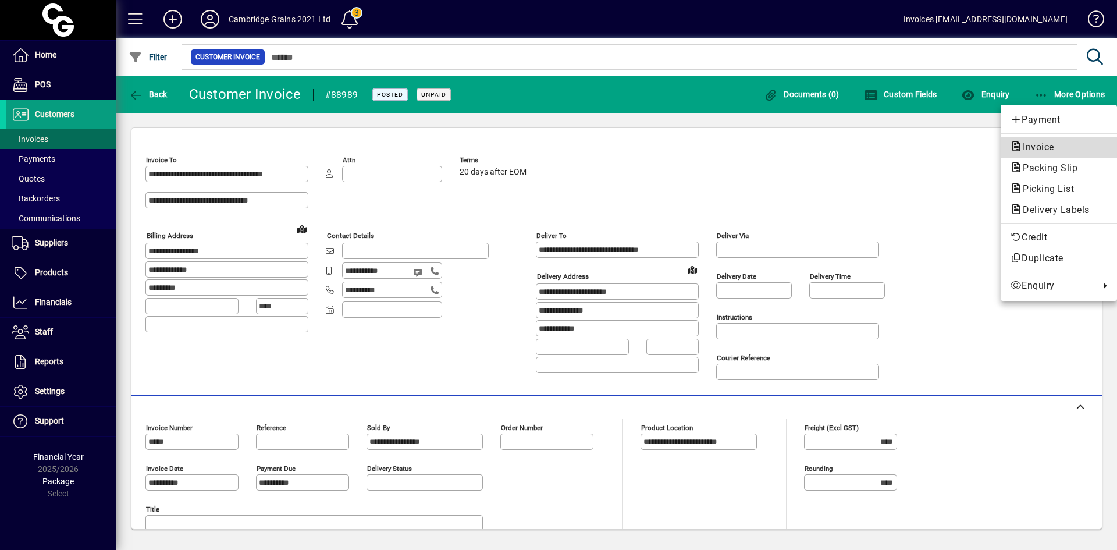
click at [1035, 145] on span "Invoice" at bounding box center [1035, 146] width 50 height 11
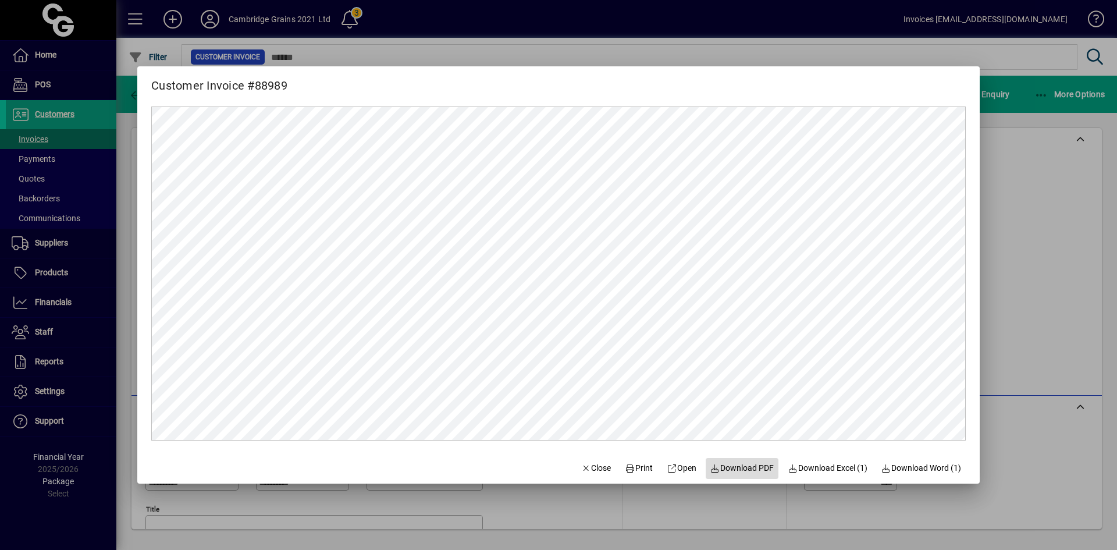
click at [740, 469] on span "Download PDF" at bounding box center [743, 468] width 64 height 12
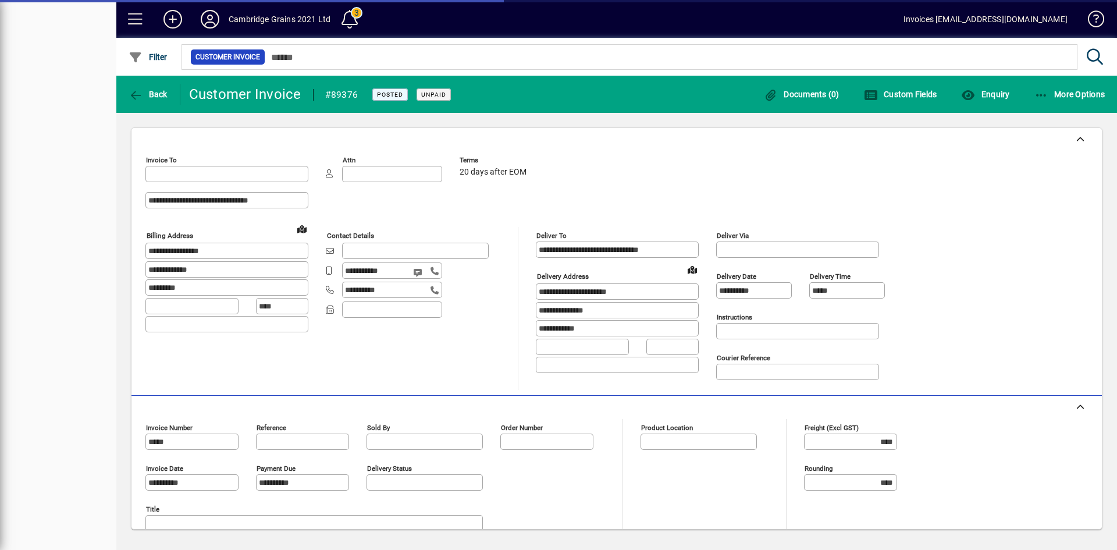
type input "**********"
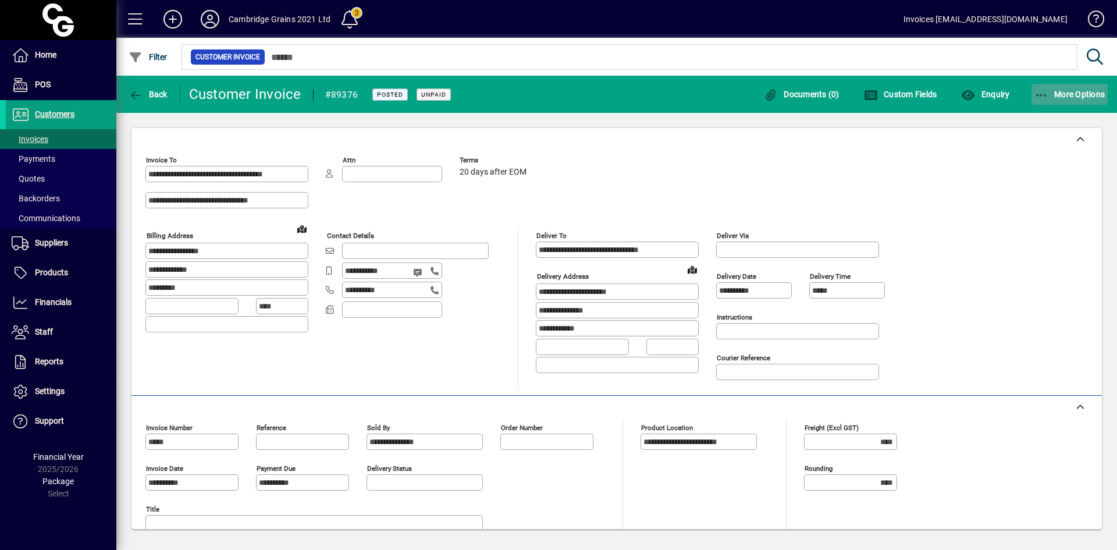
click at [1055, 94] on span "More Options" at bounding box center [1070, 94] width 71 height 9
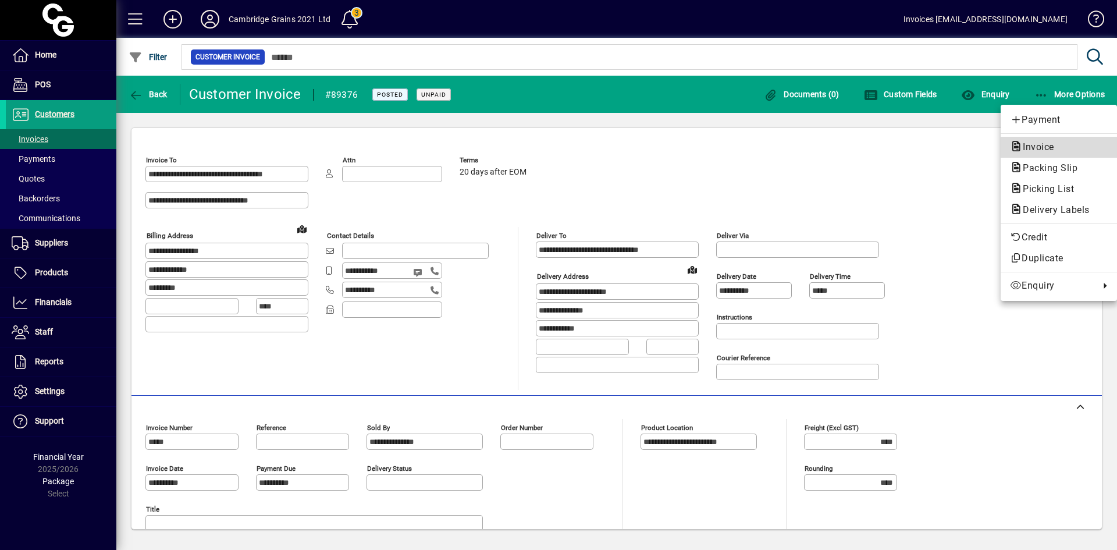
click at [1039, 143] on span "Invoice" at bounding box center [1035, 146] width 50 height 11
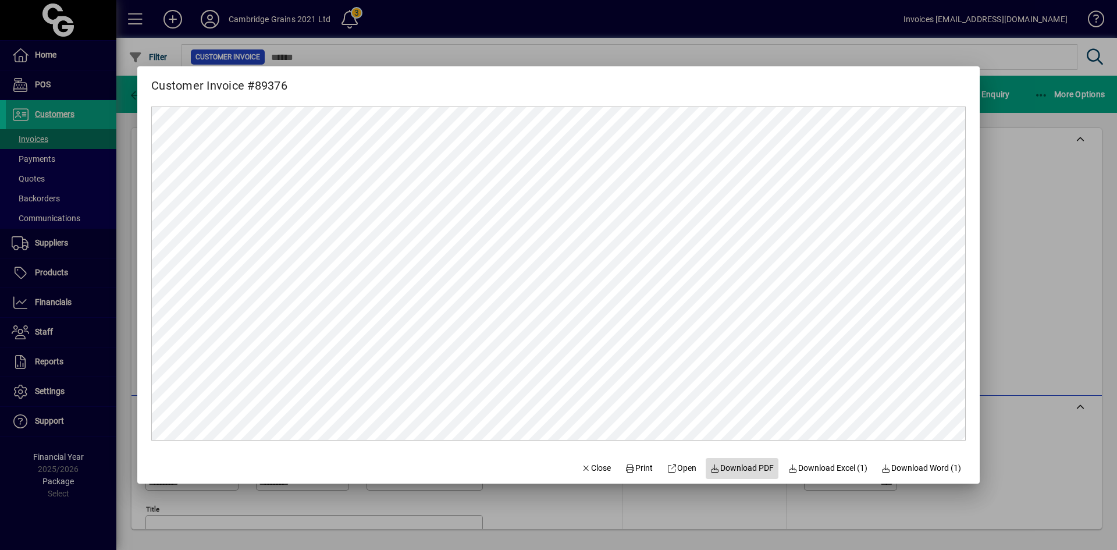
click at [747, 471] on span "Download PDF" at bounding box center [743, 468] width 64 height 12
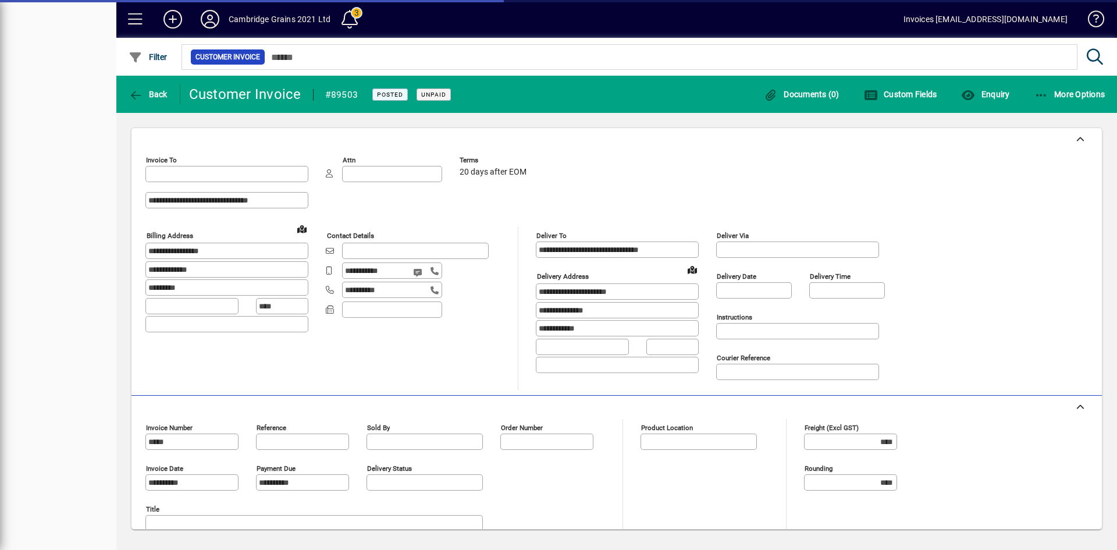
type input "**********"
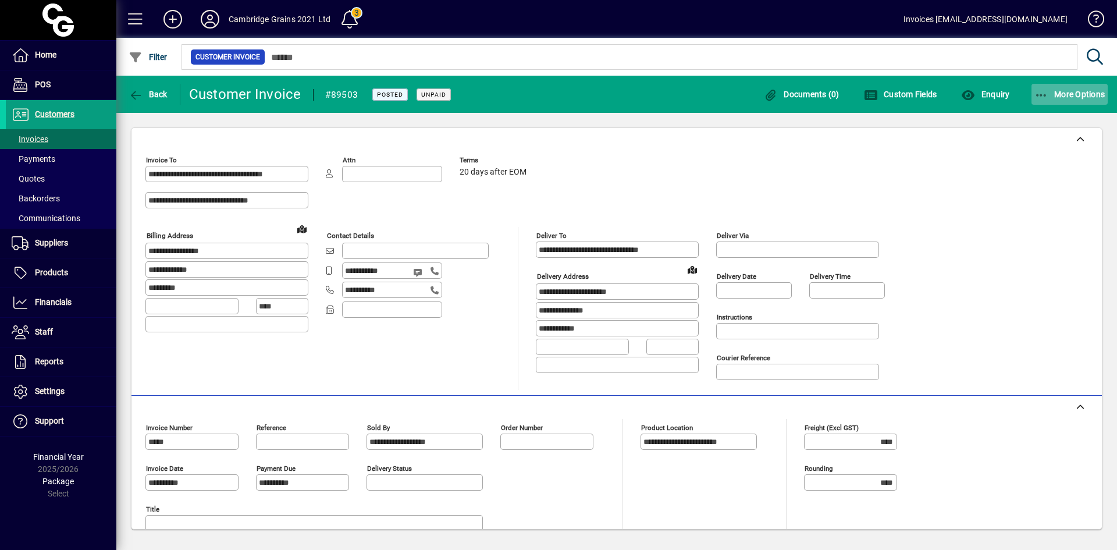
click at [1044, 96] on icon "button" at bounding box center [1042, 96] width 15 height 12
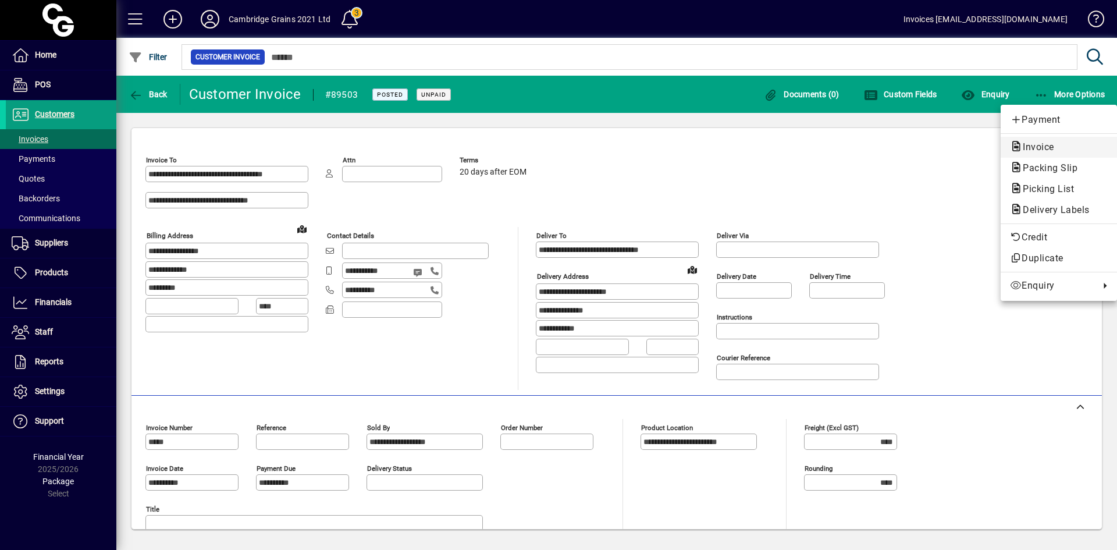
click at [1034, 141] on span "Invoice" at bounding box center [1059, 147] width 98 height 14
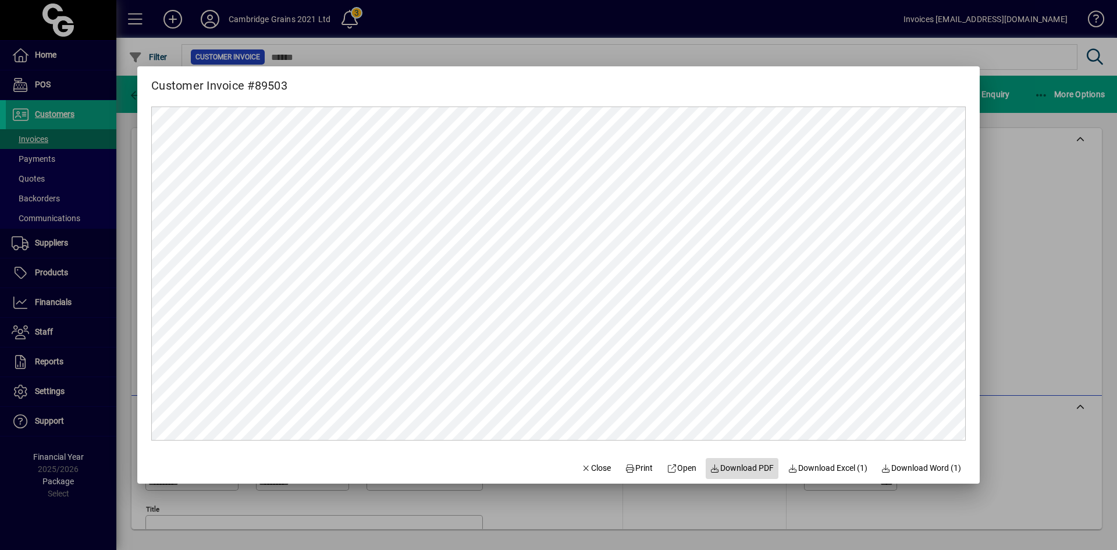
click at [741, 470] on span "Download PDF" at bounding box center [743, 468] width 64 height 12
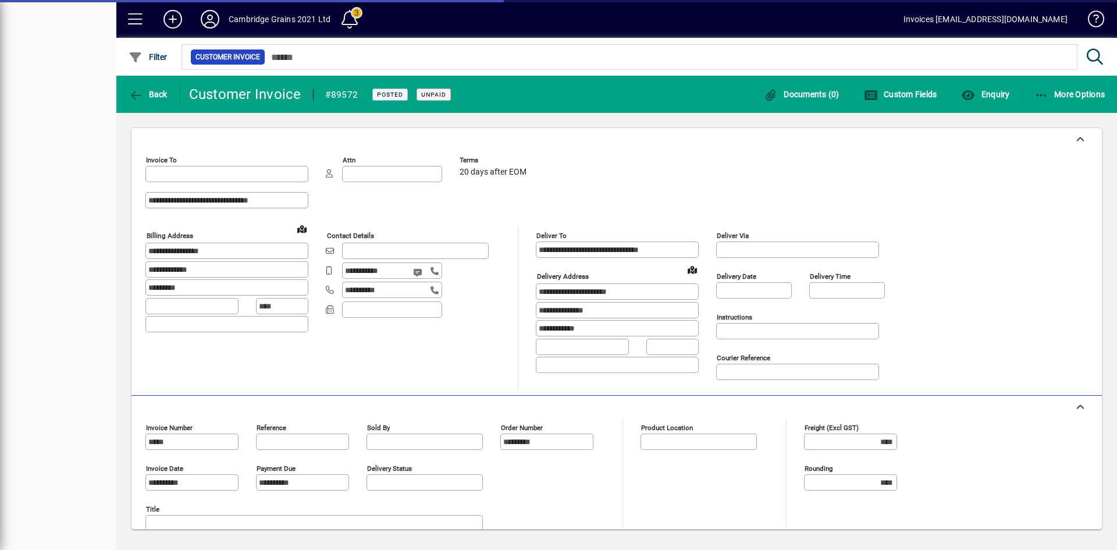
type input "**********"
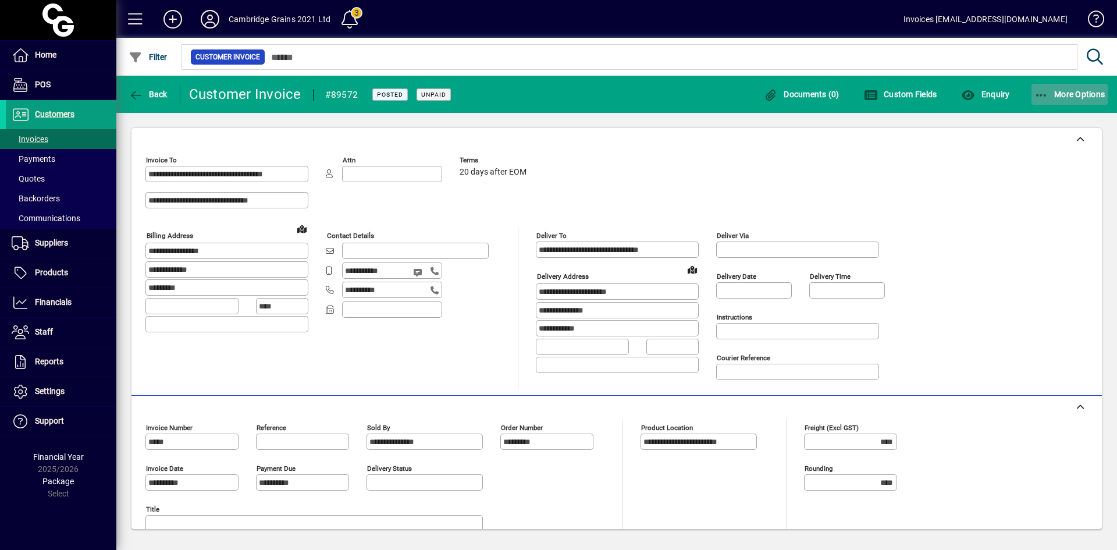
click at [1046, 86] on span "button" at bounding box center [1070, 94] width 77 height 28
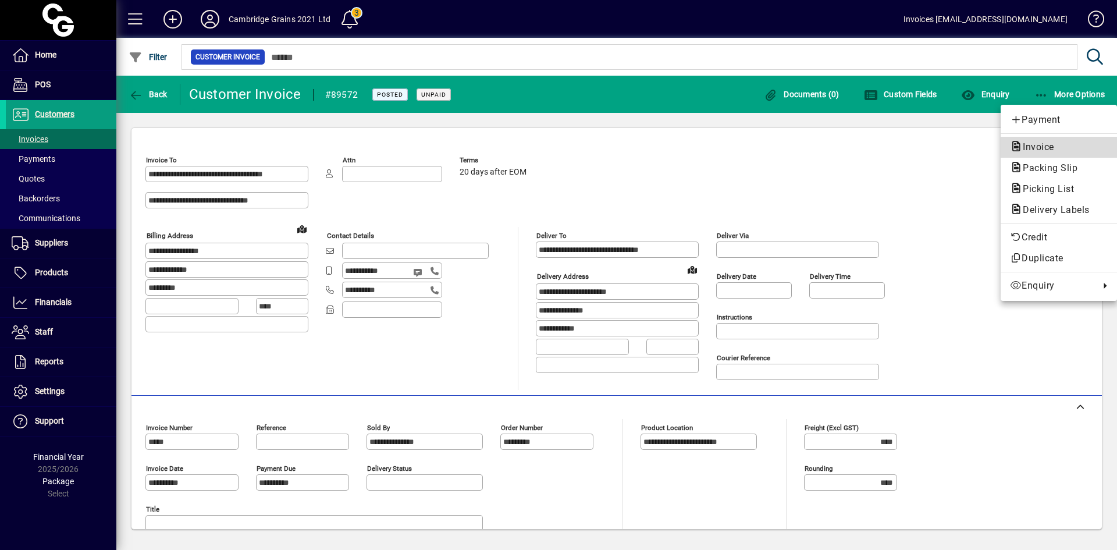
click at [1034, 141] on span "Invoice" at bounding box center [1035, 146] width 50 height 11
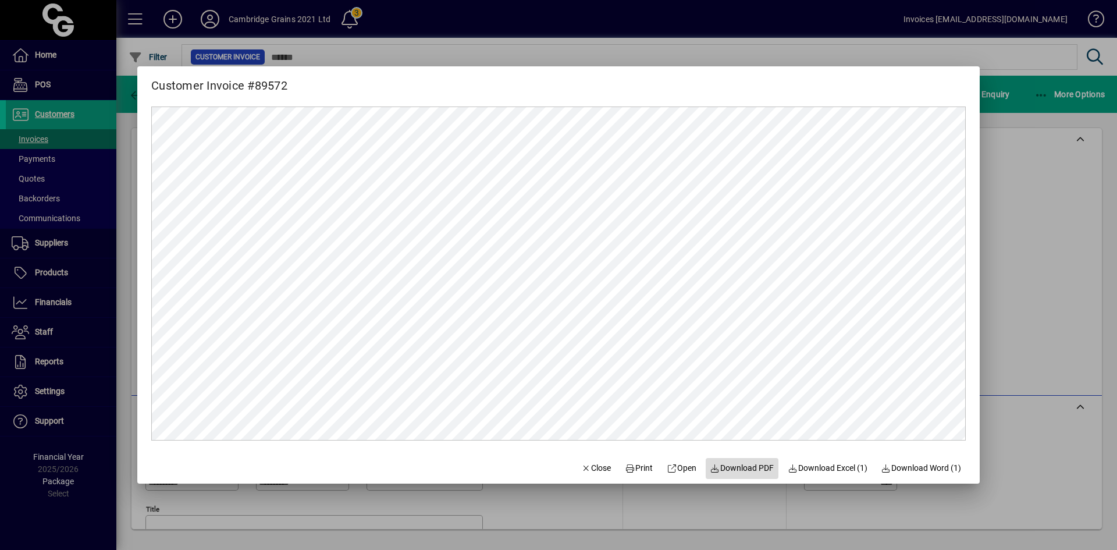
click at [734, 464] on span "Download PDF" at bounding box center [743, 468] width 64 height 12
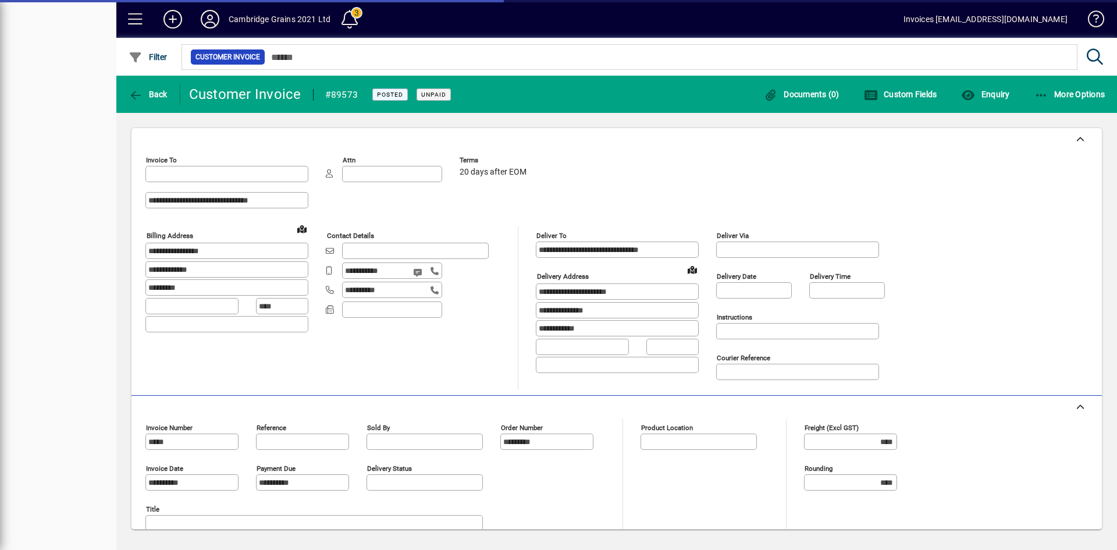
type input "**********"
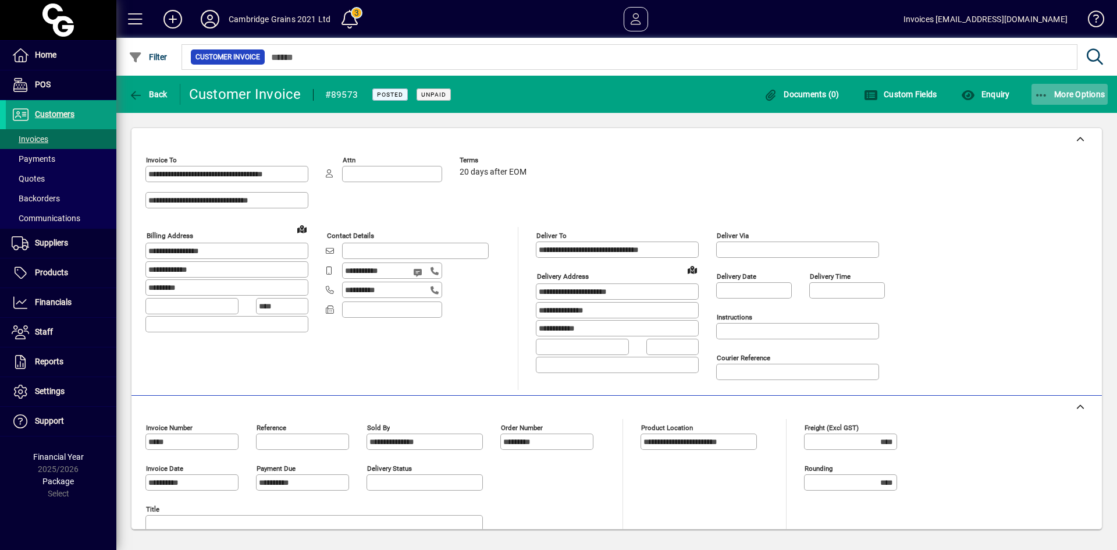
click at [1062, 94] on span "More Options" at bounding box center [1070, 94] width 71 height 9
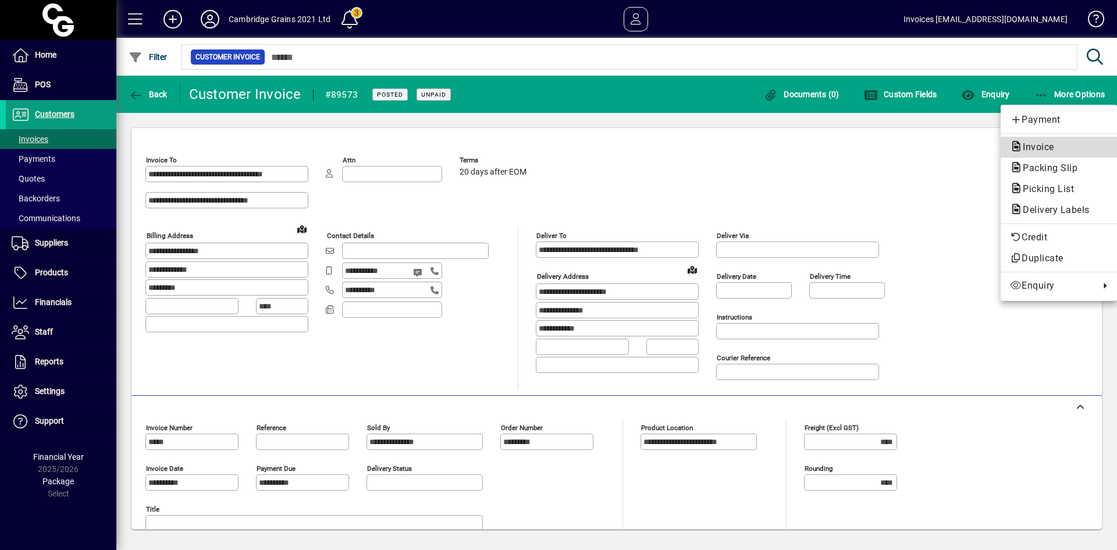
click at [1038, 144] on span "Invoice" at bounding box center [1035, 146] width 50 height 11
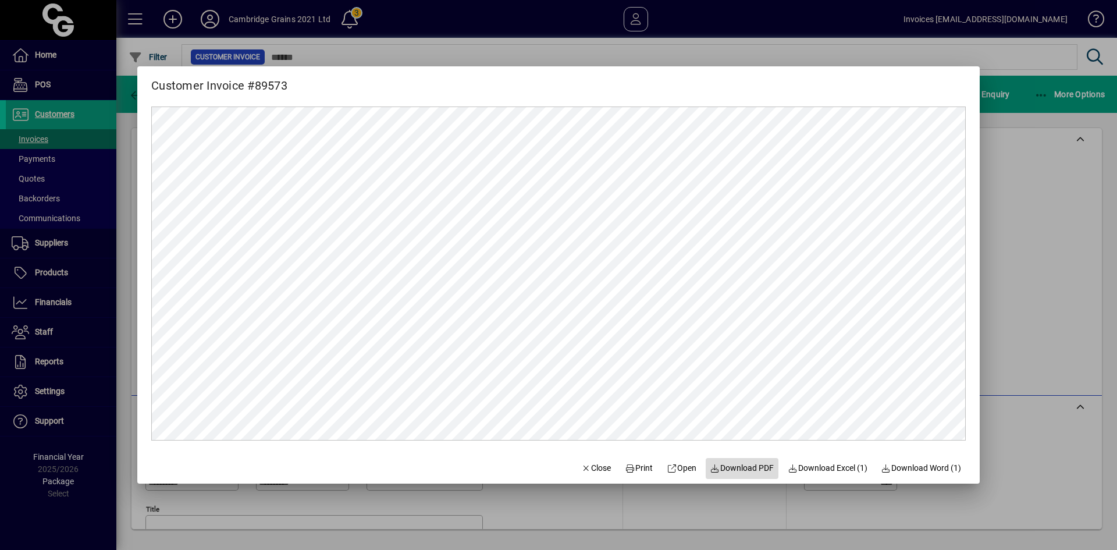
click at [729, 470] on span "Download PDF" at bounding box center [743, 468] width 64 height 12
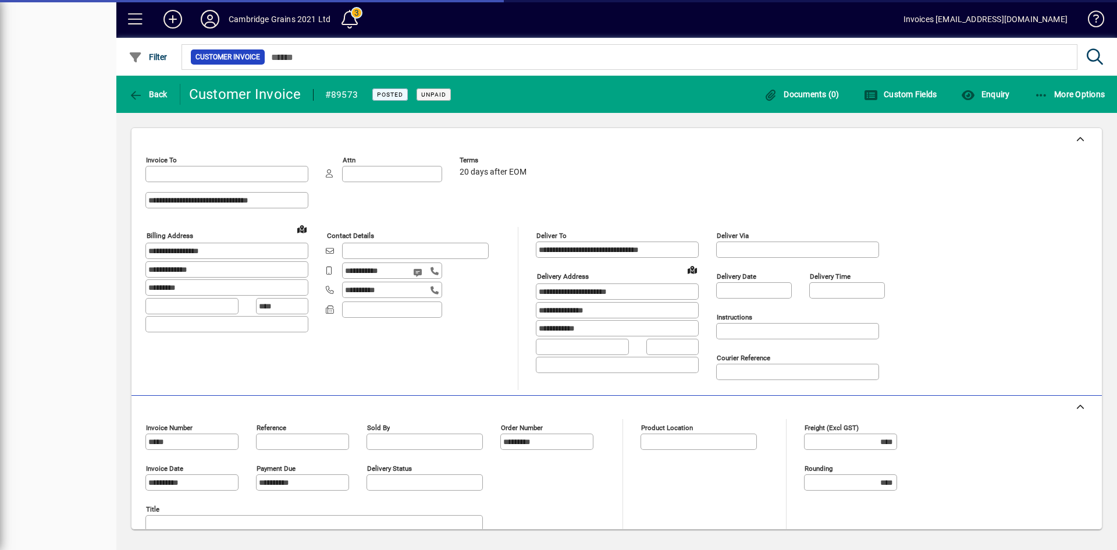
type input "**********"
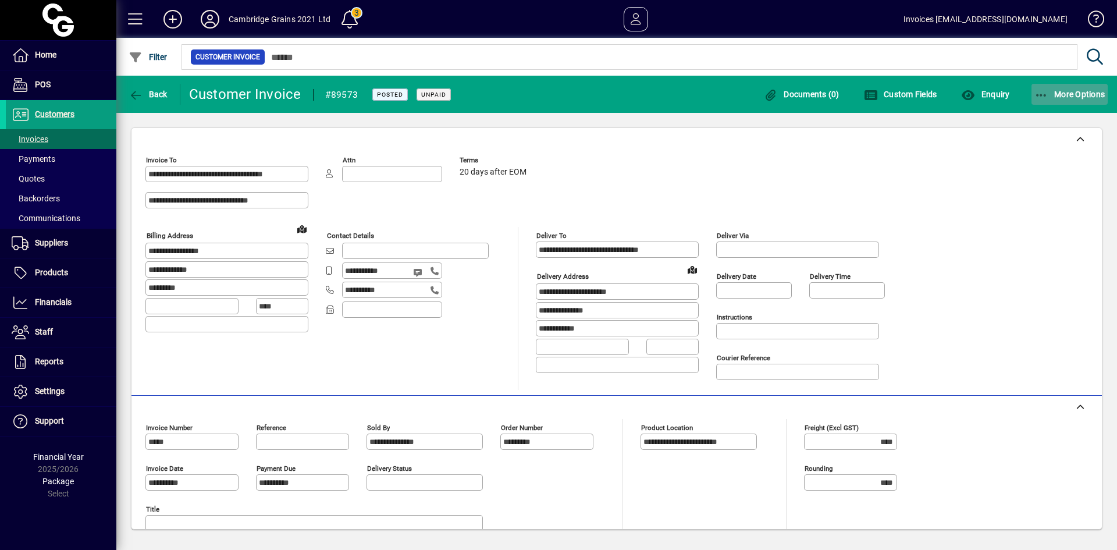
click at [1048, 94] on icon "button" at bounding box center [1042, 96] width 15 height 12
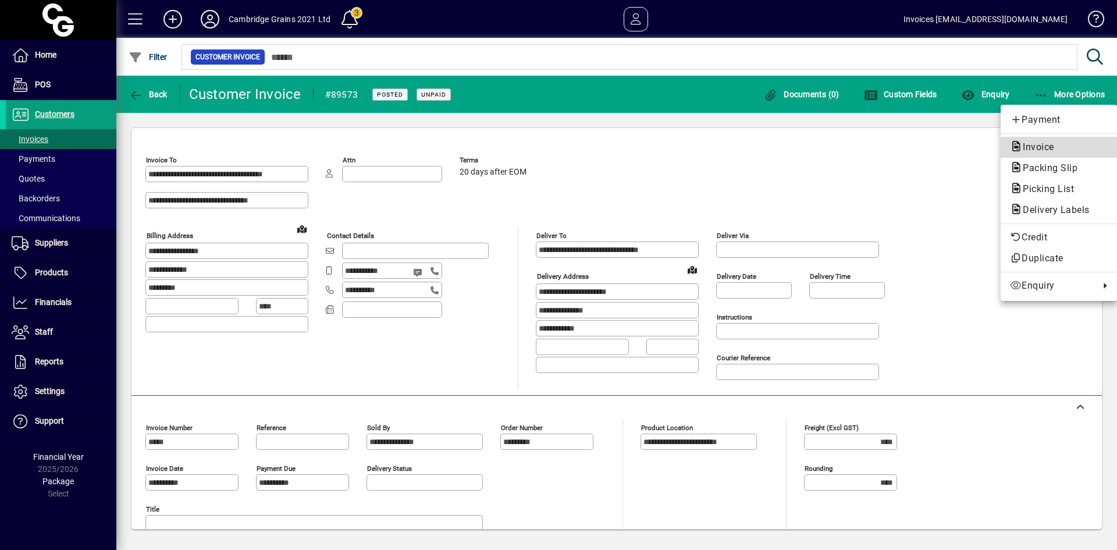
click at [1038, 144] on span "Invoice" at bounding box center [1035, 146] width 50 height 11
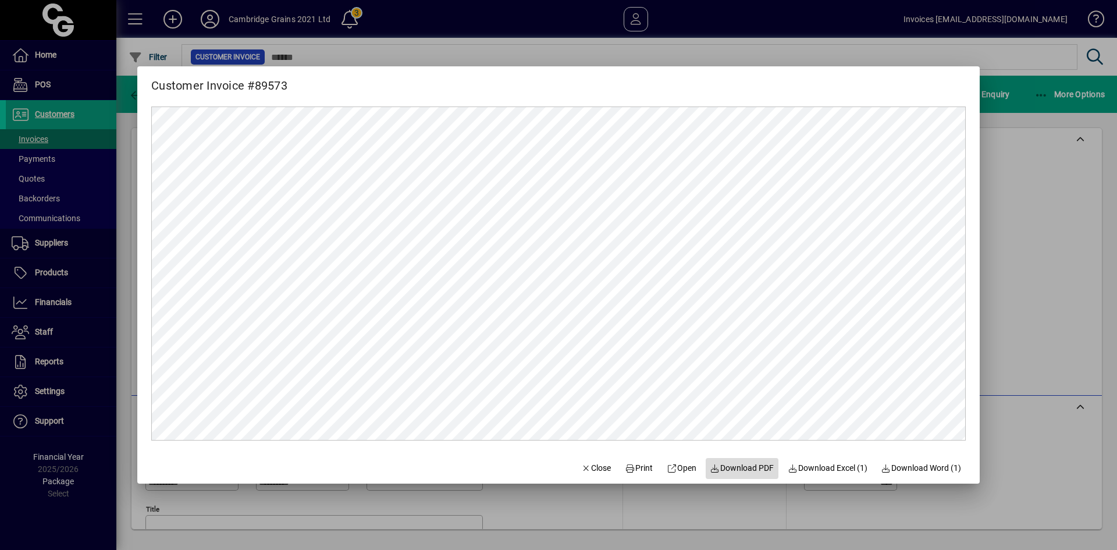
click at [737, 469] on span "Download PDF" at bounding box center [743, 468] width 64 height 12
drag, startPoint x: 587, startPoint y: 470, endPoint x: 566, endPoint y: 448, distance: 30.9
click at [587, 470] on span "Close" at bounding box center [596, 468] width 30 height 12
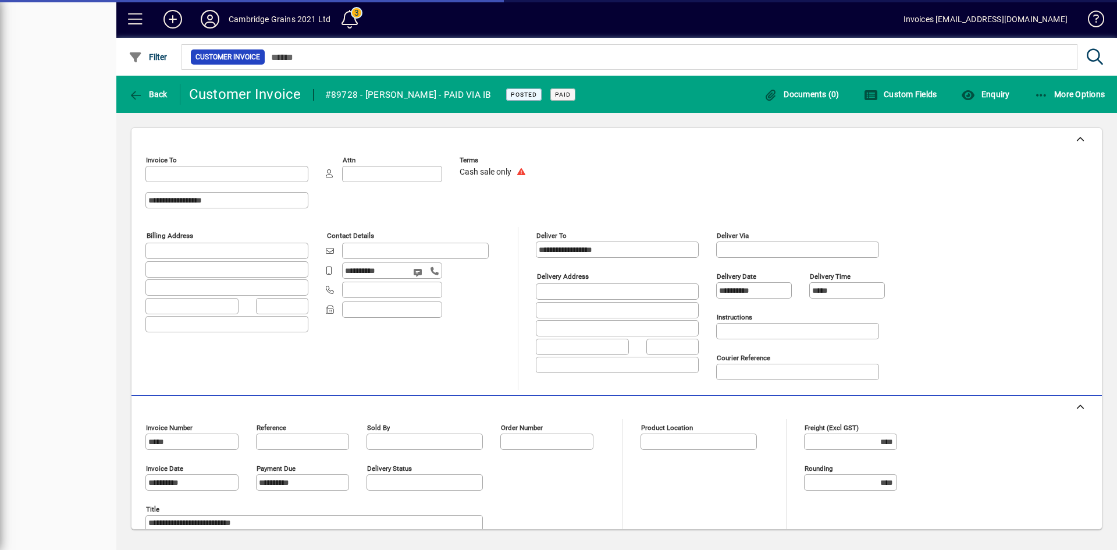
type input "**********"
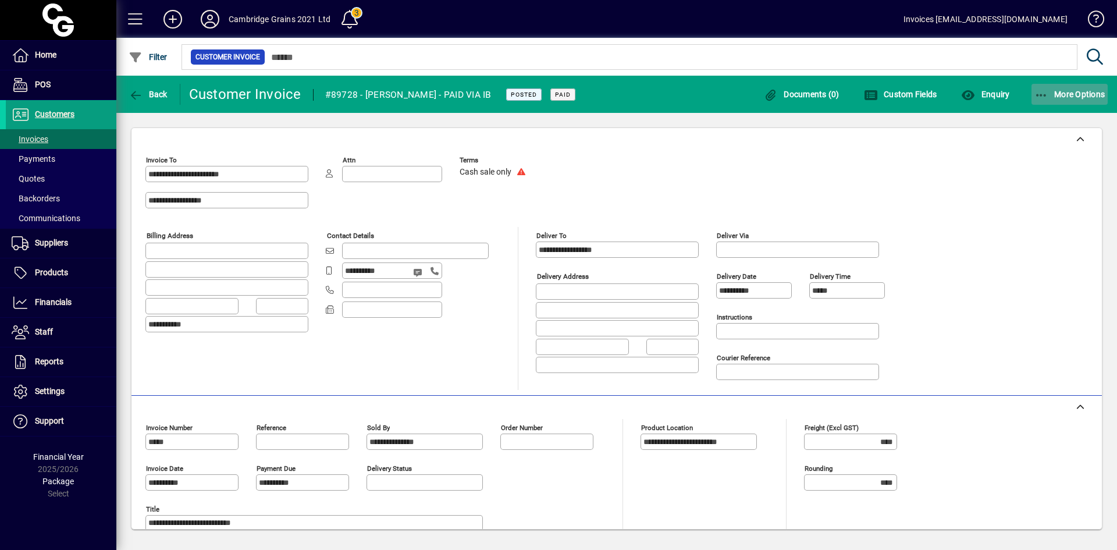
click at [1058, 94] on span "More Options" at bounding box center [1070, 94] width 71 height 9
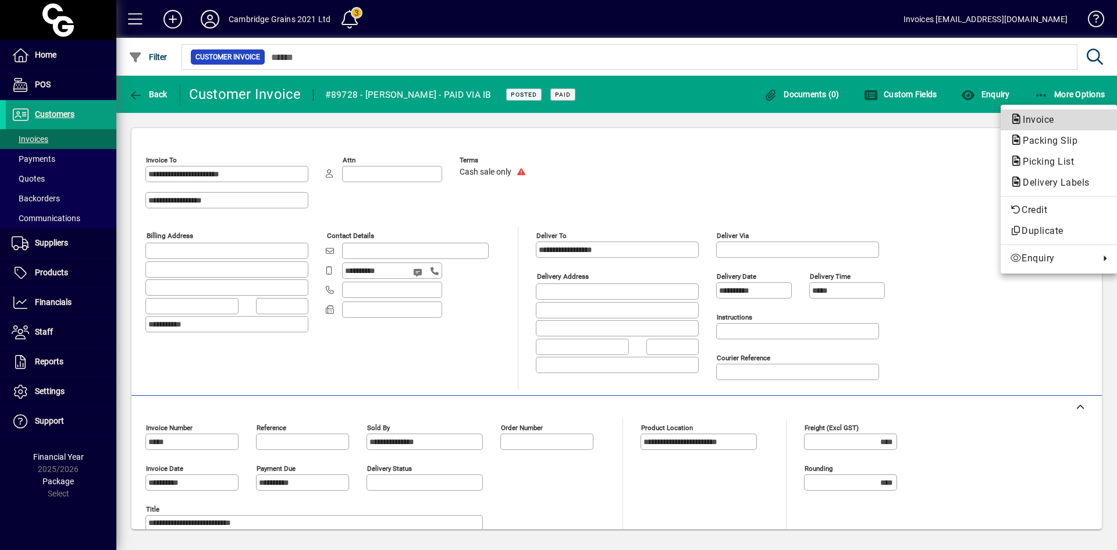
click at [1048, 118] on span "Invoice" at bounding box center [1035, 119] width 50 height 11
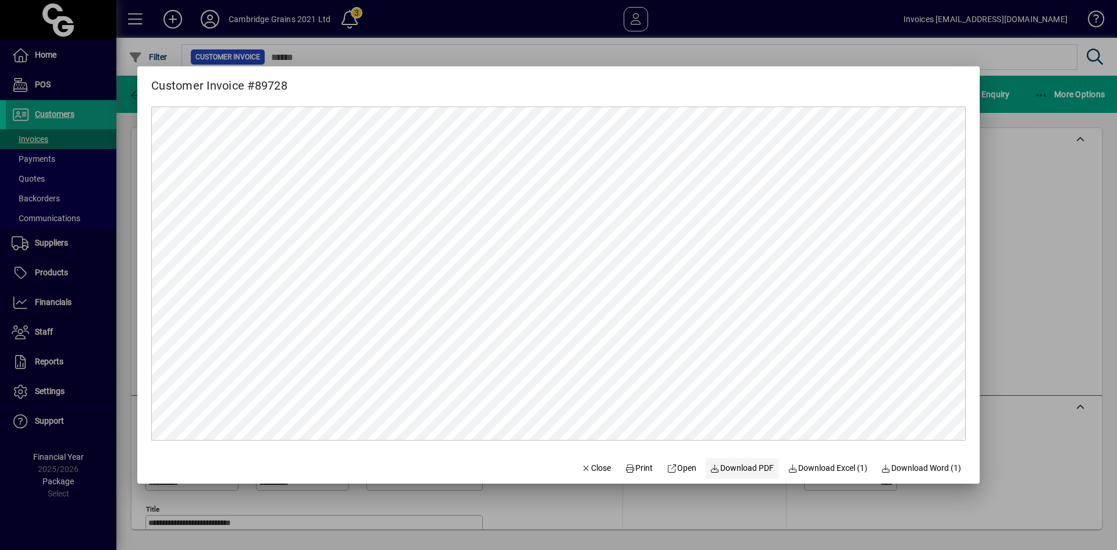
click at [729, 469] on span "Download PDF" at bounding box center [743, 468] width 64 height 12
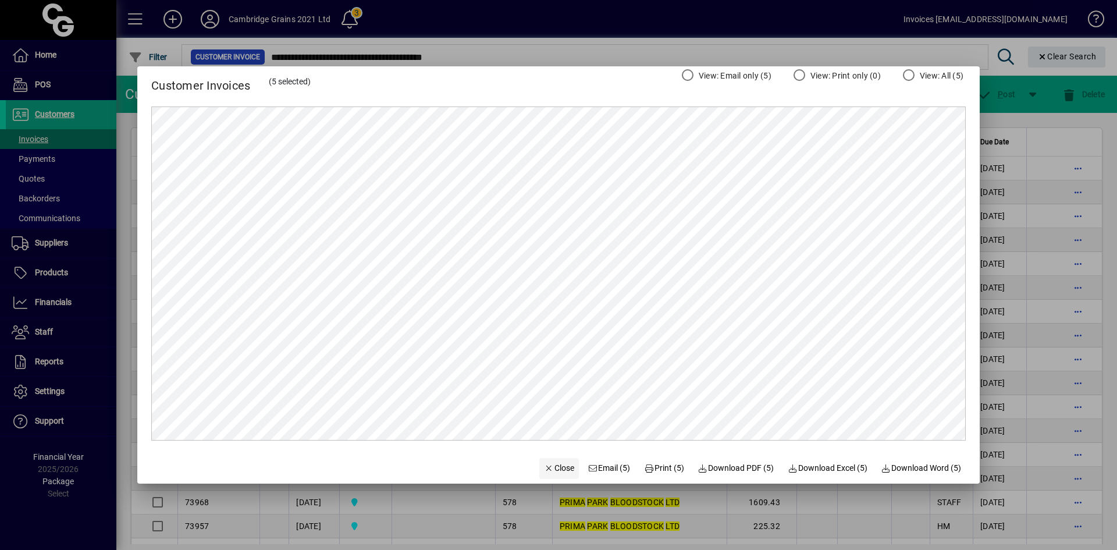
drag, startPoint x: 542, startPoint y: 468, endPoint x: 534, endPoint y: 461, distance: 11.2
click at [544, 468] on span "Close" at bounding box center [559, 468] width 30 height 12
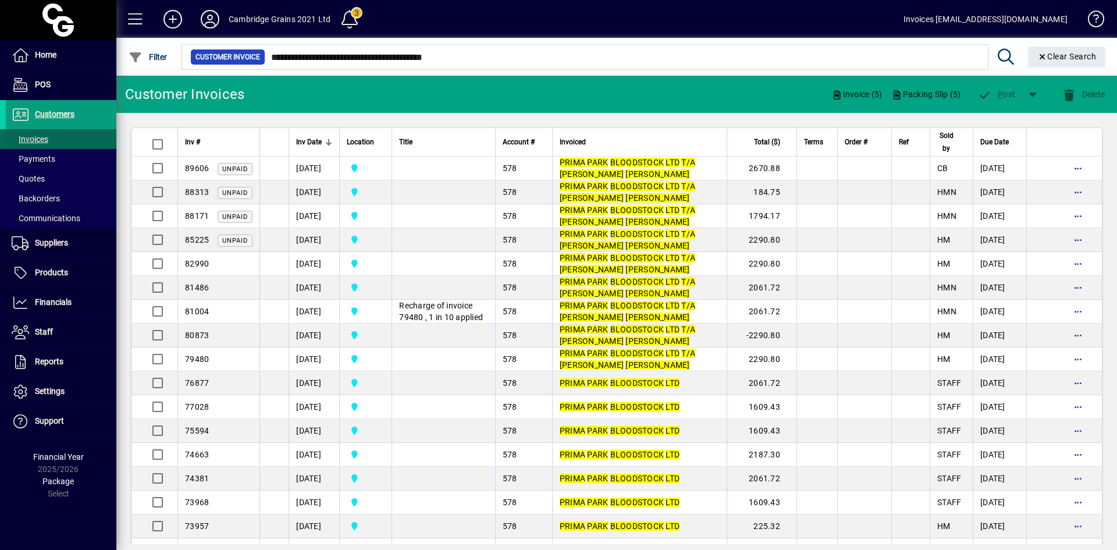
click at [56, 140] on span at bounding box center [61, 139] width 111 height 28
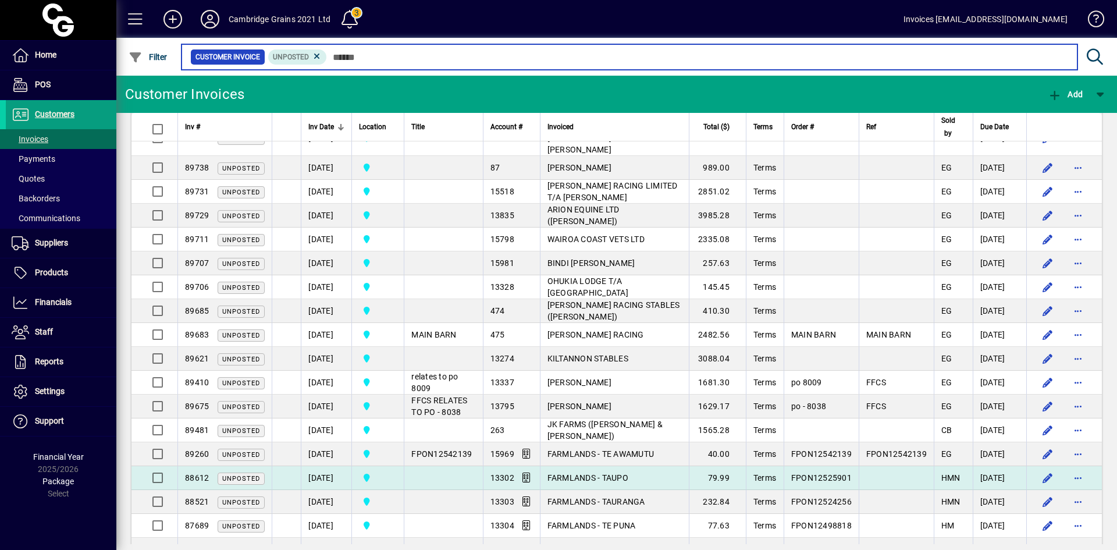
scroll to position [815, 0]
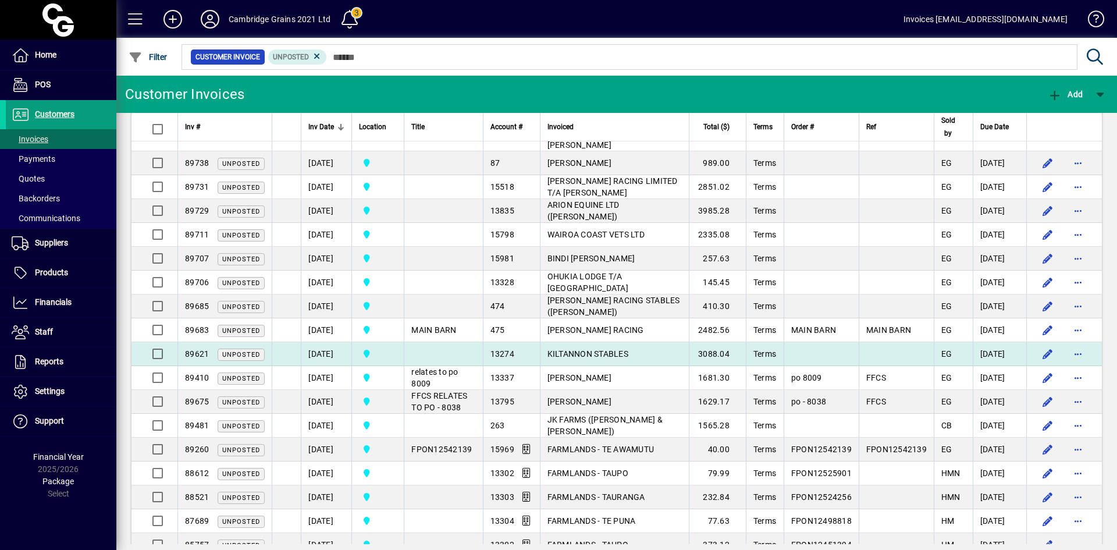
click at [315, 342] on td "[DATE]" at bounding box center [326, 354] width 51 height 24
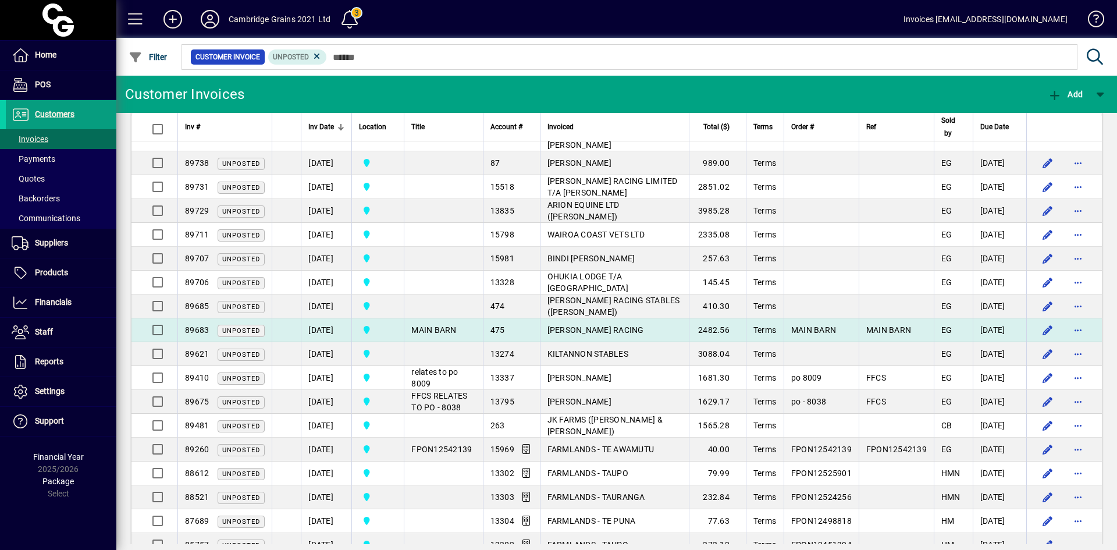
click at [320, 318] on td "[DATE]" at bounding box center [326, 330] width 51 height 24
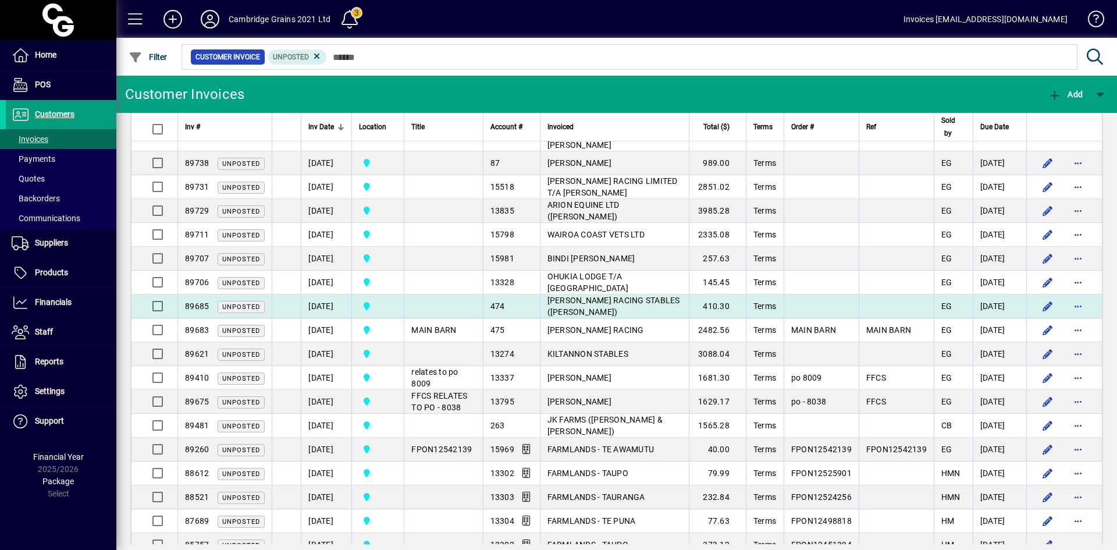
click at [321, 294] on td "[DATE]" at bounding box center [326, 306] width 51 height 24
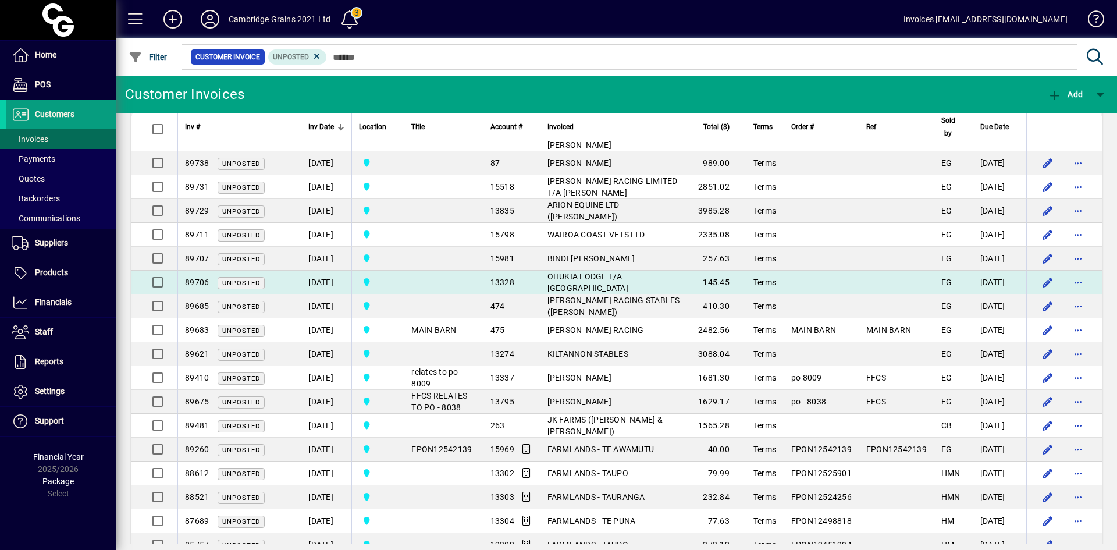
click at [324, 271] on td "[DATE]" at bounding box center [326, 283] width 51 height 24
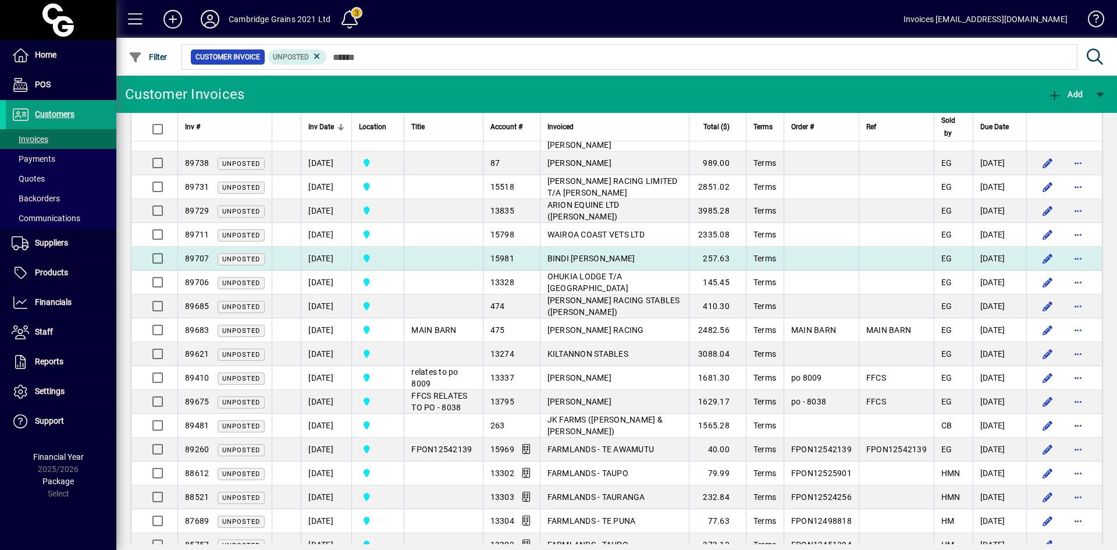
click at [325, 247] on td "[DATE]" at bounding box center [326, 259] width 51 height 24
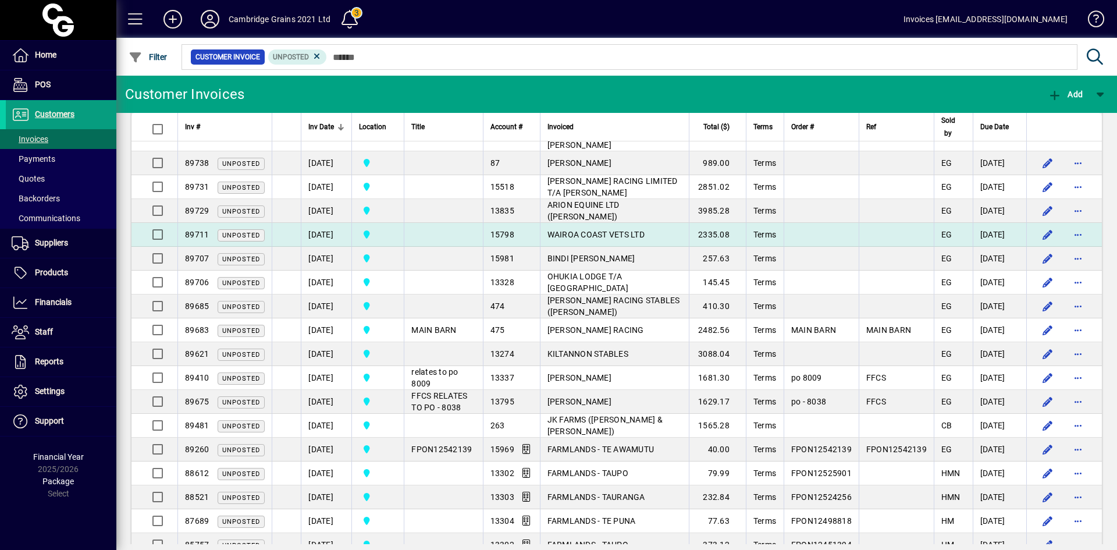
click at [326, 223] on td "[DATE]" at bounding box center [326, 235] width 51 height 24
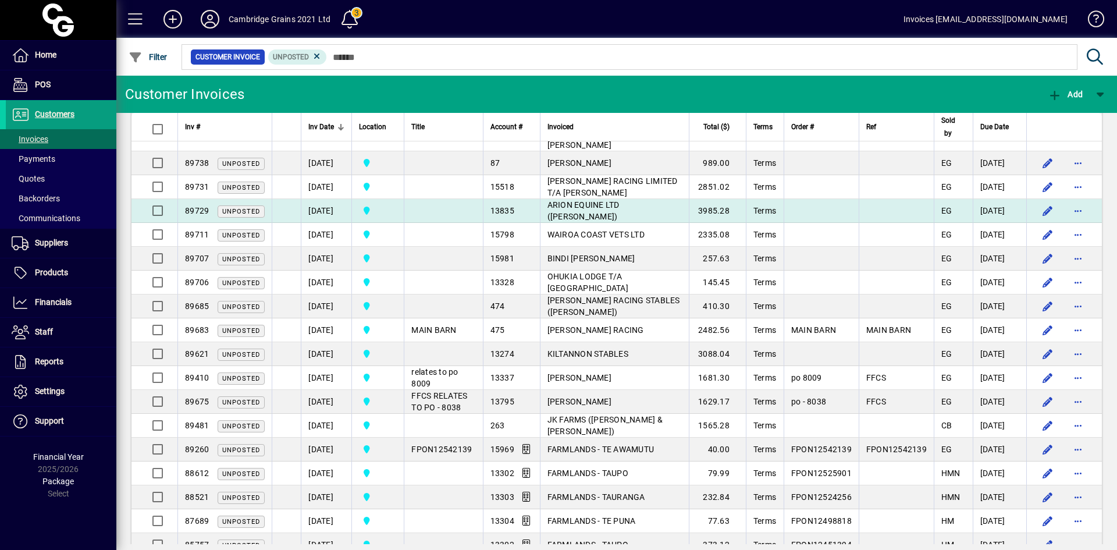
click at [325, 199] on td "[DATE]" at bounding box center [326, 211] width 51 height 24
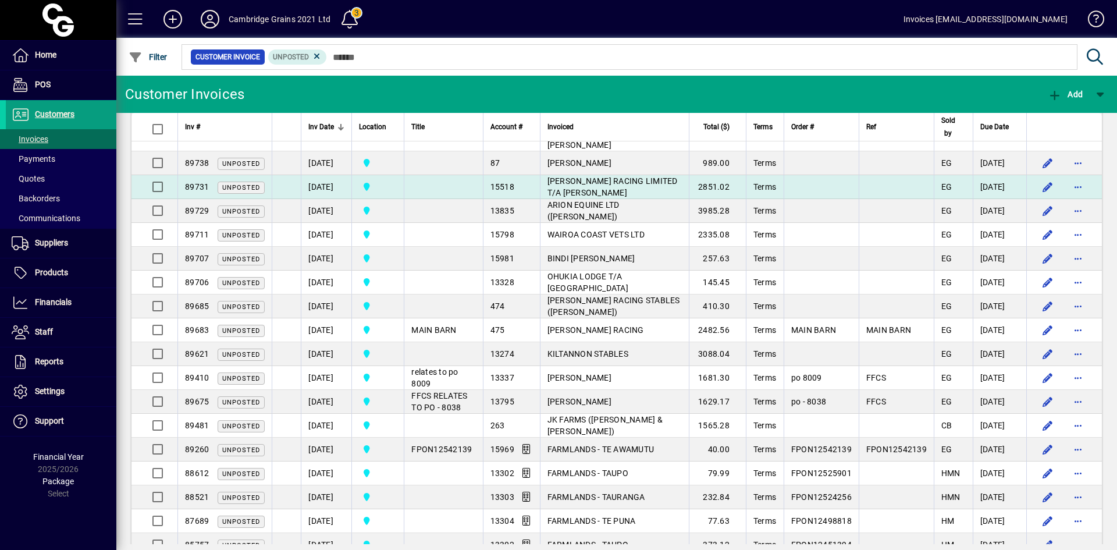
click at [326, 175] on td "[DATE]" at bounding box center [326, 187] width 51 height 24
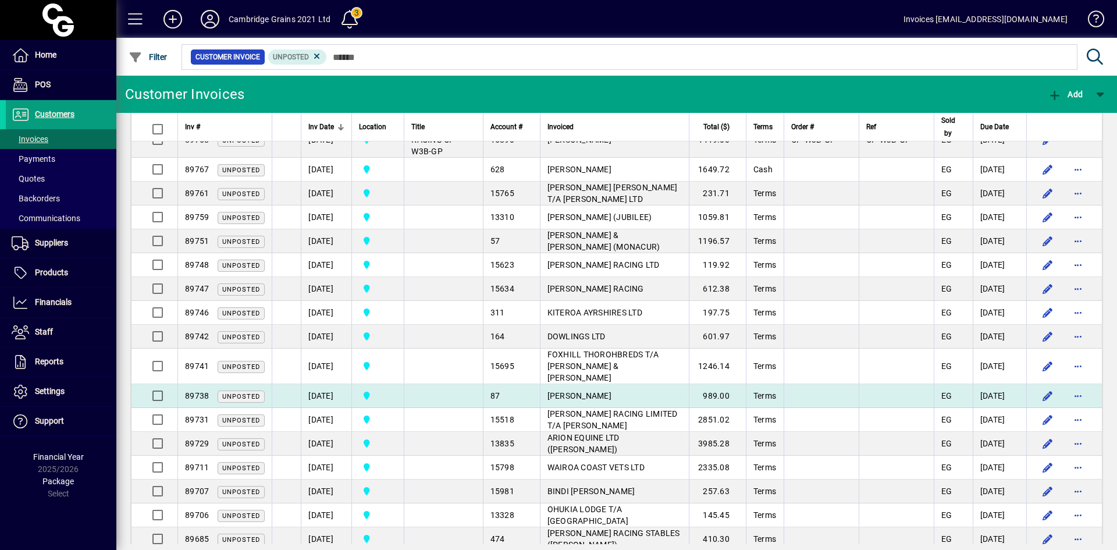
click at [322, 384] on td "[DATE]" at bounding box center [326, 396] width 51 height 24
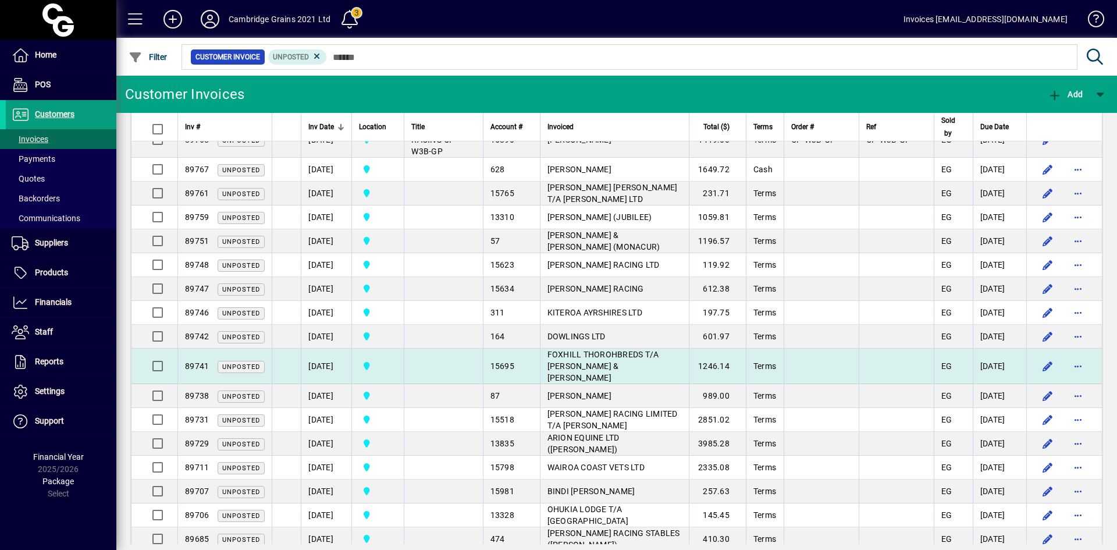
click at [322, 349] on td "[DATE]" at bounding box center [326, 367] width 51 height 36
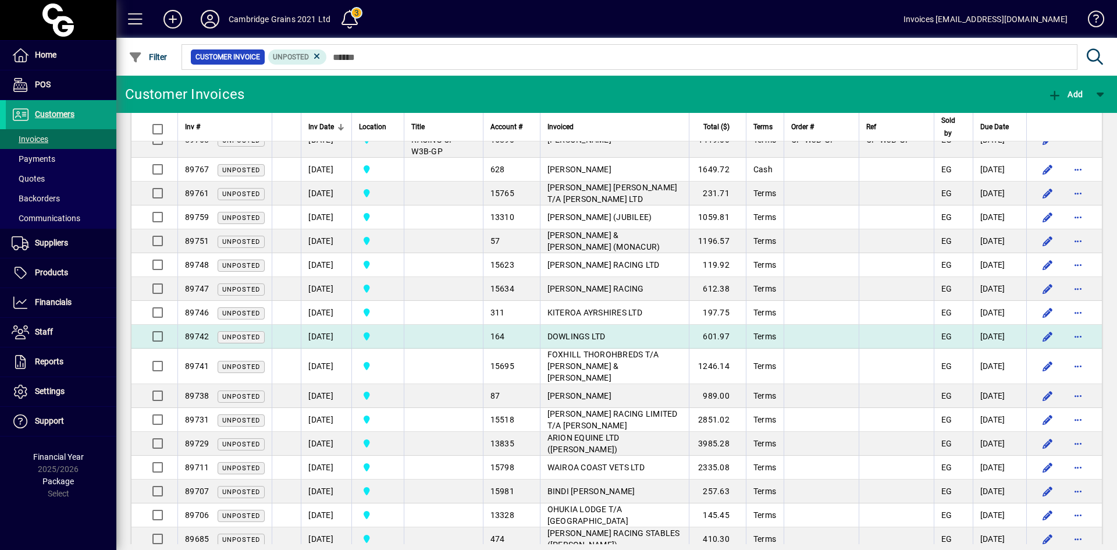
click at [324, 325] on td "[DATE]" at bounding box center [326, 337] width 51 height 24
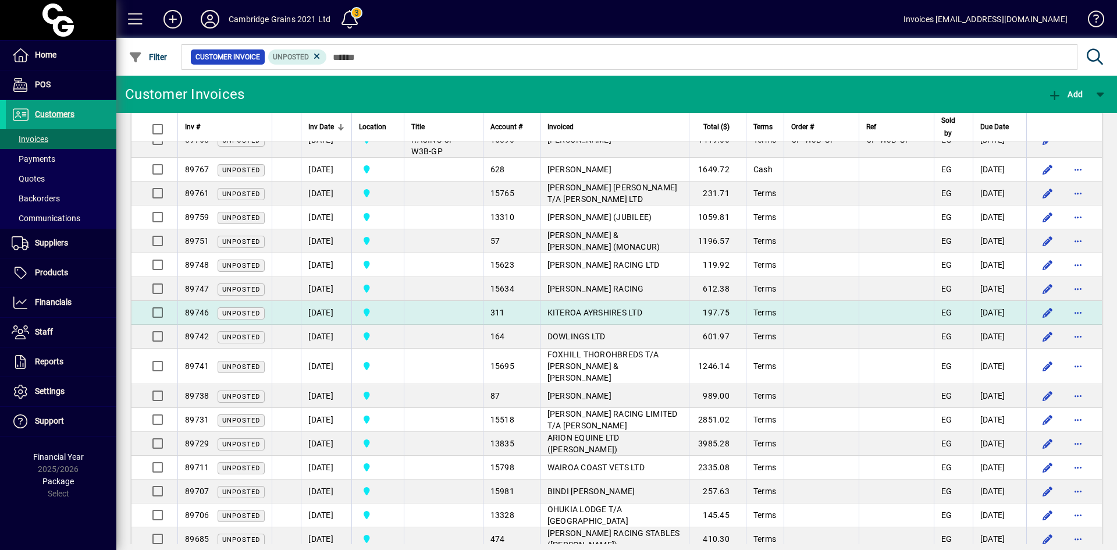
click at [325, 301] on td "[DATE]" at bounding box center [326, 313] width 51 height 24
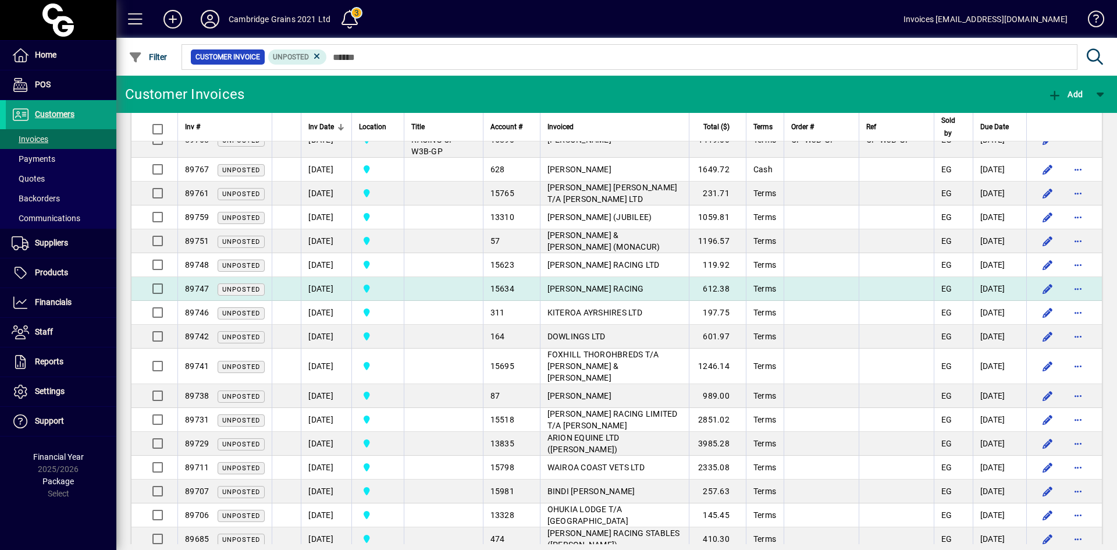
click at [325, 277] on td "[DATE]" at bounding box center [326, 289] width 51 height 24
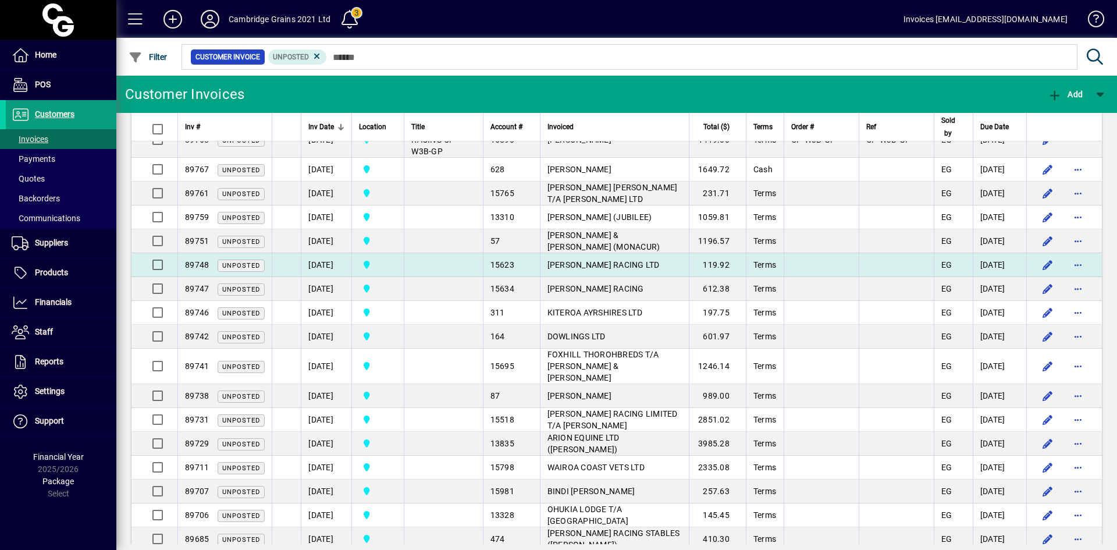
click at [325, 255] on td "[DATE]" at bounding box center [326, 265] width 51 height 24
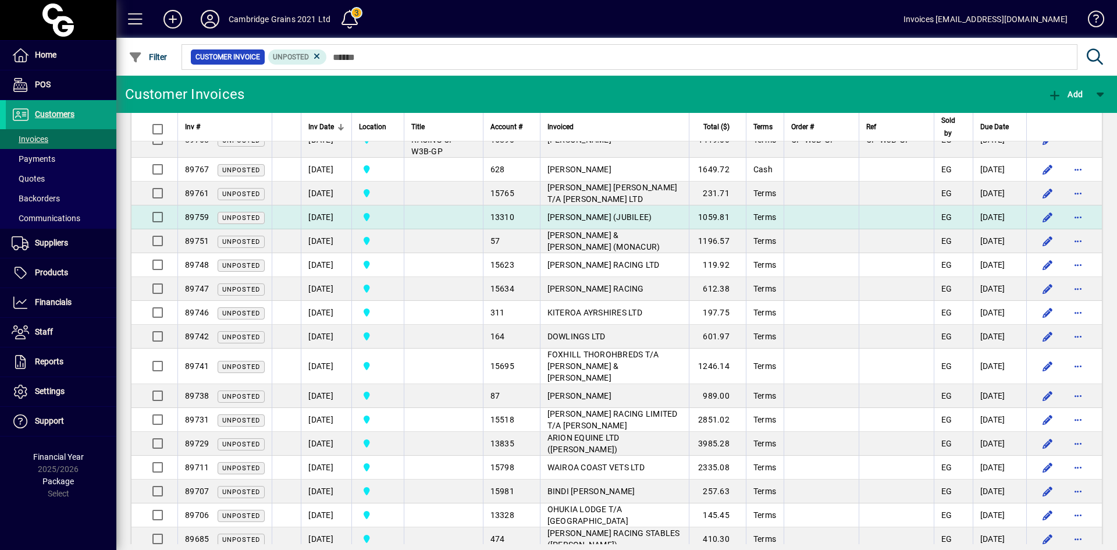
click at [321, 229] on td "[DATE]" at bounding box center [326, 241] width 51 height 24
click at [325, 207] on td "[DATE]" at bounding box center [326, 217] width 51 height 24
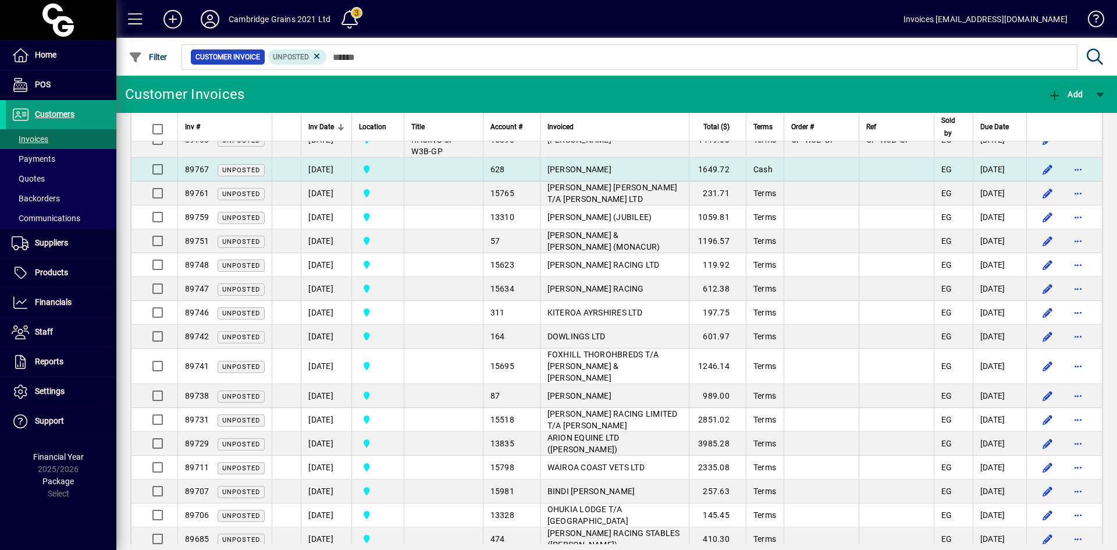
click at [324, 182] on td "[DATE]" at bounding box center [326, 194] width 51 height 24
click at [324, 158] on td "[DATE]" at bounding box center [326, 170] width 51 height 24
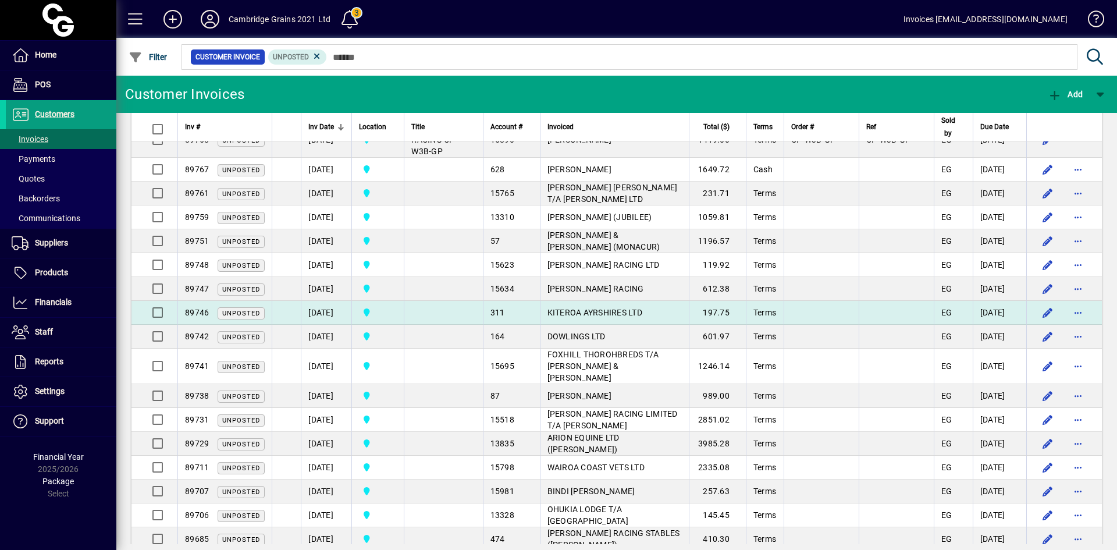
scroll to position [407, 0]
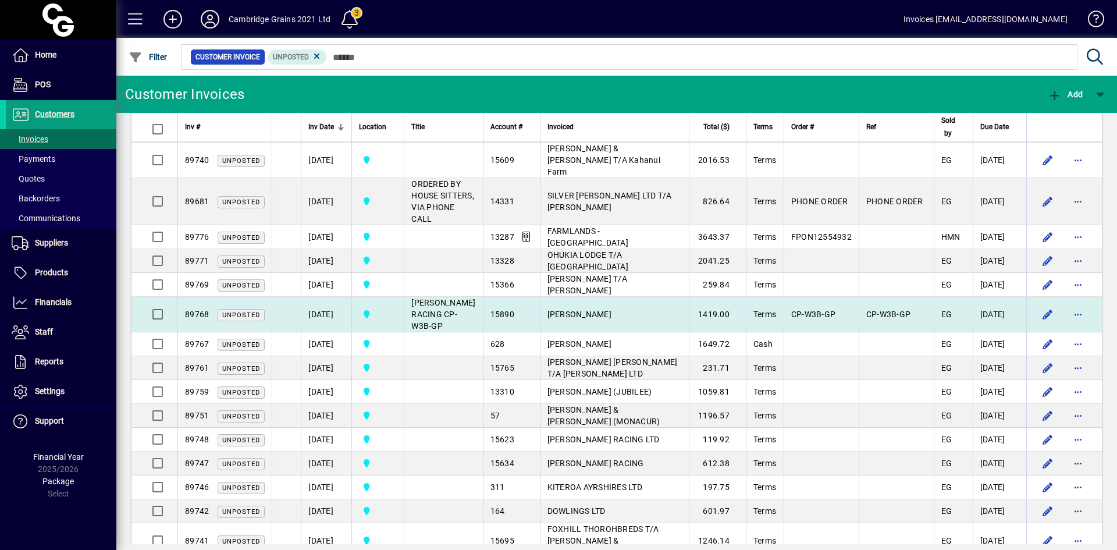
click at [331, 300] on td "[DATE]" at bounding box center [326, 315] width 51 height 36
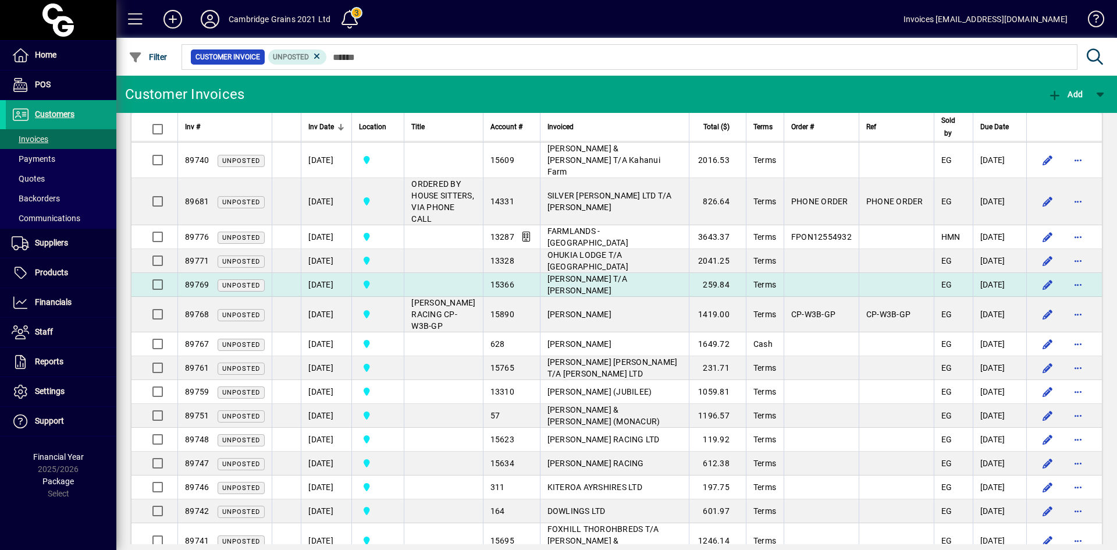
click at [328, 273] on td "[DATE]" at bounding box center [326, 285] width 51 height 24
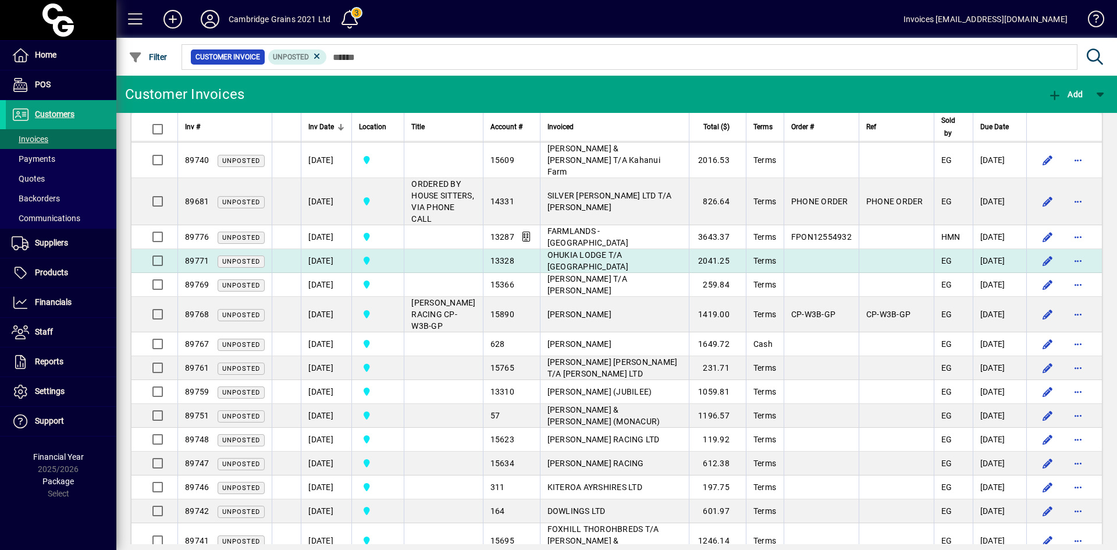
click at [332, 249] on td "[DATE]" at bounding box center [326, 261] width 51 height 24
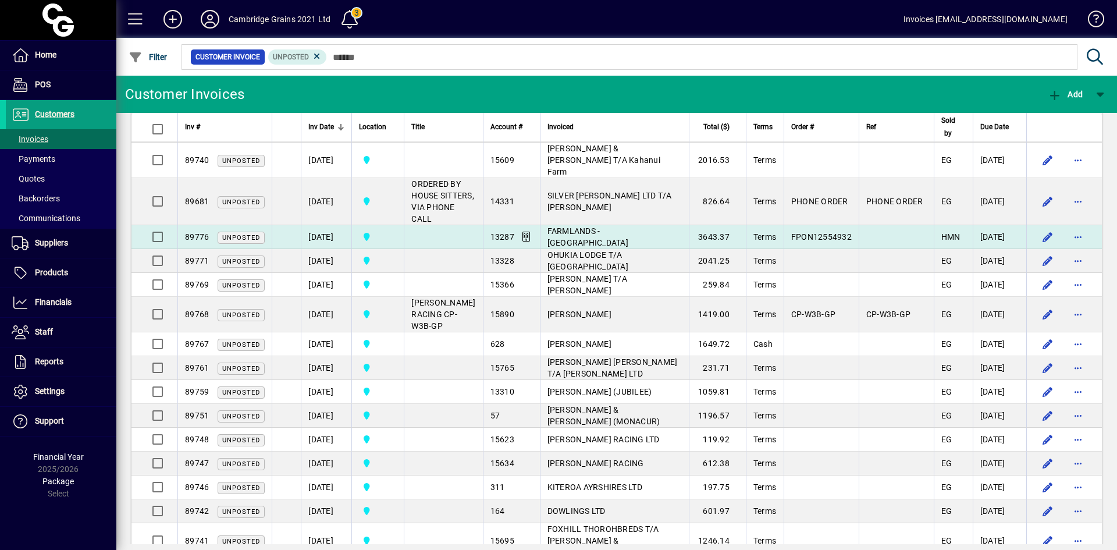
click at [330, 225] on td "[DATE]" at bounding box center [326, 237] width 51 height 24
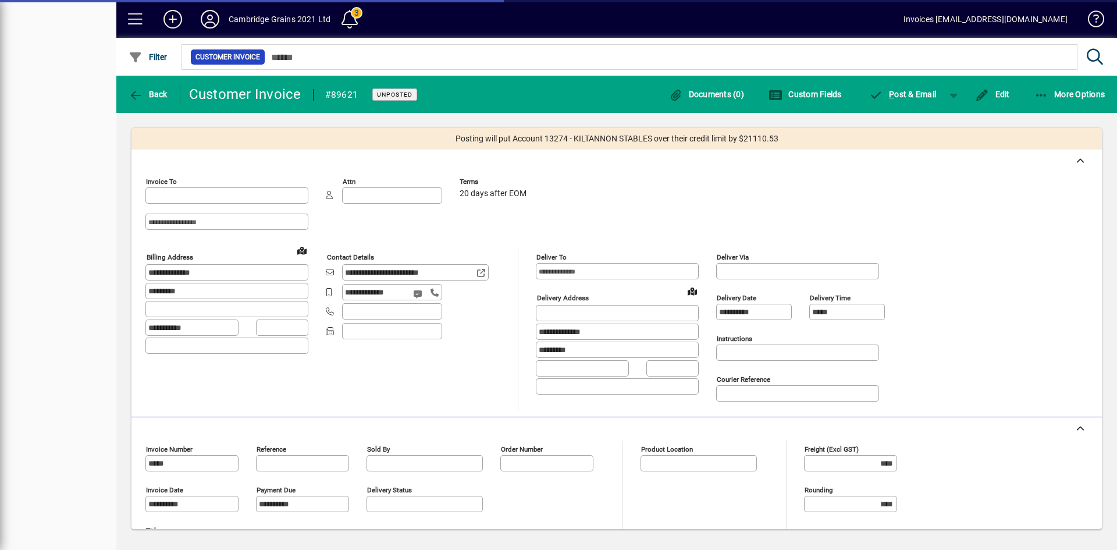
type input "**********"
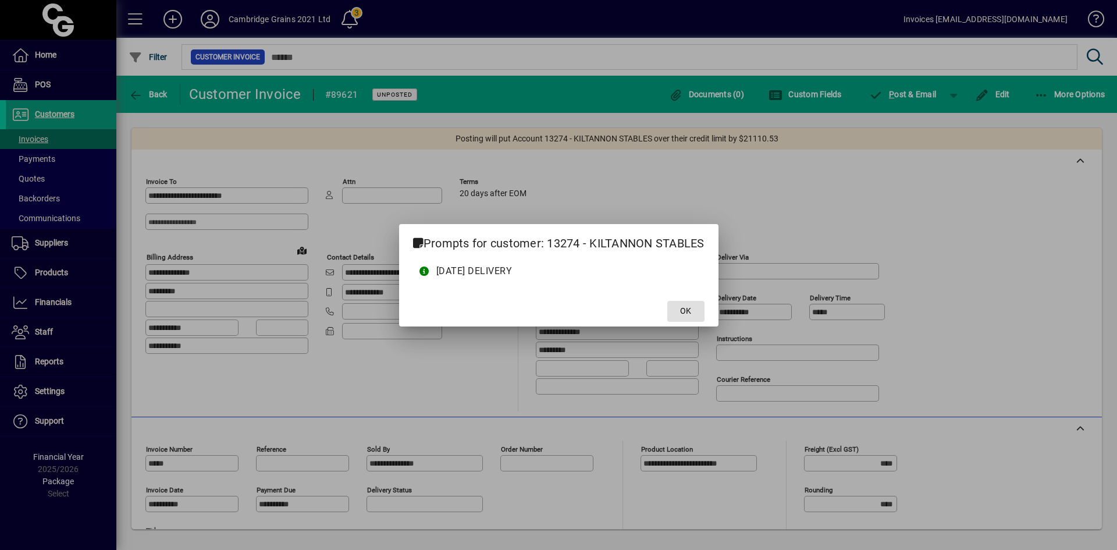
click at [691, 309] on span "OK" at bounding box center [685, 311] width 11 height 12
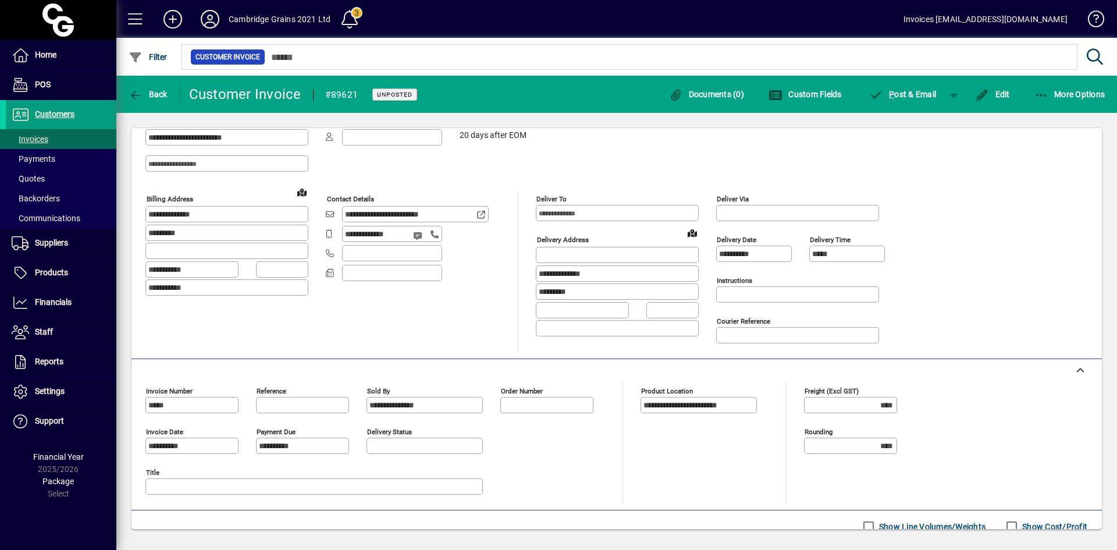
scroll to position [233, 0]
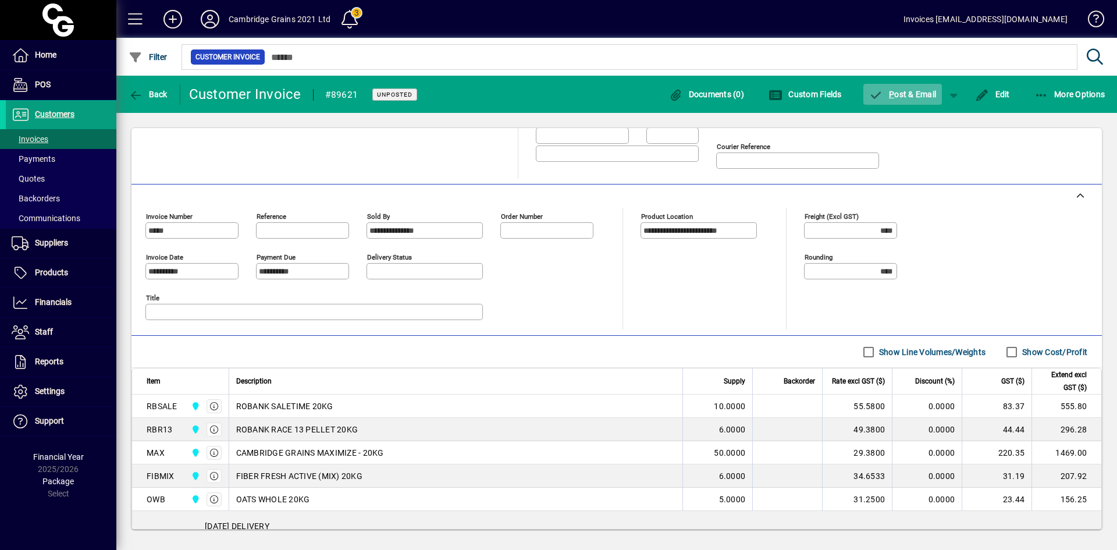
click at [899, 95] on span "P ost & Email" at bounding box center [904, 94] width 68 height 9
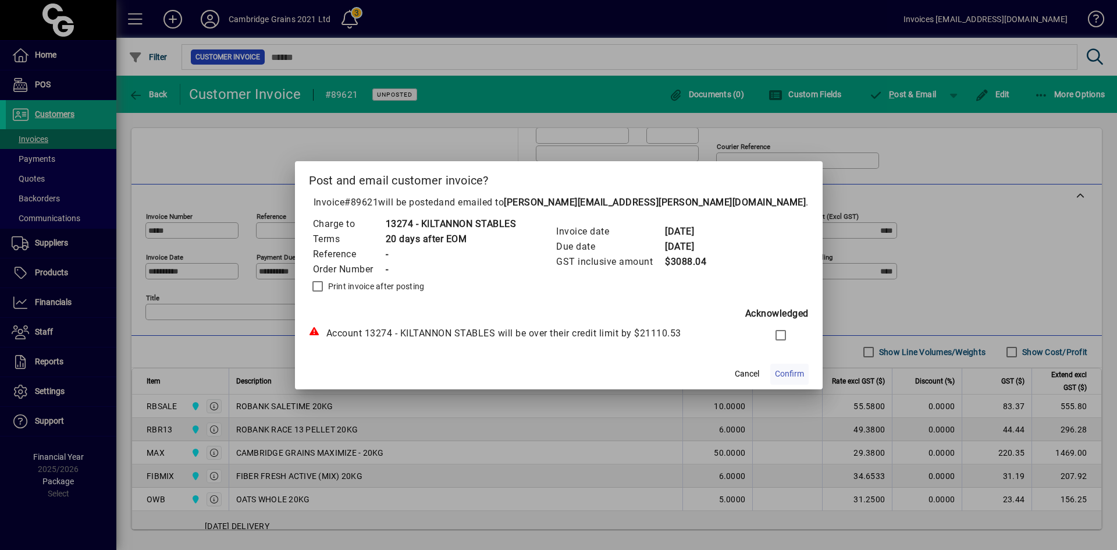
click at [775, 370] on span "Confirm" at bounding box center [789, 374] width 29 height 12
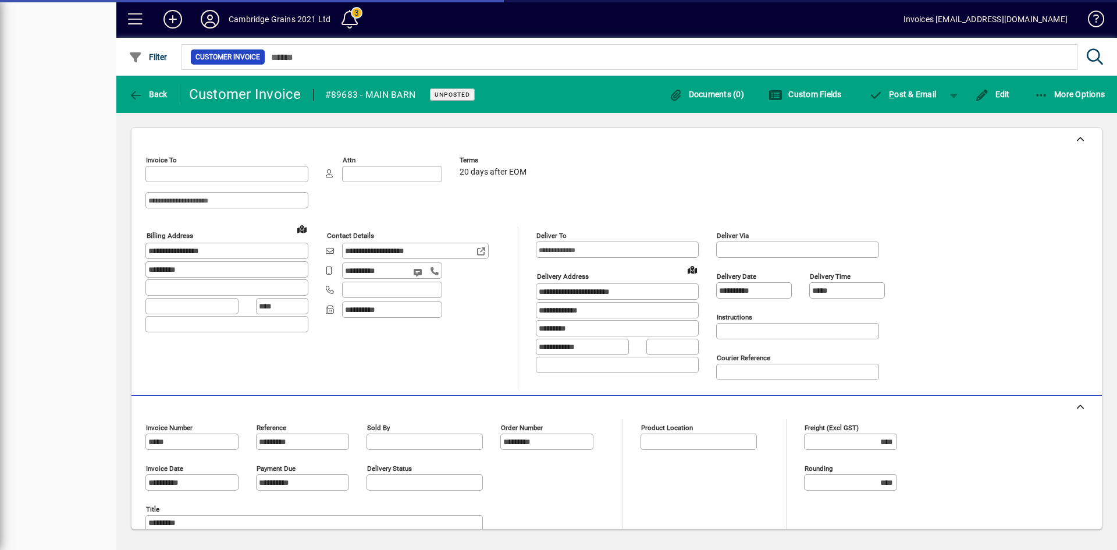
type input "**********"
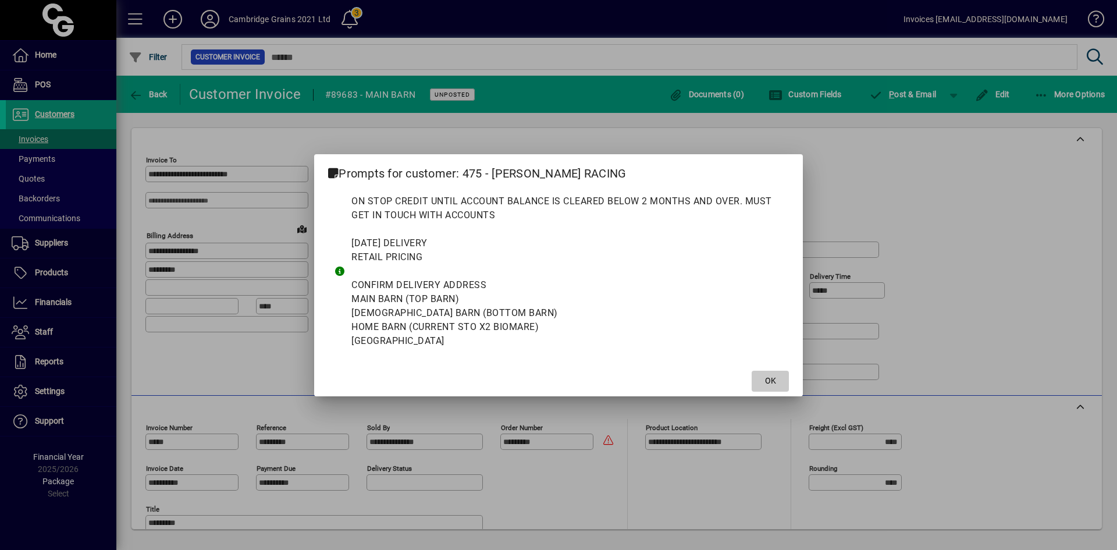
click at [778, 379] on span at bounding box center [770, 381] width 37 height 28
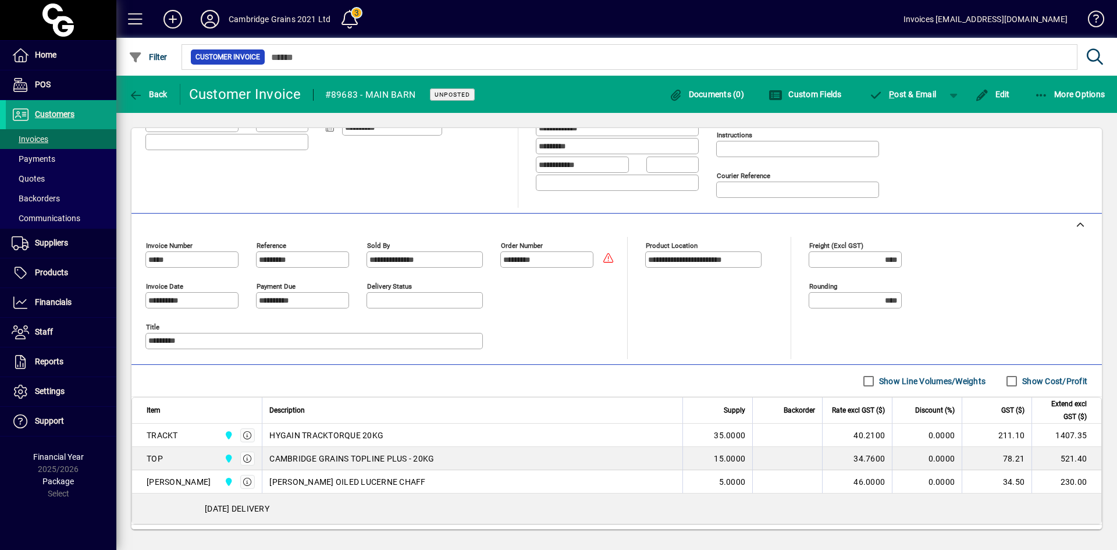
scroll to position [243, 0]
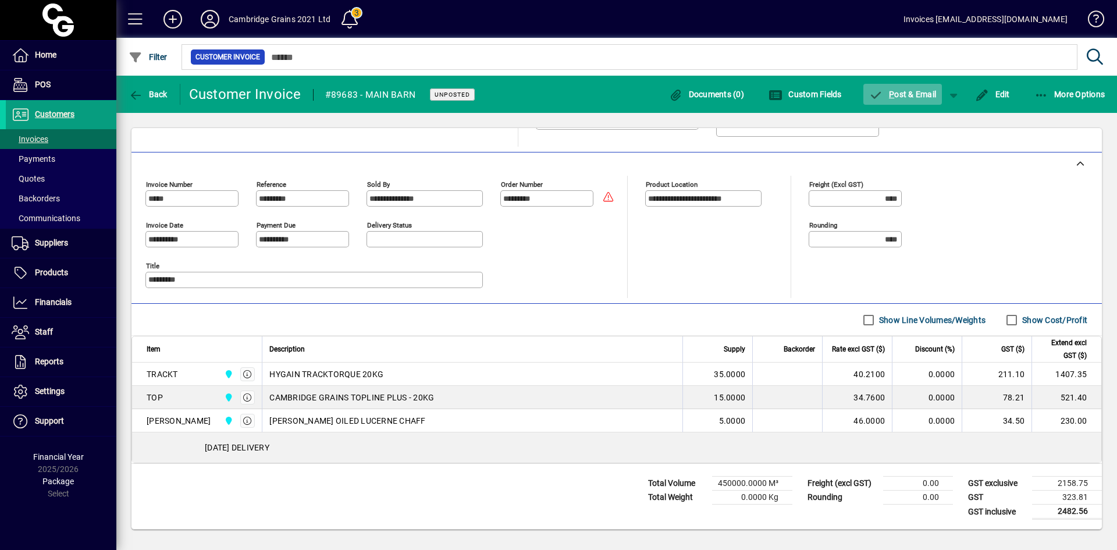
click at [904, 91] on span "P ost & Email" at bounding box center [904, 94] width 68 height 9
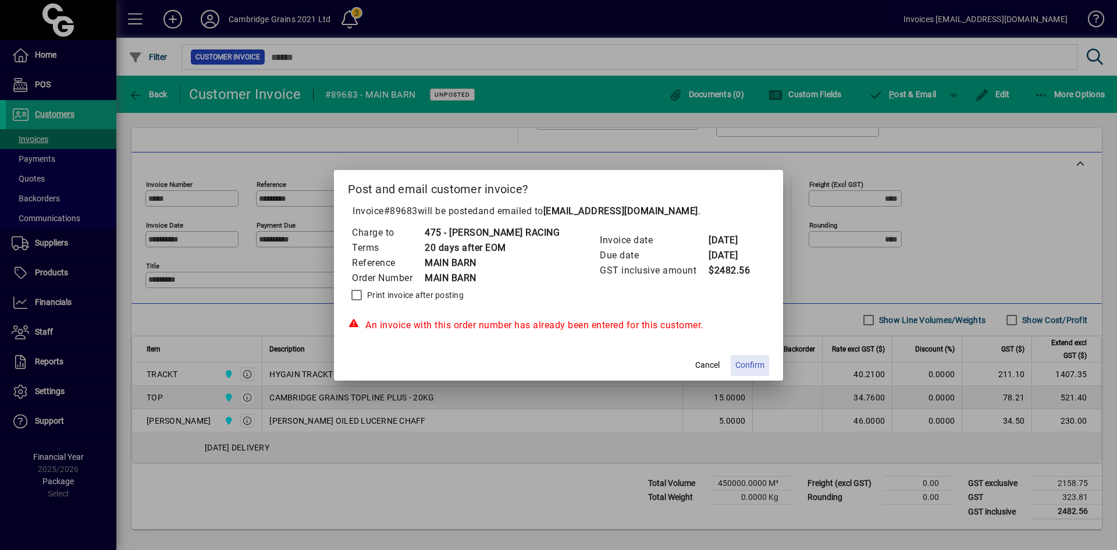
click at [747, 368] on span "Confirm" at bounding box center [750, 365] width 29 height 12
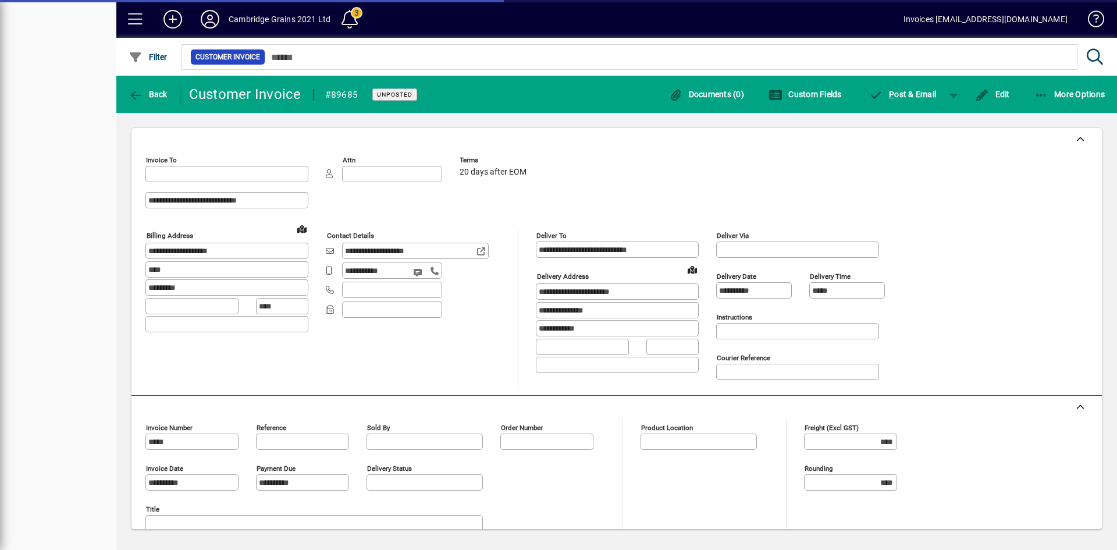
type input "**********"
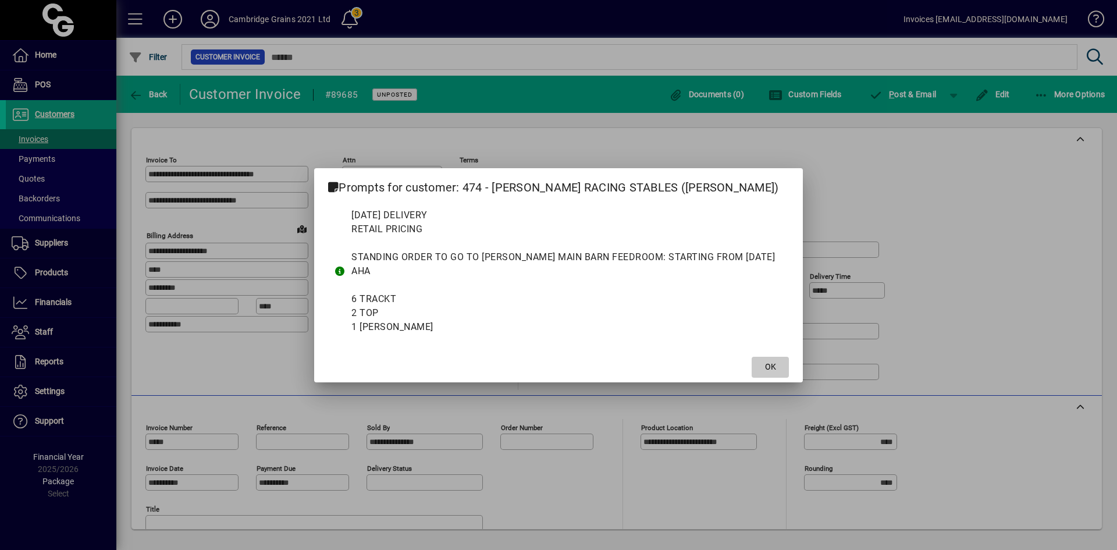
click at [773, 371] on span "OK" at bounding box center [770, 367] width 11 height 12
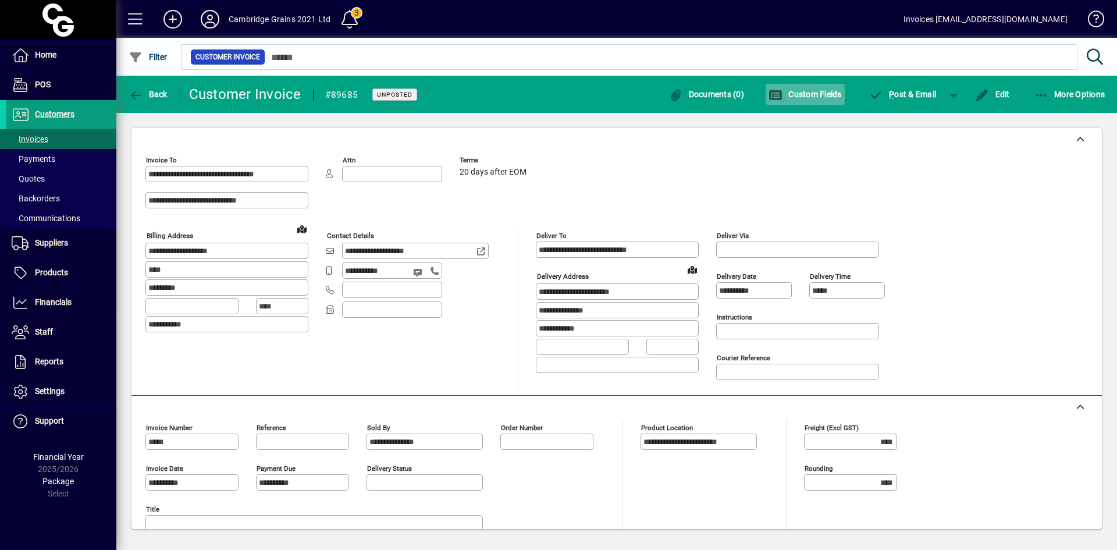
scroll to position [243, 0]
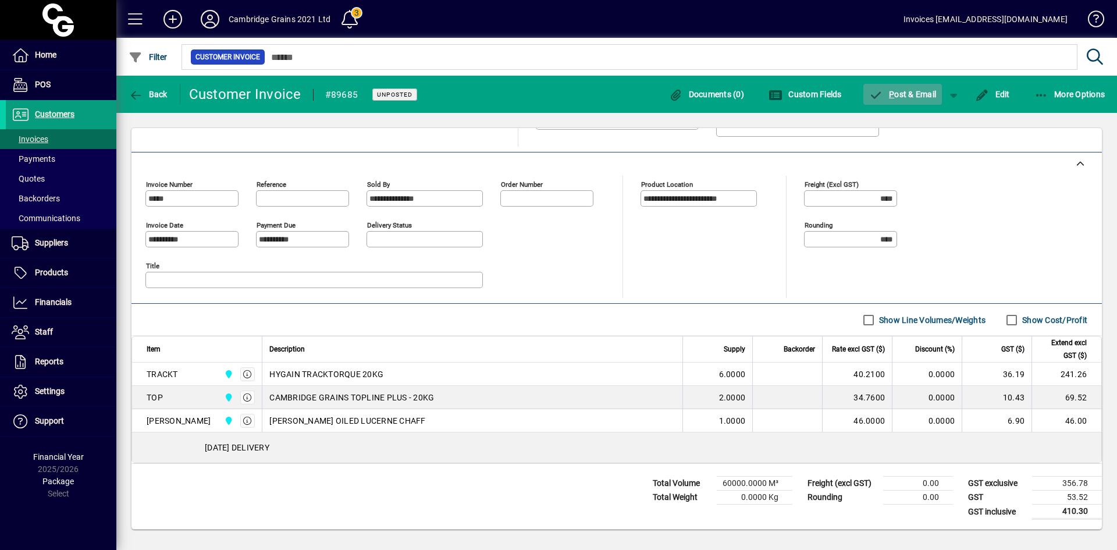
click at [914, 95] on span "P ost & Email" at bounding box center [904, 94] width 68 height 9
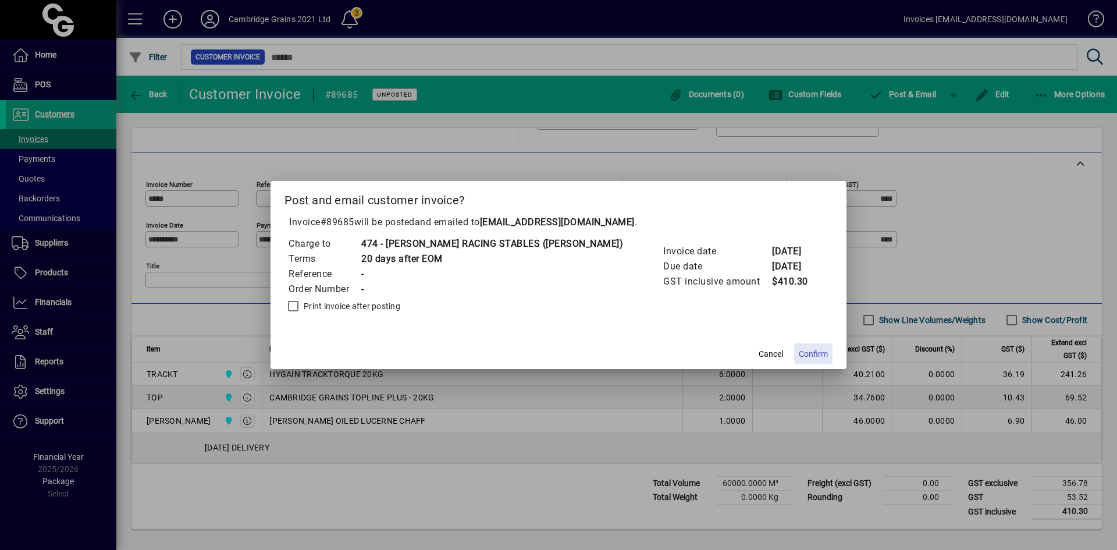
click at [799, 356] on span "Confirm" at bounding box center [813, 354] width 29 height 12
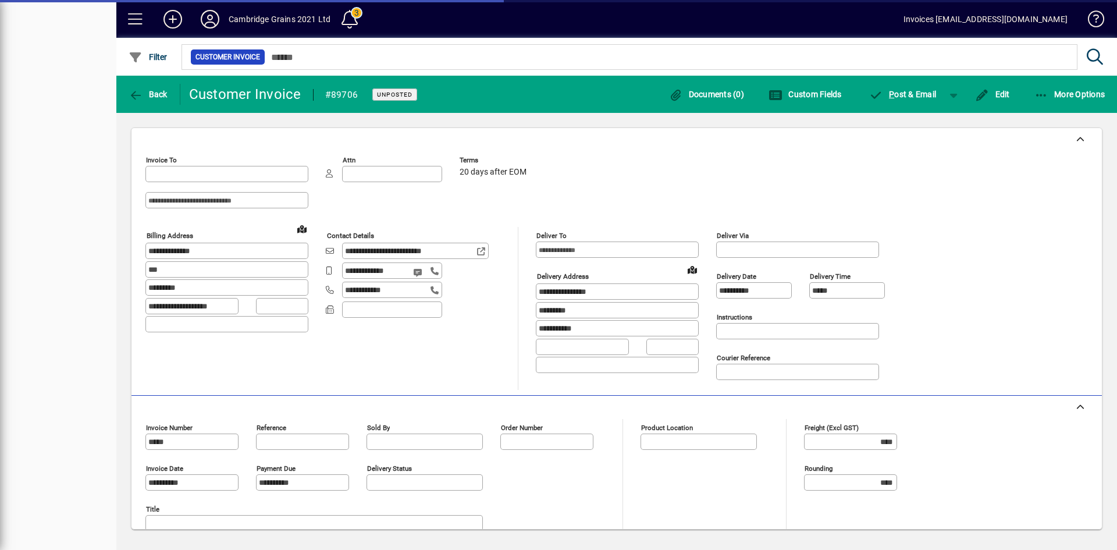
type input "**********"
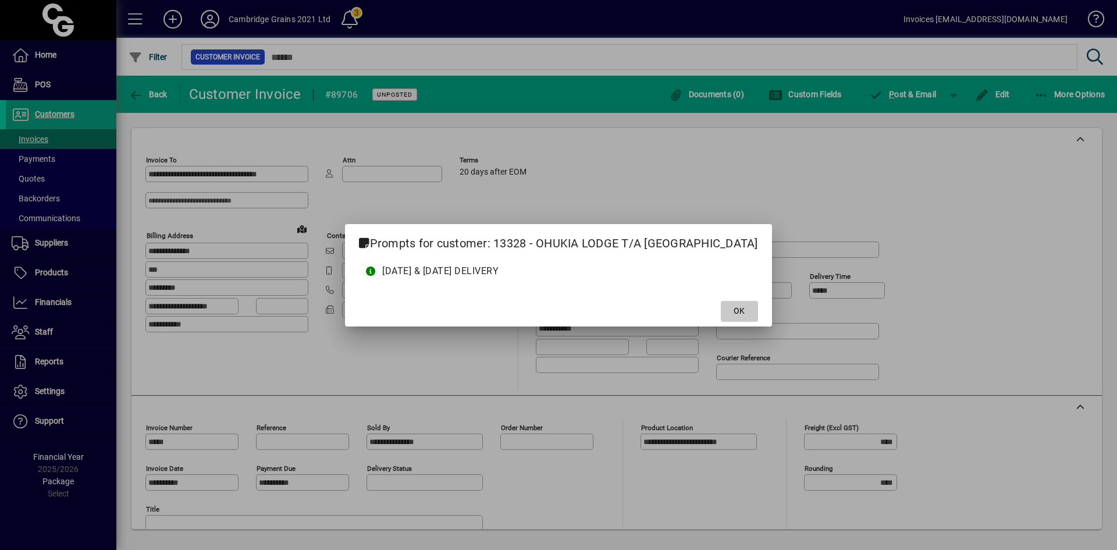
click at [734, 310] on span "OK" at bounding box center [739, 311] width 11 height 12
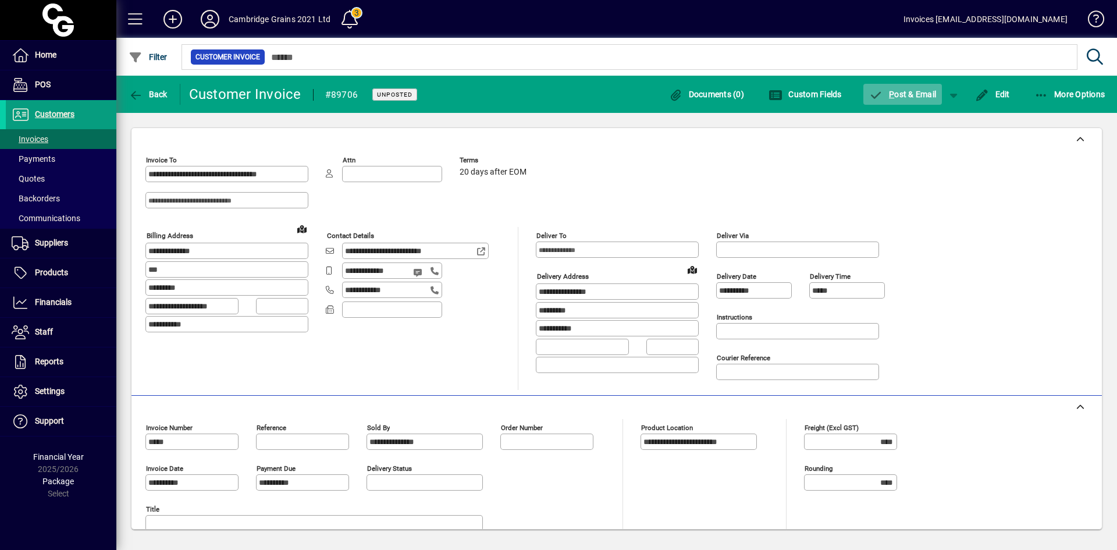
click at [917, 94] on span "P ost & Email" at bounding box center [904, 94] width 68 height 9
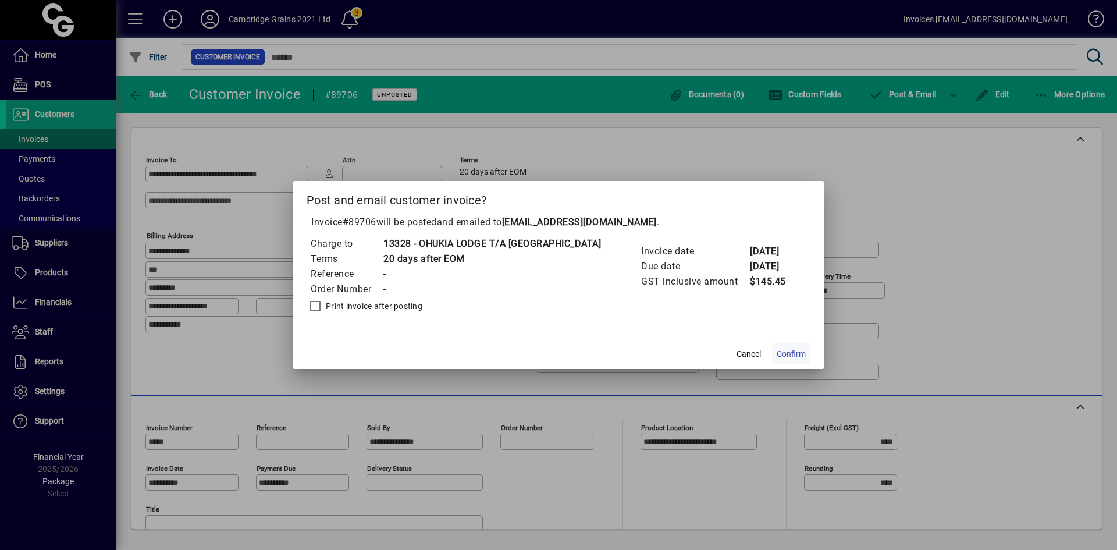
click at [777, 357] on span "Confirm" at bounding box center [791, 354] width 29 height 12
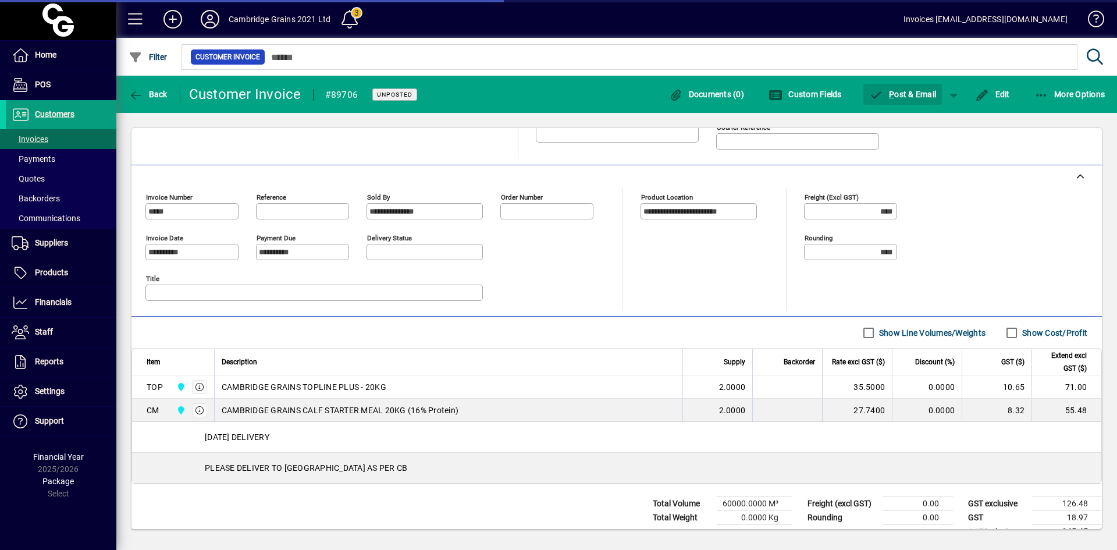
scroll to position [233, 0]
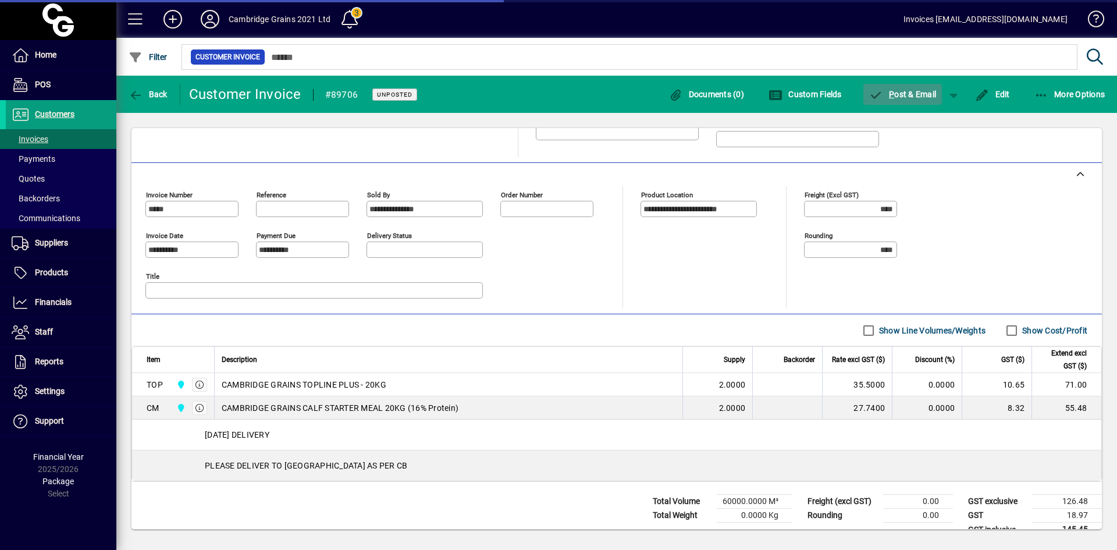
click at [903, 90] on span "P ost & Email" at bounding box center [904, 94] width 68 height 9
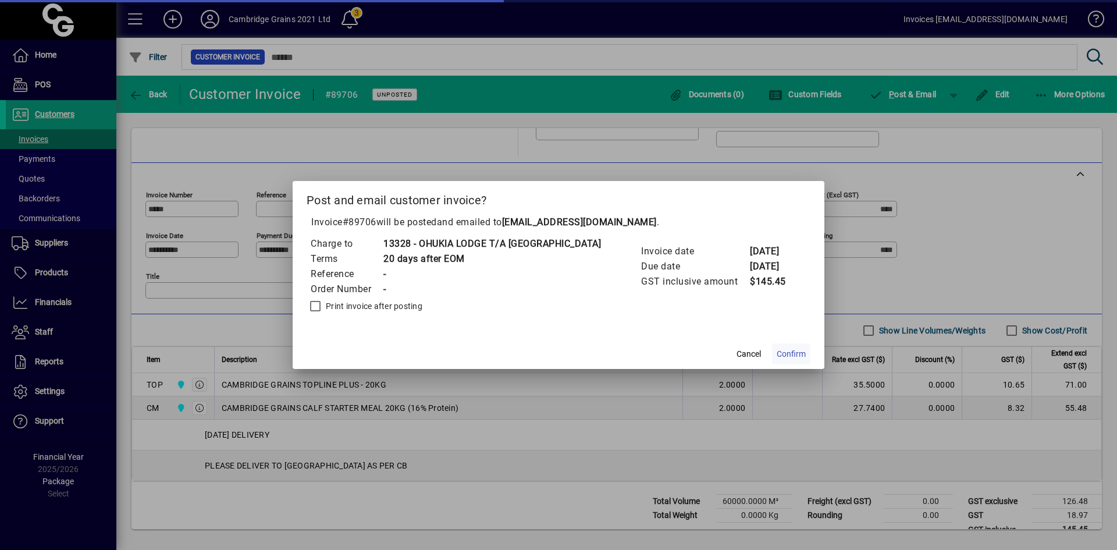
click at [785, 352] on span "Confirm" at bounding box center [791, 354] width 29 height 12
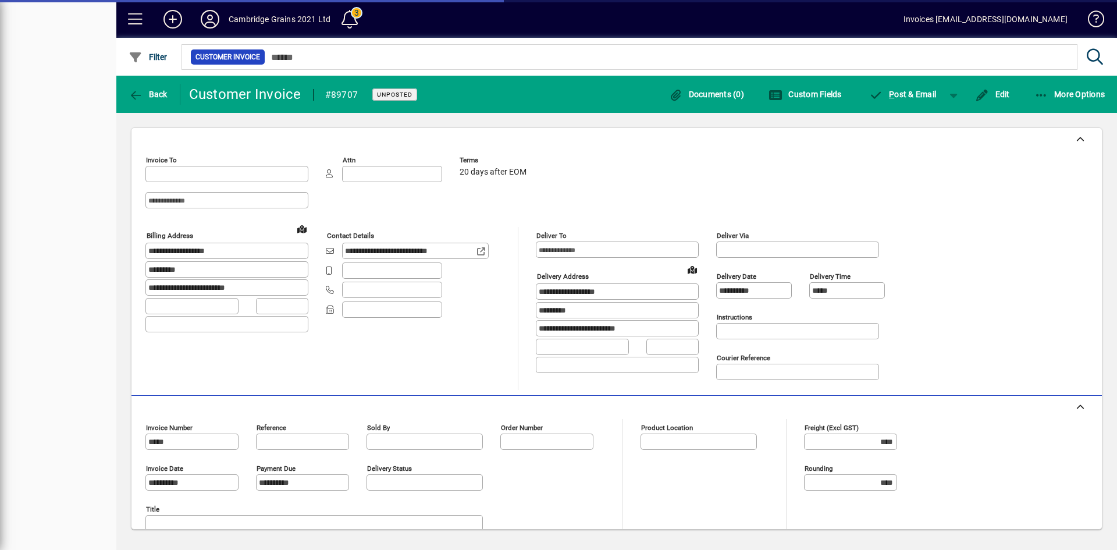
type input "**********"
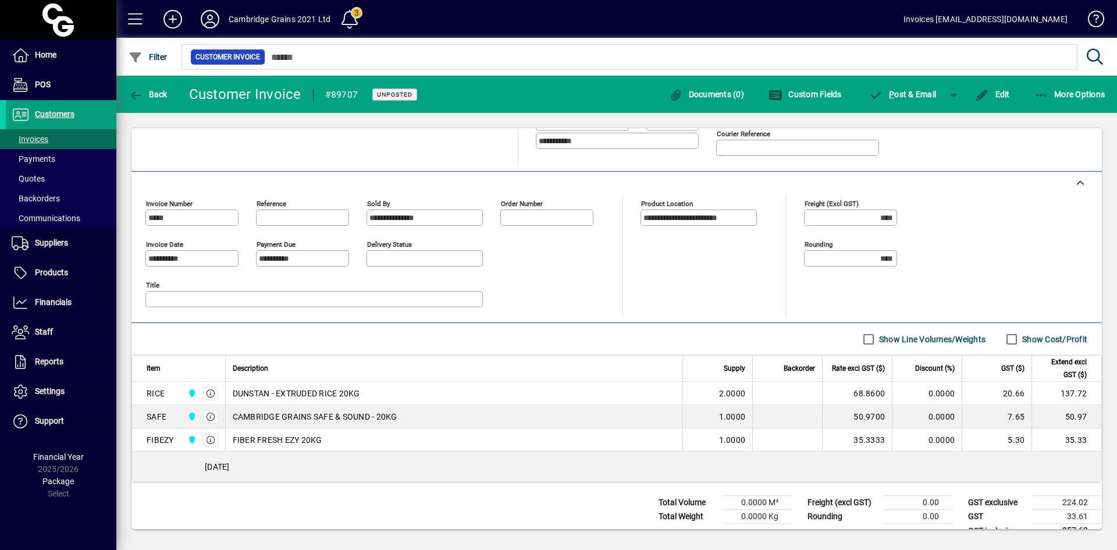
scroll to position [233, 0]
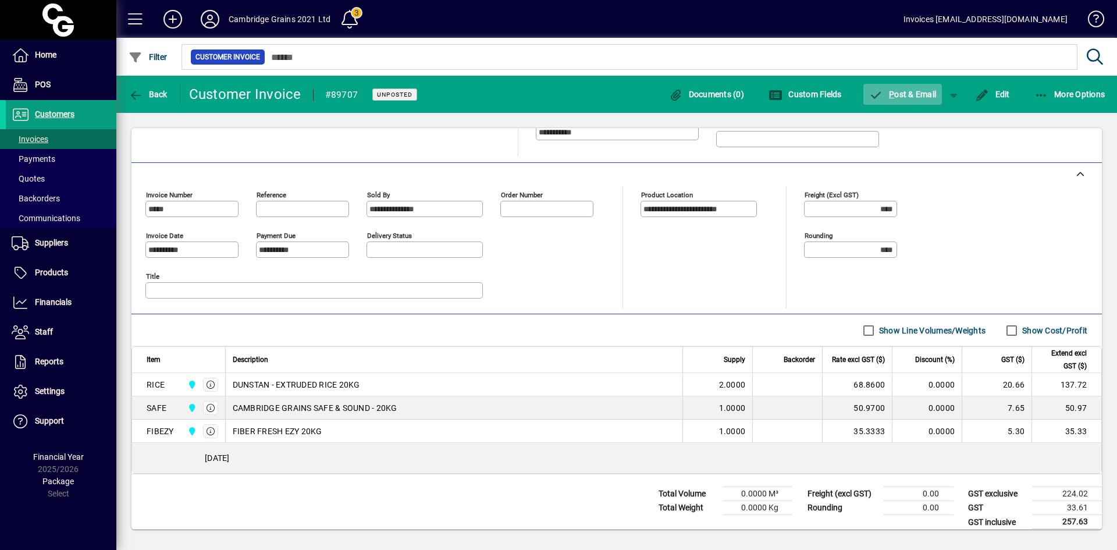
click at [915, 97] on span "P ost & Email" at bounding box center [904, 94] width 68 height 9
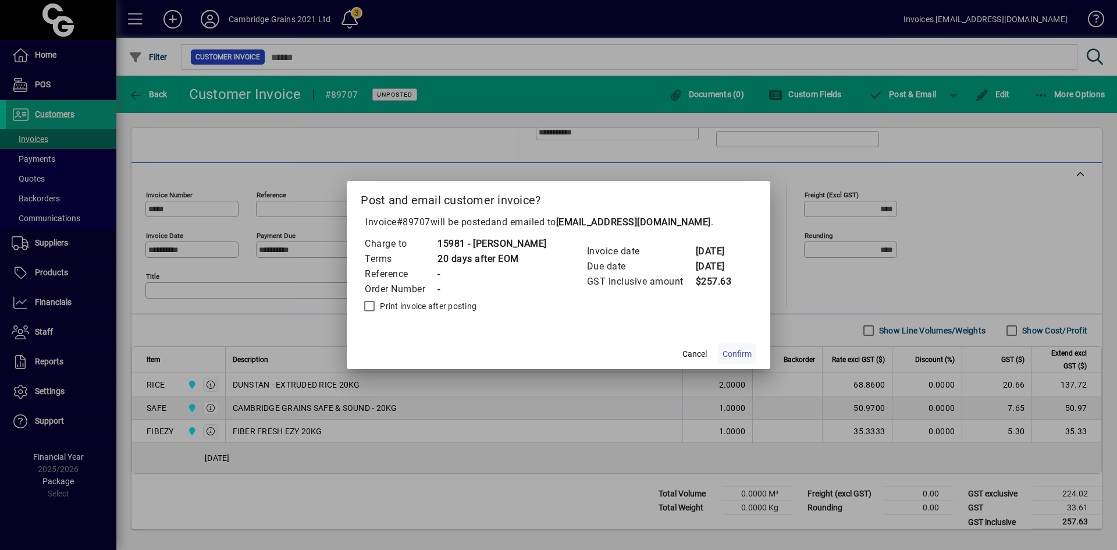
click at [740, 353] on span "Confirm" at bounding box center [737, 354] width 29 height 12
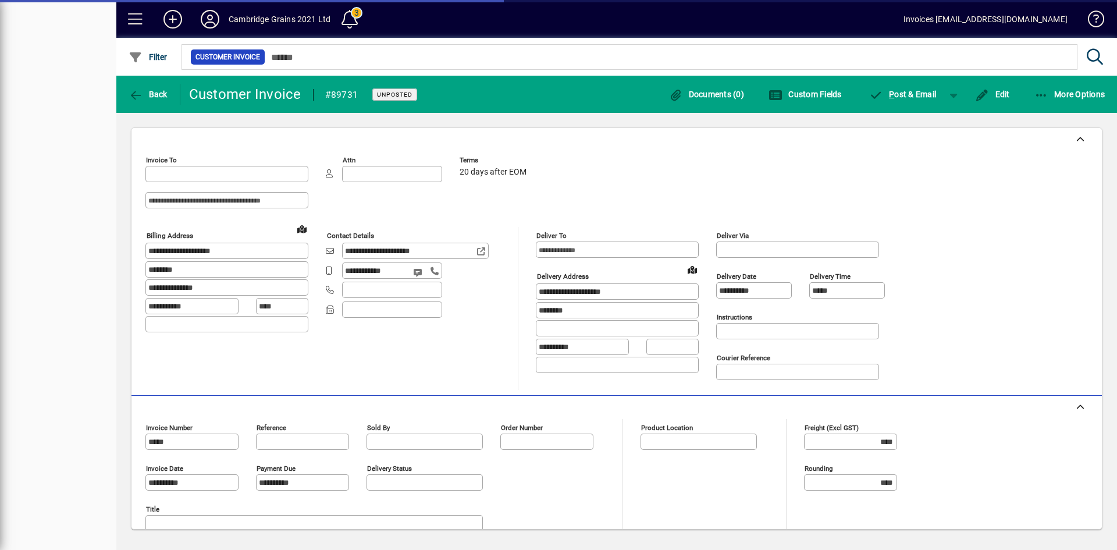
type input "**********"
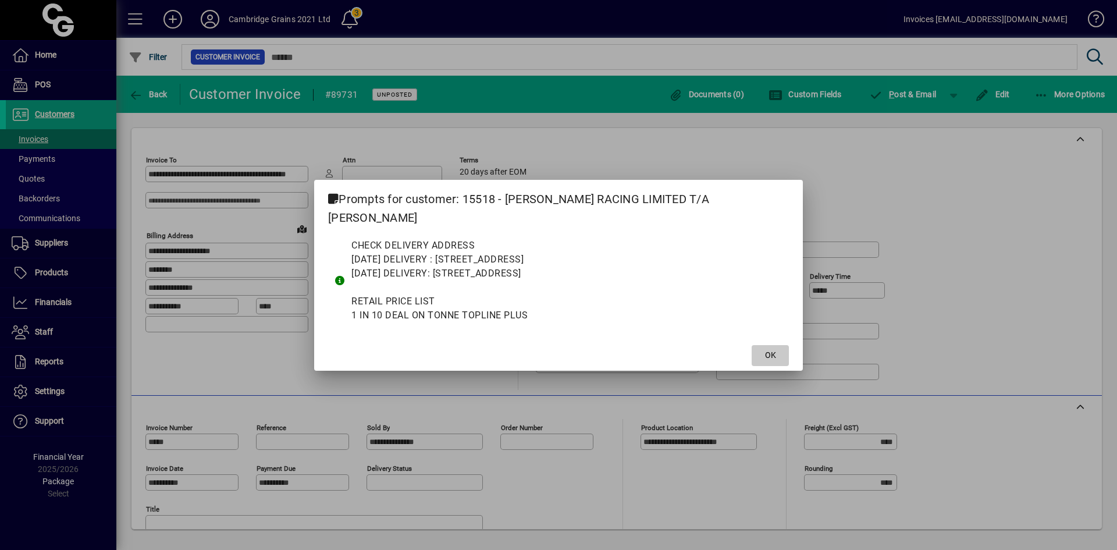
click at [752, 349] on span at bounding box center [770, 356] width 37 height 28
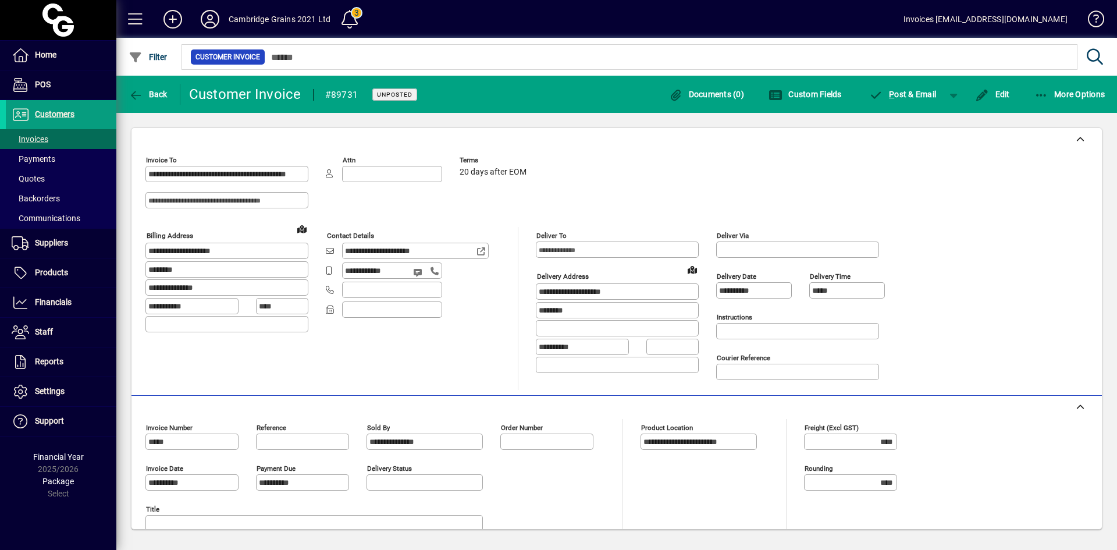
scroll to position [267, 0]
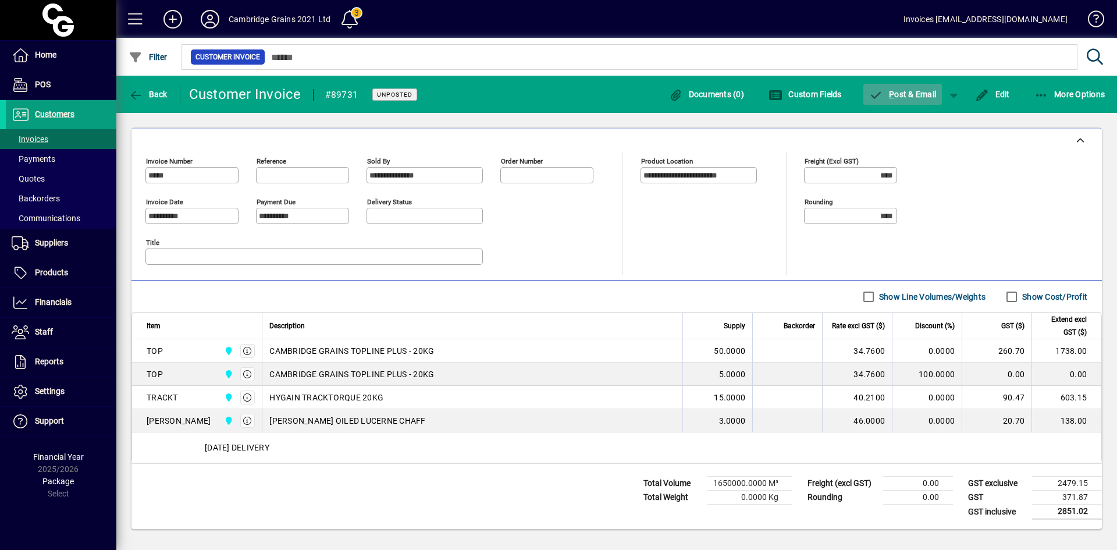
click at [905, 93] on span "P ost & Email" at bounding box center [904, 94] width 68 height 9
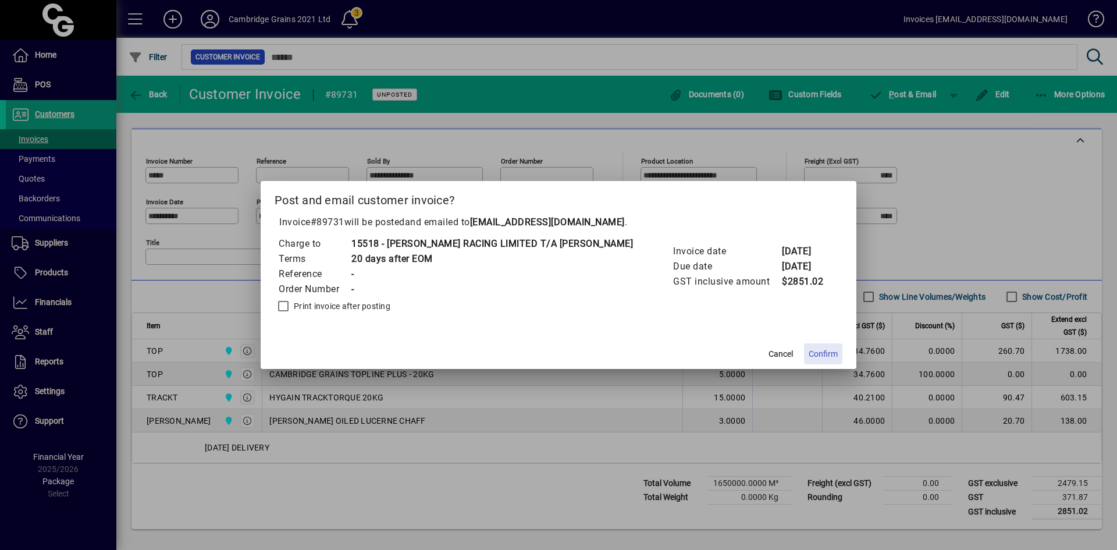
click at [809, 352] on span "Confirm" at bounding box center [823, 354] width 29 height 12
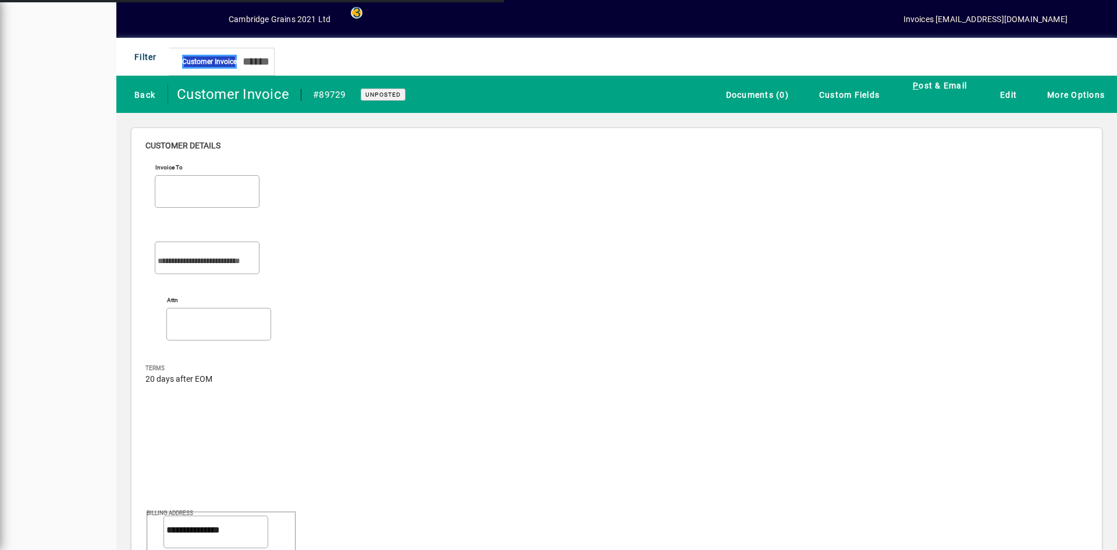
type input "**********"
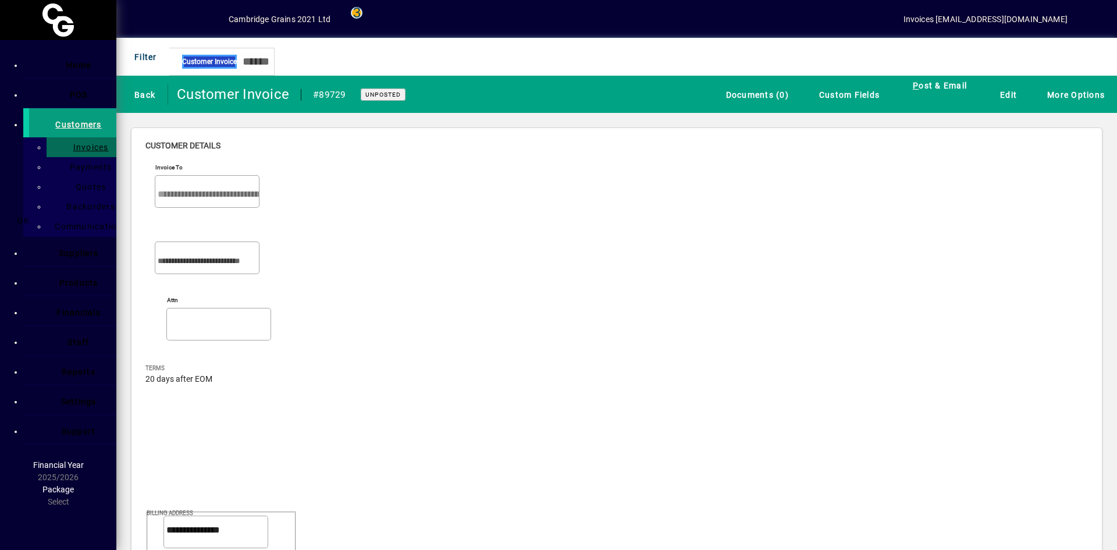
click at [723, 356] on span "OK" at bounding box center [728, 359] width 11 height 12
click at [901, 94] on span "P ost & Email" at bounding box center [904, 94] width 68 height 9
click at [769, 354] on span "Confirm" at bounding box center [783, 354] width 29 height 12
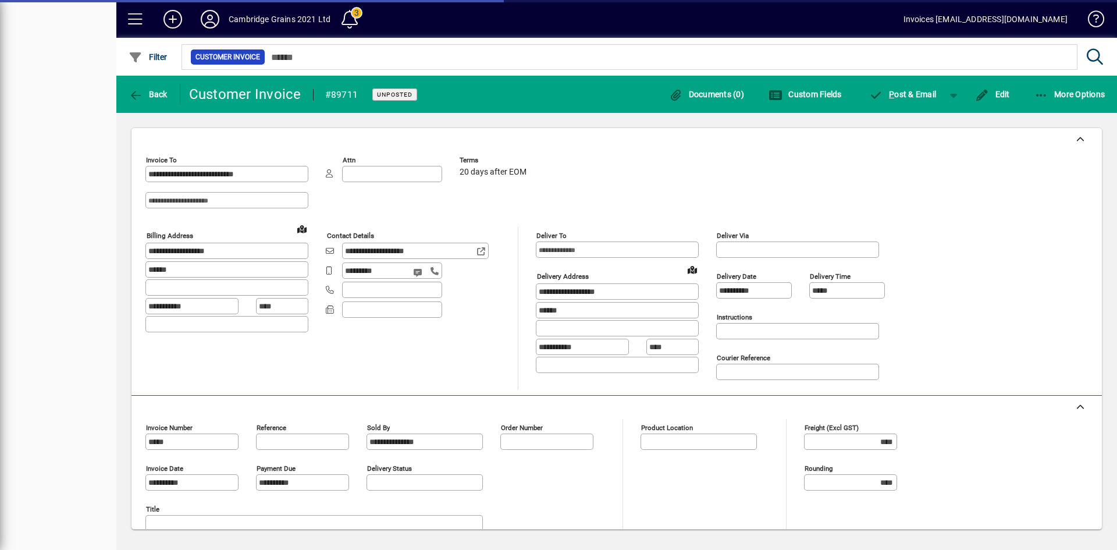
type input "**********"
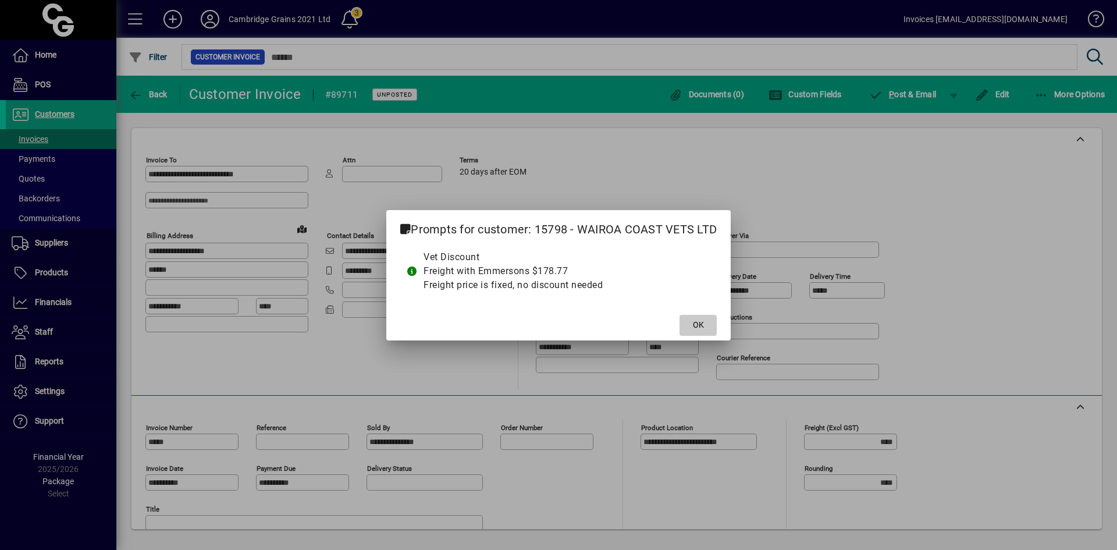
click at [695, 323] on span "OK" at bounding box center [698, 325] width 11 height 12
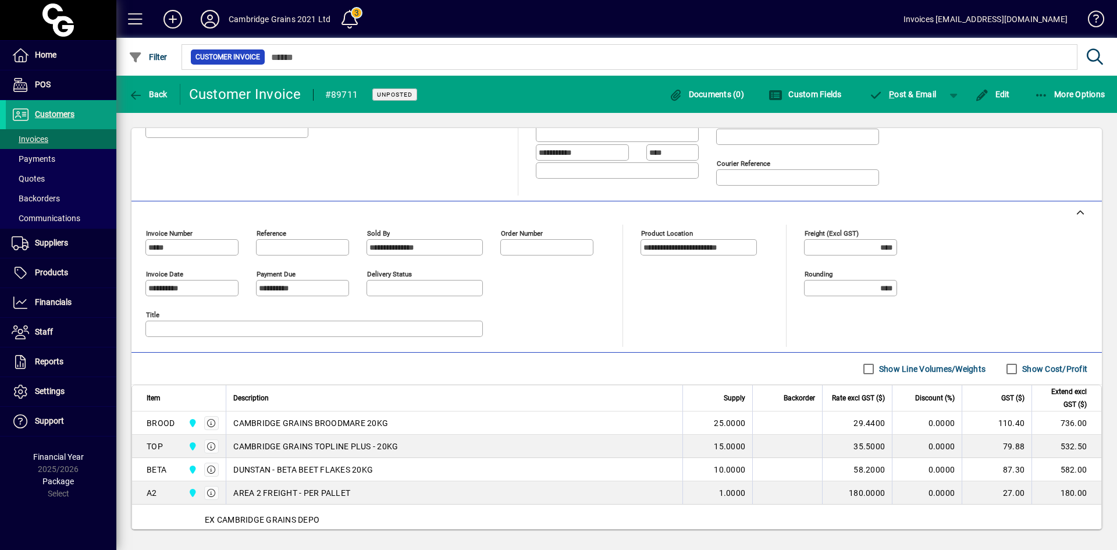
scroll to position [233, 0]
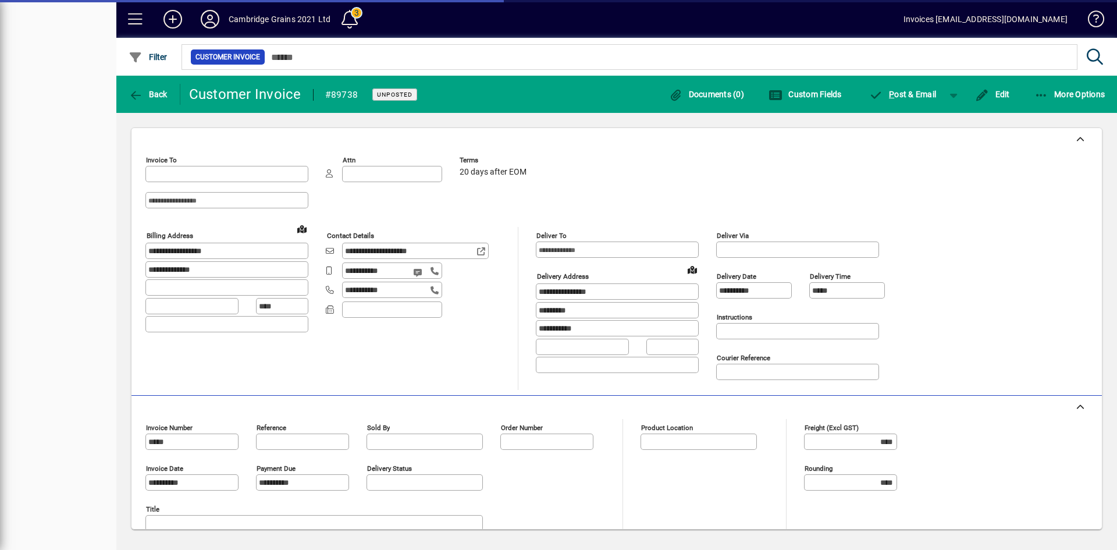
type input "**********"
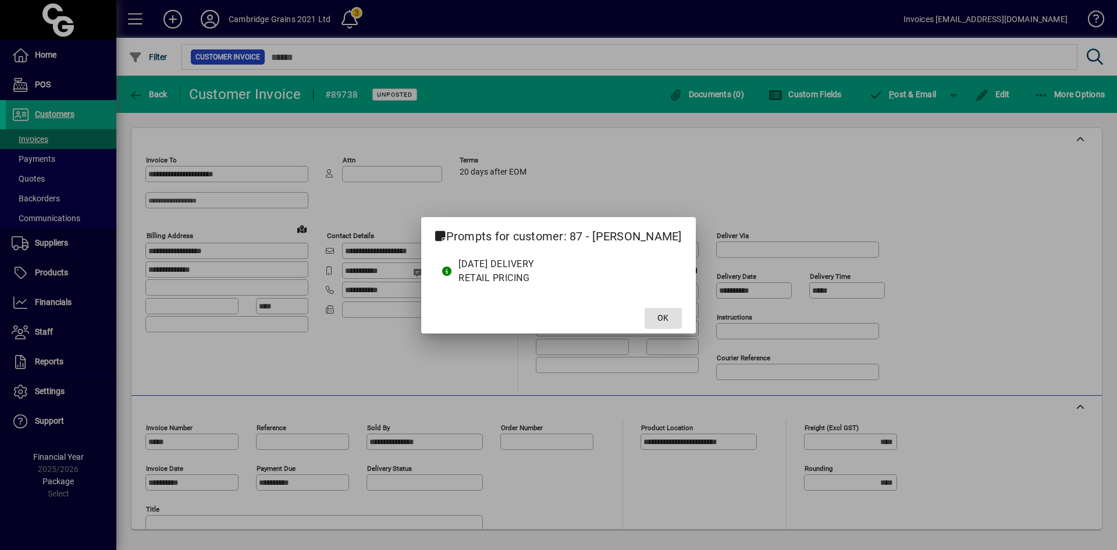
click at [669, 315] on span "OK" at bounding box center [663, 318] width 11 height 12
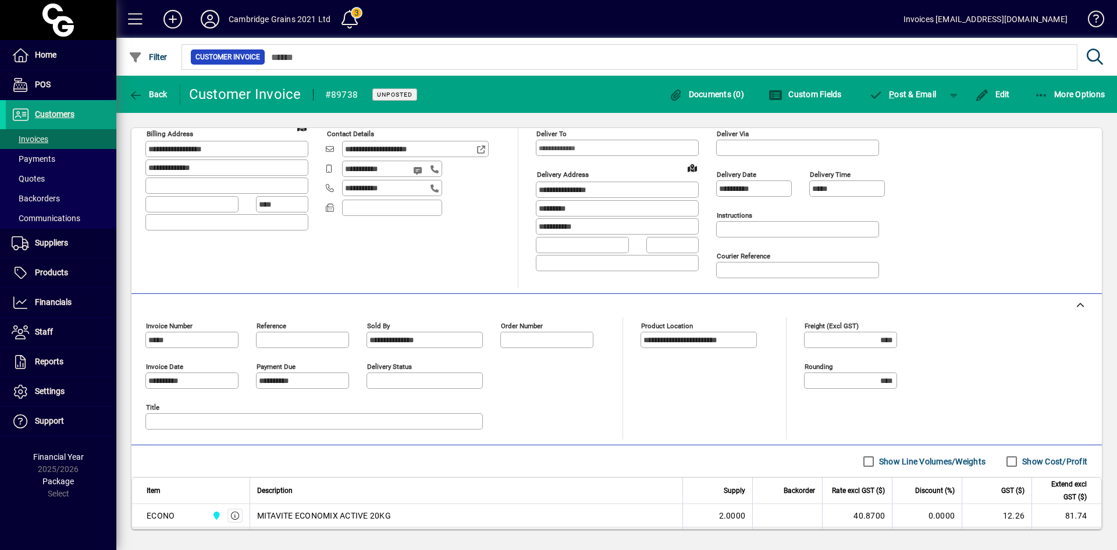
scroll to position [290, 0]
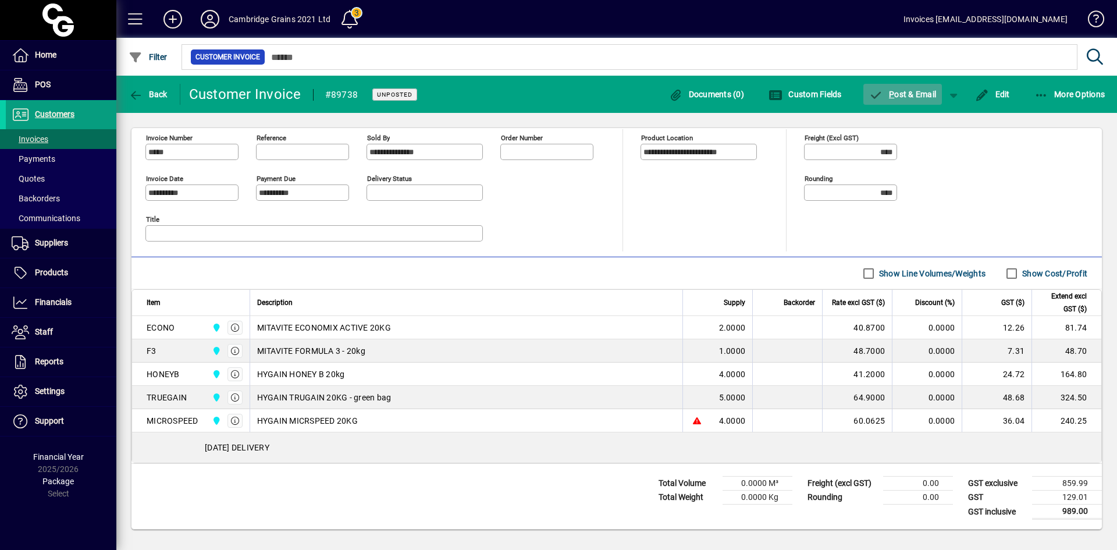
click at [892, 90] on span "P" at bounding box center [891, 94] width 5 height 9
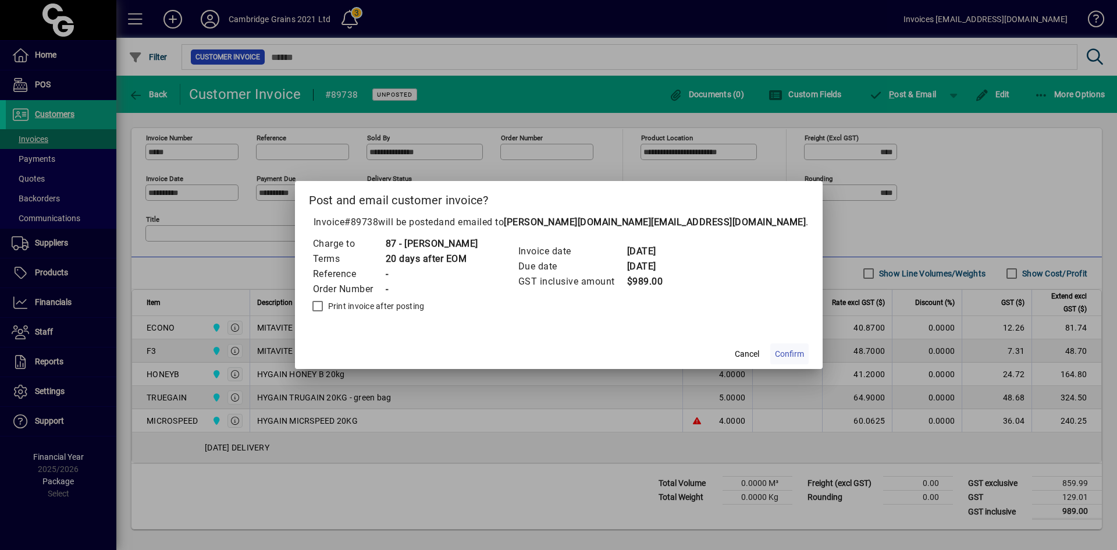
click at [775, 354] on span "Confirm" at bounding box center [789, 354] width 29 height 12
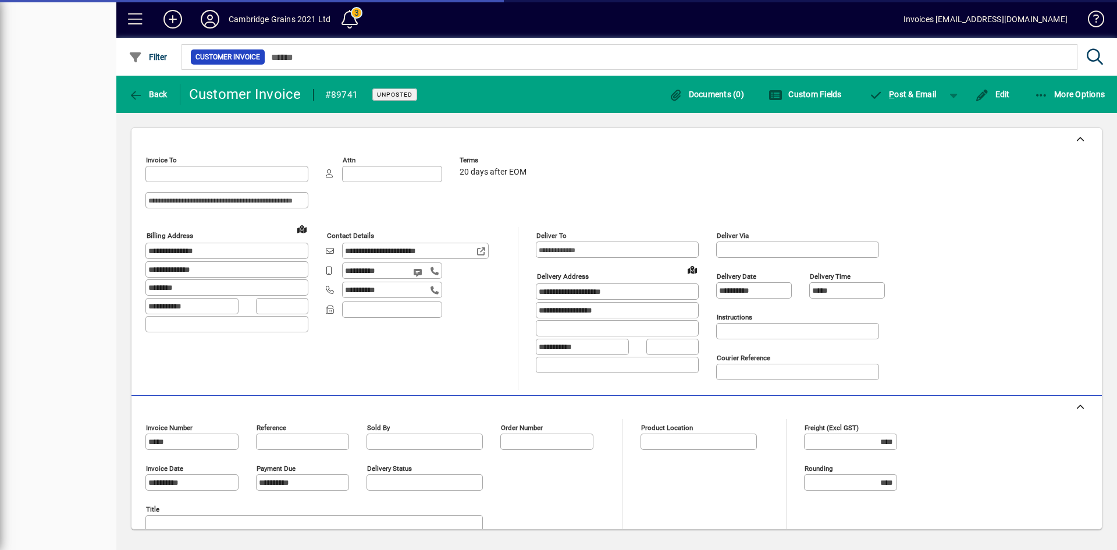
type input "**********"
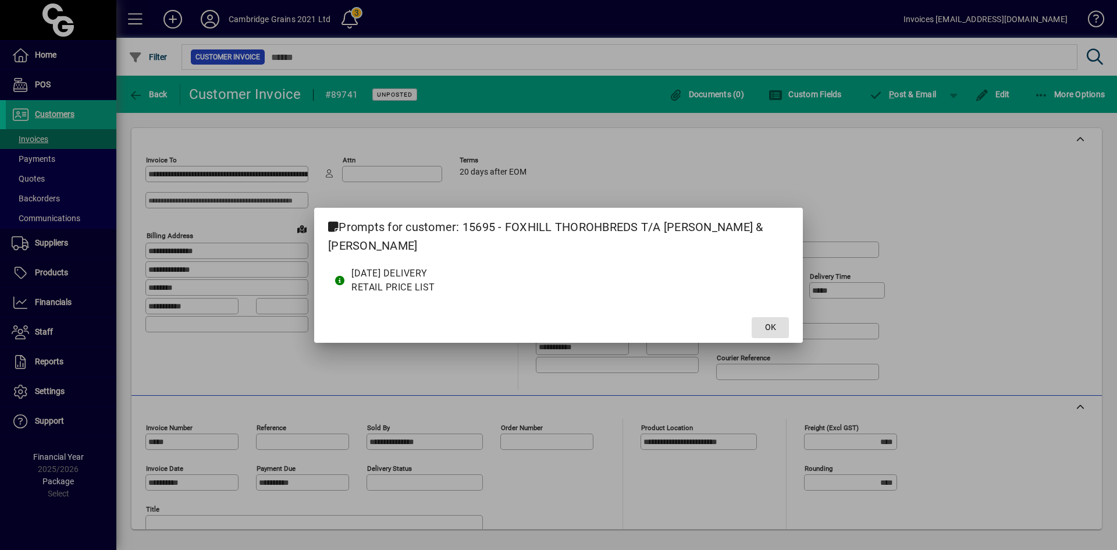
click at [766, 327] on span "OK" at bounding box center [770, 327] width 11 height 12
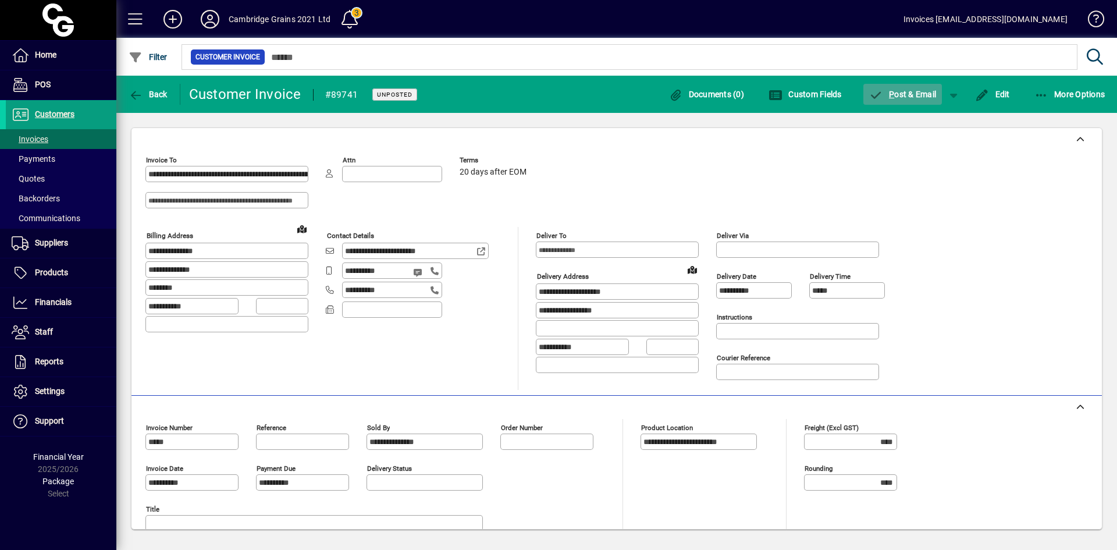
click at [890, 97] on span "P" at bounding box center [891, 94] width 5 height 9
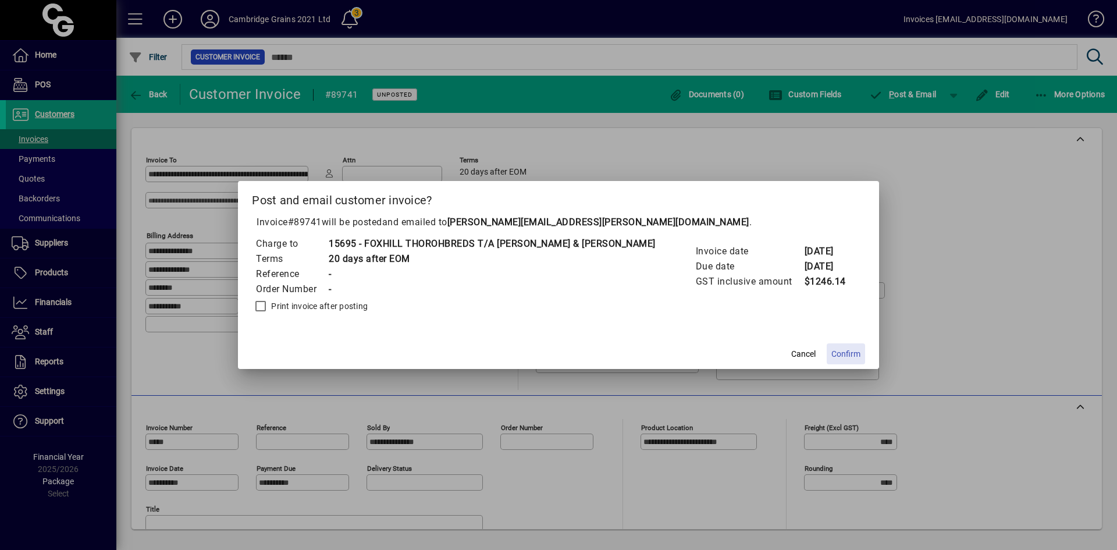
click at [832, 356] on span "Confirm" at bounding box center [846, 354] width 29 height 12
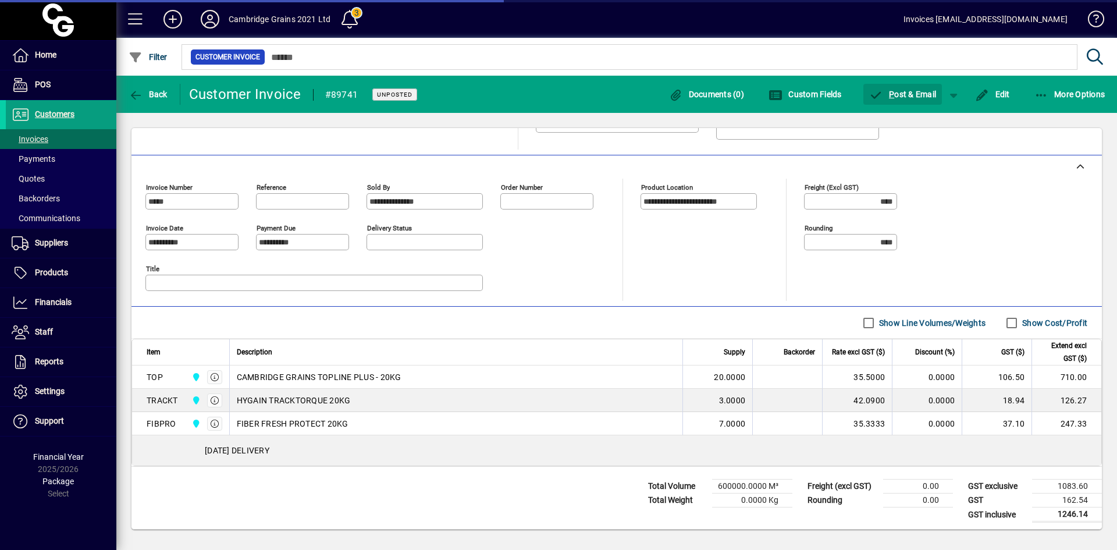
scroll to position [243, 0]
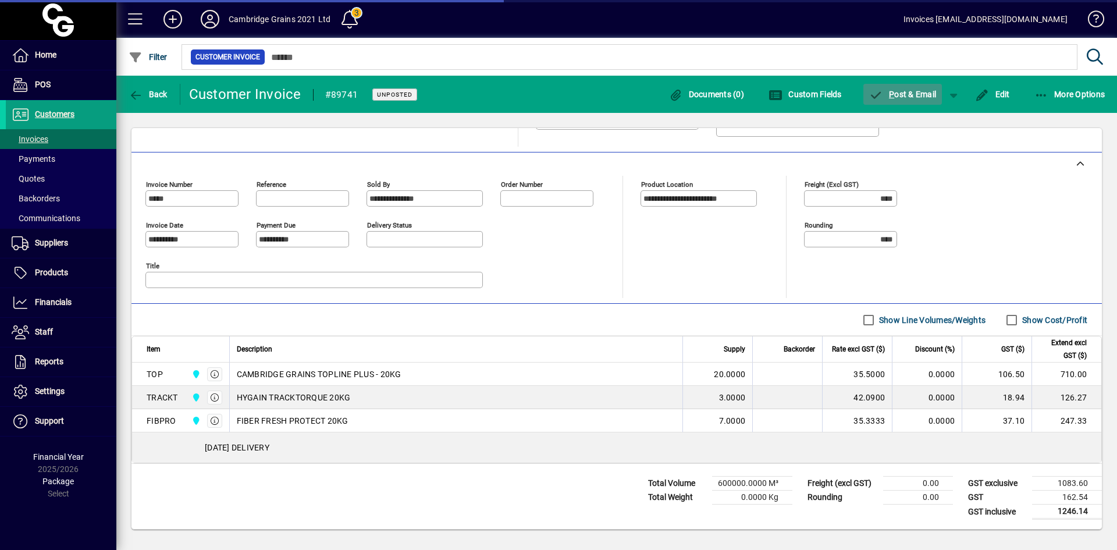
click at [897, 85] on span "button" at bounding box center [903, 94] width 79 height 28
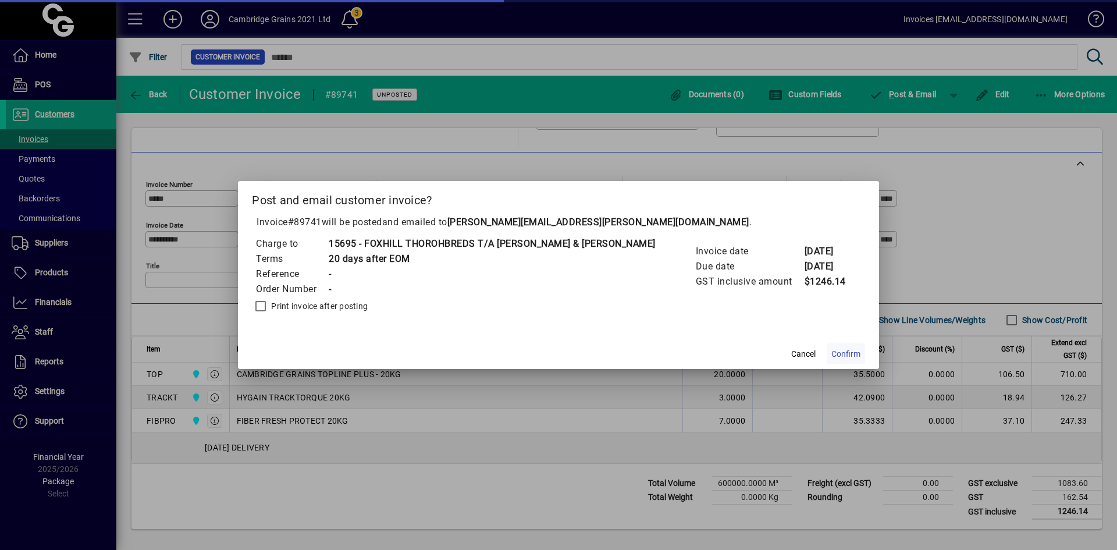
click at [832, 351] on span "Confirm" at bounding box center [846, 354] width 29 height 12
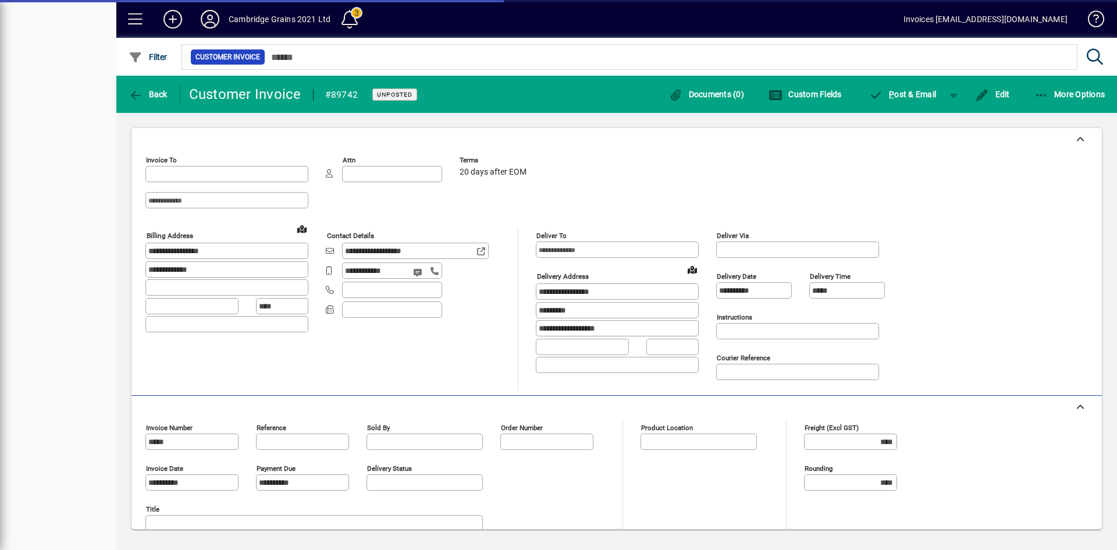
type input "**********"
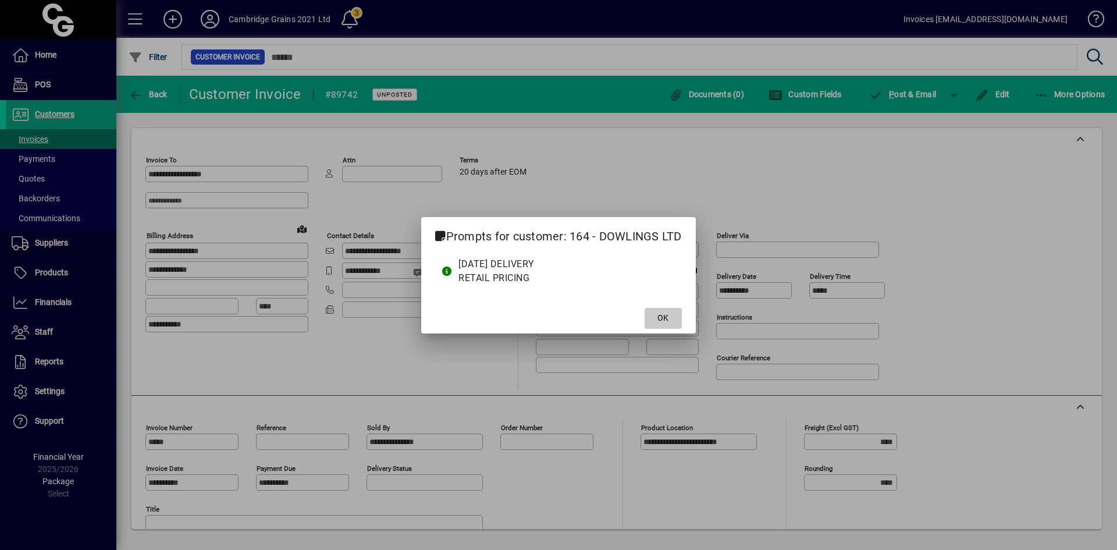
click at [662, 313] on span "OK" at bounding box center [663, 318] width 11 height 12
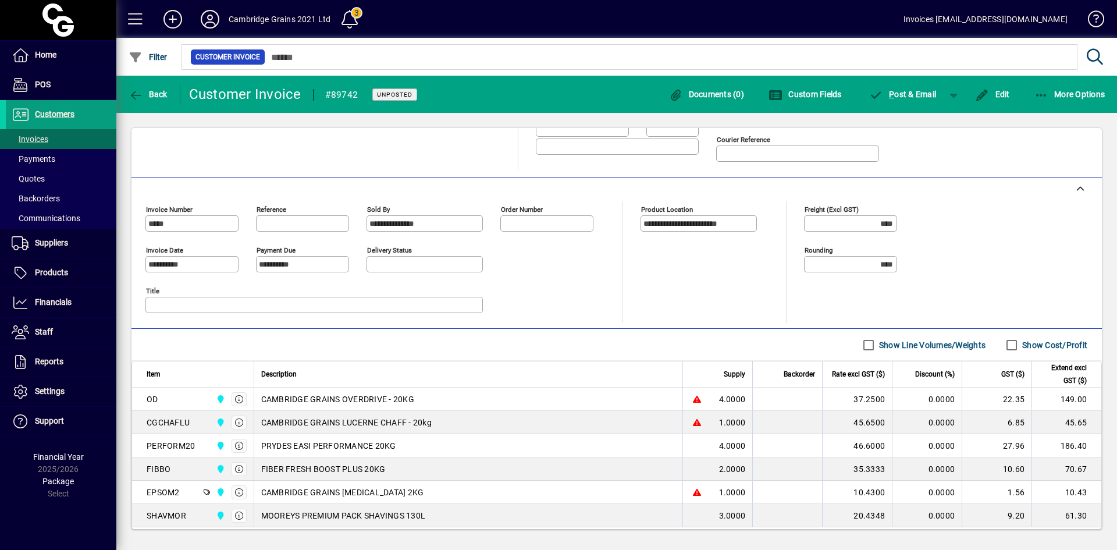
scroll to position [291, 0]
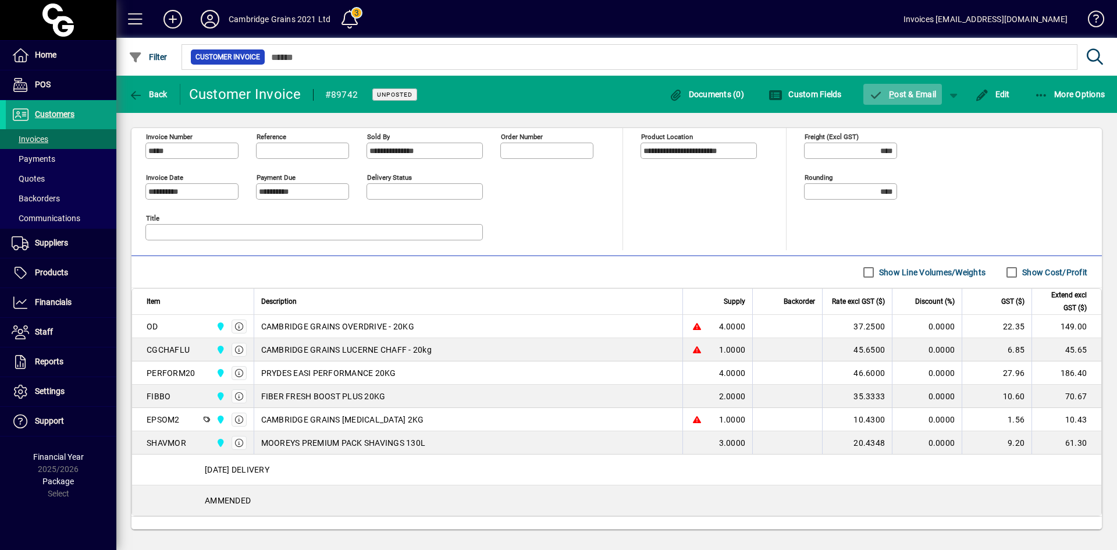
click at [904, 97] on span "P ost & Email" at bounding box center [904, 94] width 68 height 9
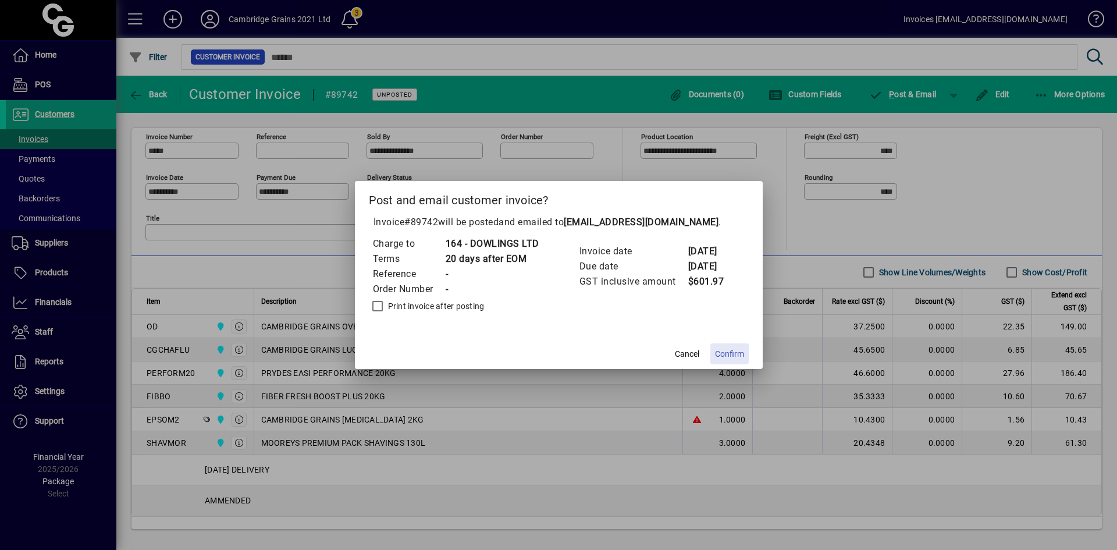
click at [732, 352] on span "Confirm" at bounding box center [729, 354] width 29 height 12
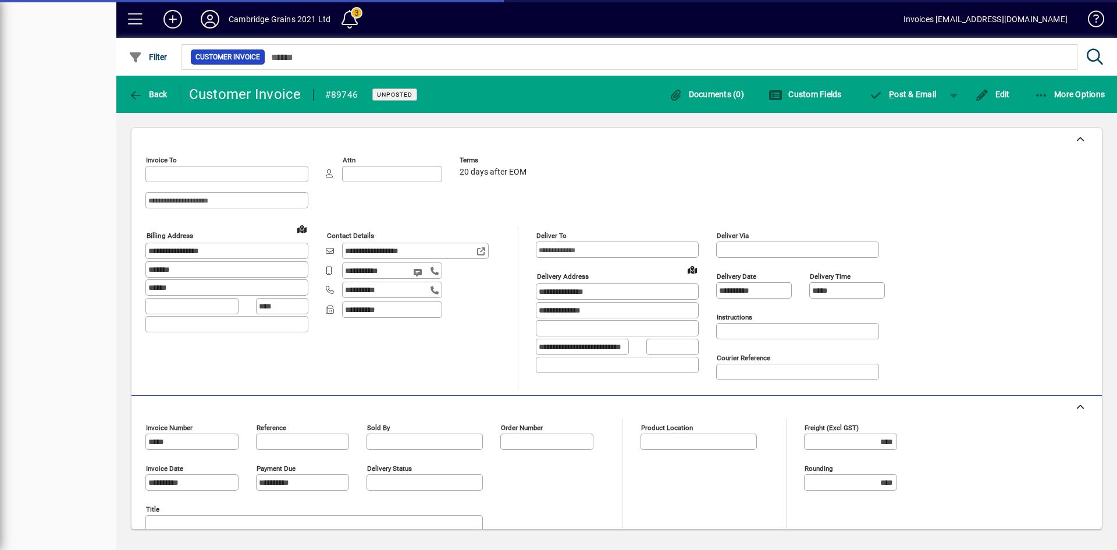
type input "**********"
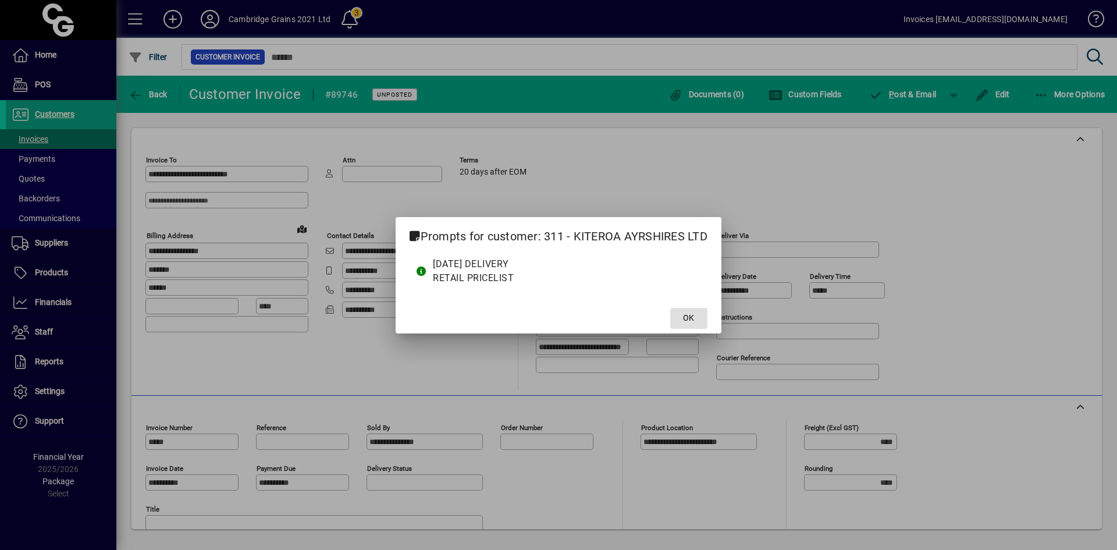
click at [697, 314] on span at bounding box center [688, 318] width 37 height 28
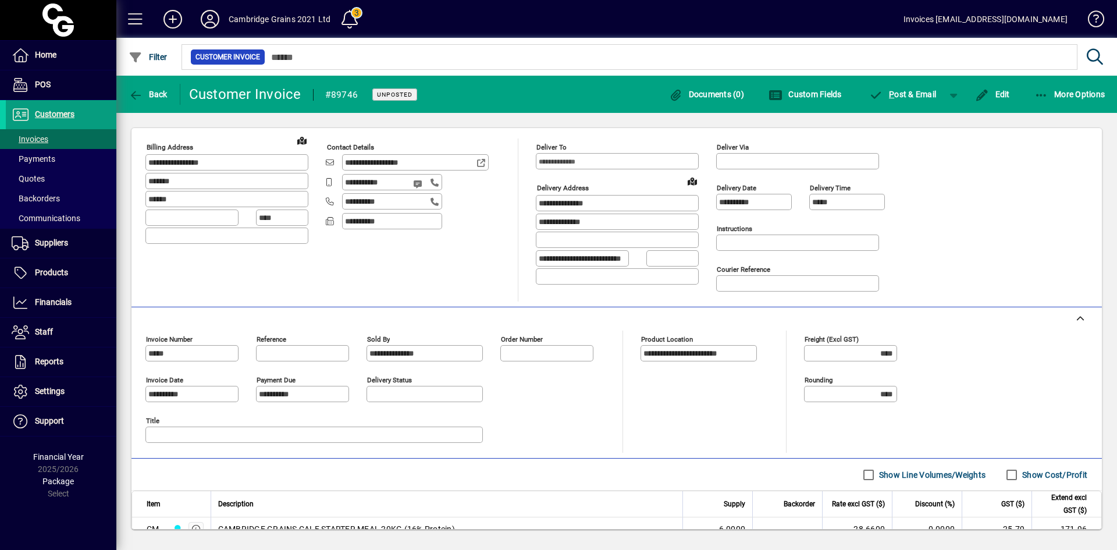
scroll to position [197, 0]
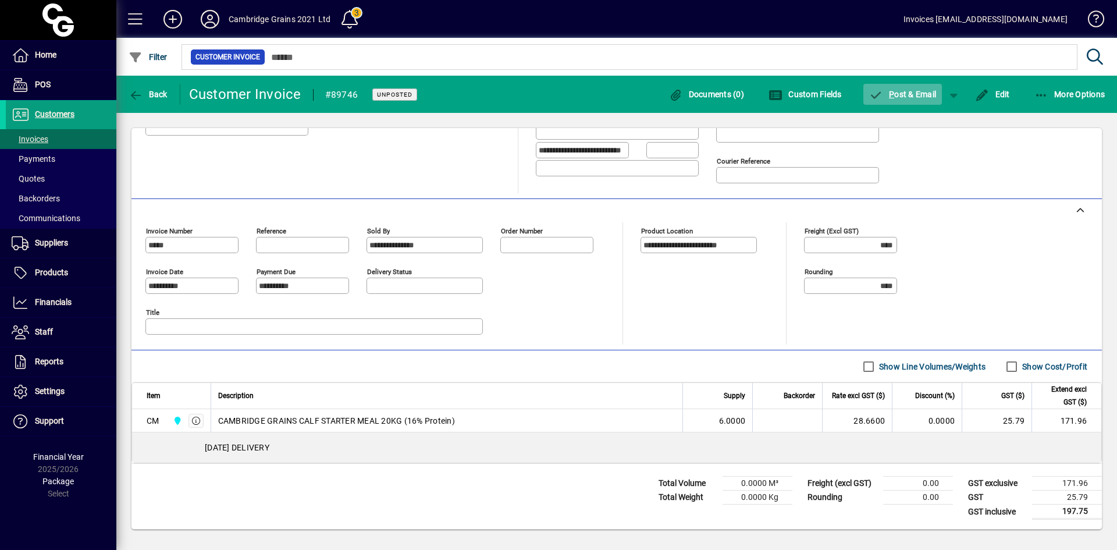
click at [906, 90] on span "P ost & Email" at bounding box center [904, 94] width 68 height 9
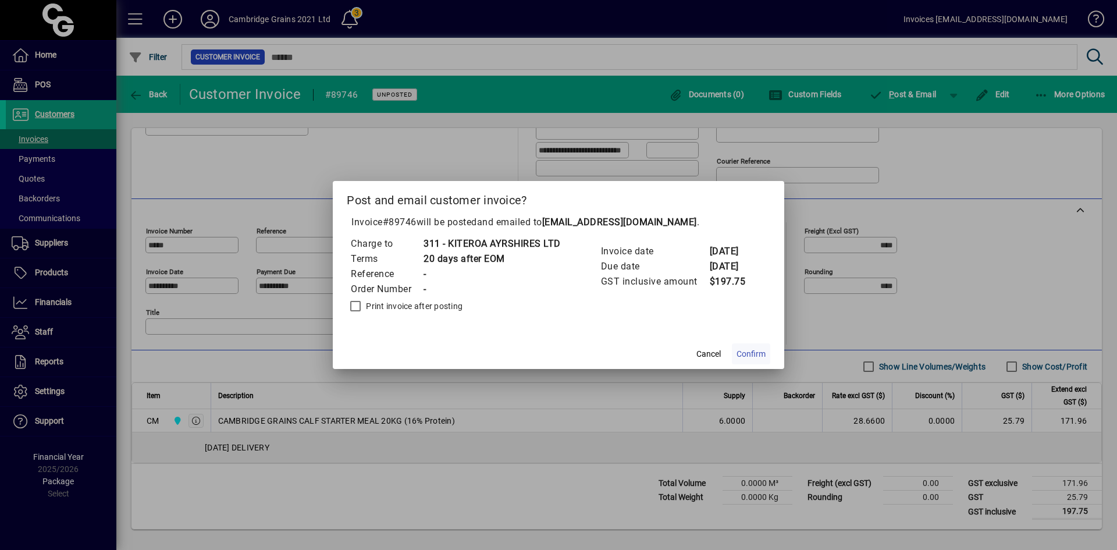
click at [757, 354] on span "Confirm" at bounding box center [751, 354] width 29 height 12
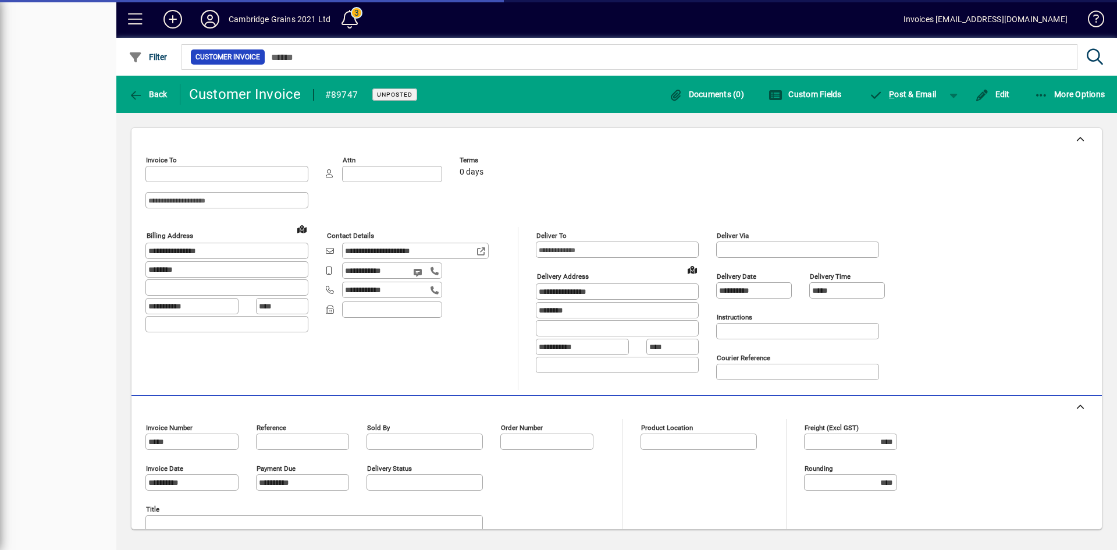
type input "**********"
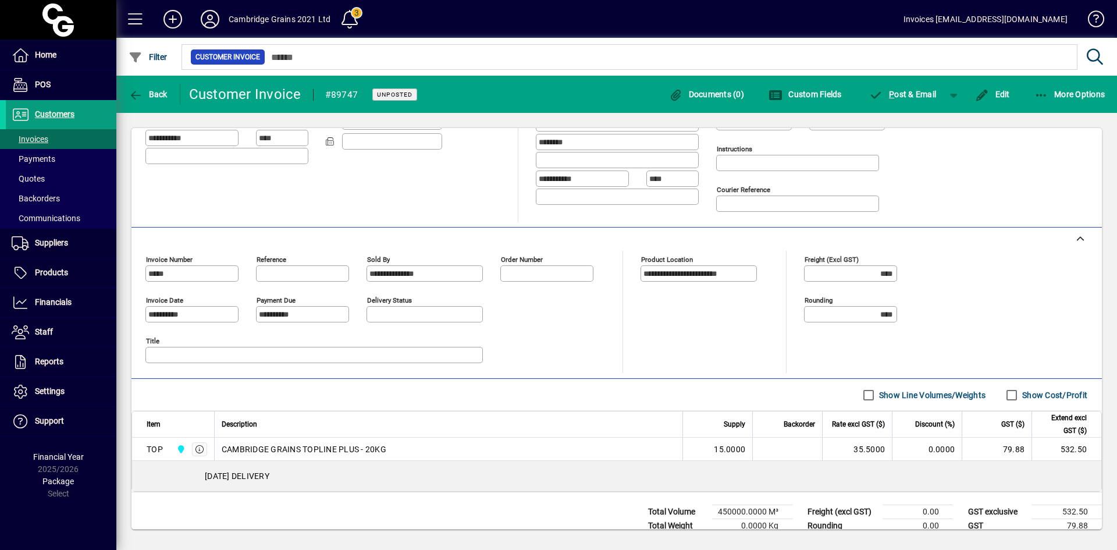
scroll to position [197, 0]
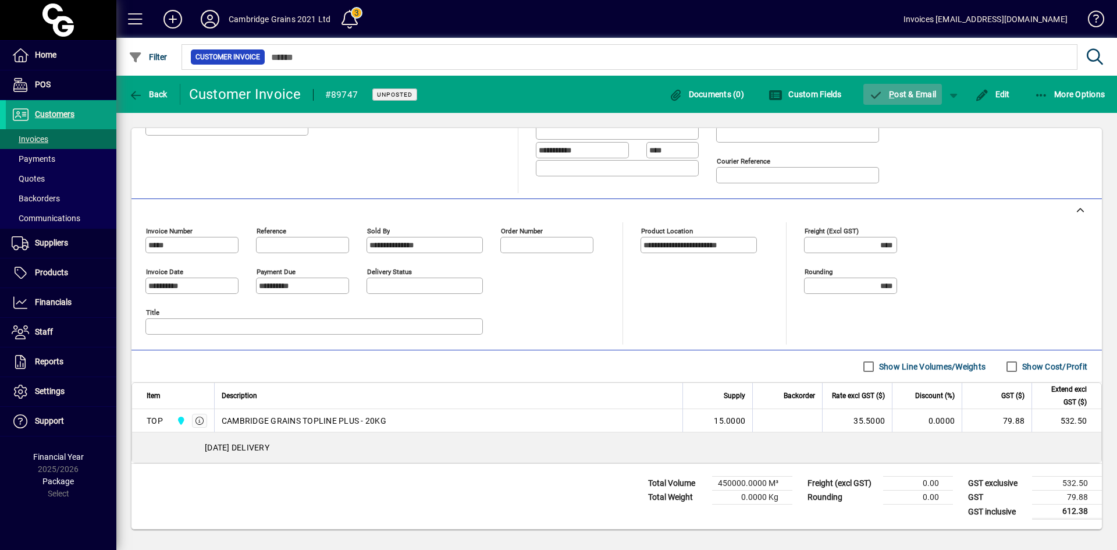
click at [904, 92] on span "P ost & Email" at bounding box center [904, 94] width 68 height 9
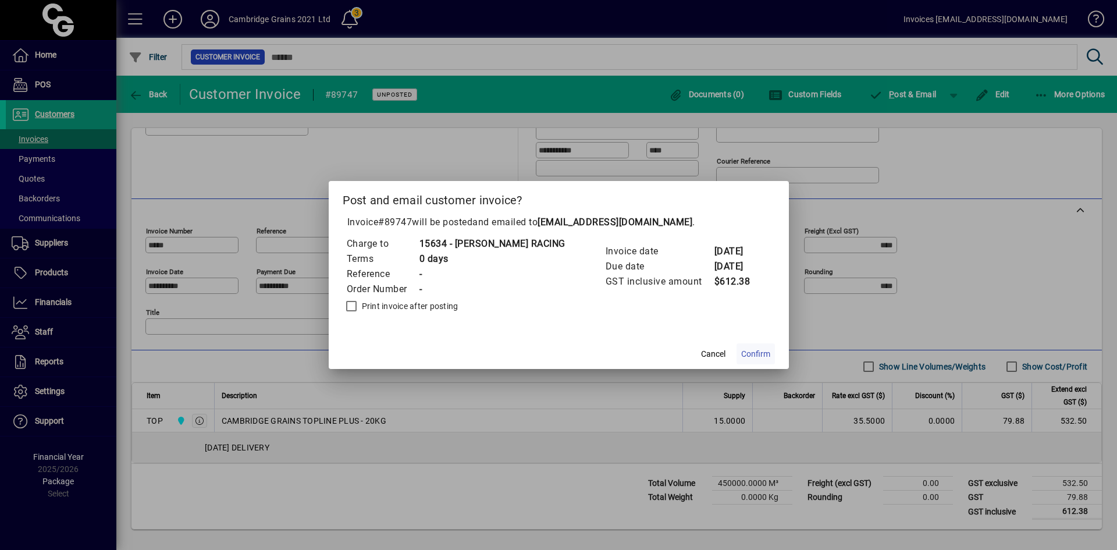
click at [754, 352] on span "Confirm" at bounding box center [755, 354] width 29 height 12
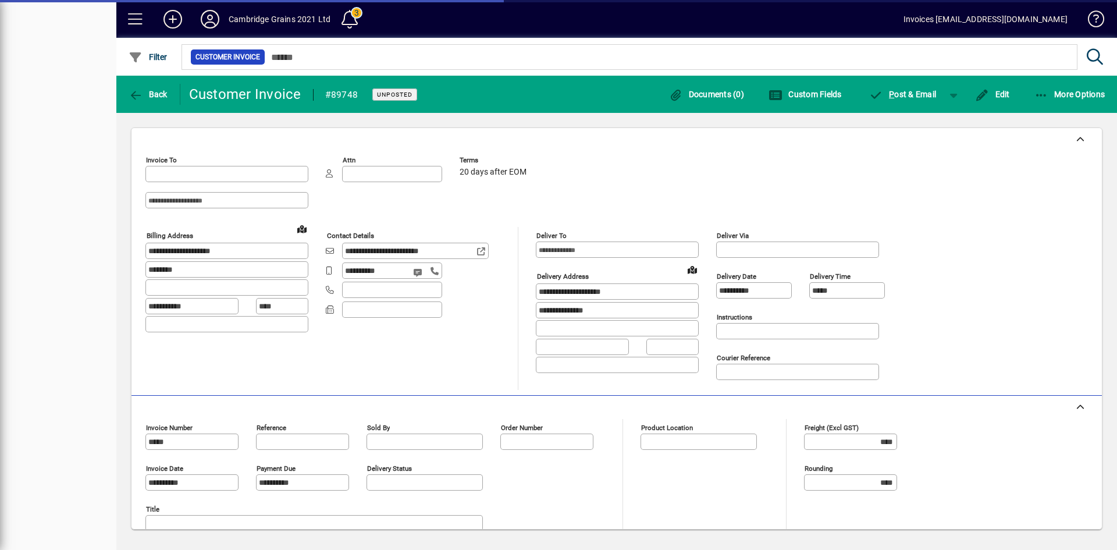
type input "**********"
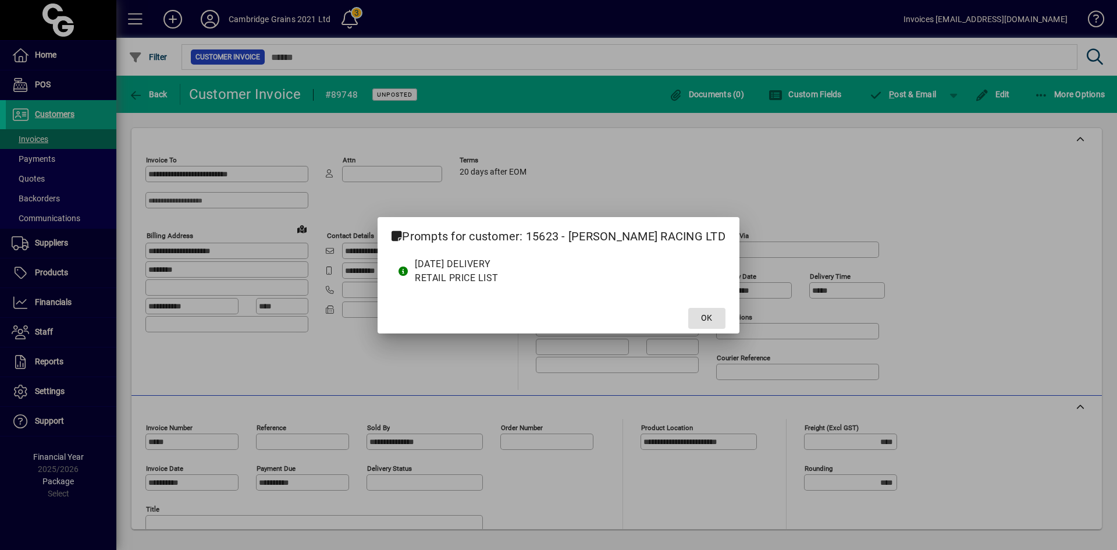
drag, startPoint x: 708, startPoint y: 298, endPoint x: 705, endPoint y: 303, distance: 6.0
click at [707, 299] on mat-dialog-content "[DATE] DELIVERY RETAIL PRICE LIST" at bounding box center [559, 276] width 362 height 51
click at [702, 313] on span at bounding box center [707, 318] width 37 height 28
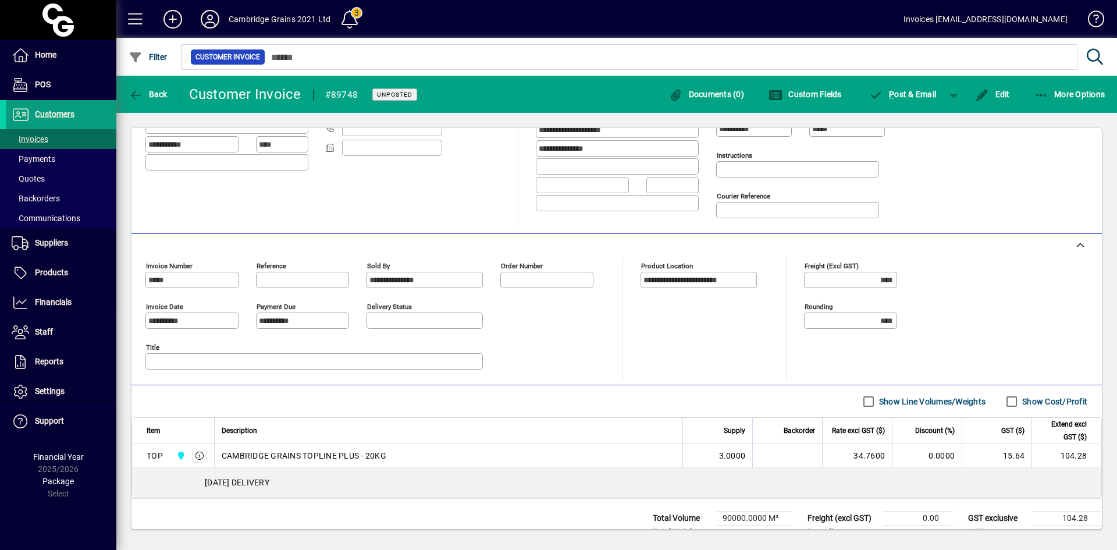
scroll to position [197, 0]
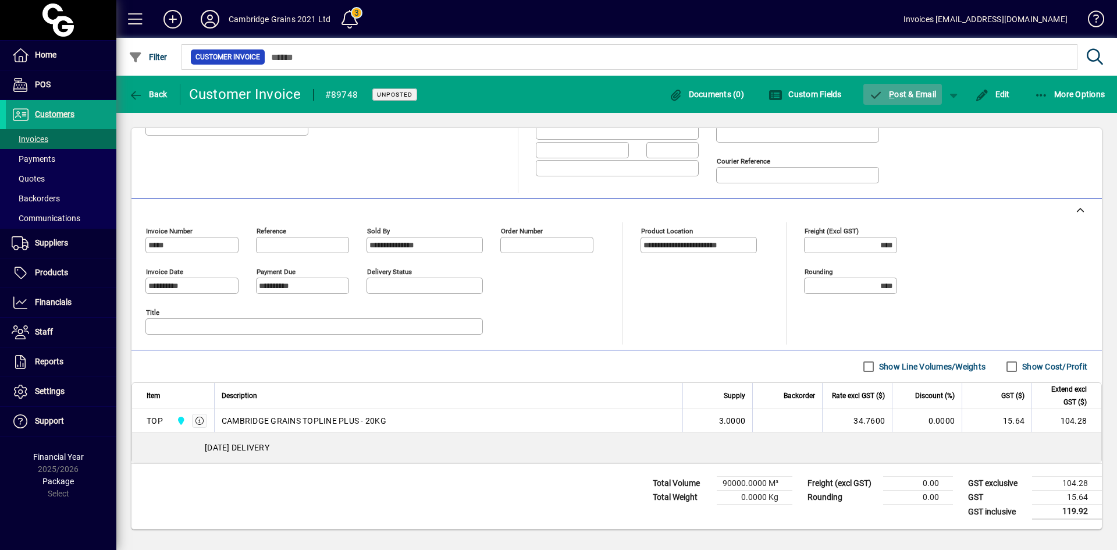
click at [896, 92] on span "P ost & Email" at bounding box center [904, 94] width 68 height 9
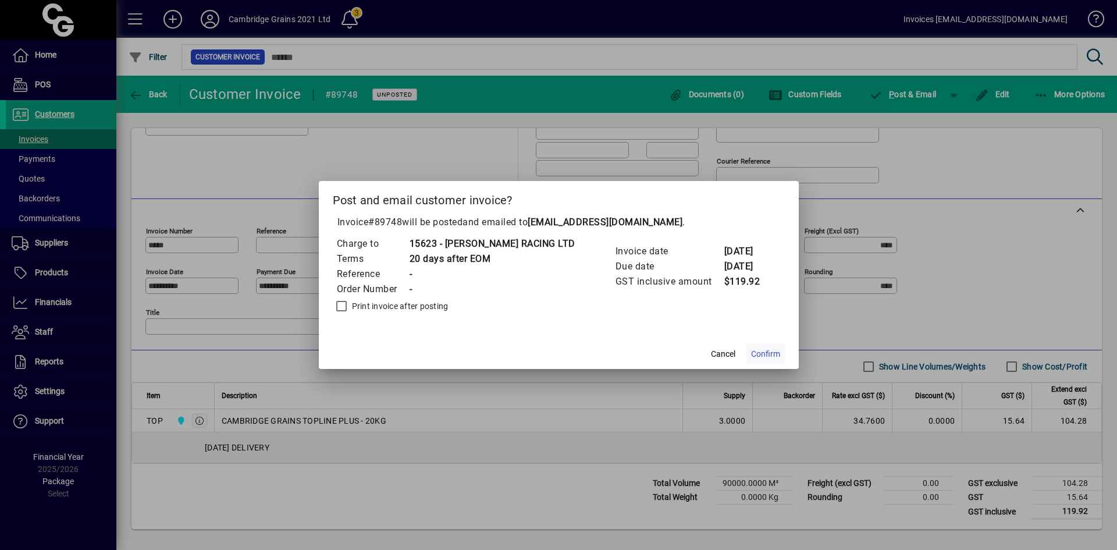
click at [760, 352] on button "Confirm" at bounding box center [766, 353] width 38 height 21
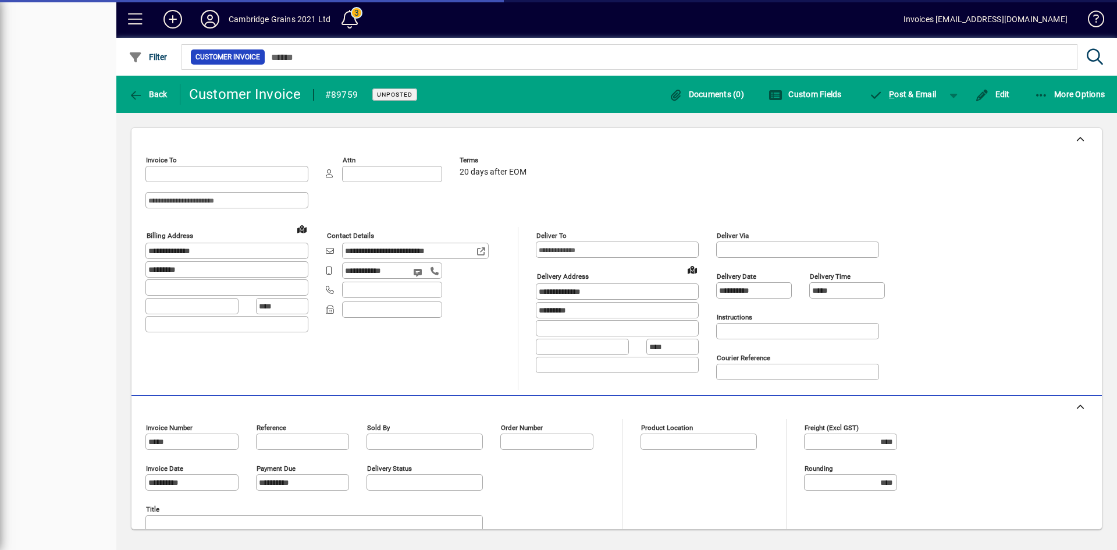
type input "**********"
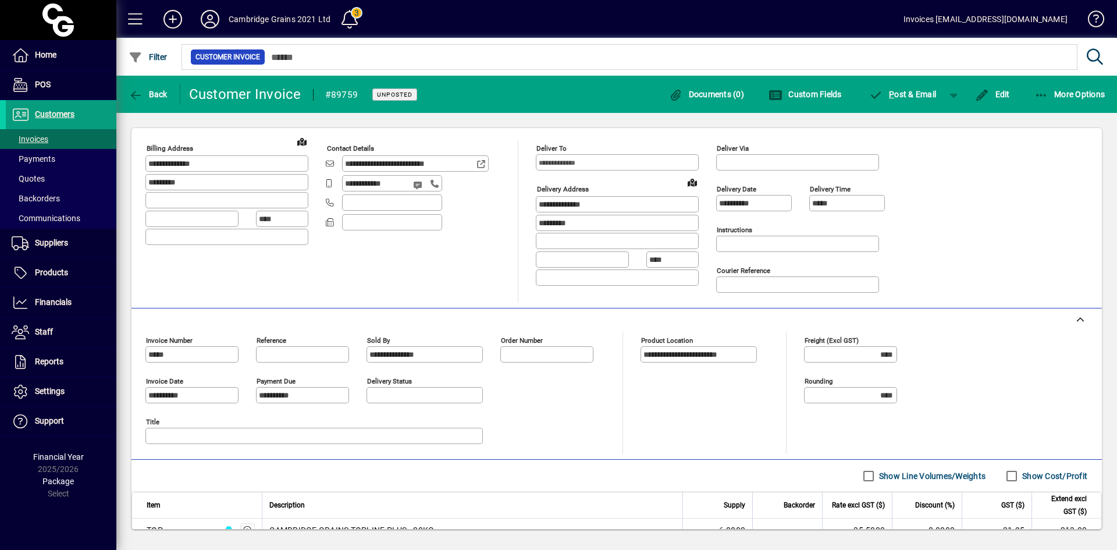
scroll to position [291, 0]
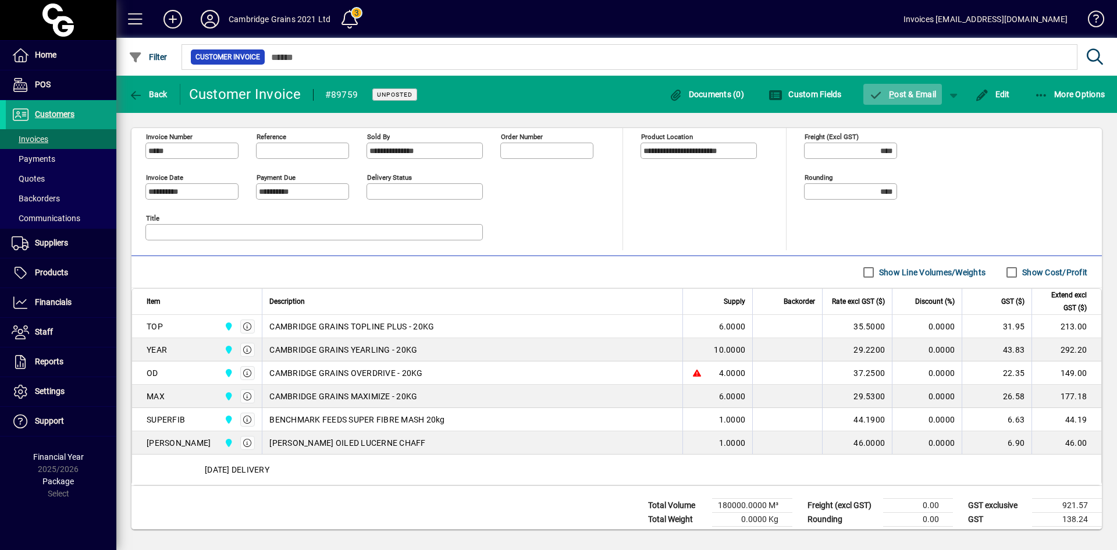
click at [895, 93] on span "P ost & Email" at bounding box center [904, 94] width 68 height 9
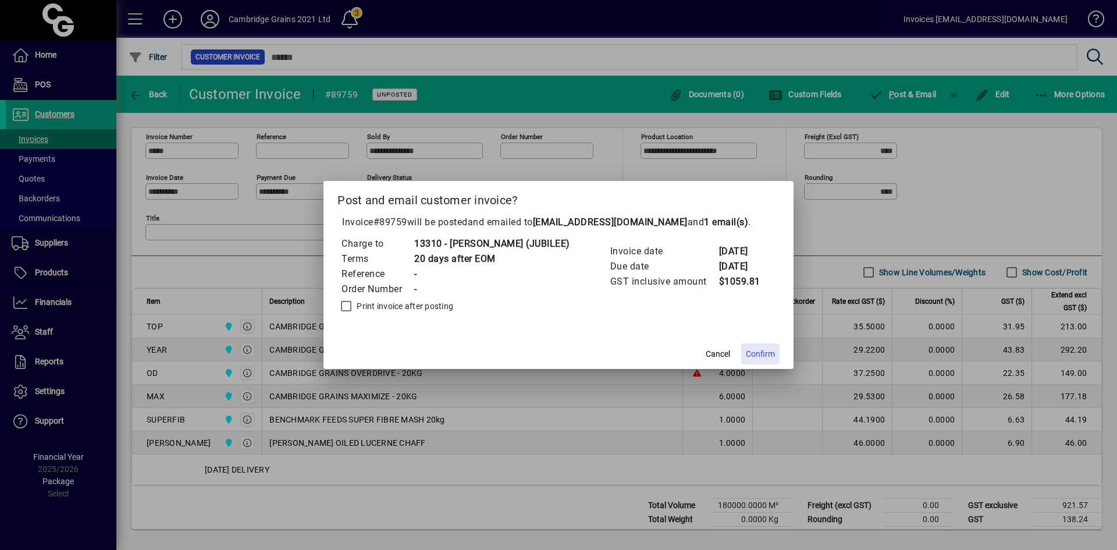
click at [763, 348] on span "Confirm" at bounding box center [760, 354] width 29 height 12
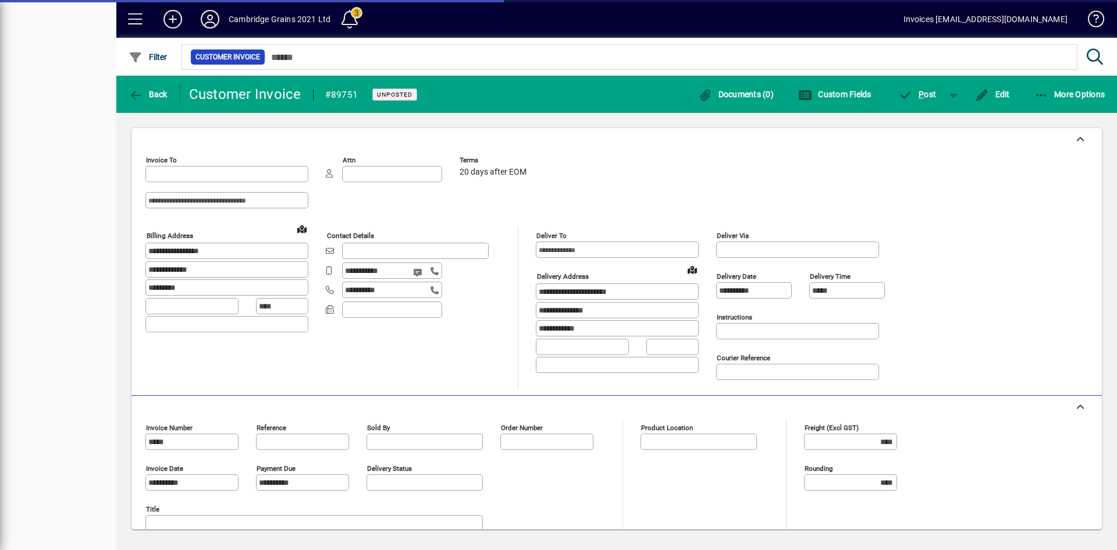
type input "**********"
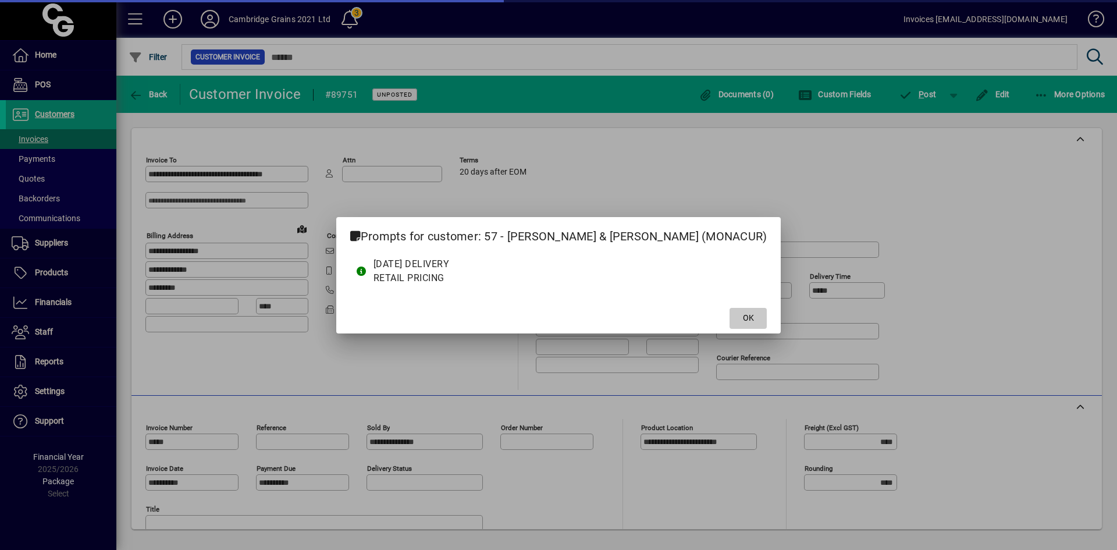
click at [743, 317] on span "OK" at bounding box center [748, 318] width 11 height 12
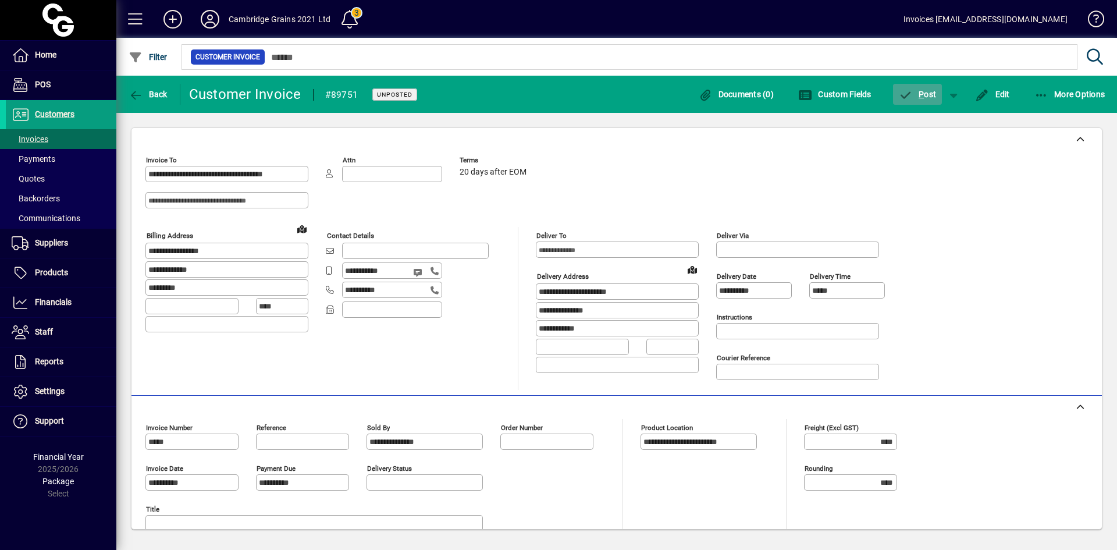
click at [920, 91] on span "P" at bounding box center [921, 94] width 5 height 9
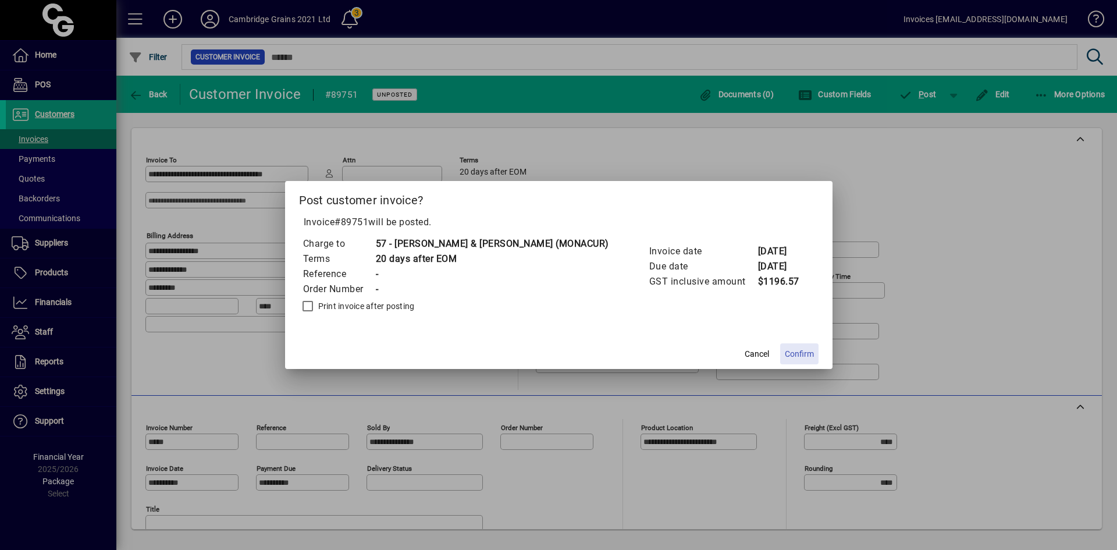
click at [795, 355] on span "Confirm" at bounding box center [799, 354] width 29 height 12
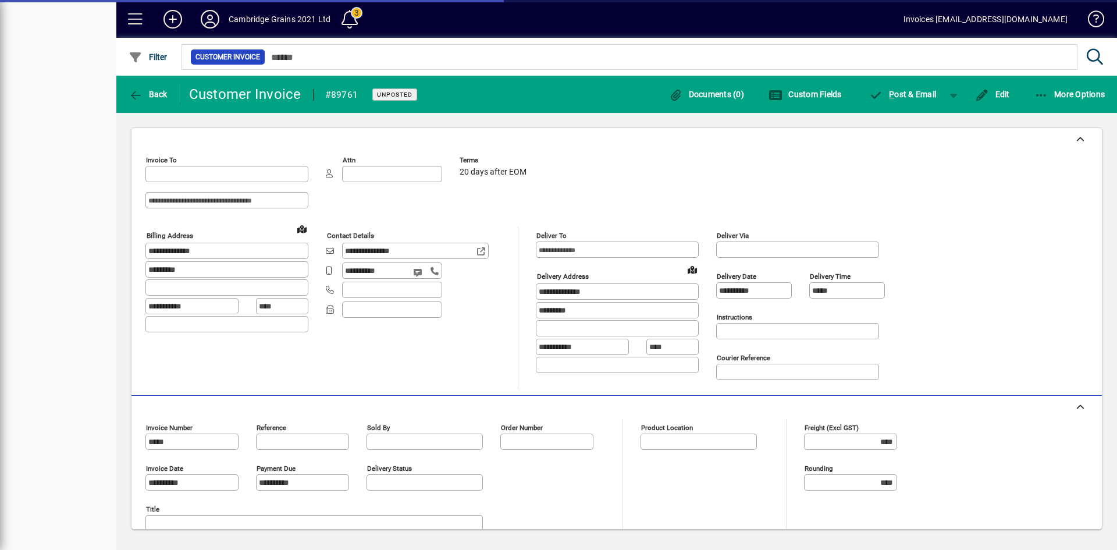
type input "**********"
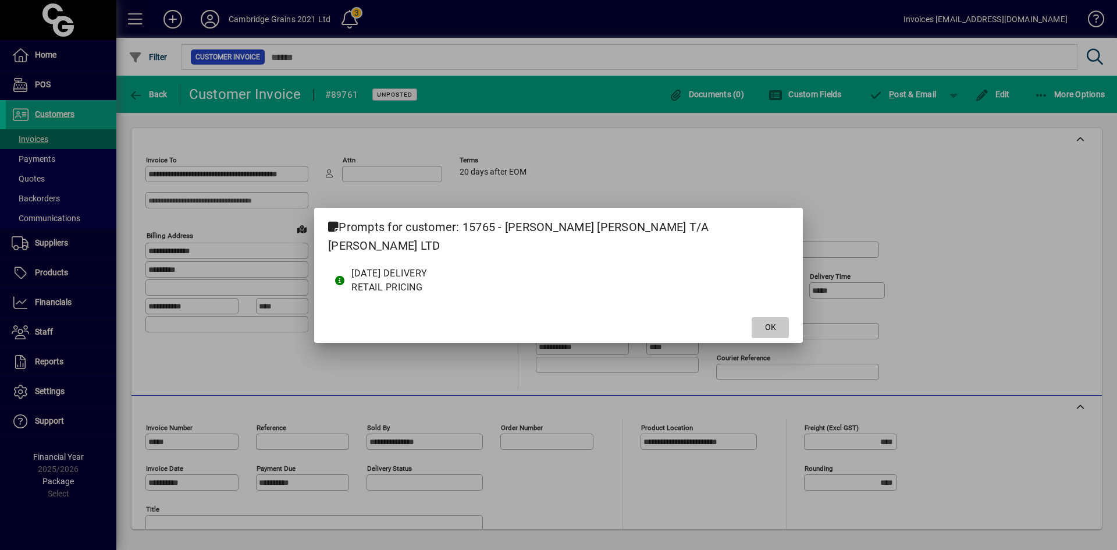
click at [752, 321] on span at bounding box center [770, 328] width 37 height 28
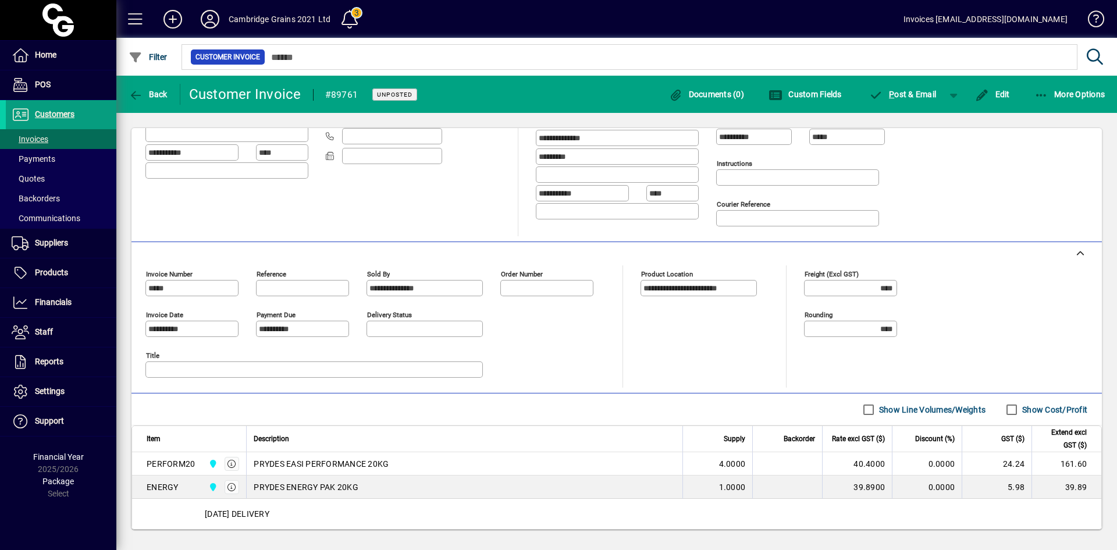
scroll to position [220, 0]
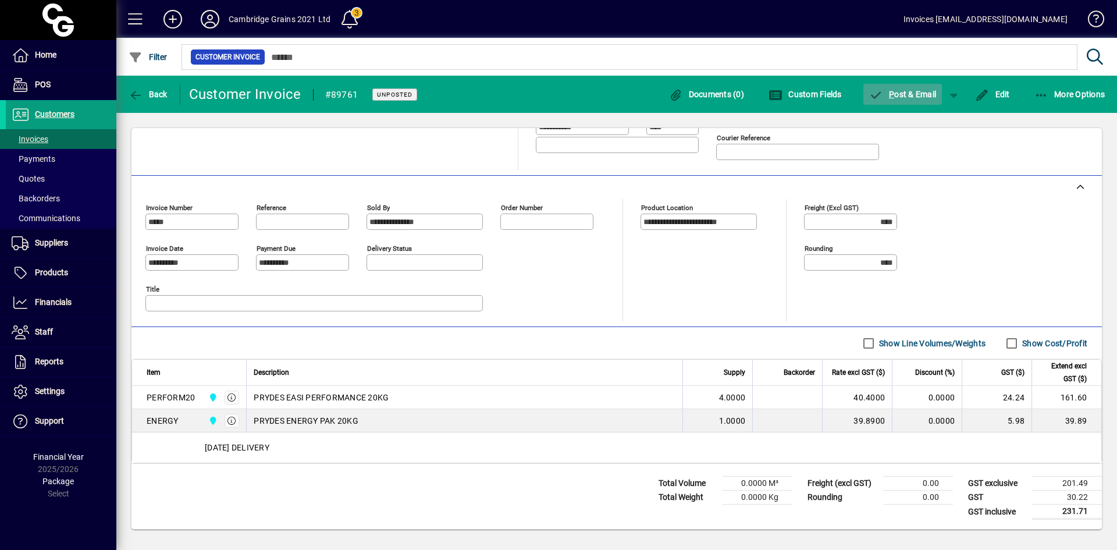
click at [907, 93] on span "P ost & Email" at bounding box center [904, 94] width 68 height 9
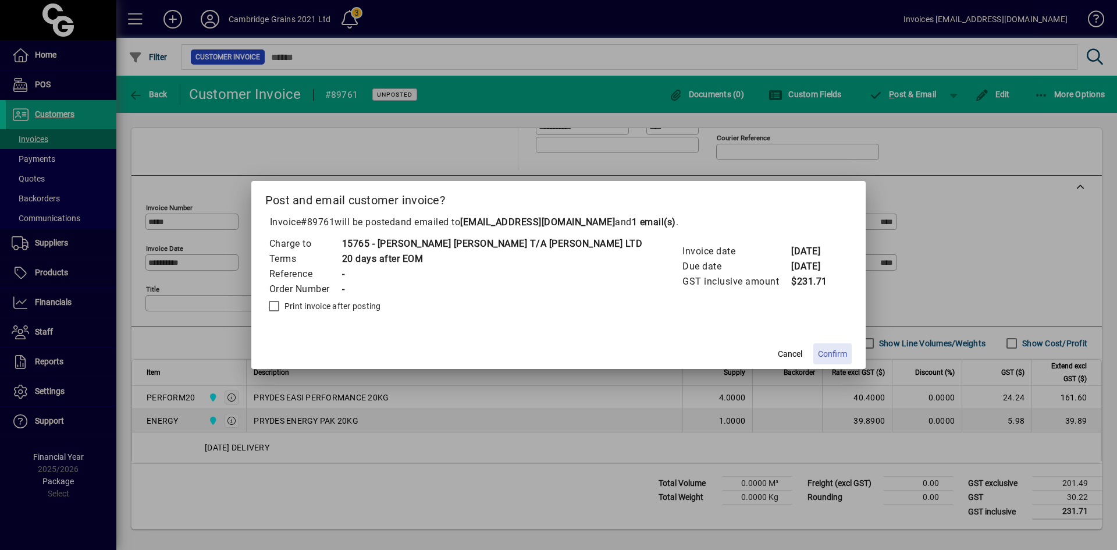
click at [818, 354] on span "Confirm" at bounding box center [832, 354] width 29 height 12
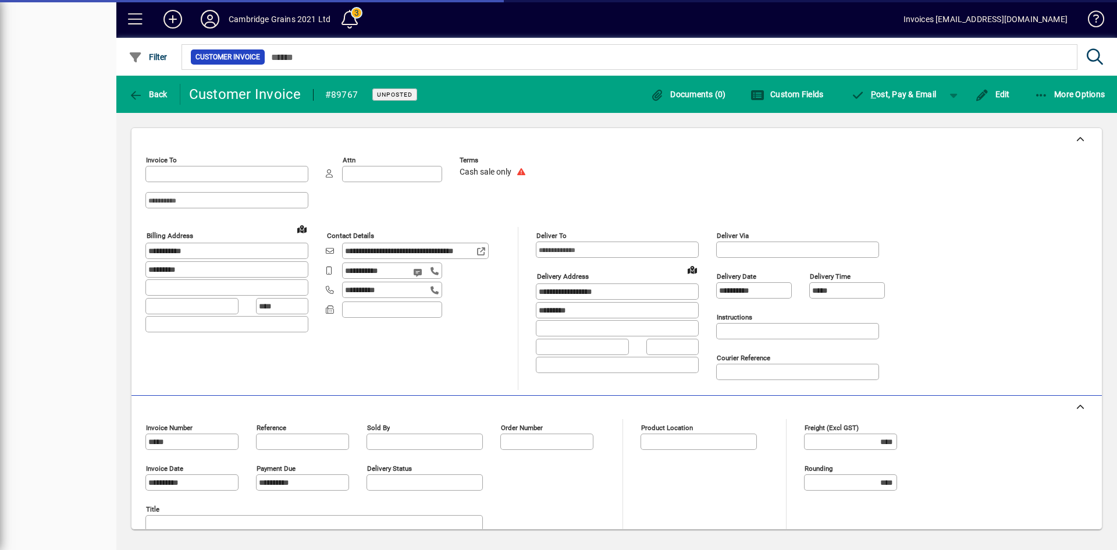
type input "**********"
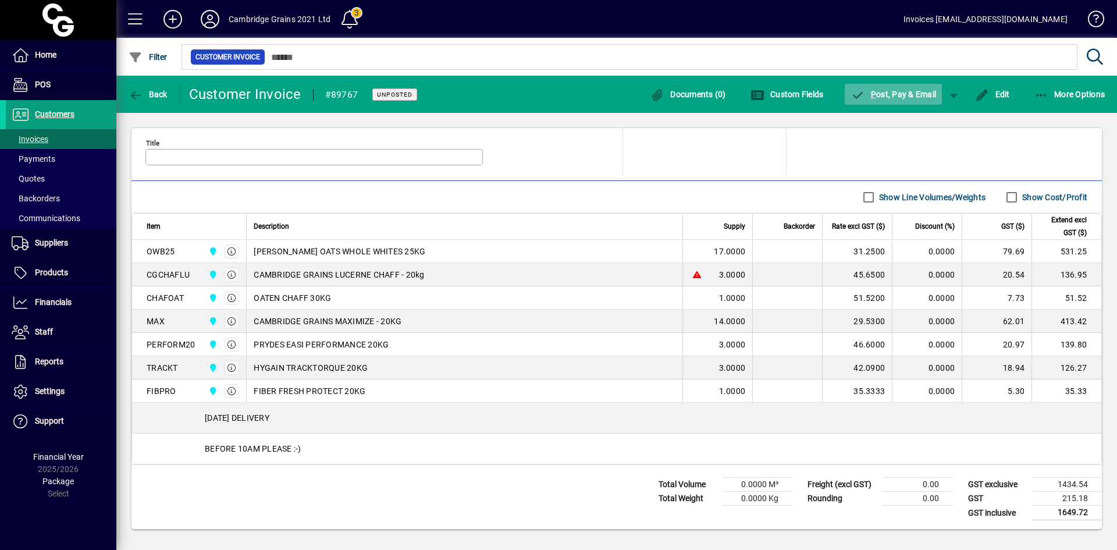
scroll to position [367, 0]
click at [905, 93] on span "P ost, Pay & Email" at bounding box center [894, 94] width 86 height 9
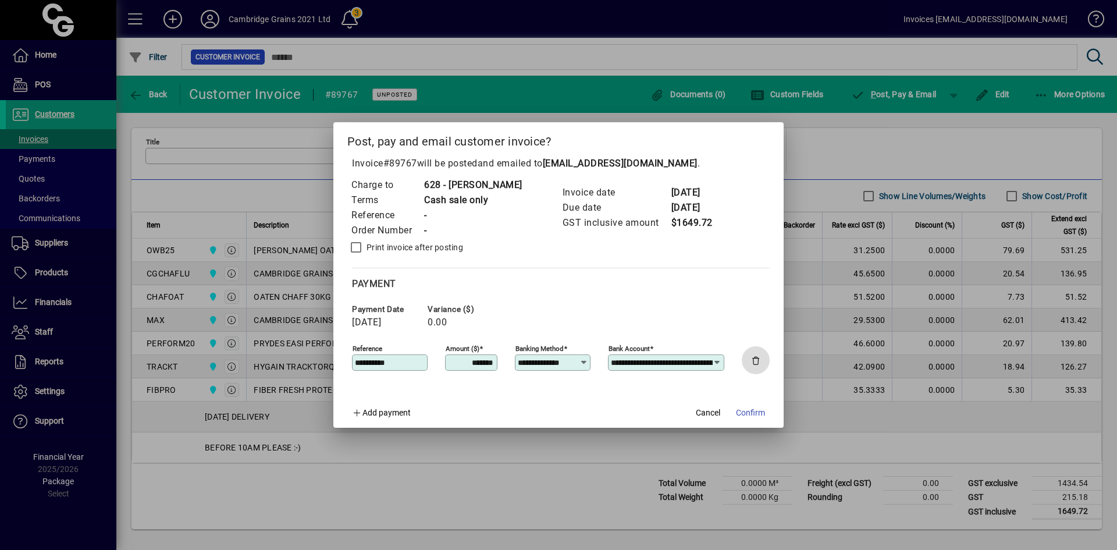
click at [758, 359] on span "button" at bounding box center [756, 360] width 28 height 28
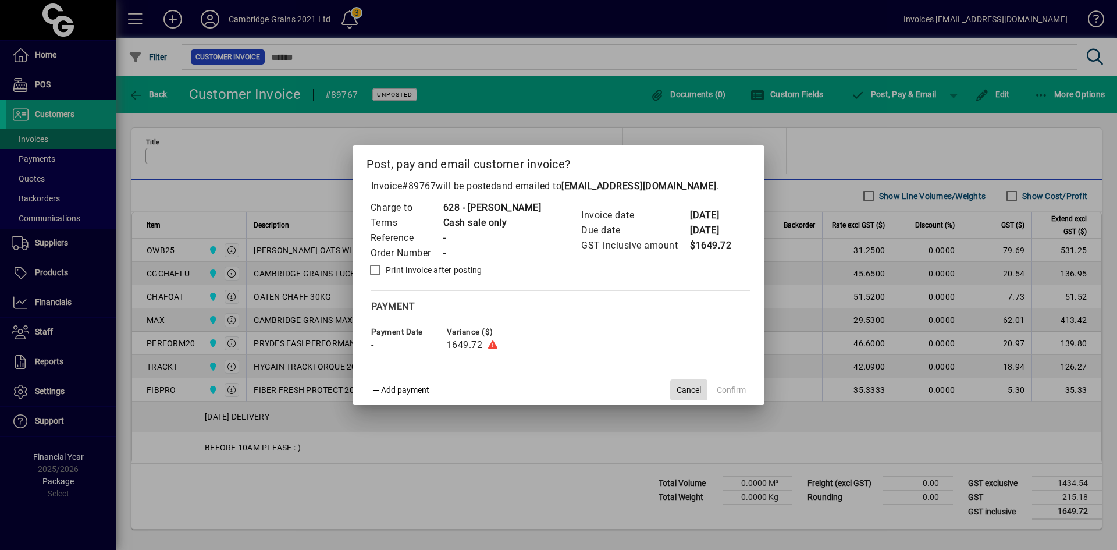
click at [684, 388] on span "Cancel" at bounding box center [689, 390] width 24 height 12
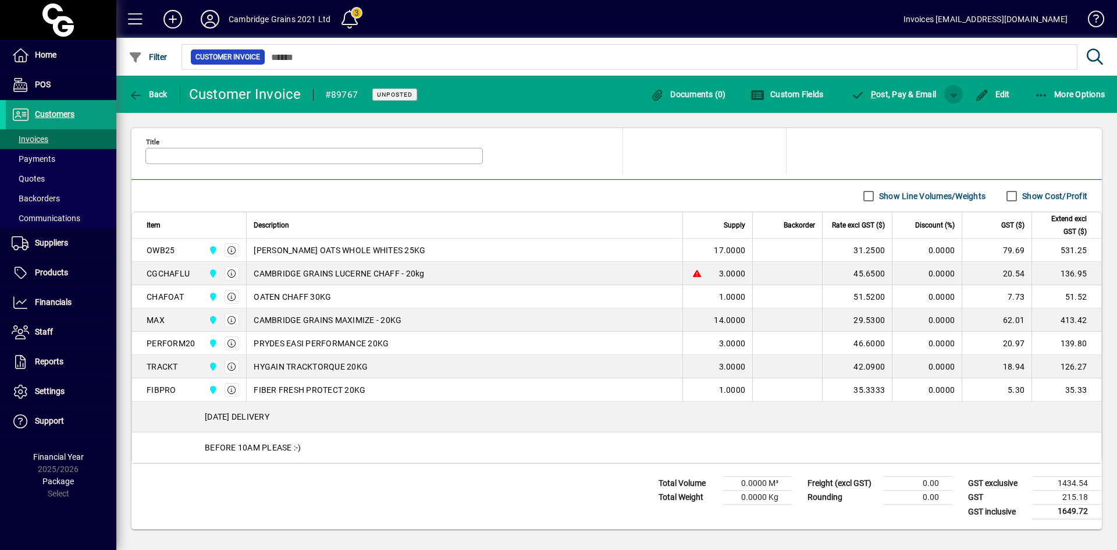
click at [952, 94] on span "button" at bounding box center [954, 94] width 28 height 28
click at [675, 153] on div at bounding box center [558, 275] width 1117 height 550
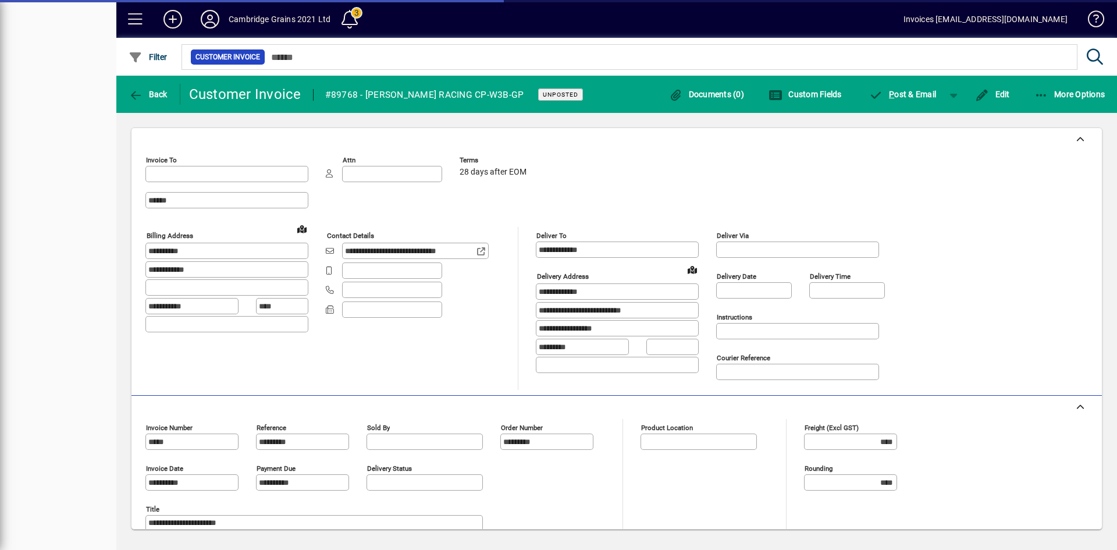
type input "**********"
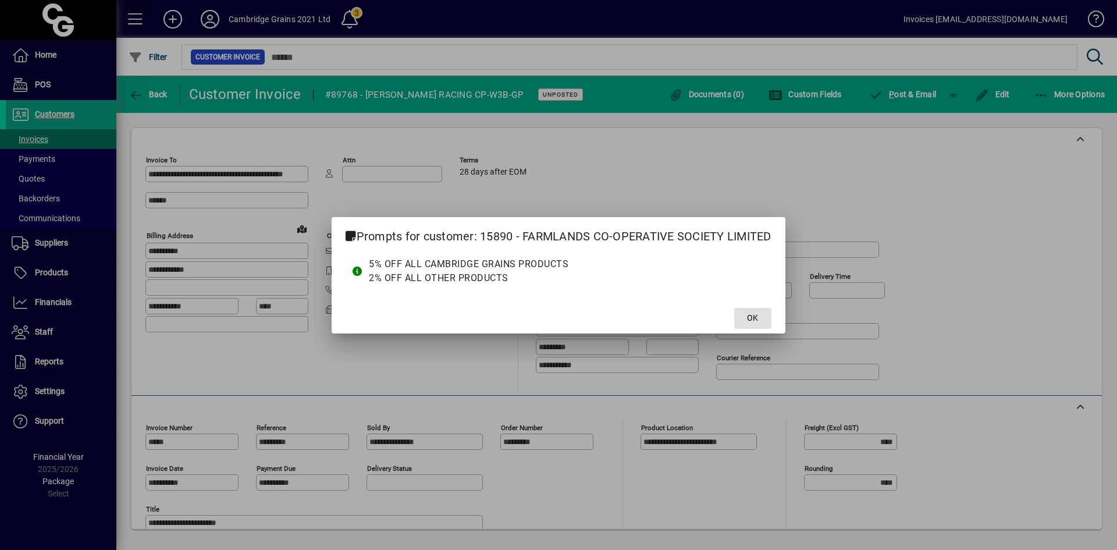
click at [755, 320] on span "OK" at bounding box center [752, 318] width 11 height 12
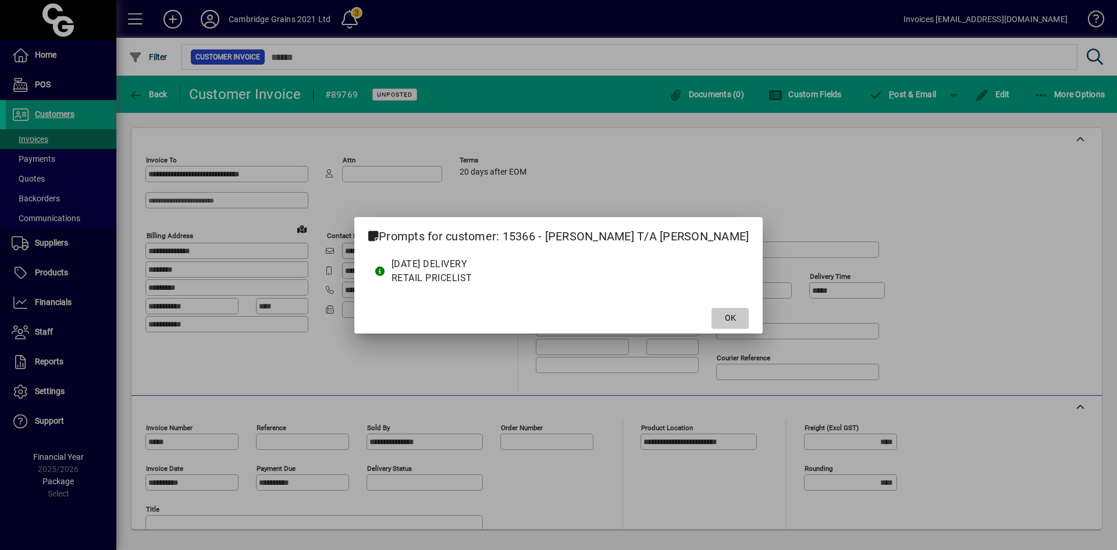
click at [725, 317] on span "OK" at bounding box center [730, 318] width 11 height 12
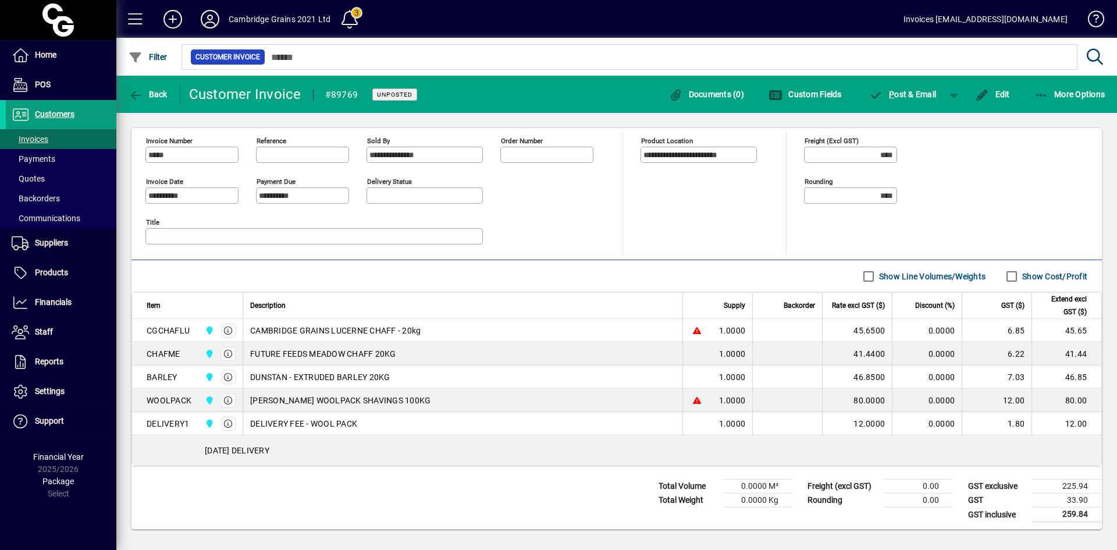
scroll to position [290, 0]
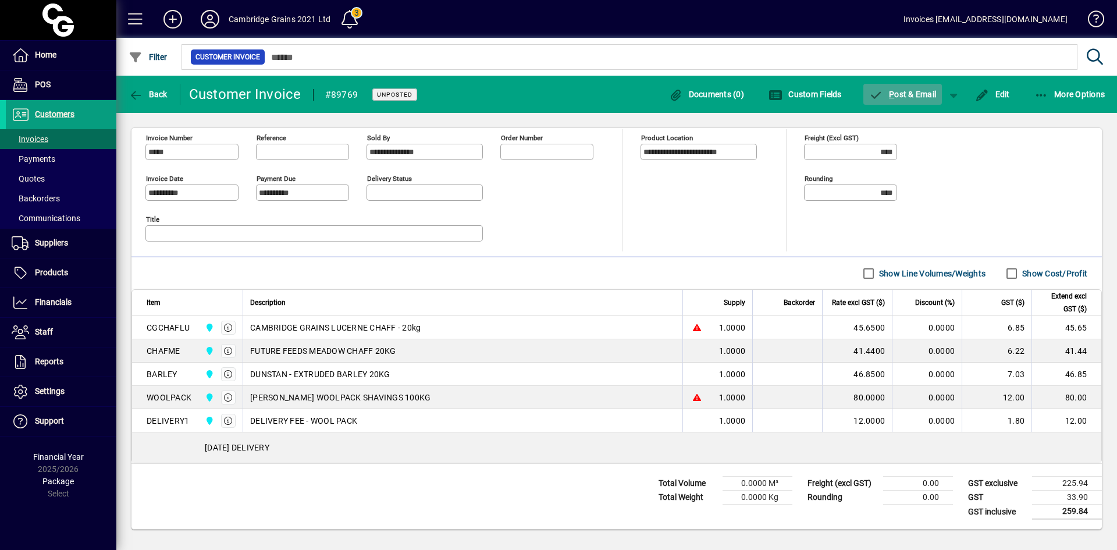
click at [898, 90] on span "P ost & Email" at bounding box center [904, 94] width 68 height 9
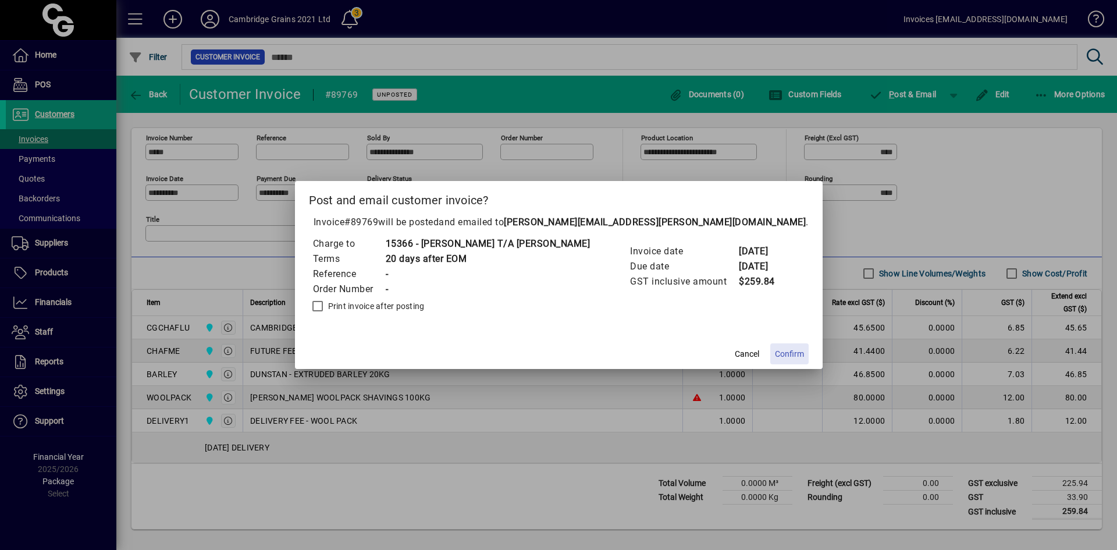
click at [775, 353] on span "Confirm" at bounding box center [789, 354] width 29 height 12
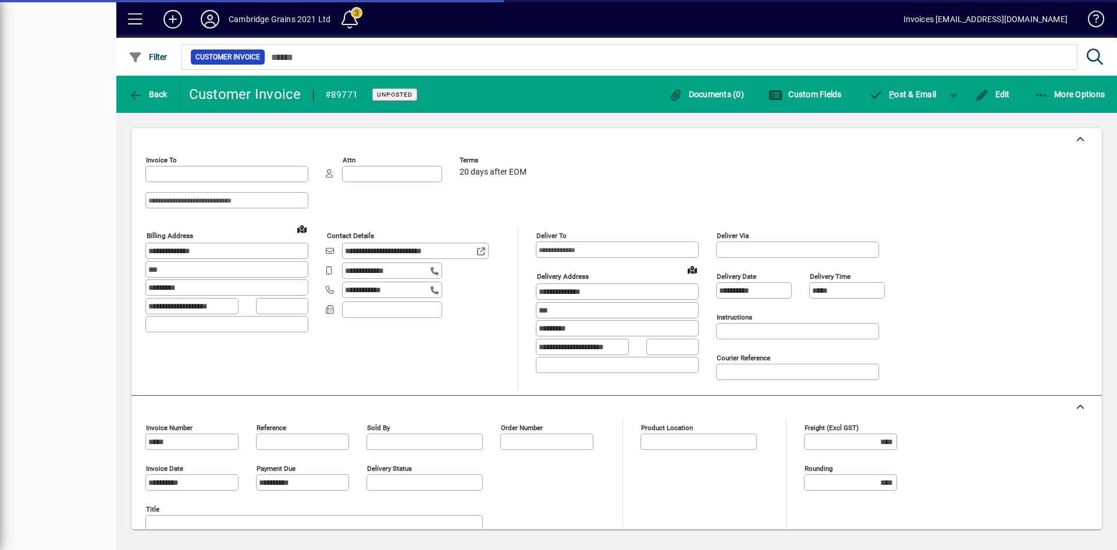
type input "**********"
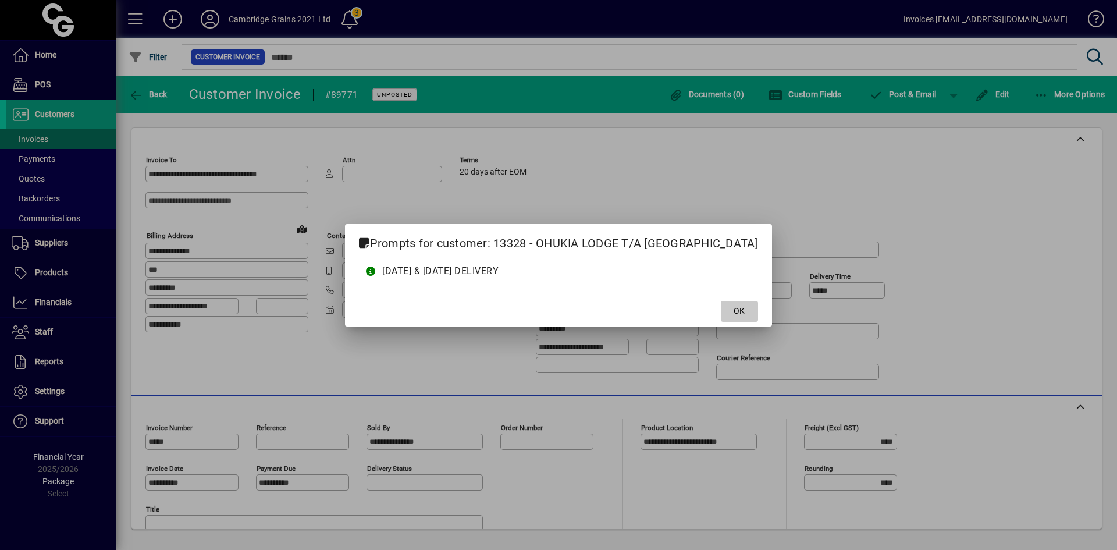
click at [734, 306] on span "OK" at bounding box center [739, 311] width 11 height 12
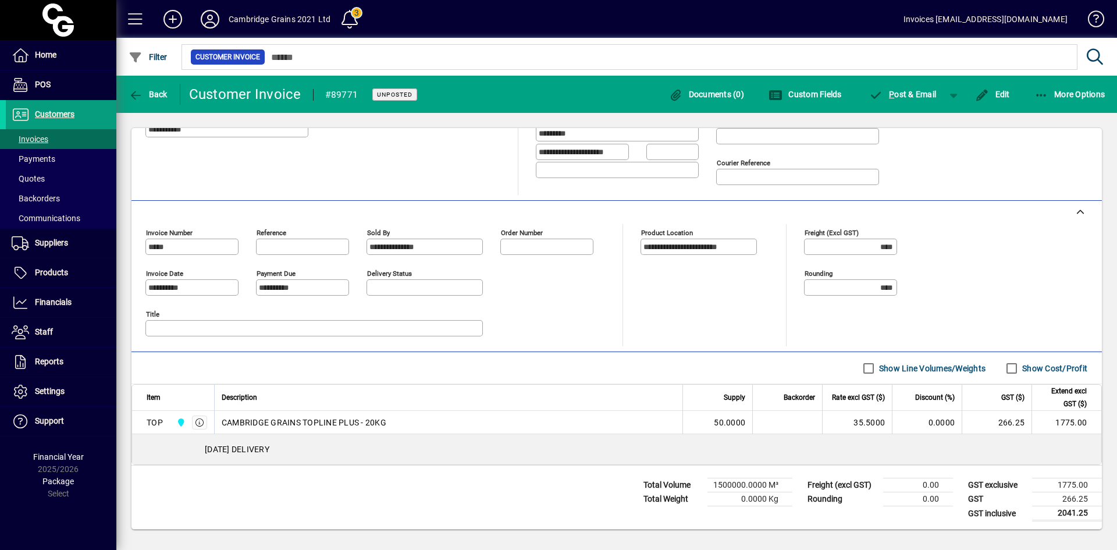
scroll to position [197, 0]
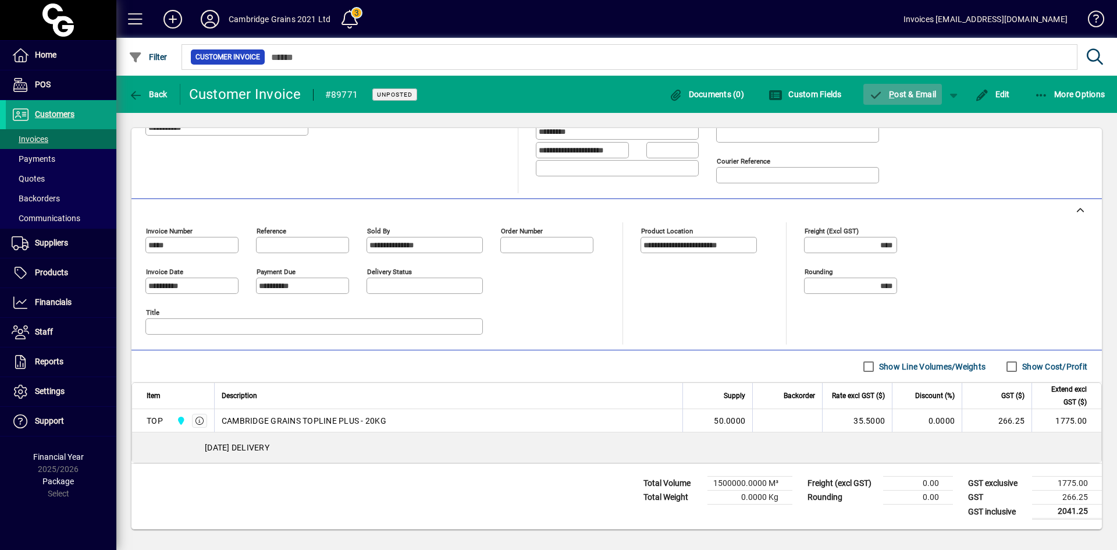
click at [902, 88] on span "button" at bounding box center [903, 94] width 79 height 28
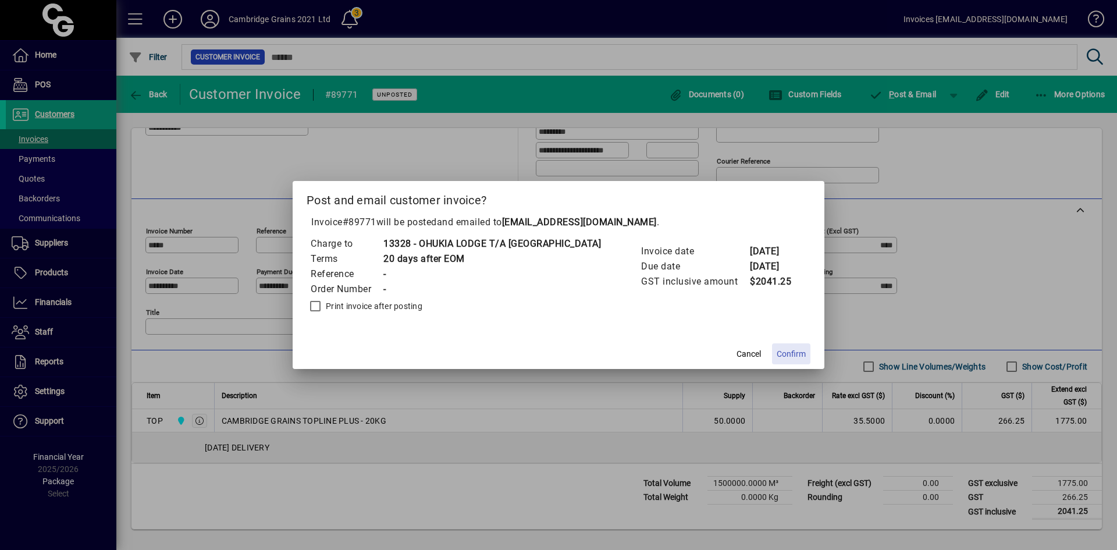
click at [777, 353] on span "Confirm" at bounding box center [791, 354] width 29 height 12
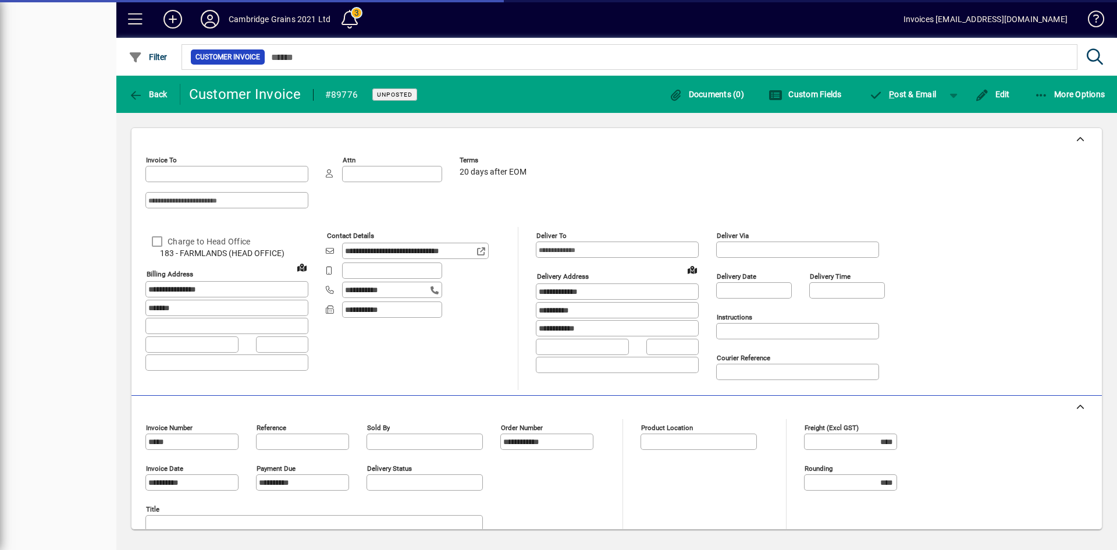
type input "**********"
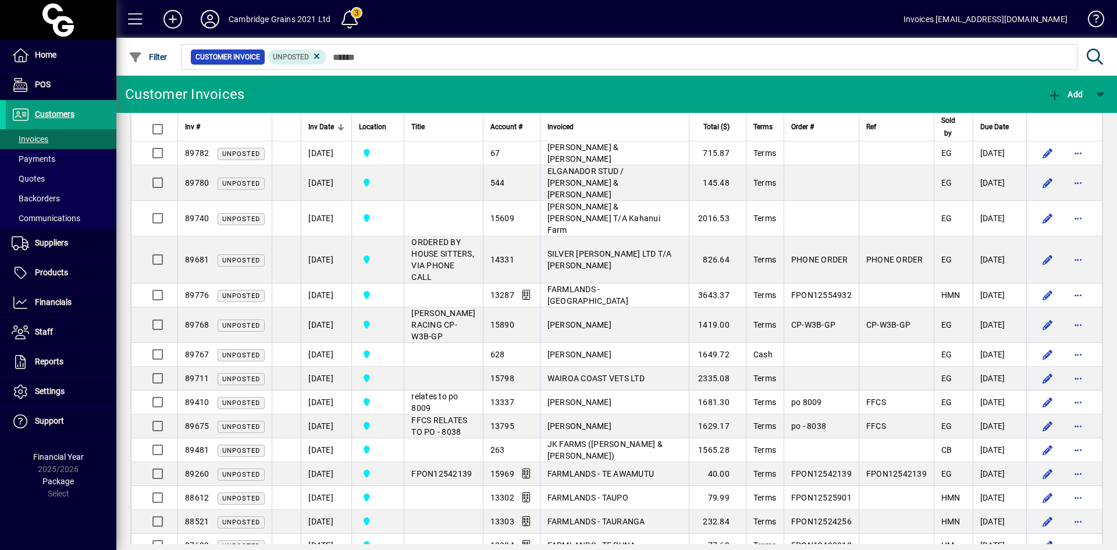
scroll to position [389, 0]
